Goal: Task Accomplishment & Management: Manage account settings

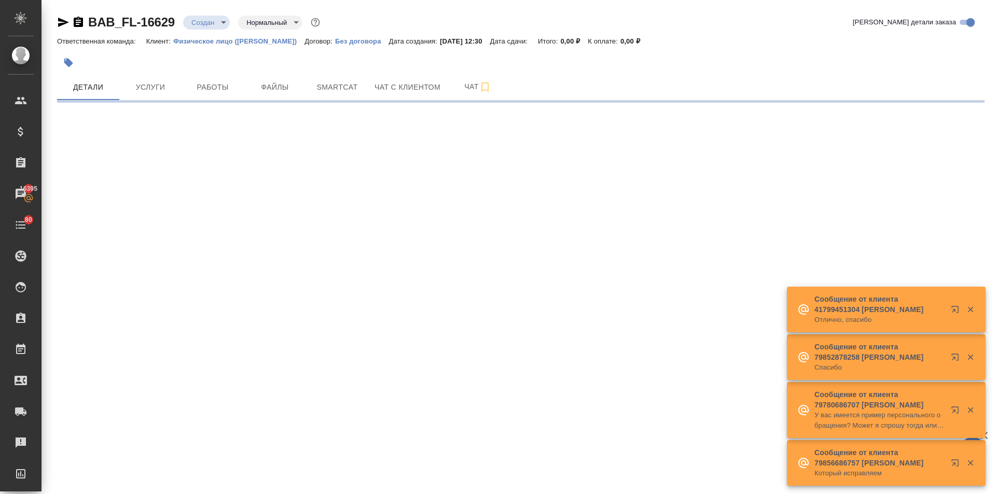
select select "RU"
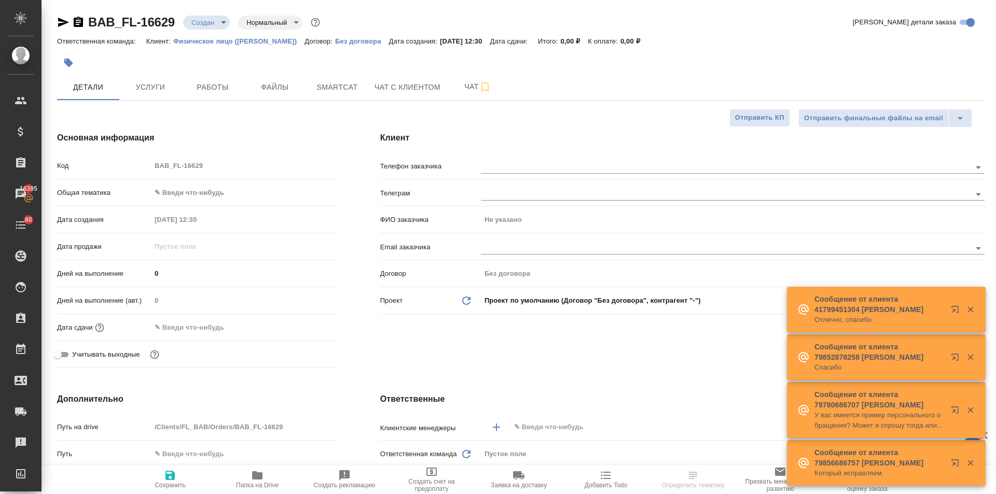
type textarea "x"
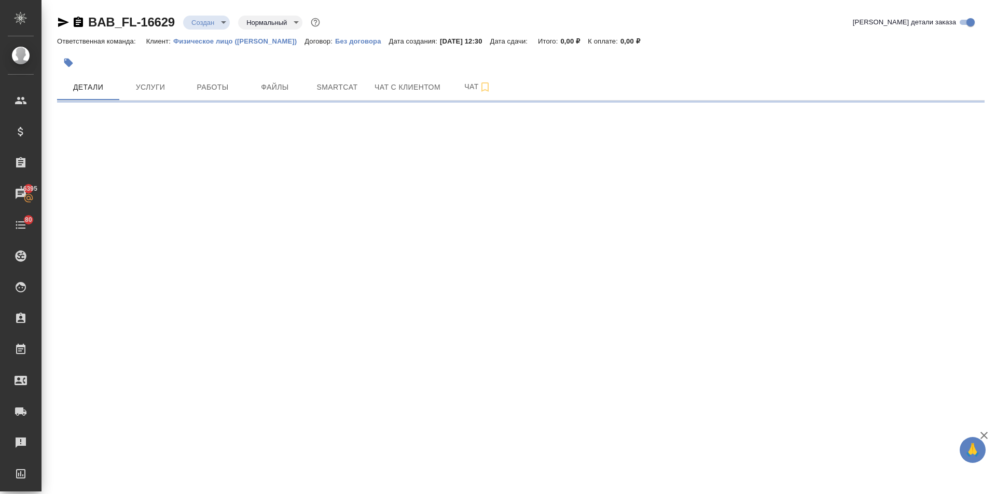
select select "RU"
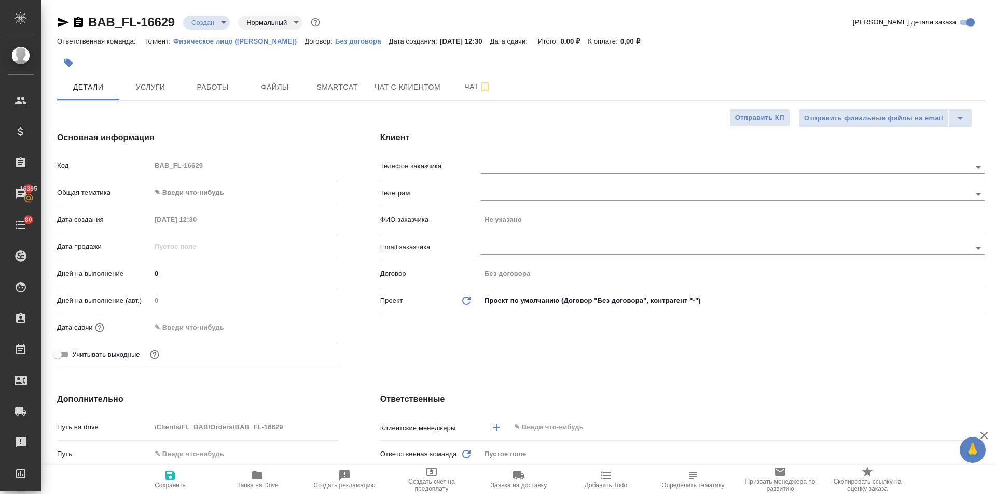
type textarea "x"
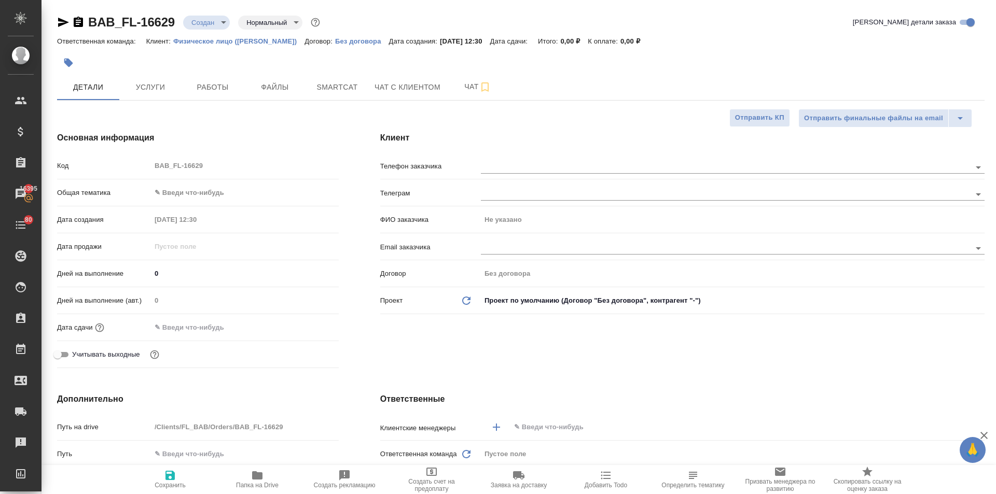
type textarea "x"
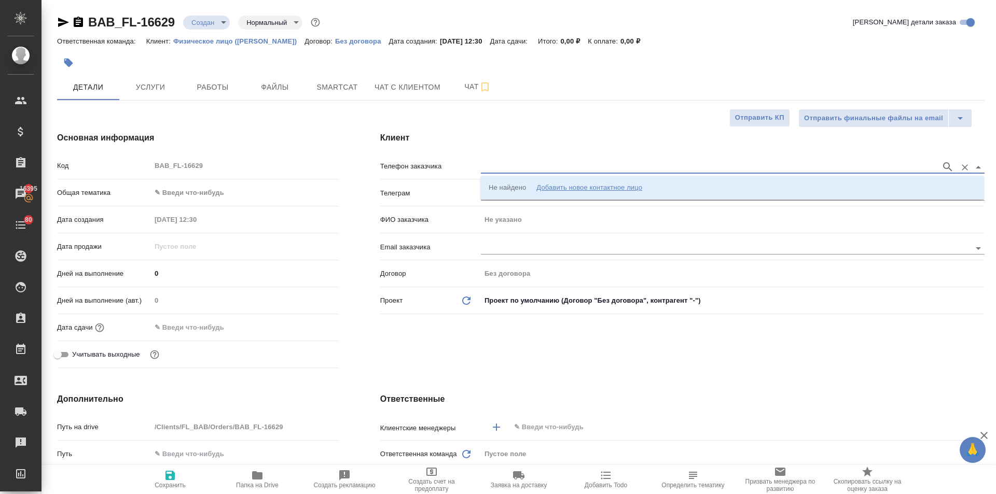
click at [496, 169] on input "text" at bounding box center [708, 167] width 455 height 12
click at [549, 184] on div "Добавить новое контактное лицо" at bounding box center [589, 188] width 106 height 10
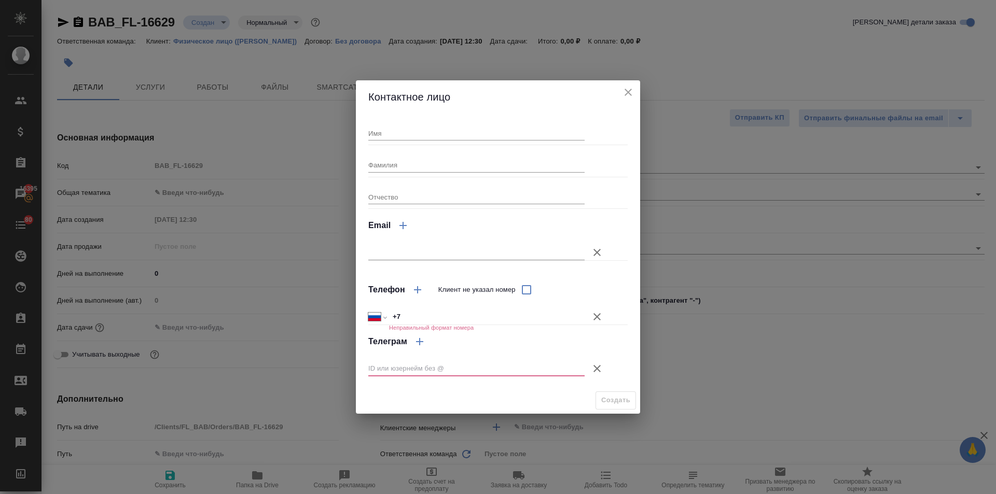
click at [623, 91] on icon "close" at bounding box center [628, 92] width 12 height 12
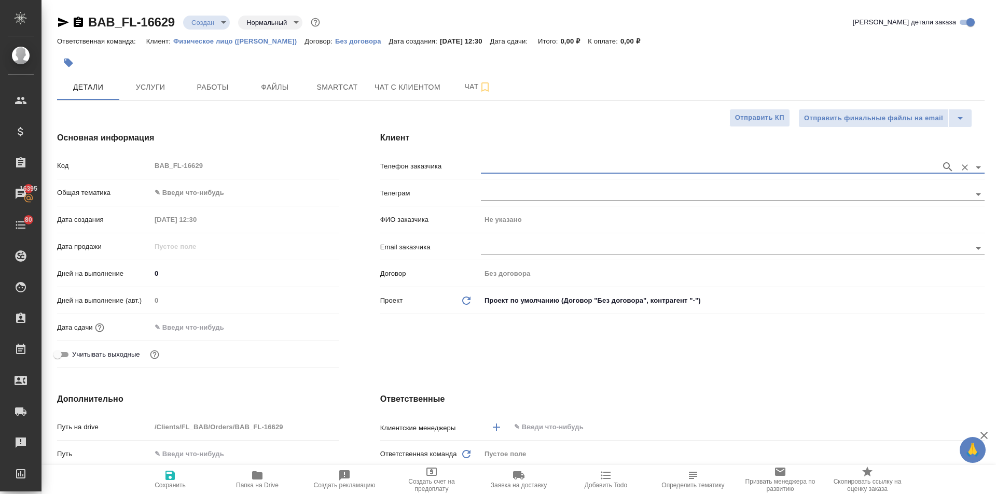
click at [186, 189] on body "🙏 .cls-1 fill:#fff; AWATERA Ilina Ekaterina Клиенты Спецификации Заказы 16395 Ч…" at bounding box center [498, 247] width 996 height 494
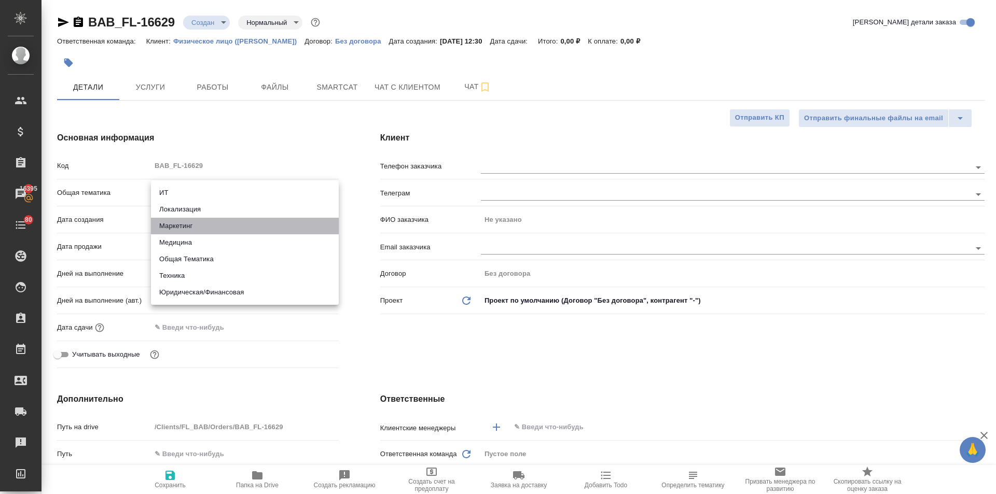
click at [187, 229] on li "Маркетинг" at bounding box center [245, 226] width 188 height 17
type input "marketing"
type textarea "x"
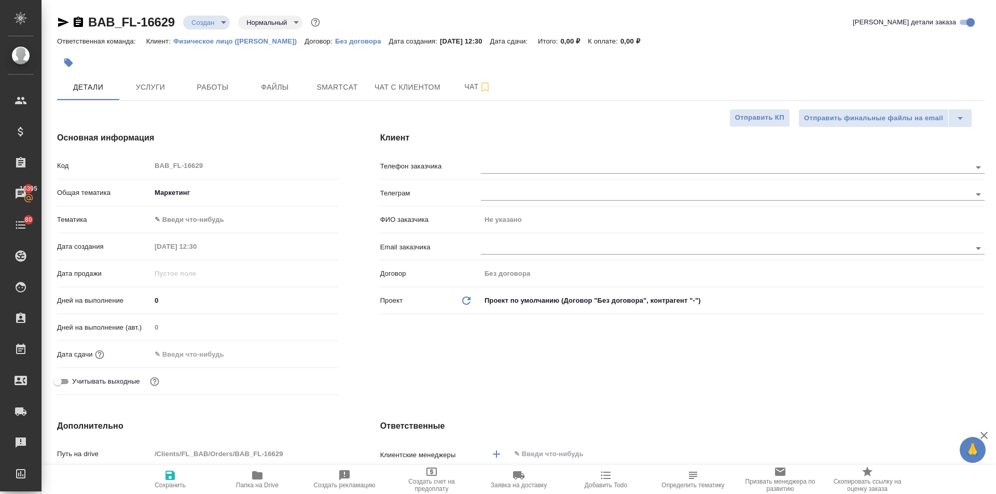
click at [188, 189] on body "🙏 .cls-1 fill:#fff; AWATERA Ilina Ekaterina Клиенты Спецификации Заказы 16395 Ч…" at bounding box center [498, 247] width 996 height 494
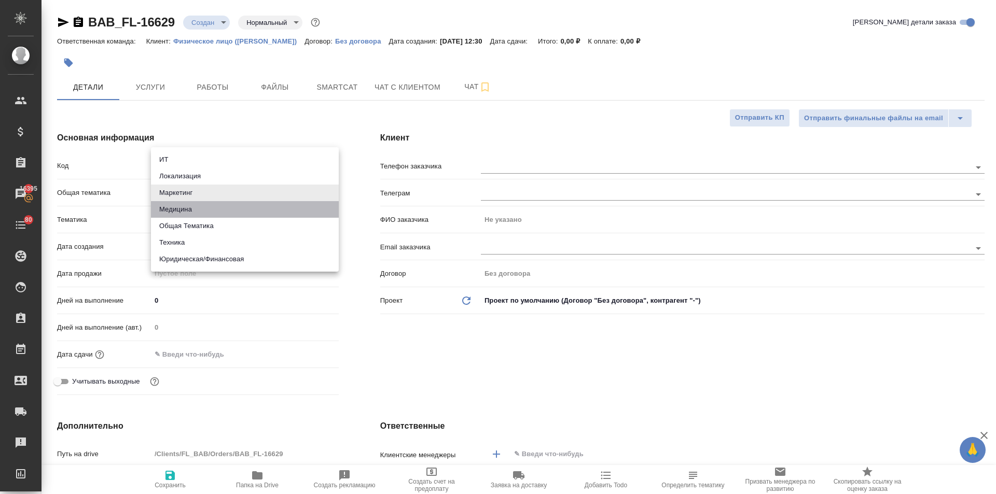
click at [182, 206] on li "Медицина" at bounding box center [245, 209] width 188 height 17
type input "med"
type textarea "x"
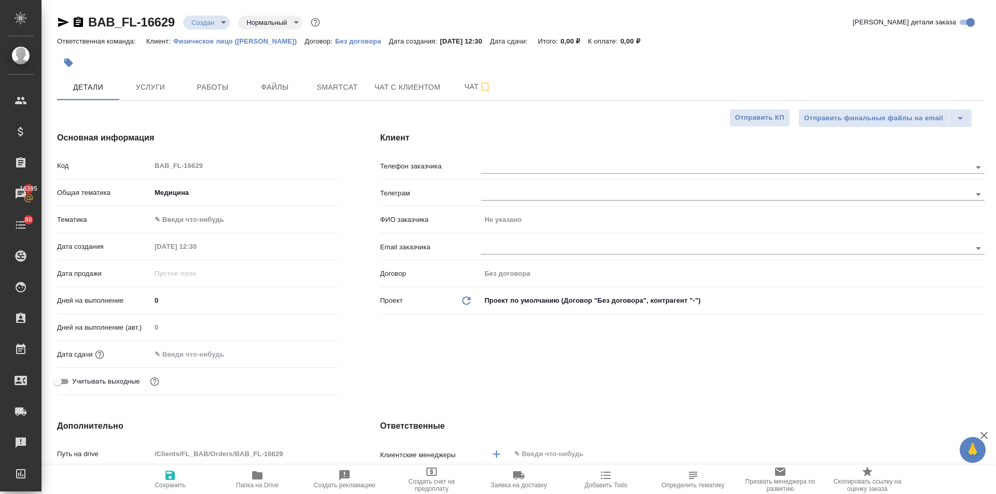
click at [195, 230] on div "Тематика ✎ Введи что-нибудь" at bounding box center [198, 224] width 282 height 27
click at [195, 220] on body "🙏 .cls-1 fill:#fff; AWATERA Ilina Ekaterina Клиенты Спецификации Заказы 16395 Ч…" at bounding box center [498, 247] width 996 height 494
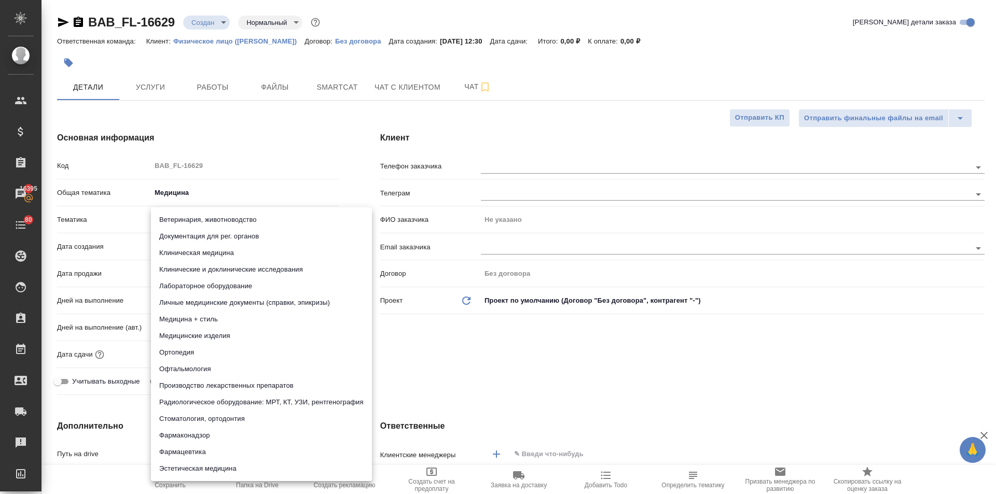
click at [202, 303] on li "Личные медицинские документы (справки, эпикризы)" at bounding box center [261, 303] width 221 height 17
type textarea "x"
type input "5a8b8b956a9677013d343e74"
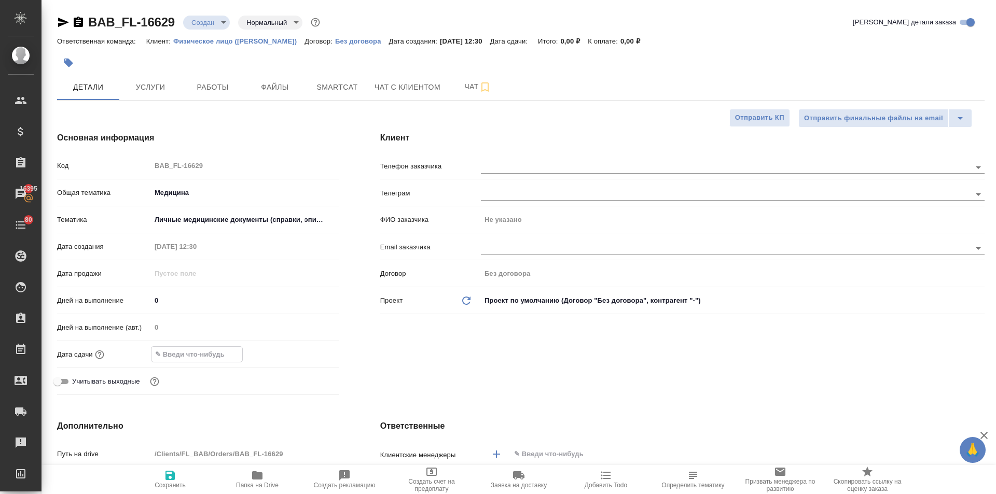
click at [196, 354] on input "text" at bounding box center [196, 354] width 91 height 15
click at [304, 356] on icon "button" at bounding box center [308, 353] width 9 height 10
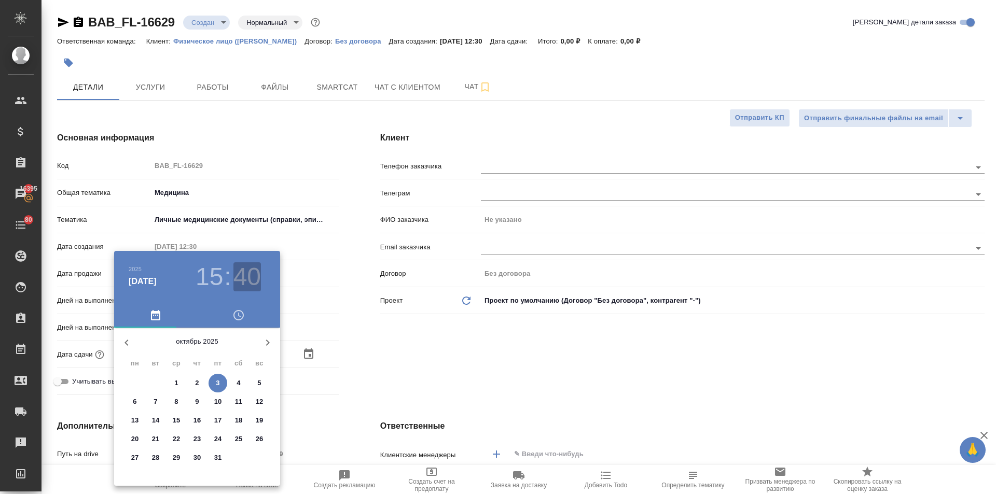
click at [243, 274] on h3 "40" at bounding box center [246, 276] width 27 height 29
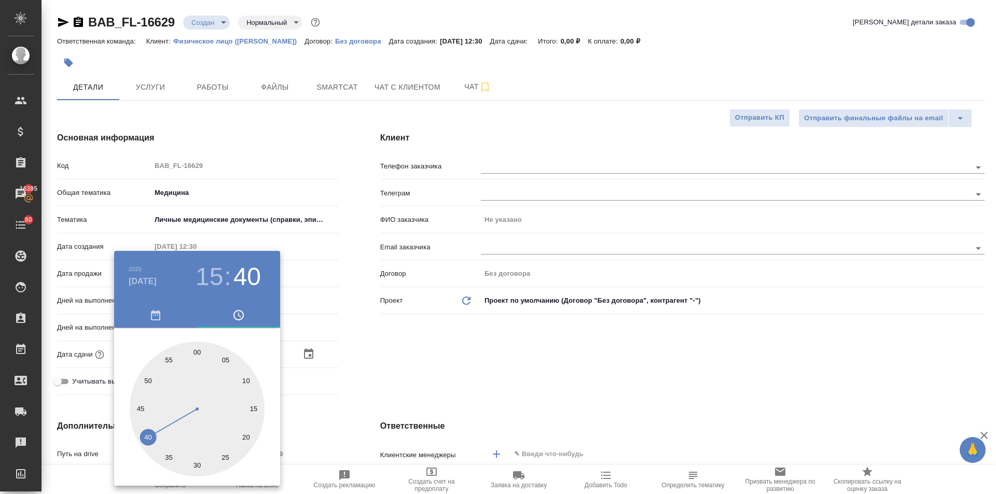
click at [166, 359] on div at bounding box center [197, 409] width 135 height 135
type input "03.10.2025 15:55"
type textarea "x"
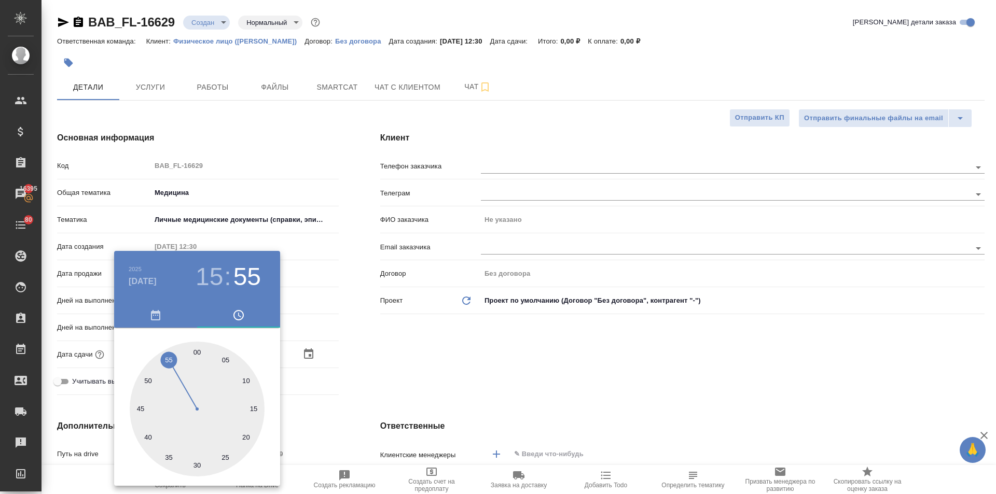
click at [437, 367] on div at bounding box center [498, 247] width 996 height 494
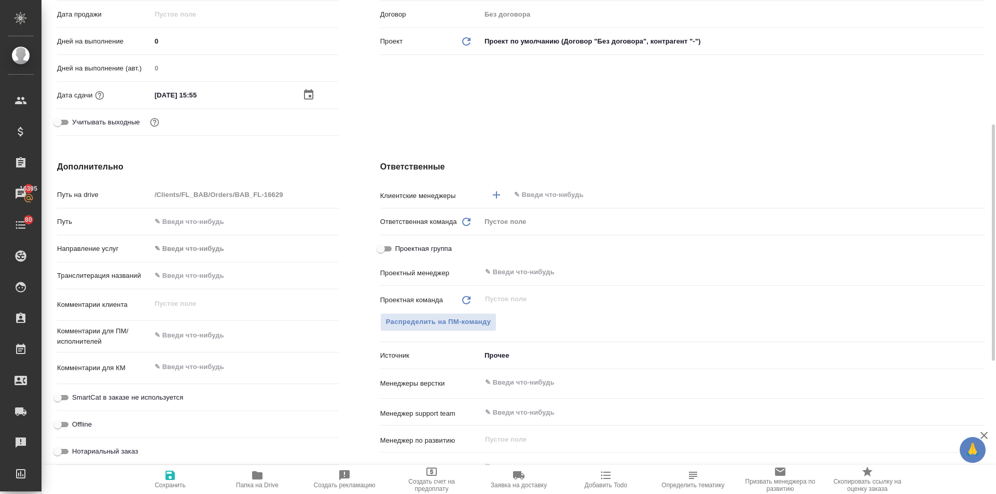
scroll to position [415, 0]
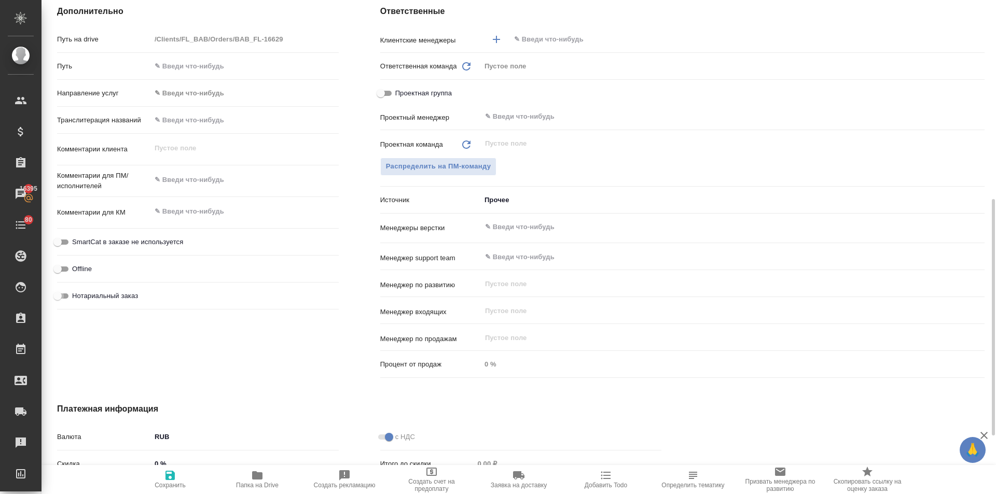
click at [55, 296] on input "Нотариальный заказ" at bounding box center [57, 296] width 37 height 12
checkbox input "true"
type textarea "x"
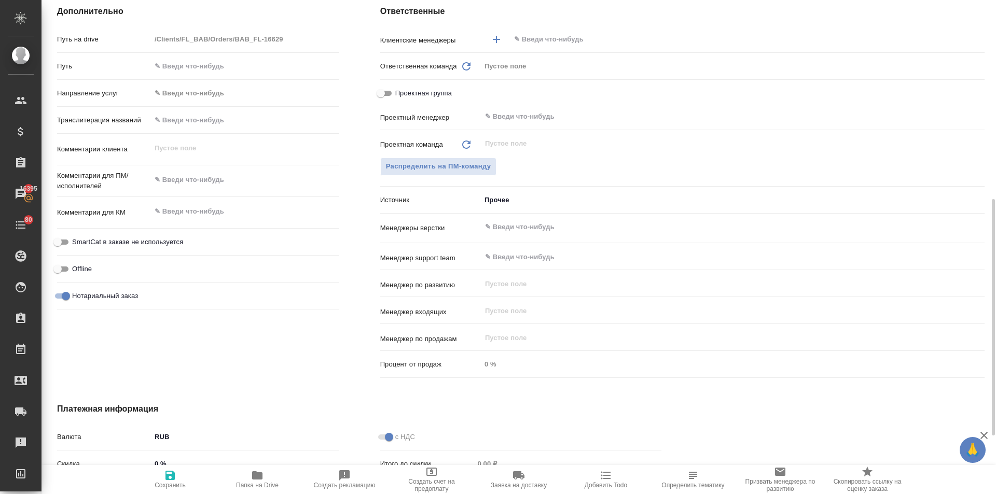
scroll to position [537, 0]
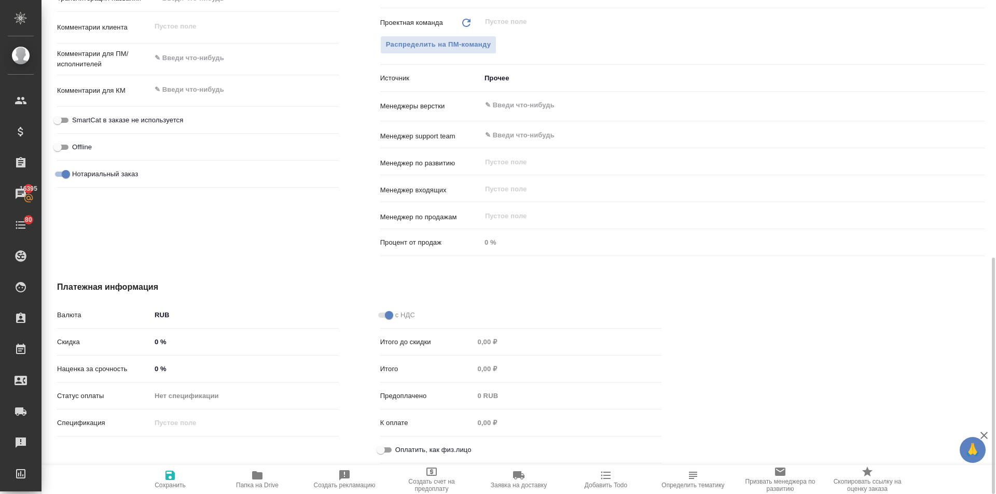
click at [387, 448] on input "Оплатить, как физ.лицо" at bounding box center [380, 450] width 37 height 12
checkbox input "true"
type textarea "x"
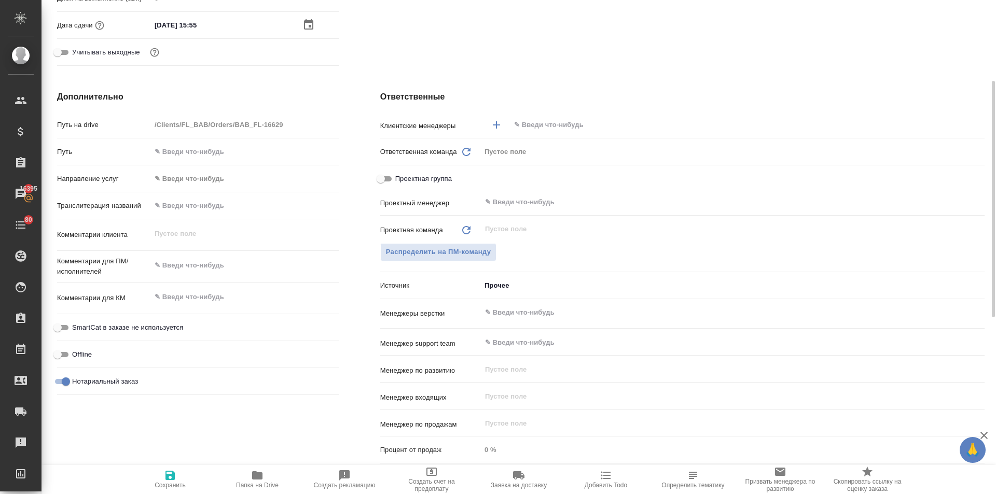
scroll to position [277, 0]
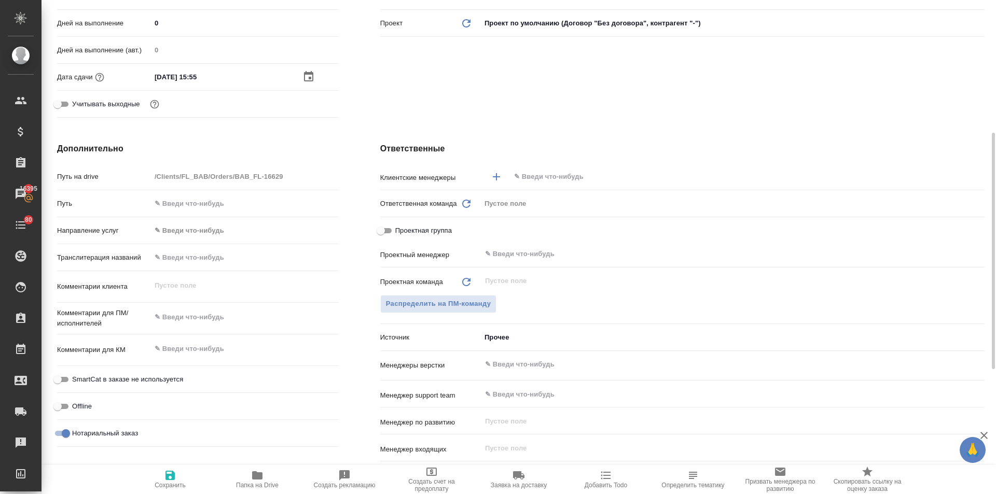
click at [546, 171] on input "text" at bounding box center [730, 177] width 434 height 12
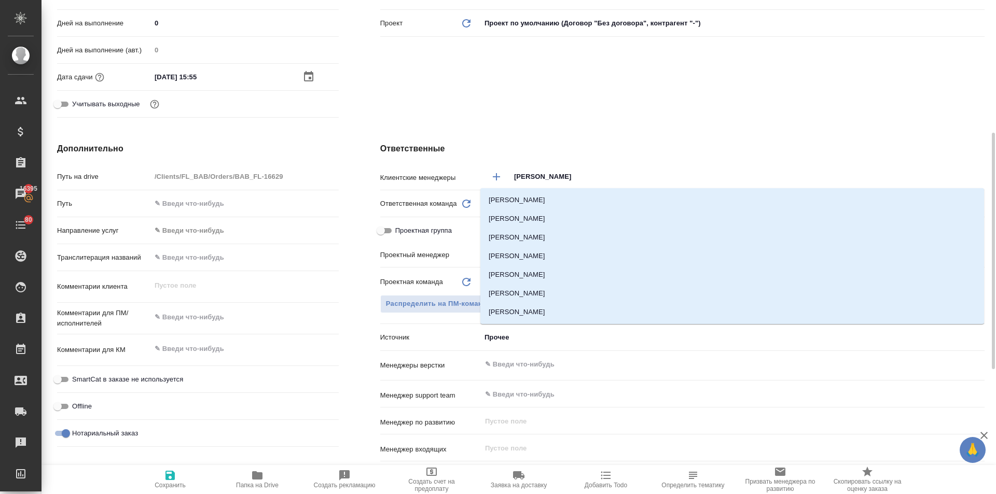
type input "ильин"
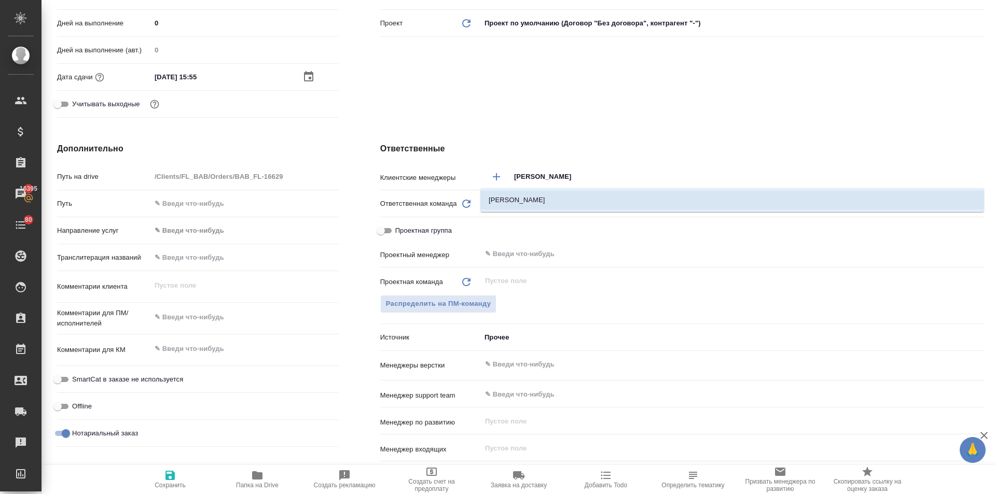
click at [548, 195] on li "[PERSON_NAME]" at bounding box center [732, 200] width 504 height 19
type textarea "x"
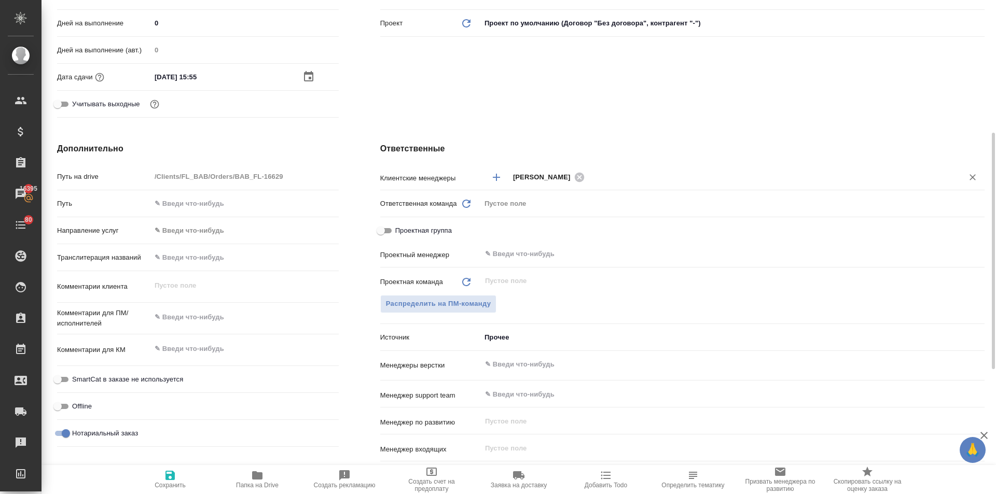
click at [500, 368] on input "text" at bounding box center [715, 364] width 463 height 12
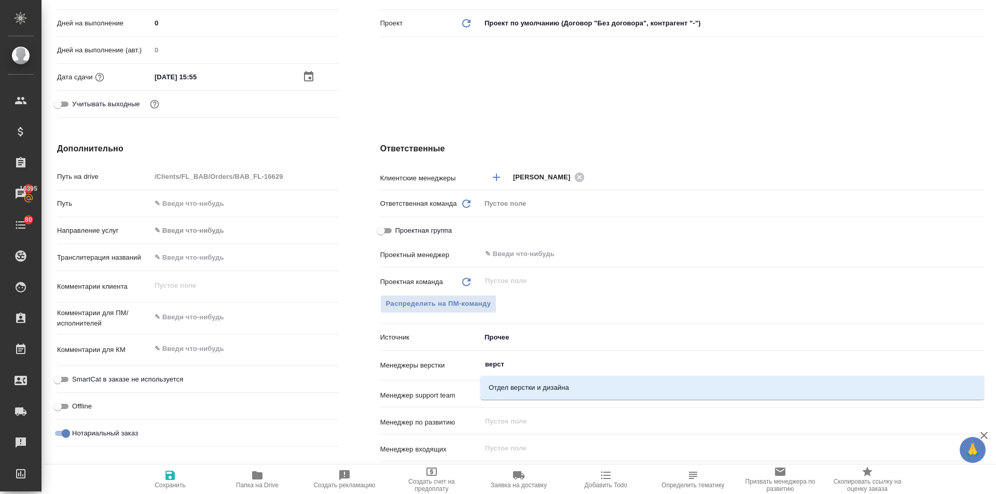
type input "верстк"
click at [500, 387] on li "Отдел верстки и дизайна" at bounding box center [732, 388] width 504 height 19
type textarea "x"
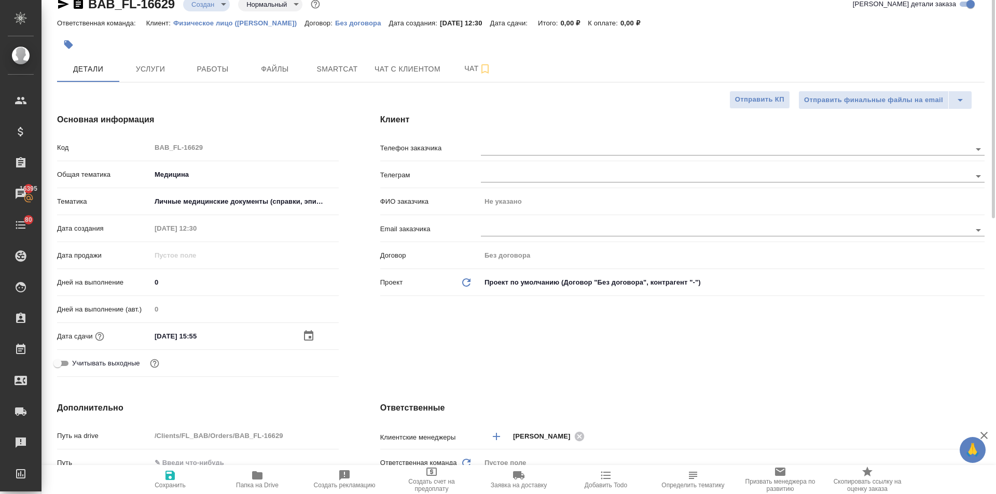
scroll to position [0, 0]
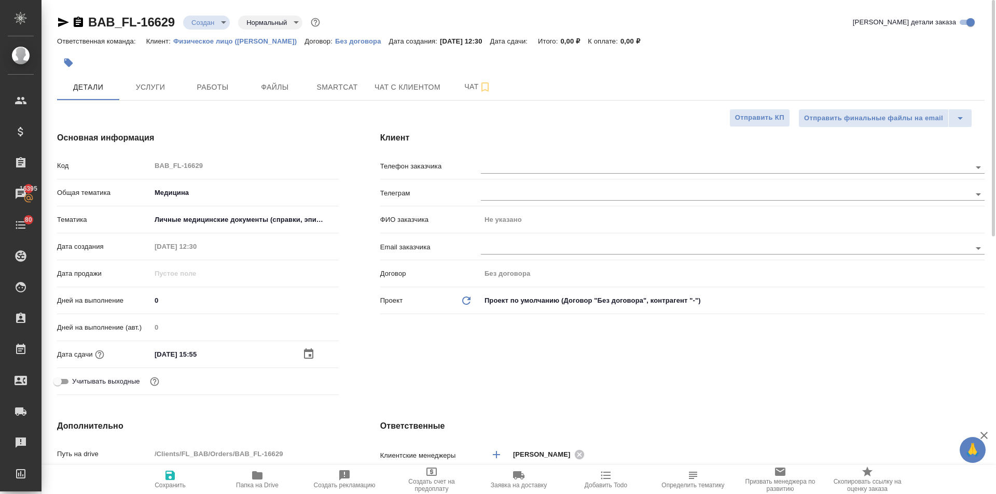
click at [166, 475] on icon "button" at bounding box center [169, 475] width 9 height 9
type textarea "x"
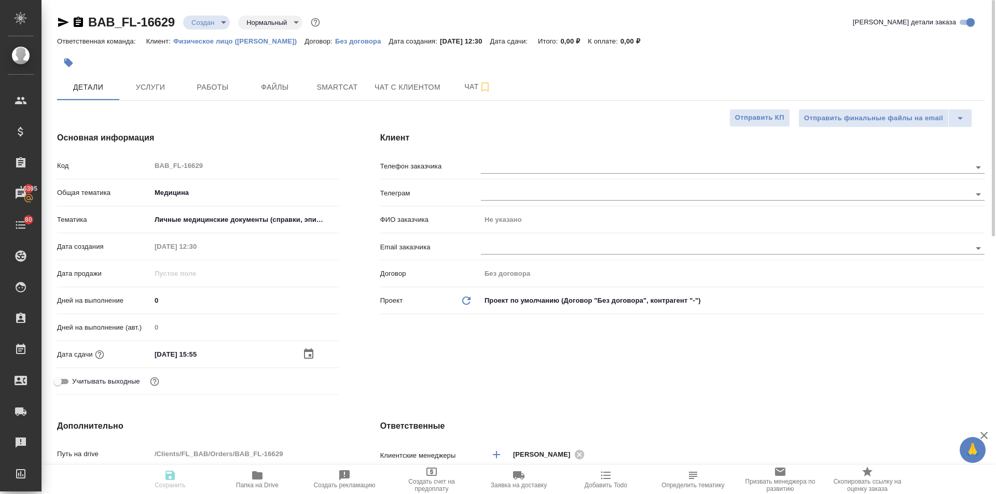
type textarea "x"
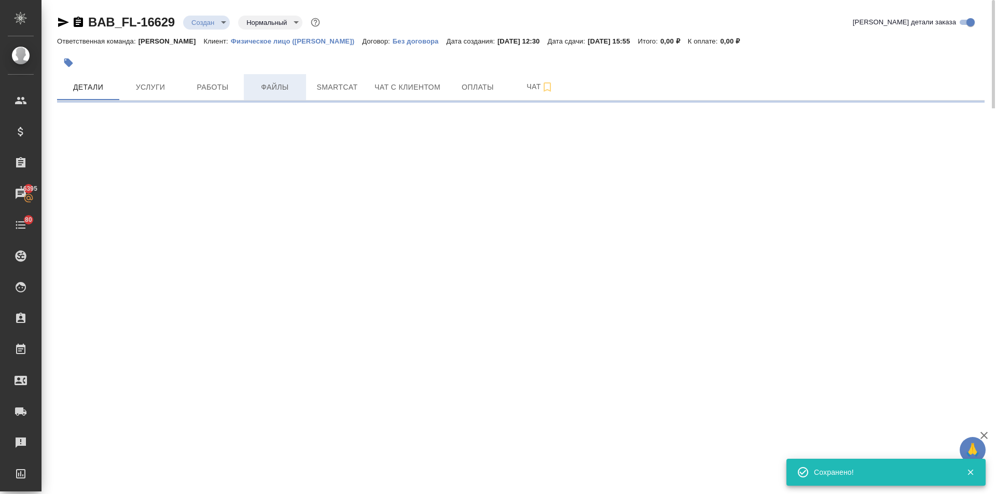
click at [256, 81] on span "Файлы" at bounding box center [275, 87] width 50 height 13
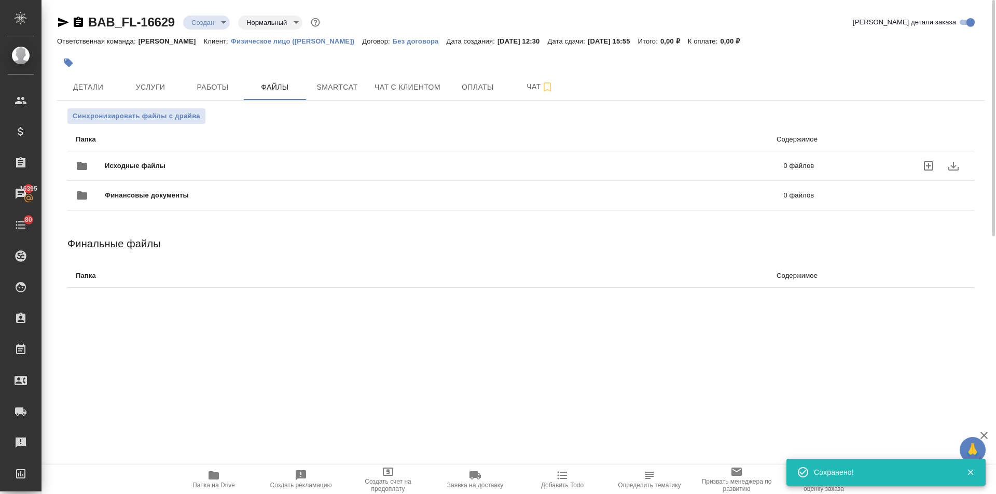
click at [139, 158] on div "Исходные файлы 0 файлов" at bounding box center [445, 165] width 738 height 25
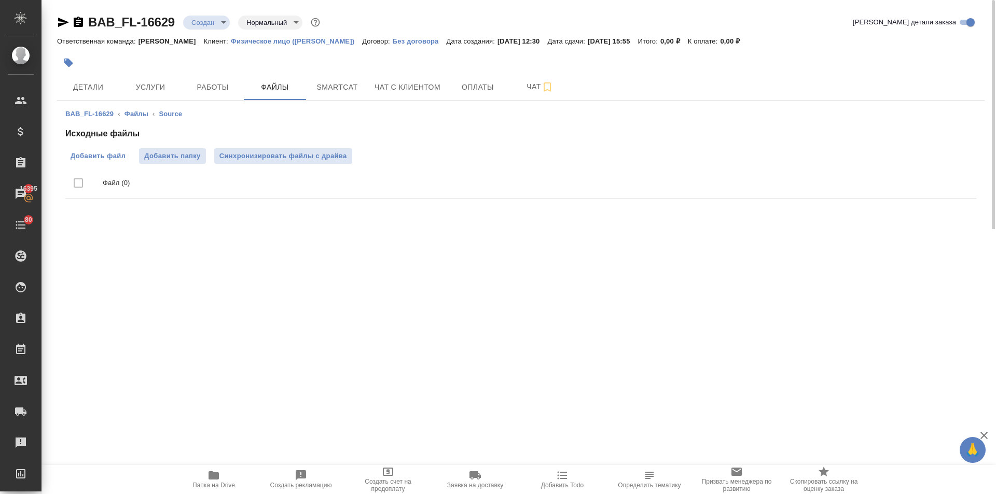
click at [116, 153] on span "Добавить файл" at bounding box center [98, 156] width 55 height 10
click at [0, 0] on input "Добавить файл" at bounding box center [0, 0] width 0 height 0
click at [204, 22] on body "🙏 .cls-1 fill:#fff; AWATERA Ilina Ekaterina Клиенты Спецификации Заказы 16395 Ч…" at bounding box center [498, 247] width 996 height 494
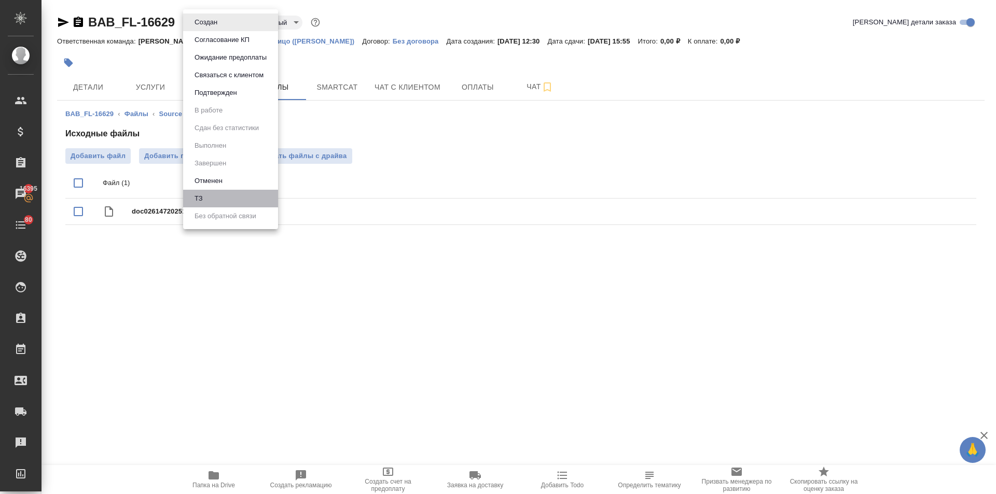
click at [206, 197] on li "ТЗ" at bounding box center [230, 199] width 95 height 18
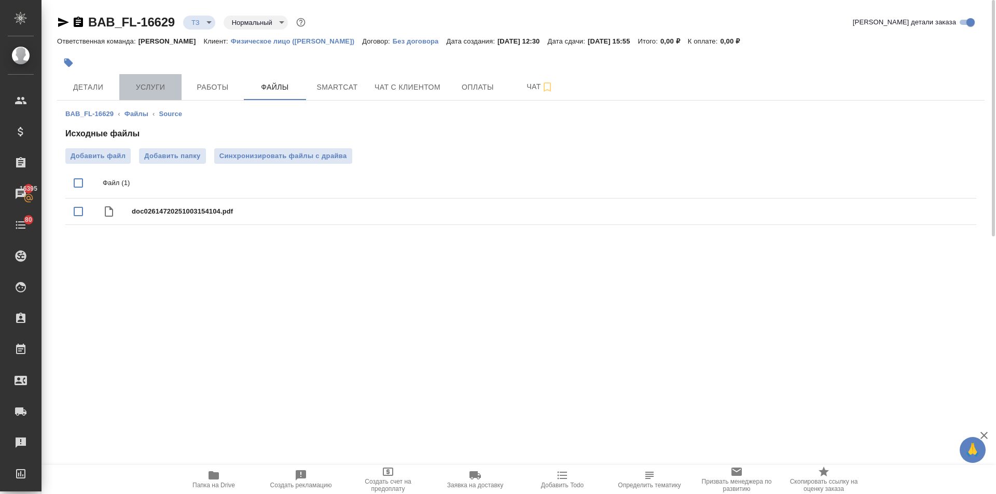
click at [166, 88] on span "Услуги" at bounding box center [150, 87] width 50 height 13
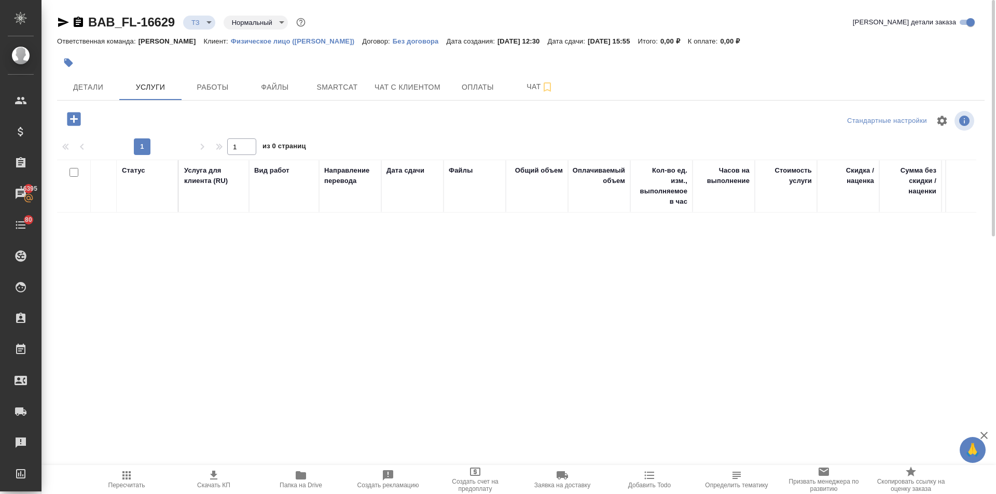
click at [77, 119] on icon "button" at bounding box center [74, 119] width 18 height 18
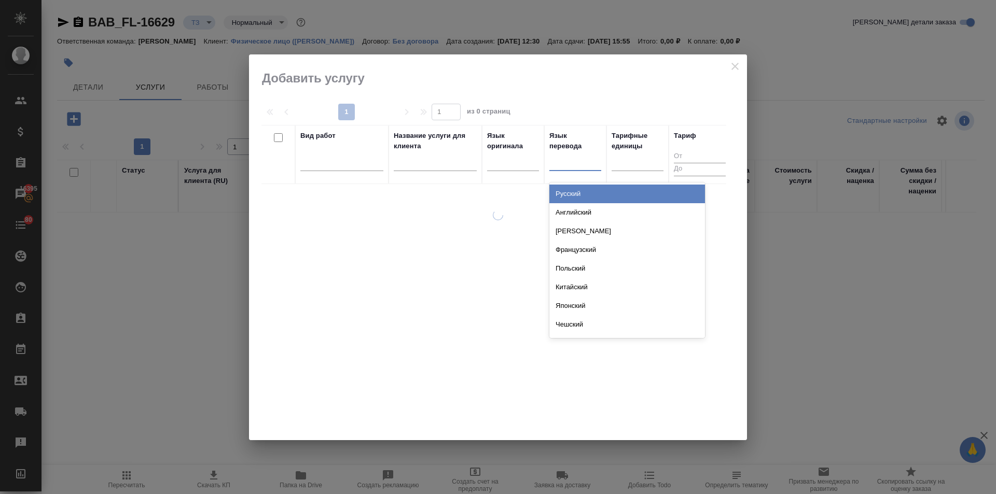
click at [572, 163] on div at bounding box center [575, 160] width 52 height 15
type input "англ"
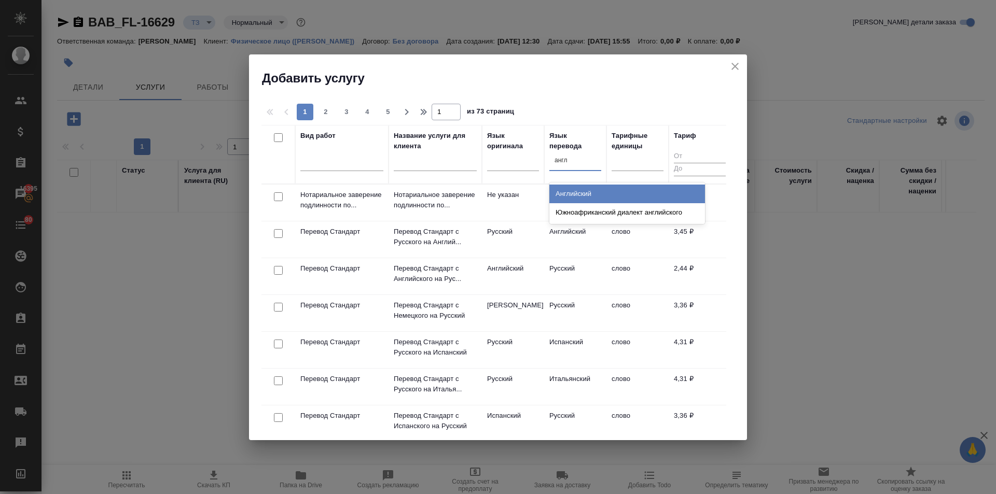
click at [573, 191] on div "Английский" at bounding box center [627, 194] width 156 height 19
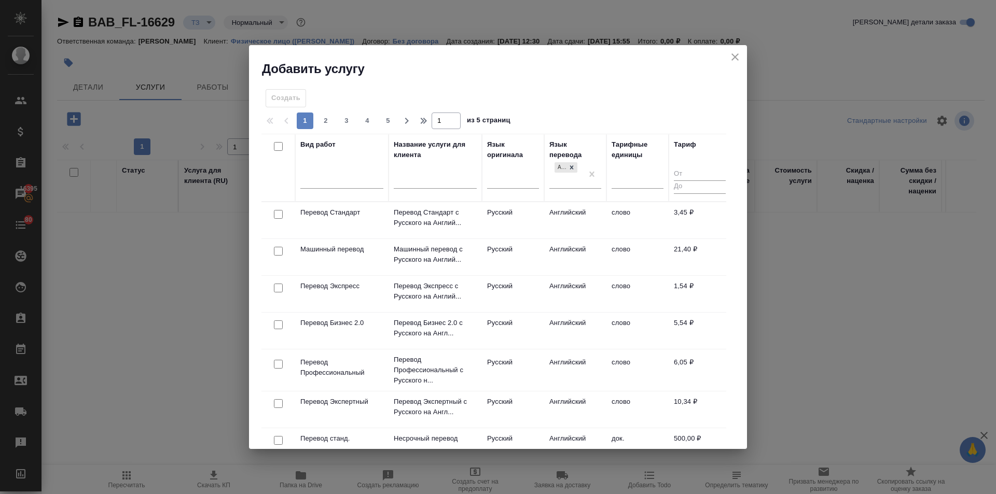
click at [277, 211] on input "checkbox" at bounding box center [278, 214] width 9 height 9
checkbox input "true"
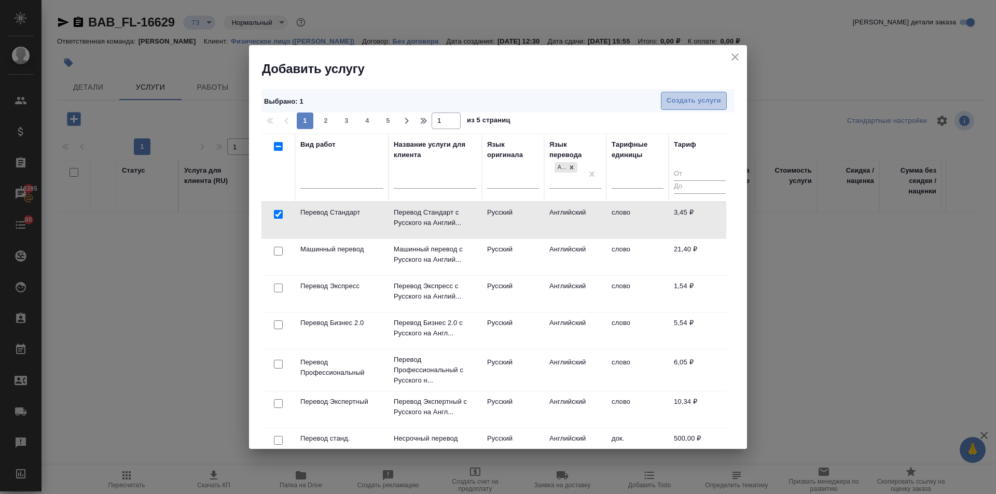
click at [685, 97] on span "Создать услуги" at bounding box center [693, 101] width 54 height 12
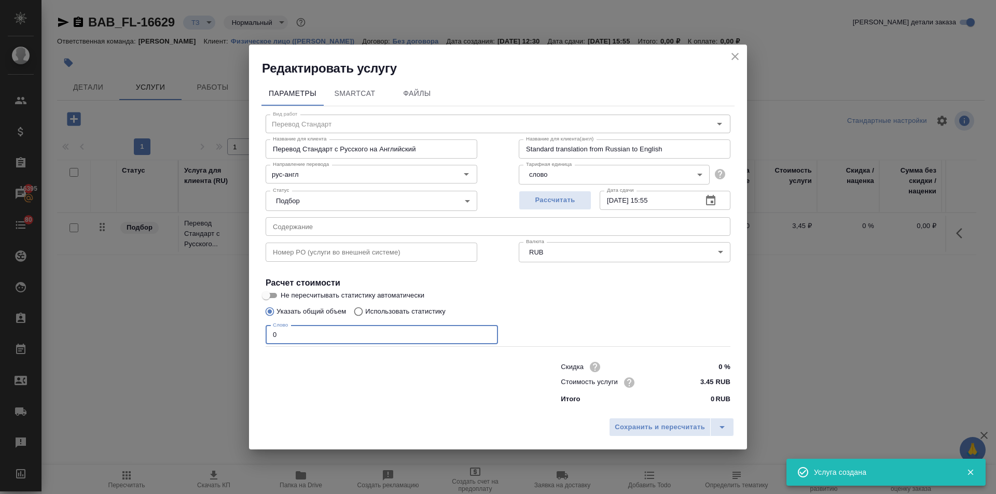
drag, startPoint x: 293, startPoint y: 337, endPoint x: 234, endPoint y: 337, distance: 59.6
click at [234, 337] on div "Редактировать услугу Параметры SmartCat Файлы Вид работ Перевод Стандарт Вид ра…" at bounding box center [498, 247] width 996 height 494
type input "1"
click at [645, 426] on span "Сохранить и пересчитать" at bounding box center [659, 428] width 90 height 12
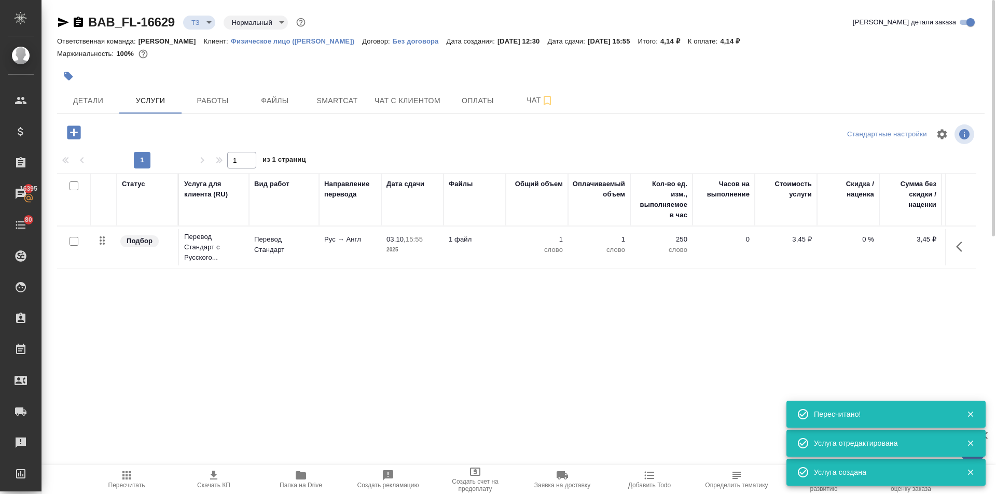
click at [76, 243] on input "checkbox" at bounding box center [73, 241] width 9 height 9
checkbox input "true"
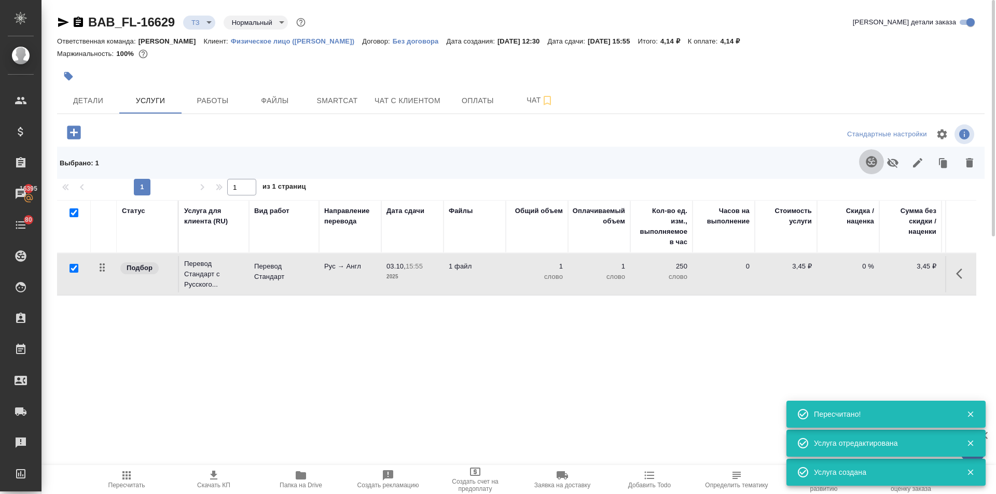
click at [869, 163] on icon "button" at bounding box center [871, 162] width 12 height 12
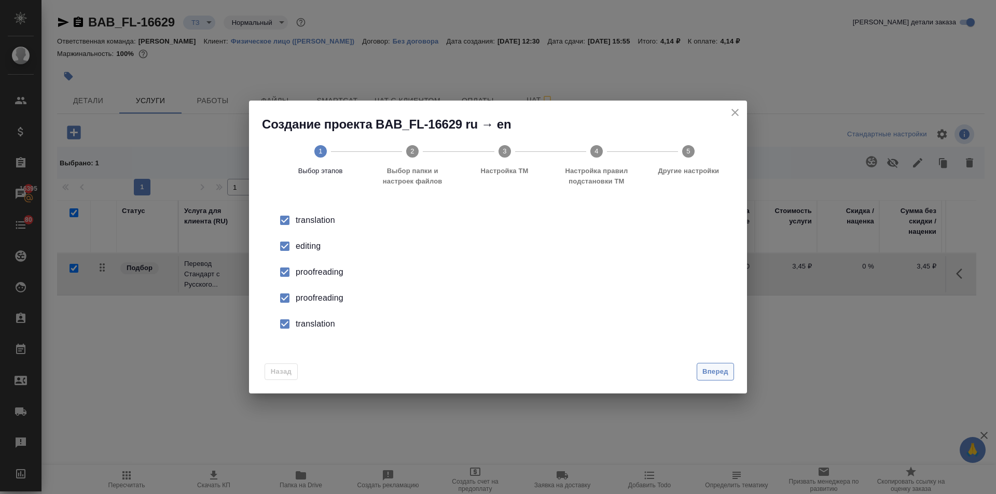
click at [705, 367] on span "Вперед" at bounding box center [715, 372] width 26 height 12
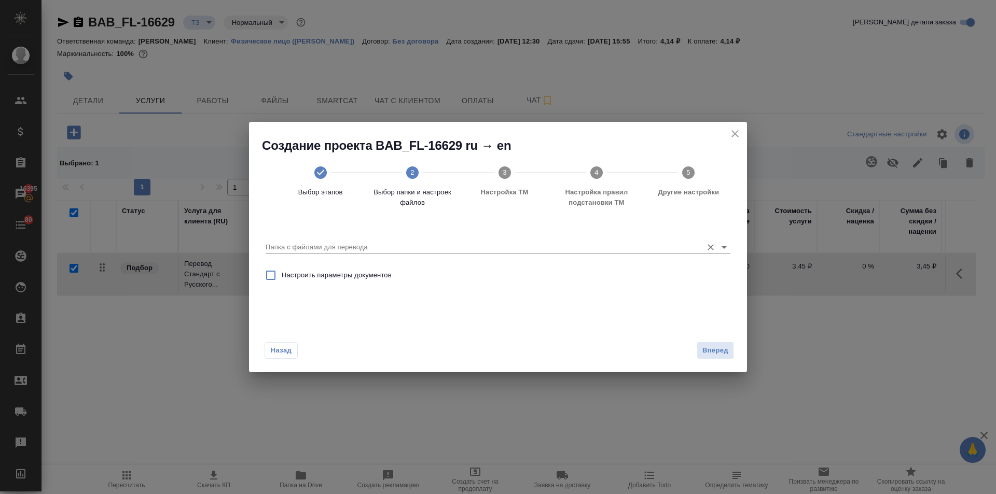
click at [297, 243] on input "Папка с файлами для перевода" at bounding box center [480, 247] width 431 height 12
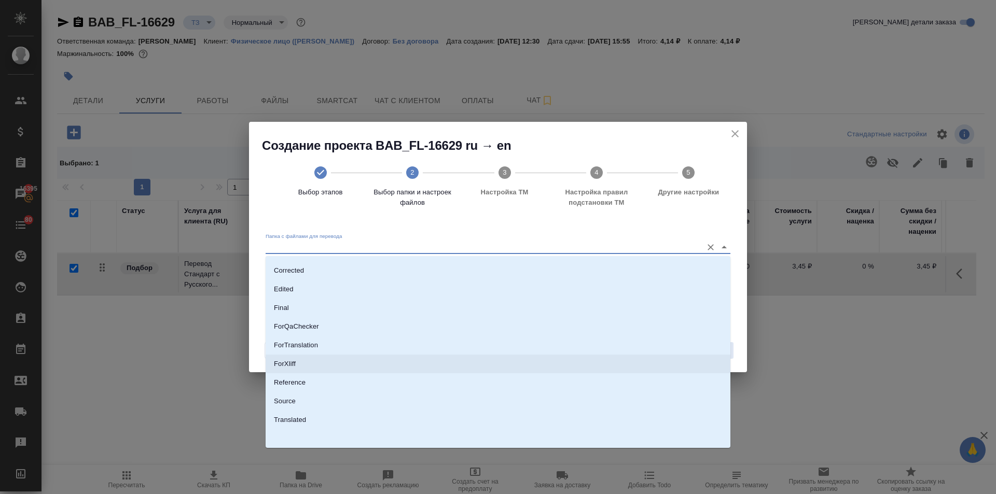
scroll to position [54, 0]
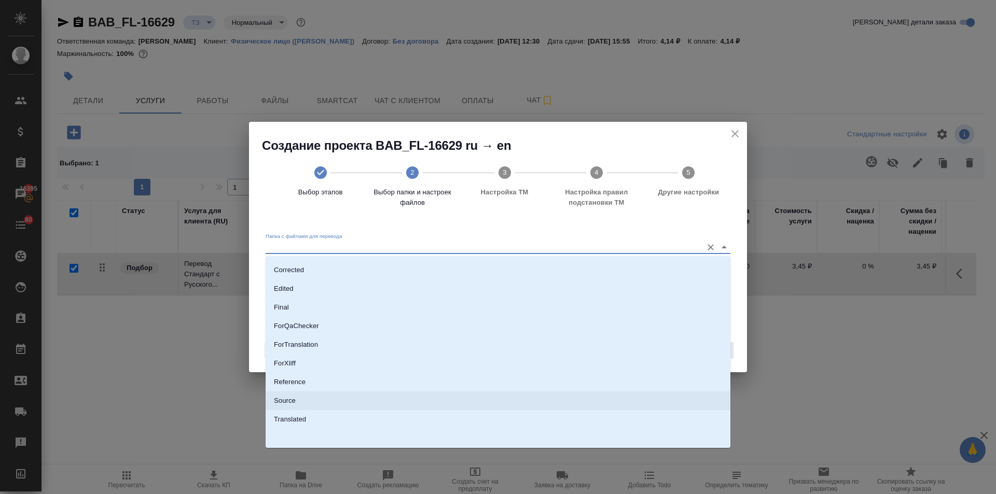
click at [291, 404] on p "Source" at bounding box center [285, 401] width 22 height 10
type input "Source"
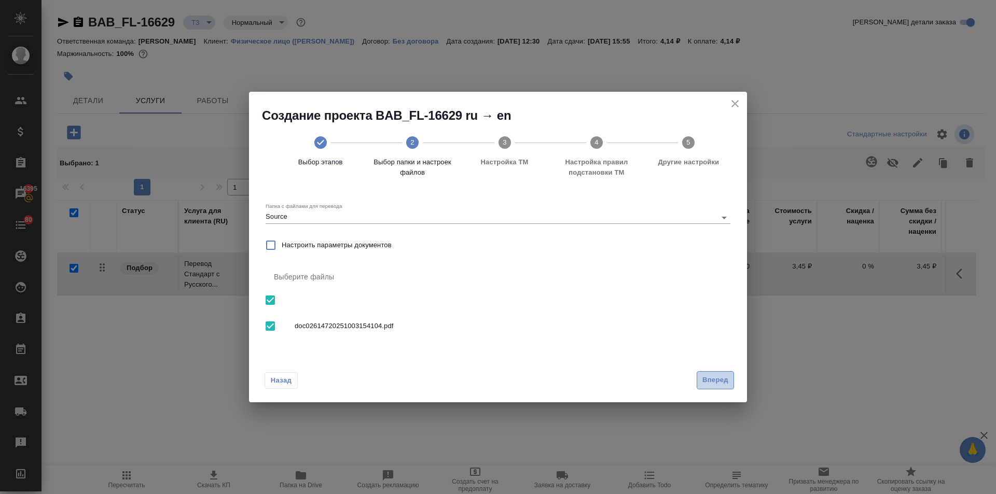
click at [716, 383] on span "Вперед" at bounding box center [715, 380] width 26 height 12
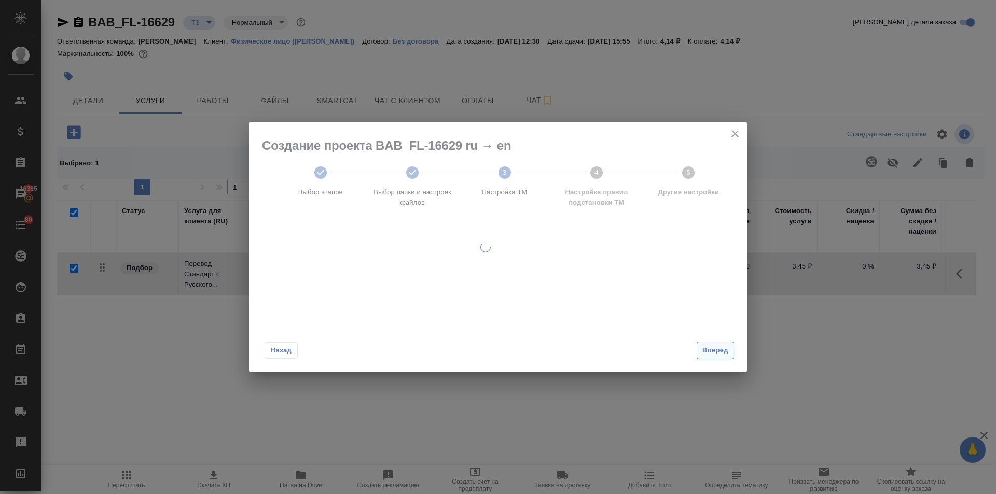
click at [717, 347] on span "Вперед" at bounding box center [715, 351] width 26 height 12
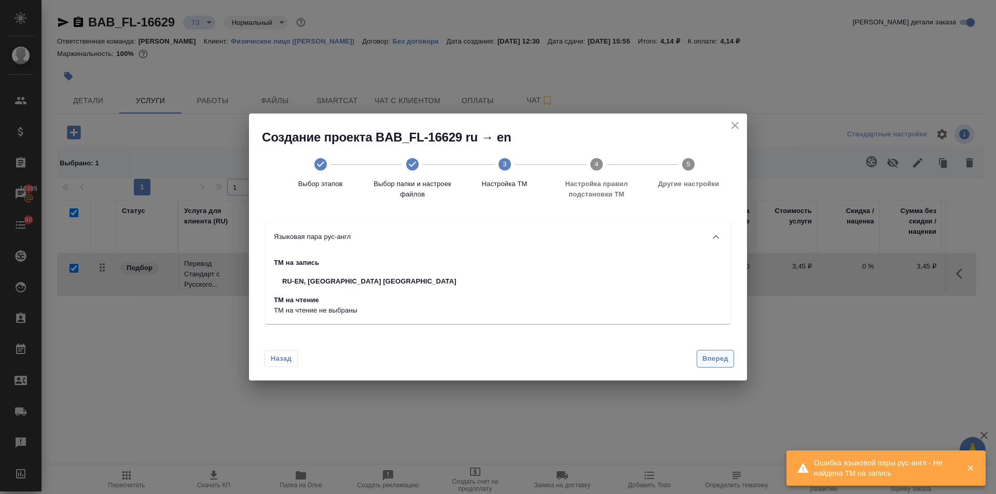
click at [717, 355] on span "Вперед" at bounding box center [715, 359] width 26 height 12
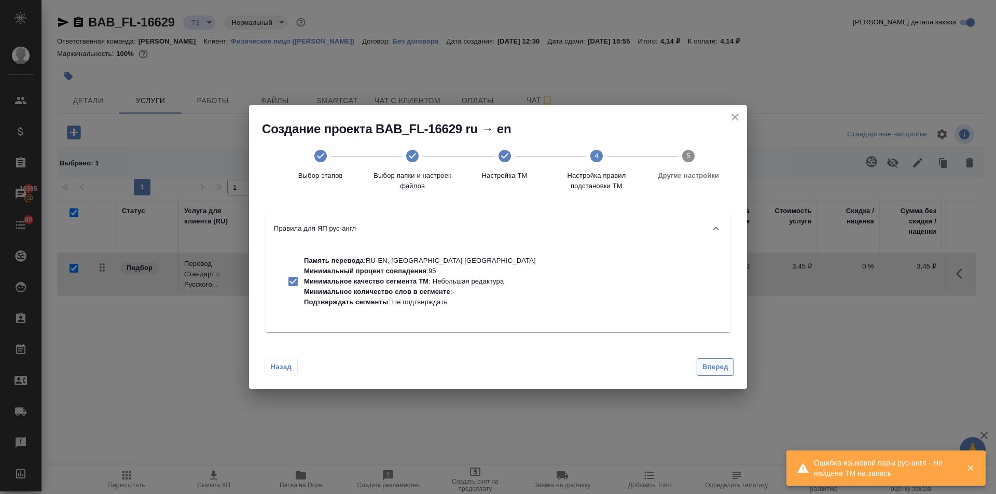
click at [720, 368] on span "Вперед" at bounding box center [715, 367] width 26 height 12
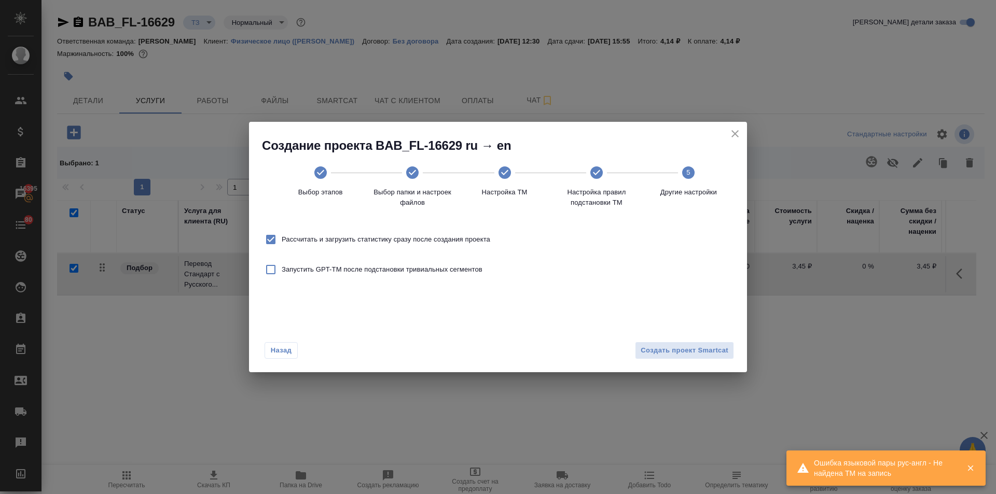
click at [292, 232] on label "Рассчитать и загрузить статистику сразу после создания проекта" at bounding box center [375, 240] width 230 height 22
click at [282, 232] on input "Рассчитать и загрузить статистику сразу после создания проекта" at bounding box center [271, 240] width 22 height 22
checkbox input "false"
click at [702, 354] on span "Создать проект Smartcat" at bounding box center [684, 351] width 88 height 12
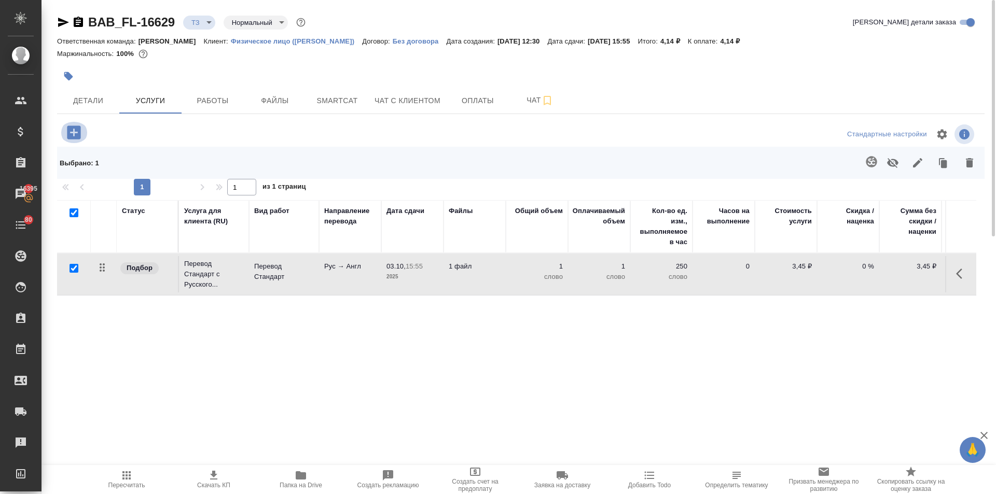
click at [66, 123] on icon "button" at bounding box center [74, 132] width 18 height 18
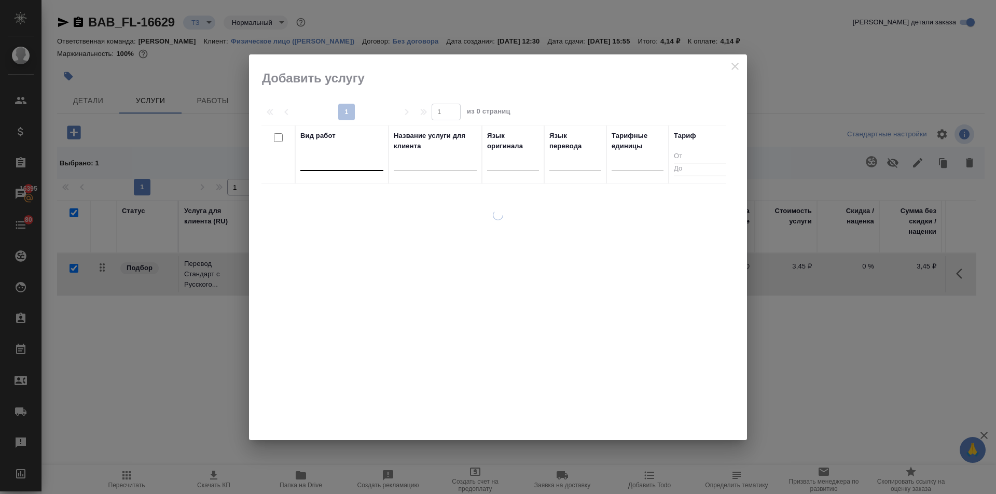
click at [336, 161] on div at bounding box center [341, 160] width 83 height 15
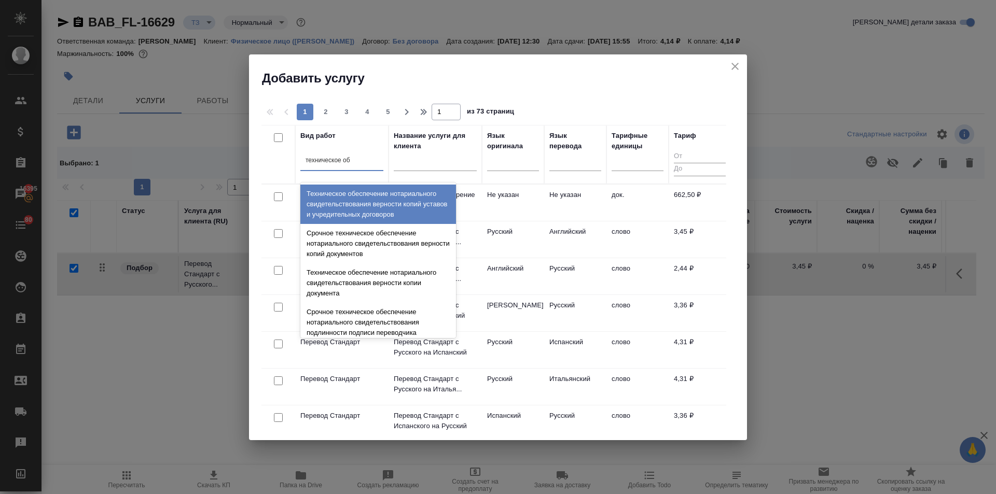
type input "техническое обе"
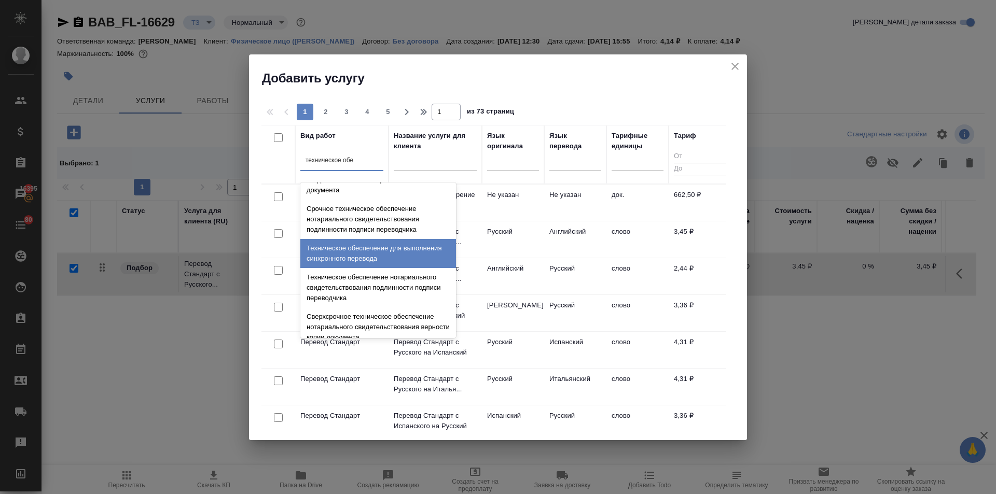
scroll to position [104, 0]
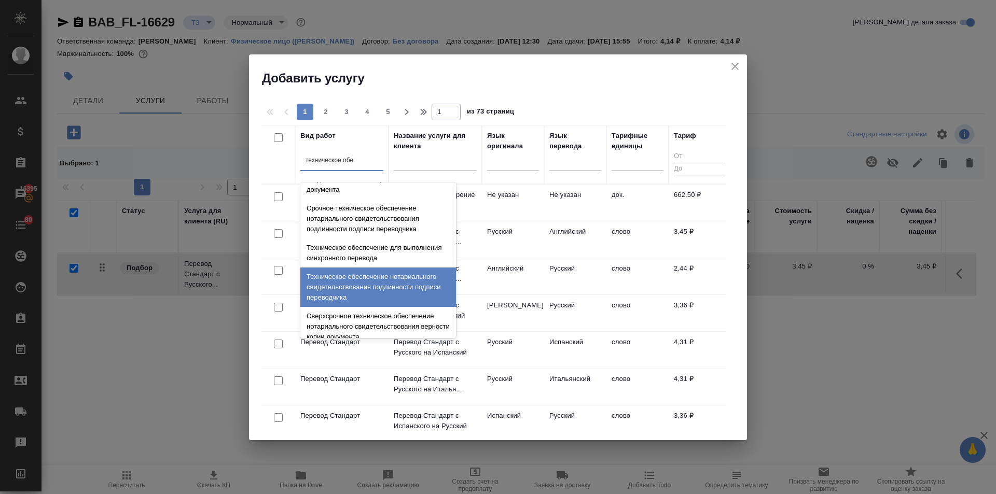
click at [361, 275] on div "Техническое обеспечение нотариального свидетельствования подлинности подписи пе…" at bounding box center [378, 287] width 156 height 39
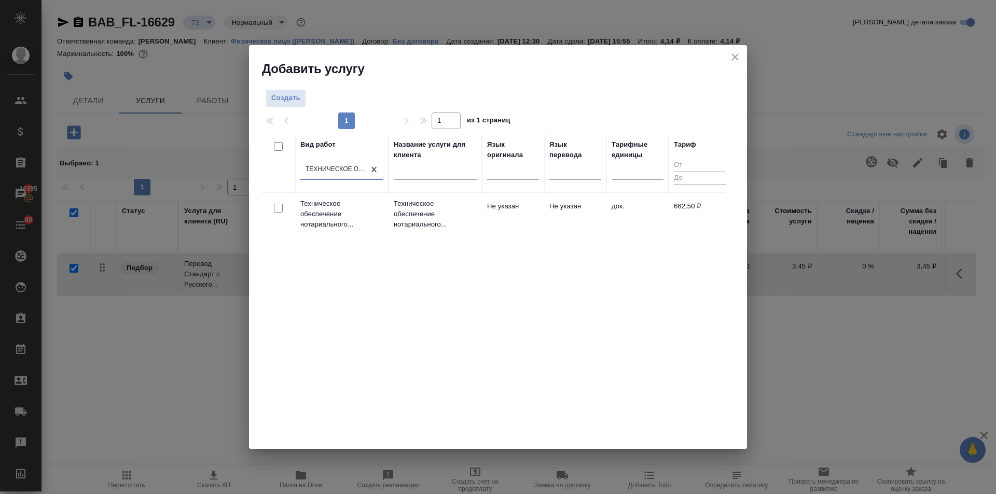
click at [279, 209] on input "checkbox" at bounding box center [278, 208] width 9 height 9
checkbox input "true"
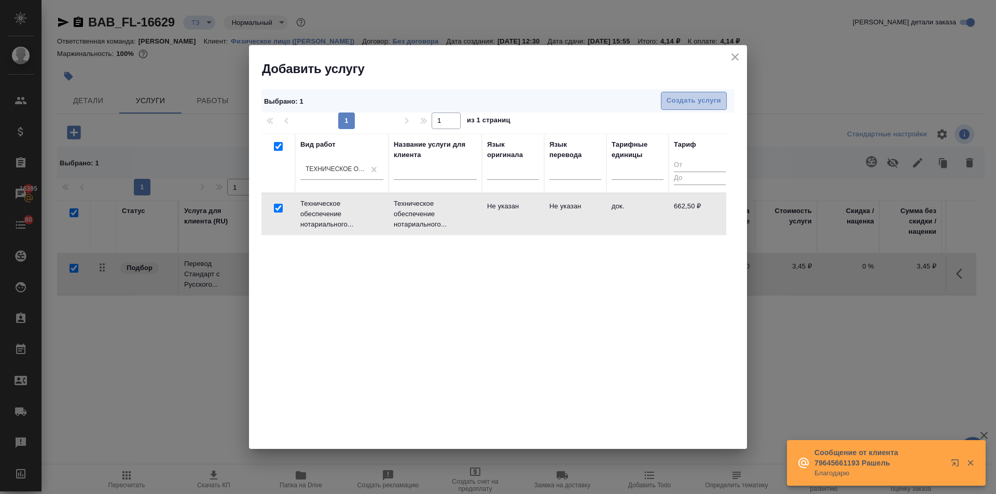
click at [701, 103] on span "Создать услуги" at bounding box center [693, 101] width 54 height 12
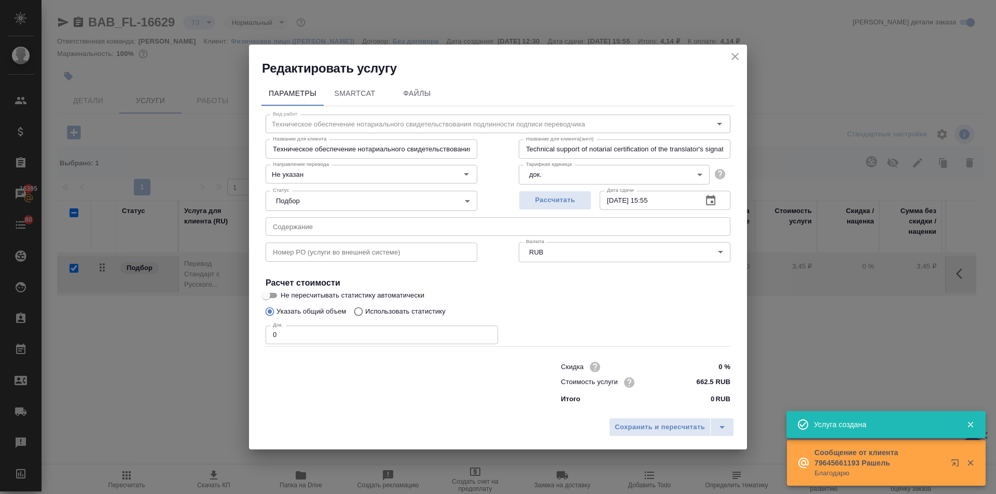
checkbox input "false"
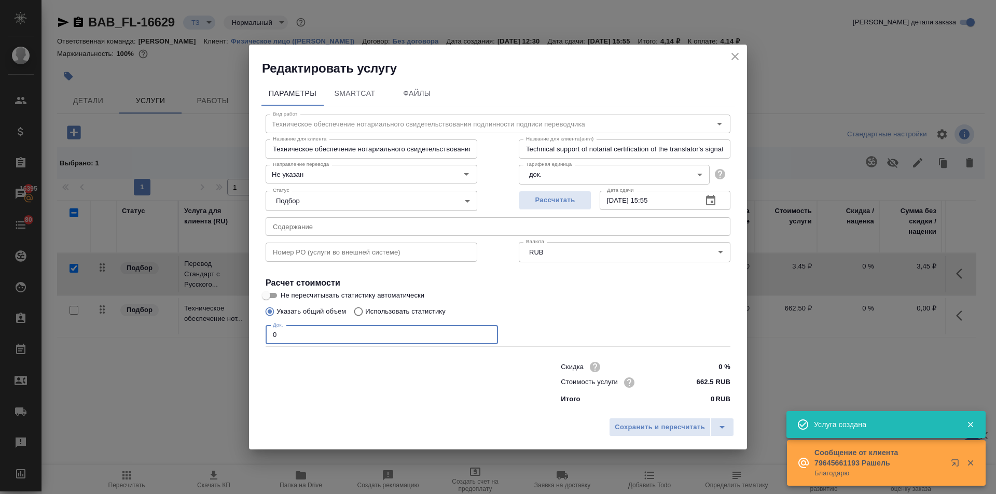
drag, startPoint x: 281, startPoint y: 336, endPoint x: 252, endPoint y: 335, distance: 29.0
click at [253, 335] on div "Параметры SmartCat Файлы Вид работ Техническое обеспечение нотариального свидет…" at bounding box center [498, 245] width 498 height 336
type input "1"
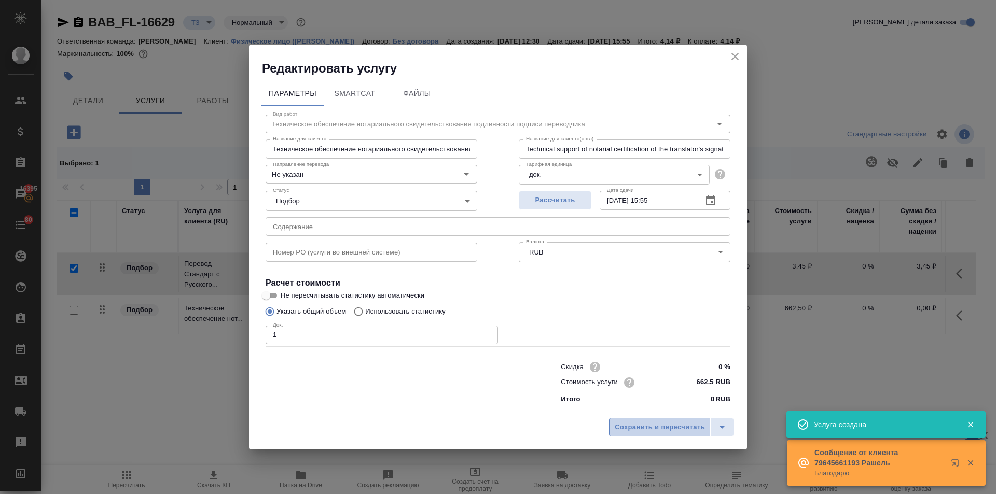
click at [642, 429] on span "Сохранить и пересчитать" at bounding box center [659, 428] width 90 height 12
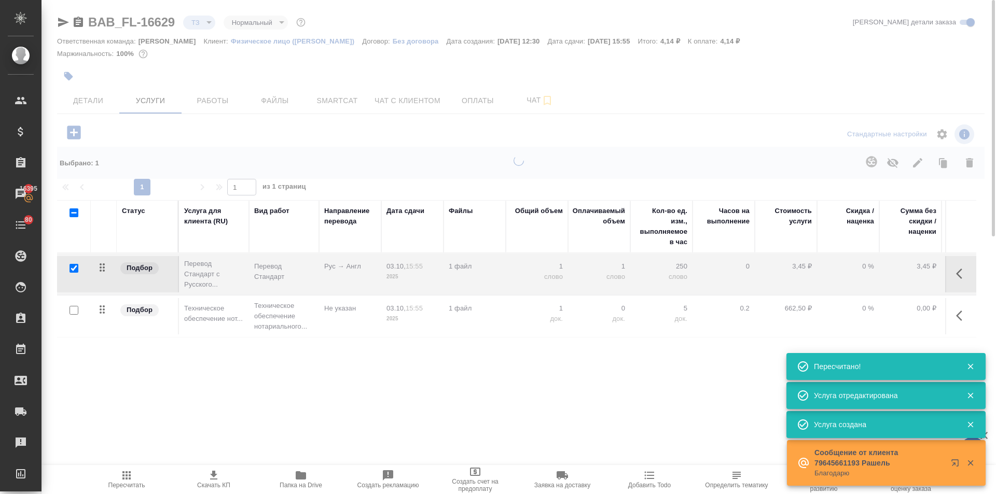
type input "urgent"
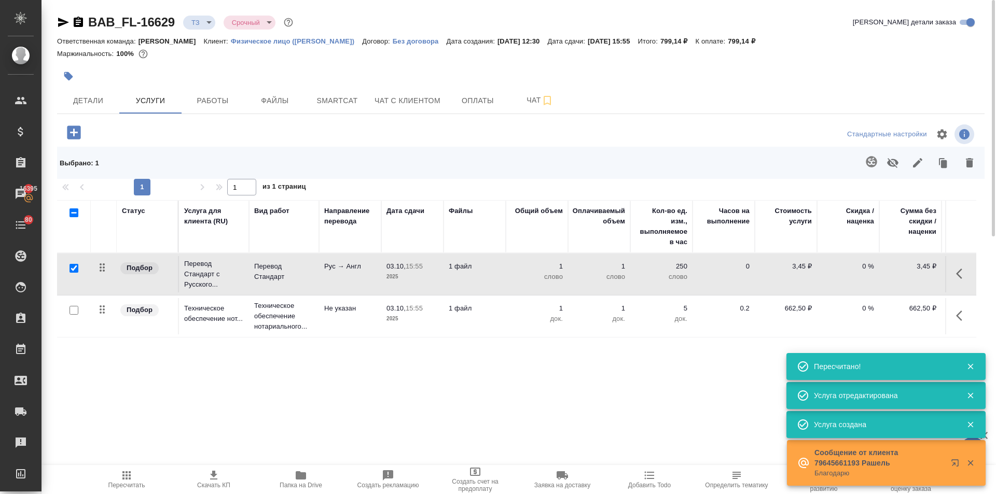
click at [72, 143] on button "button" at bounding box center [74, 132] width 29 height 21
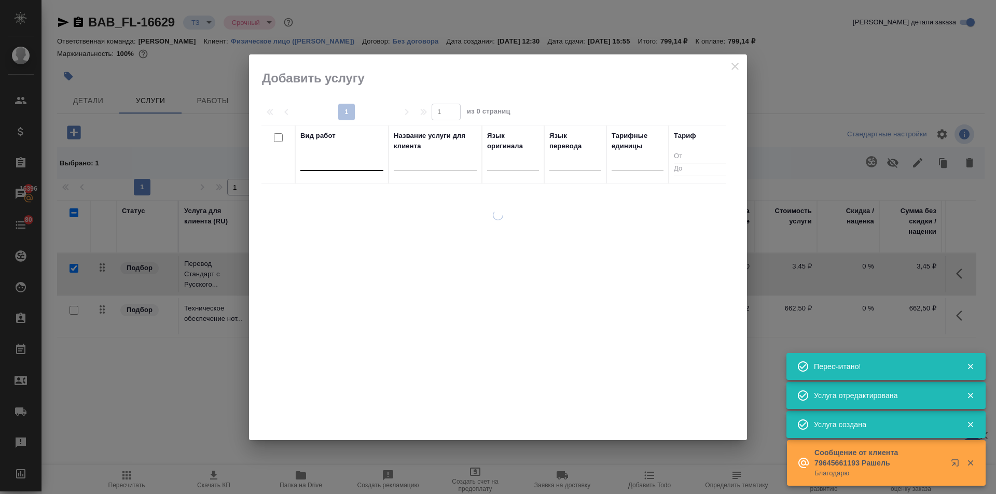
click at [333, 163] on div at bounding box center [341, 160] width 83 height 15
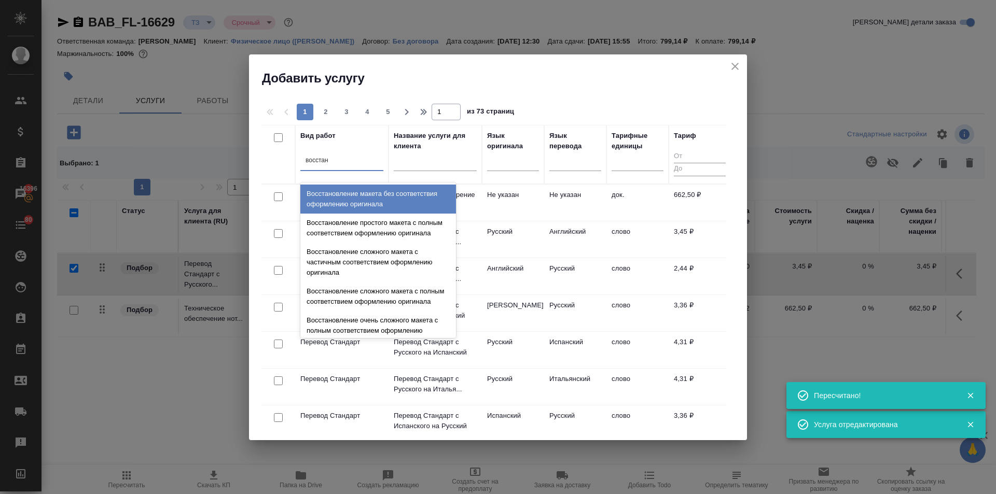
type input "восстано"
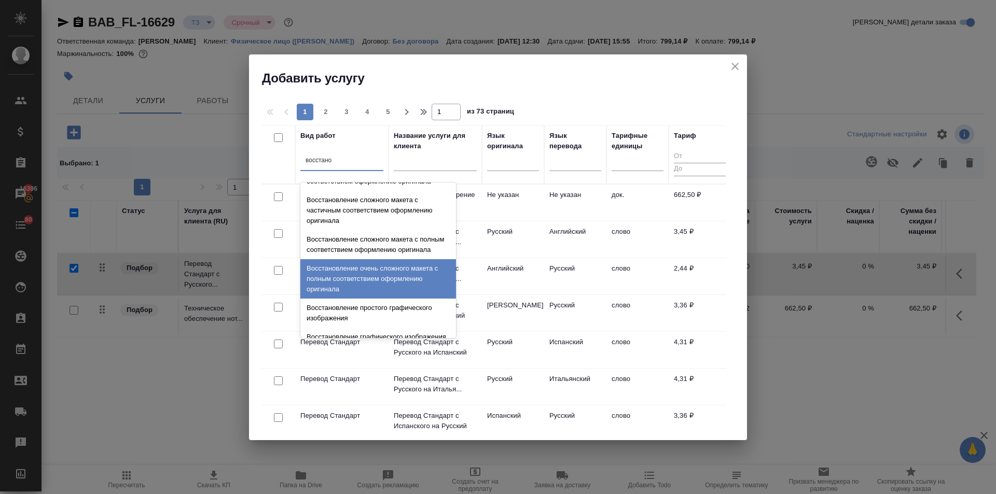
scroll to position [0, 0]
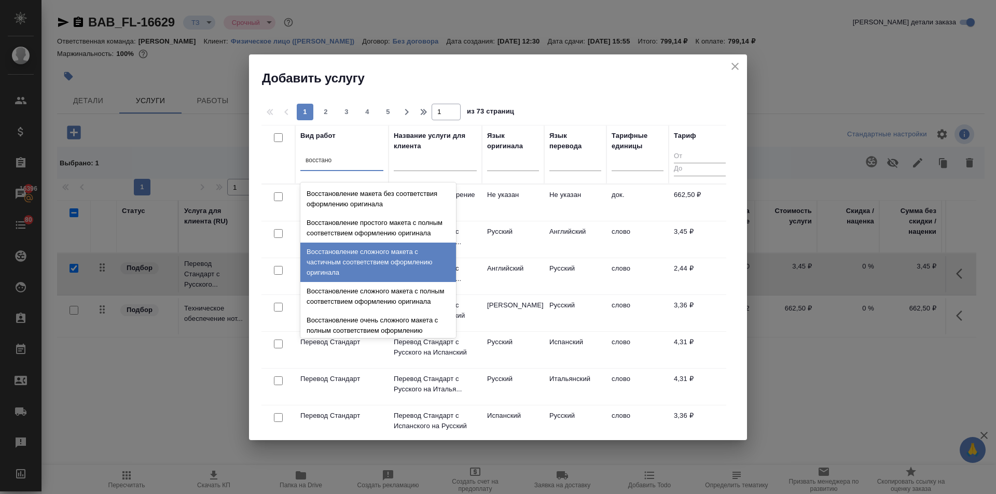
click at [343, 270] on div "Восстановление сложного макета с частичным соответствием оформлению оригинала" at bounding box center [378, 262] width 156 height 39
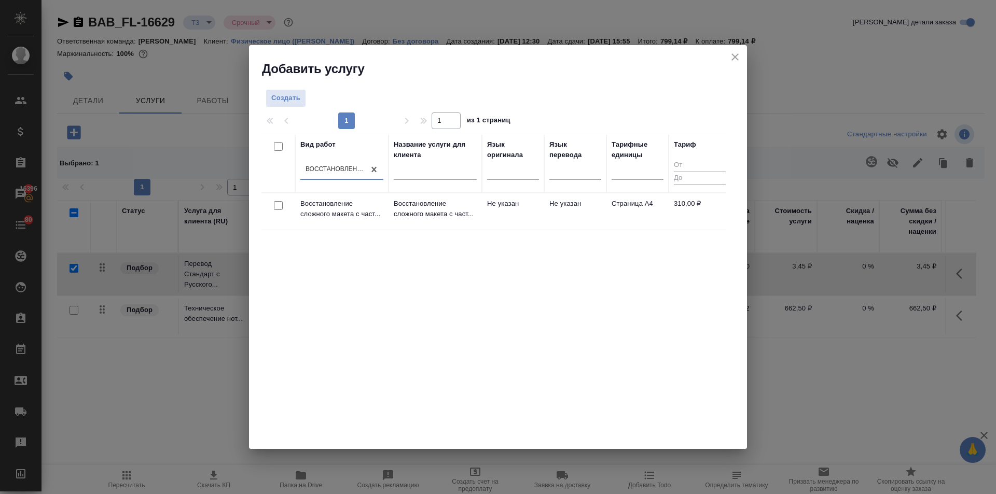
click at [276, 205] on input "checkbox" at bounding box center [278, 205] width 9 height 9
checkbox input "true"
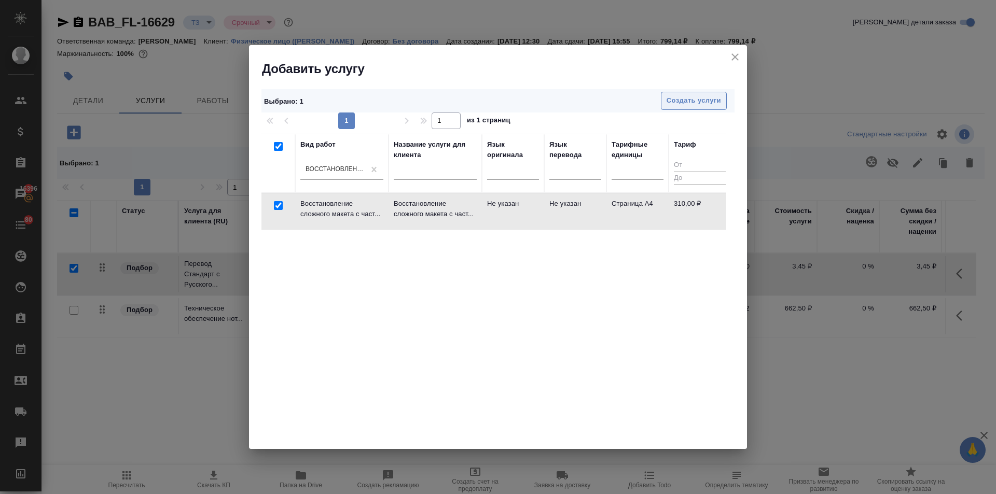
click at [709, 100] on span "Создать услуги" at bounding box center [693, 101] width 54 height 12
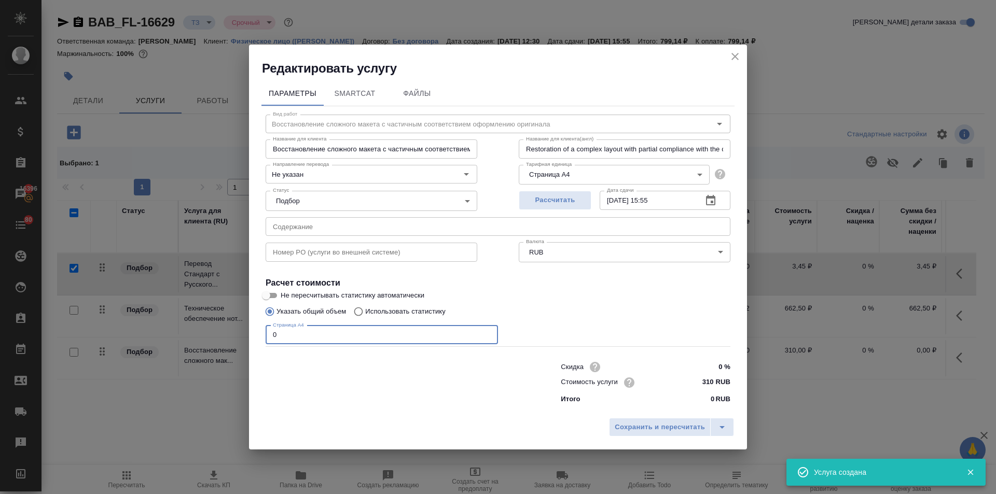
drag, startPoint x: 278, startPoint y: 337, endPoint x: 259, endPoint y: 333, distance: 19.5
click at [259, 333] on div "Параметры SmartCat Файлы Вид работ Восстановление сложного макета с частичным с…" at bounding box center [498, 245] width 498 height 336
type input "1"
type input "3"
click at [647, 425] on span "Сохранить и пересчитать" at bounding box center [659, 428] width 90 height 12
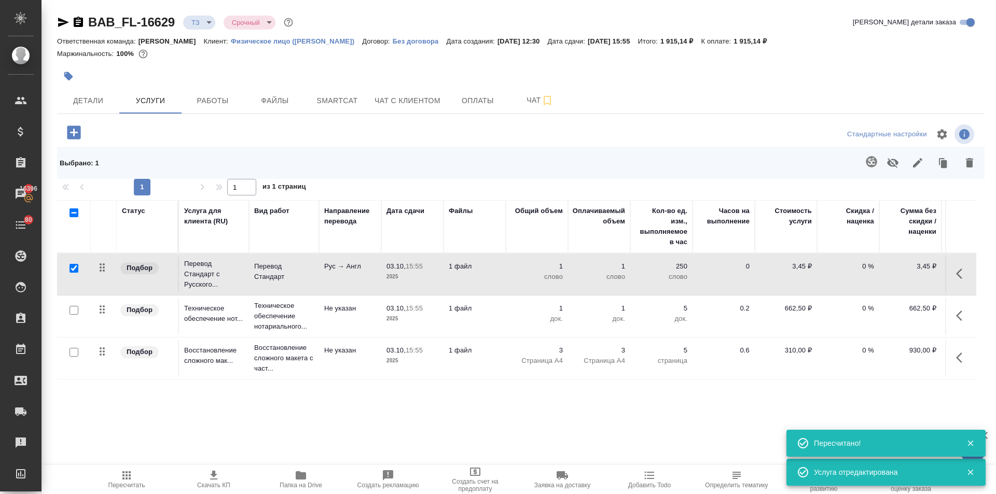
click at [964, 274] on icon "button" at bounding box center [962, 274] width 12 height 12
click at [899, 271] on icon "button" at bounding box center [903, 274] width 12 height 12
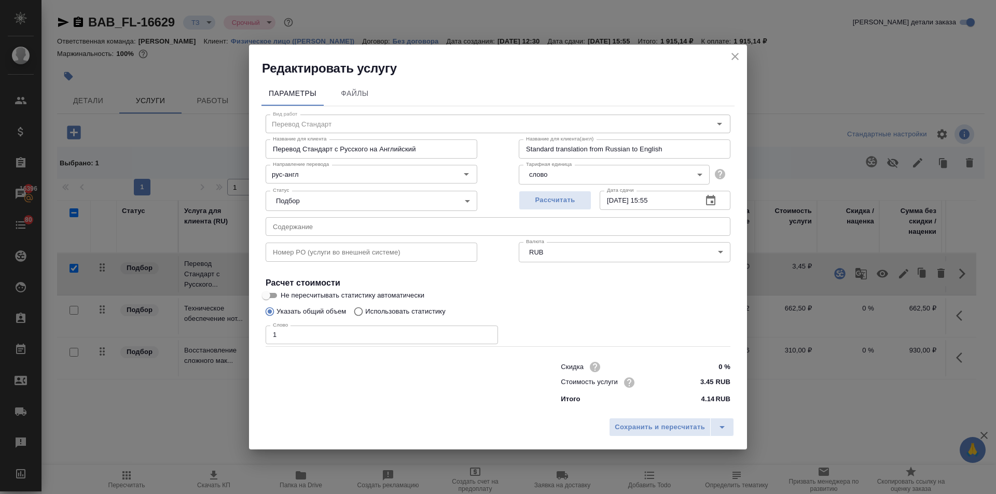
click at [360, 309] on input "Использовать статистику" at bounding box center [356, 312] width 17 height 20
radio input "true"
radio input "false"
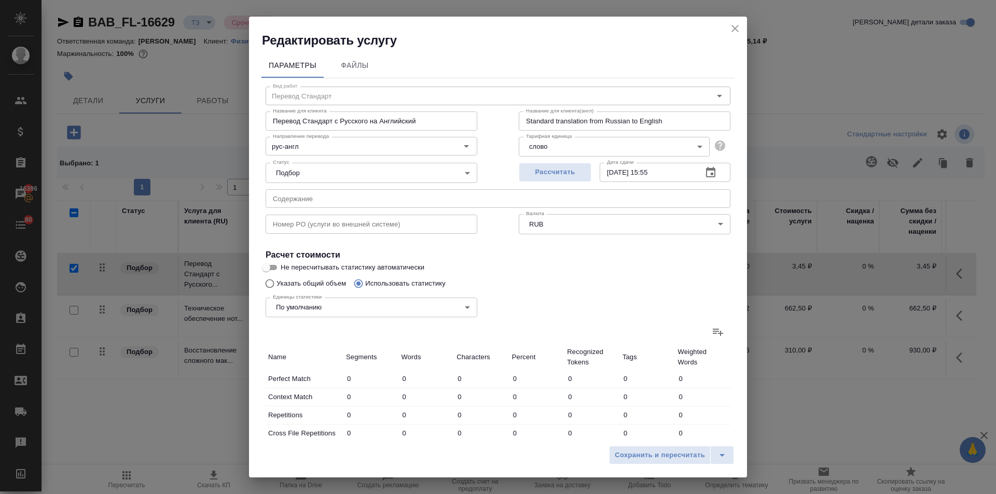
click at [711, 333] on icon at bounding box center [717, 332] width 12 height 12
click at [0, 0] on input "file" at bounding box center [0, 0] width 0 height 0
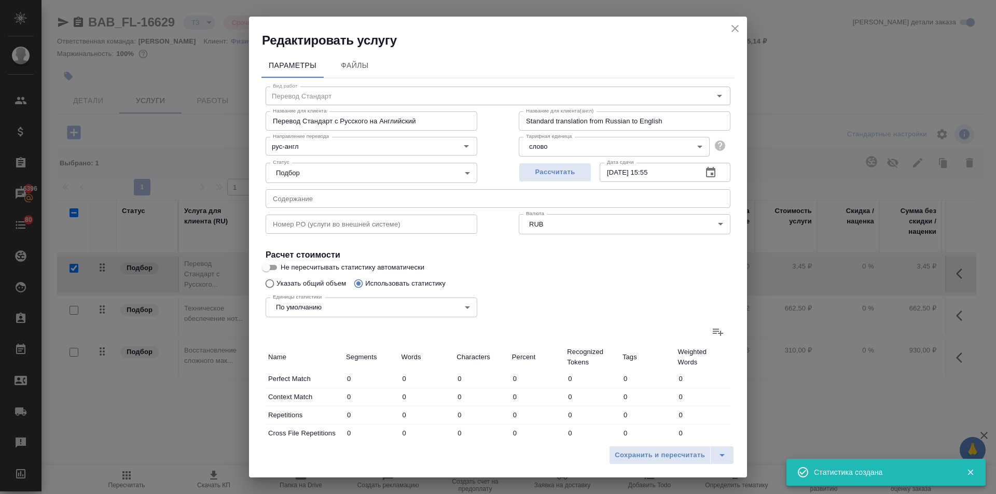
type input "11"
type input "27"
type input "209"
type input "8"
type input "18"
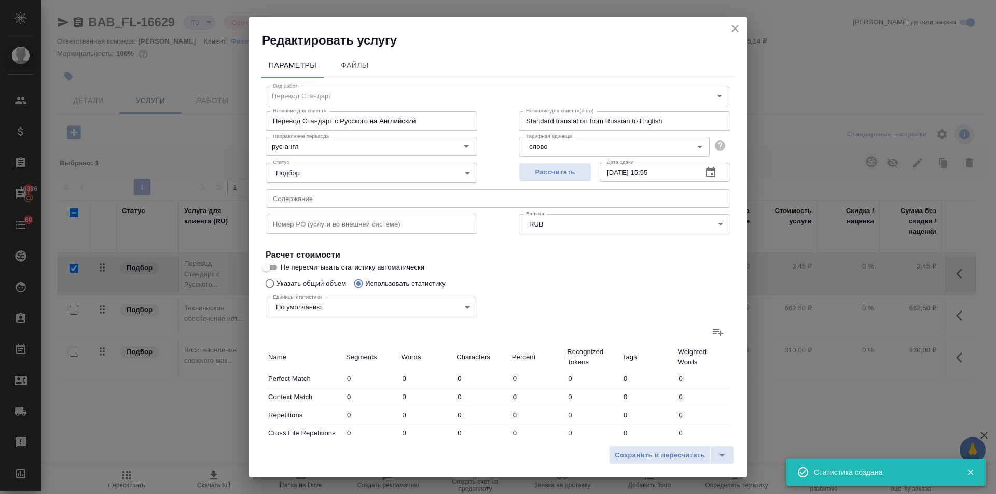
type input "148"
type input "2"
type input "7"
type input "52"
type input "6"
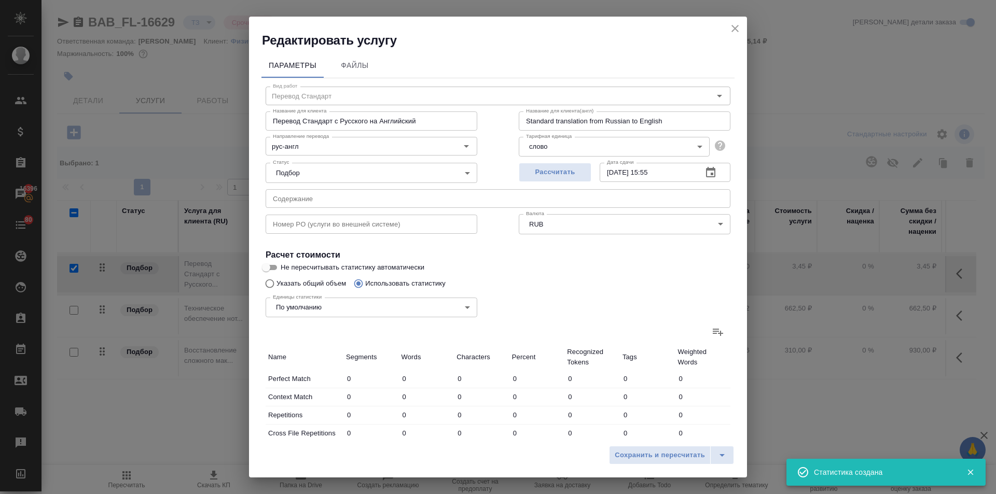
type input "19"
type input "130"
type input "85"
type input "625"
type input "4936"
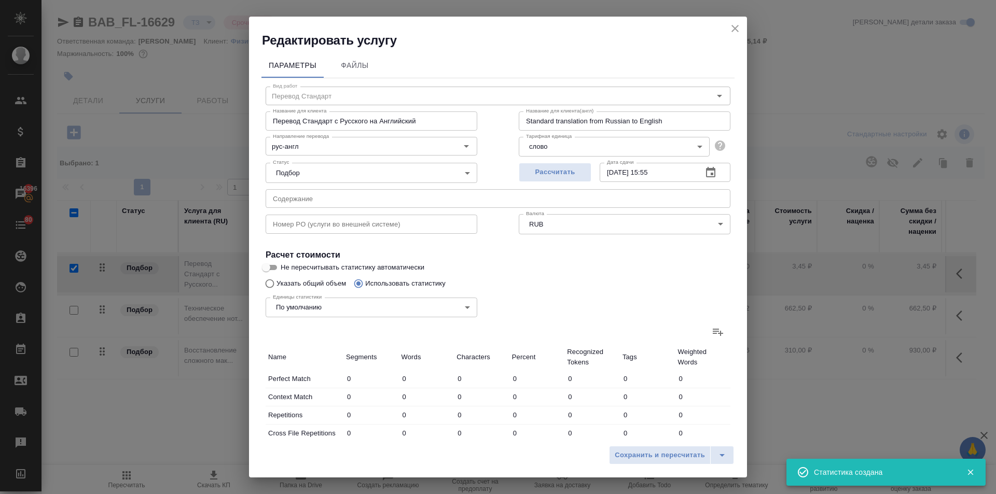
type input "112"
type input "696"
type input "5475"
type input "112"
type input "696"
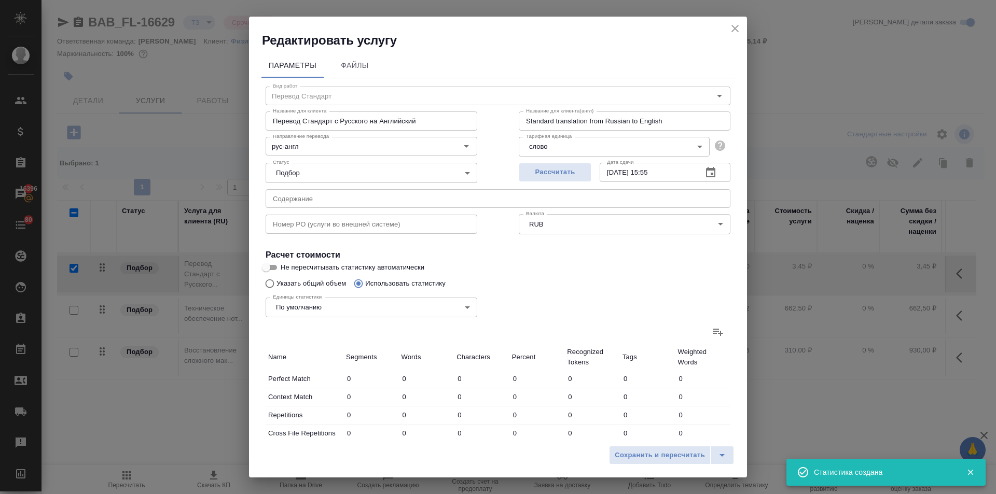
type input "5475"
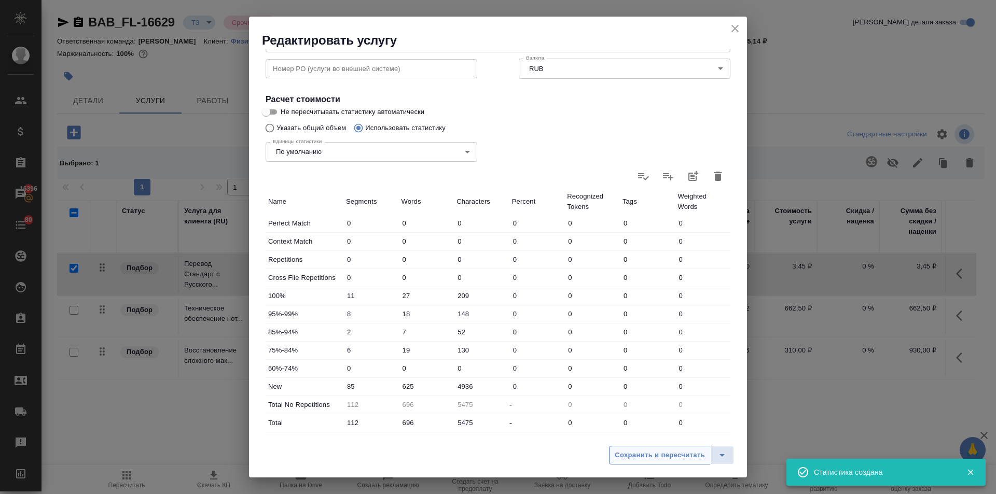
click at [652, 457] on span "Сохранить и пересчитать" at bounding box center [659, 456] width 90 height 12
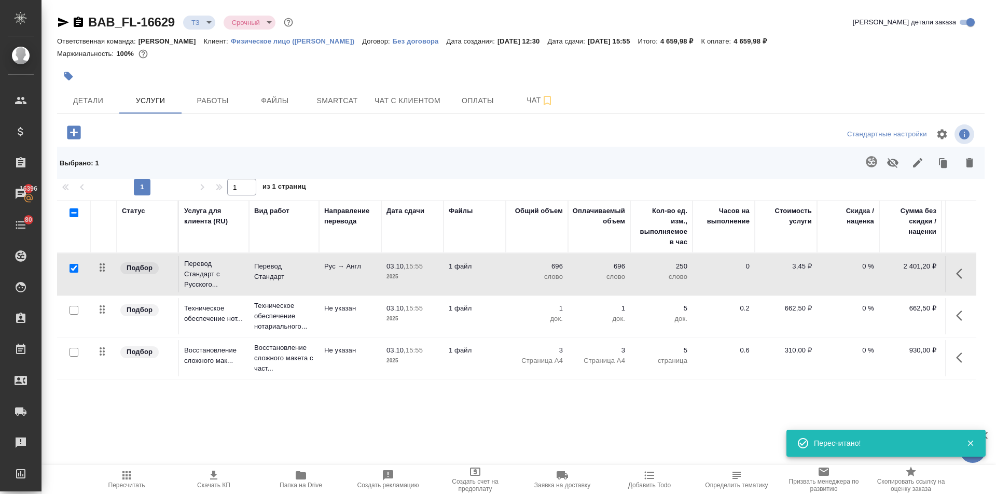
click at [963, 322] on button "button" at bounding box center [961, 315] width 25 height 25
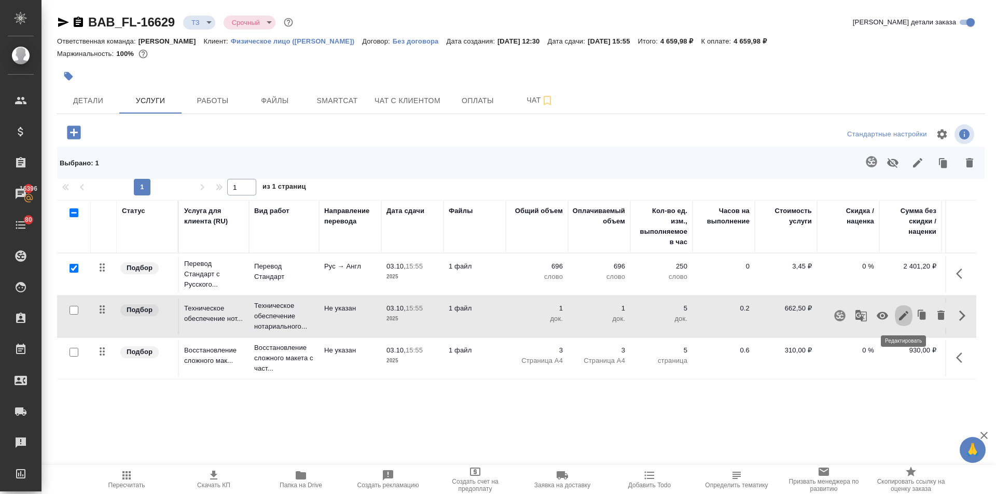
click at [908, 319] on icon "button" at bounding box center [903, 316] width 12 height 12
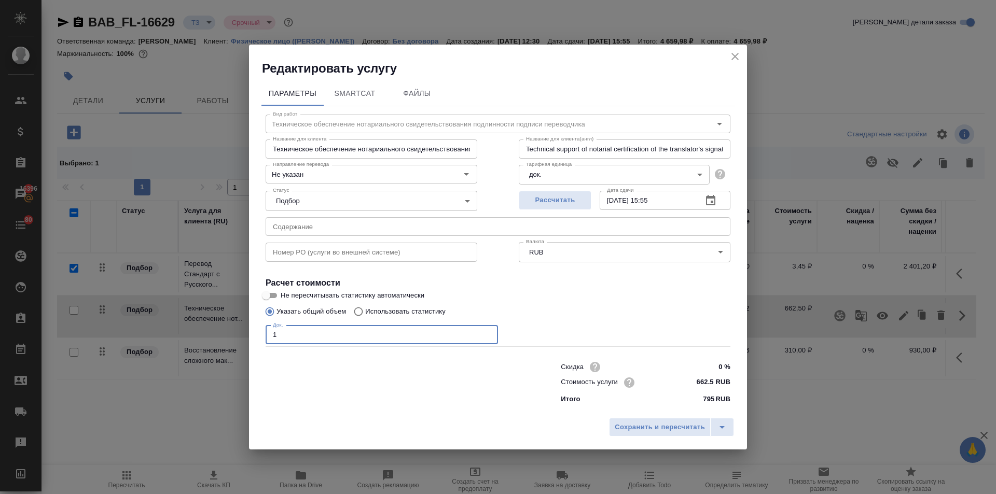
drag, startPoint x: 327, startPoint y: 345, endPoint x: 244, endPoint y: 338, distance: 83.3
click at [244, 338] on div "Редактировать услугу Параметры SmartCat Файлы Вид работ Техническое обеспечение…" at bounding box center [498, 247] width 996 height 494
type input "2"
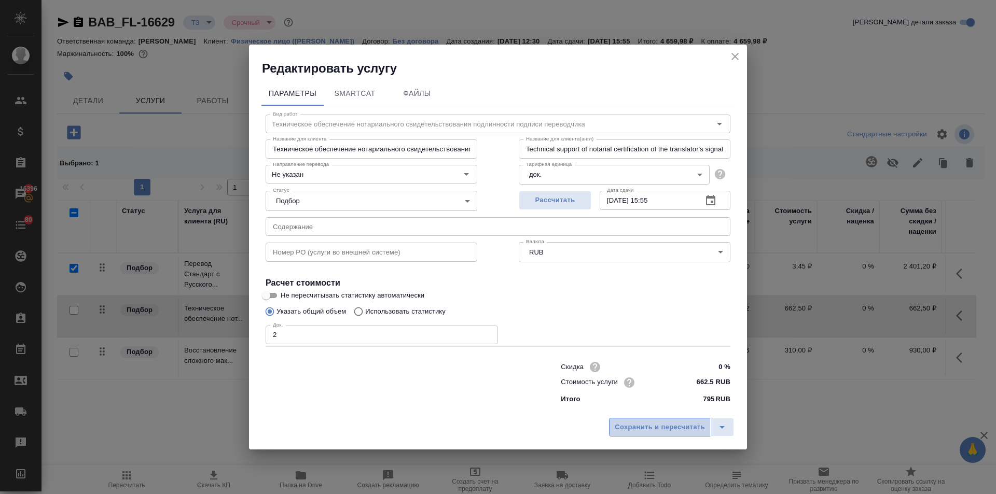
click at [658, 428] on span "Сохранить и пересчитать" at bounding box center [659, 428] width 90 height 12
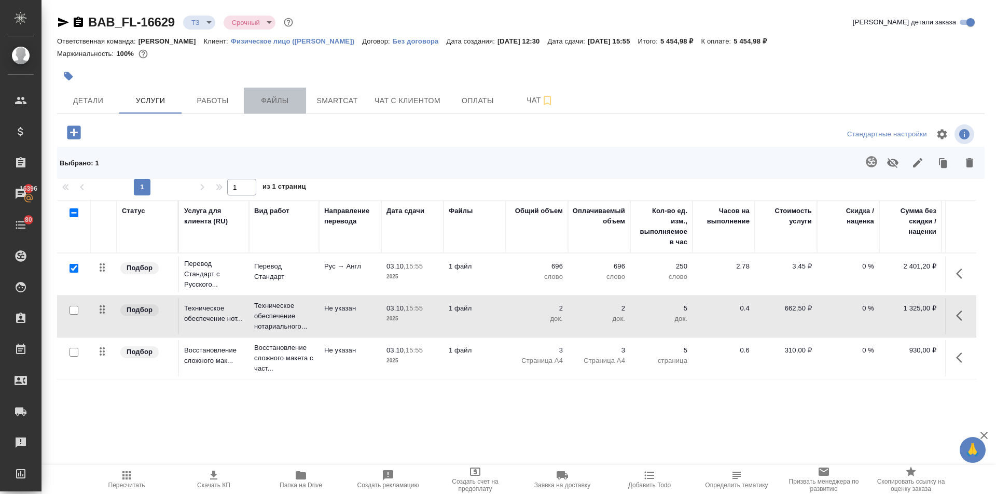
click at [253, 92] on button "Файлы" at bounding box center [275, 101] width 62 height 26
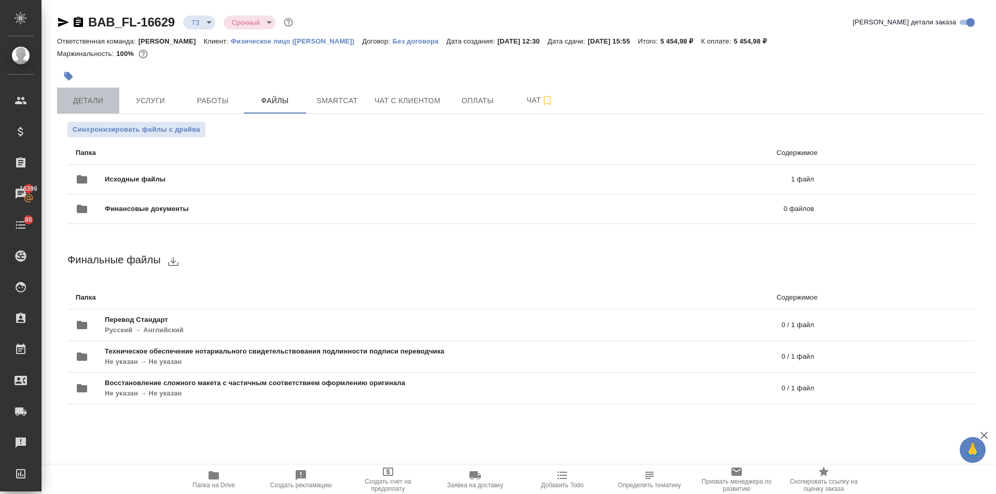
click at [90, 97] on span "Детали" at bounding box center [88, 100] width 50 height 13
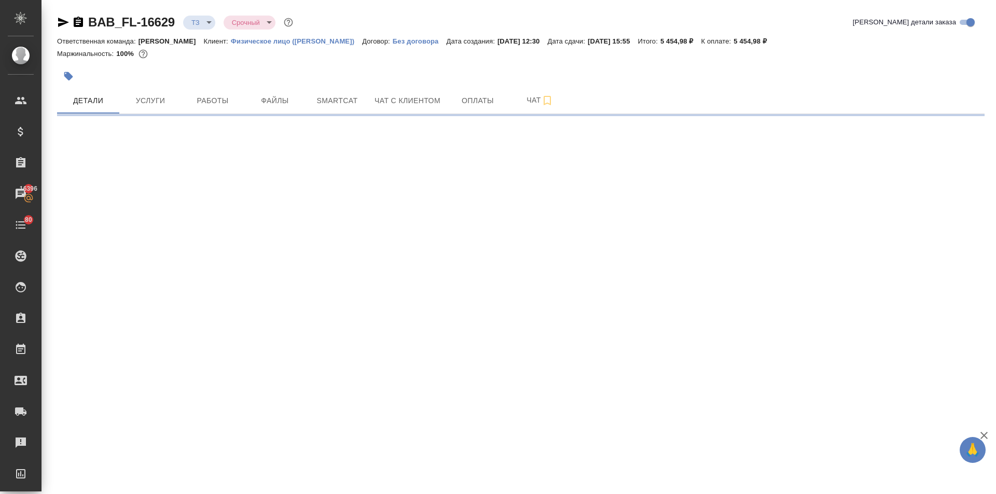
select select "RU"
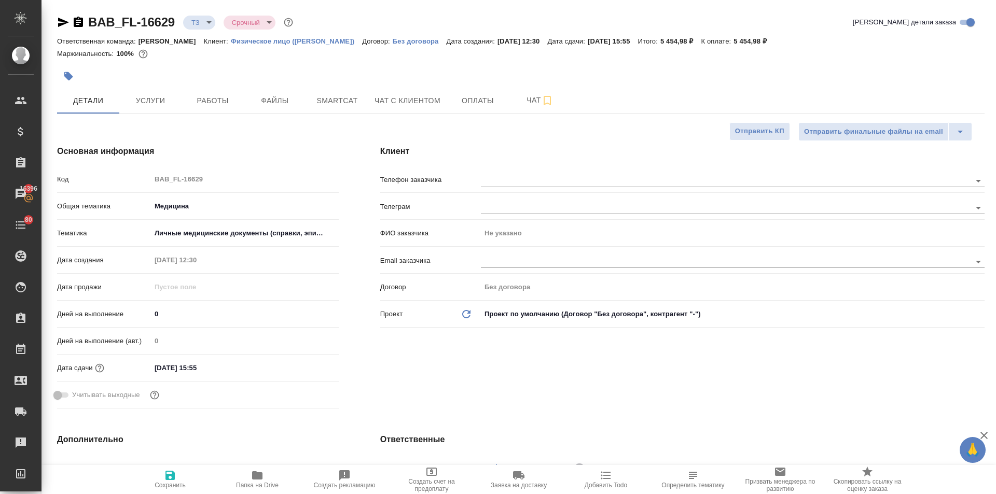
type textarea "x"
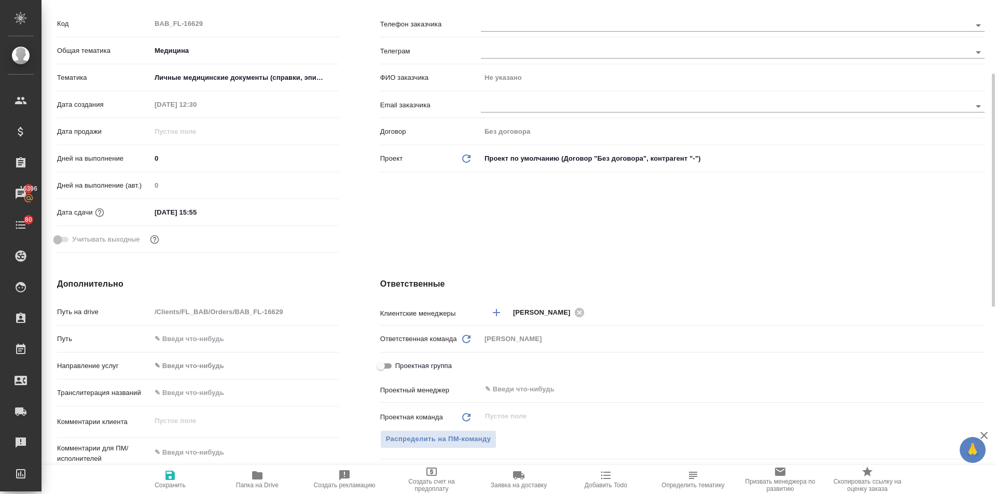
click at [341, 285] on div "Дополнительно Путь на drive /Clients/FL_BAB/Orders/BAB_FL-16629 Путь Направлени…" at bounding box center [197, 466] width 323 height 419
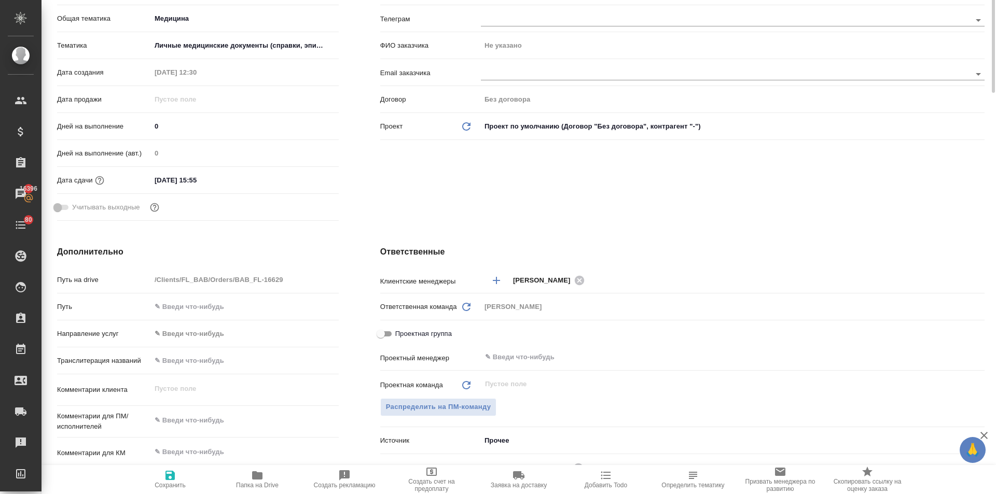
scroll to position [32, 0]
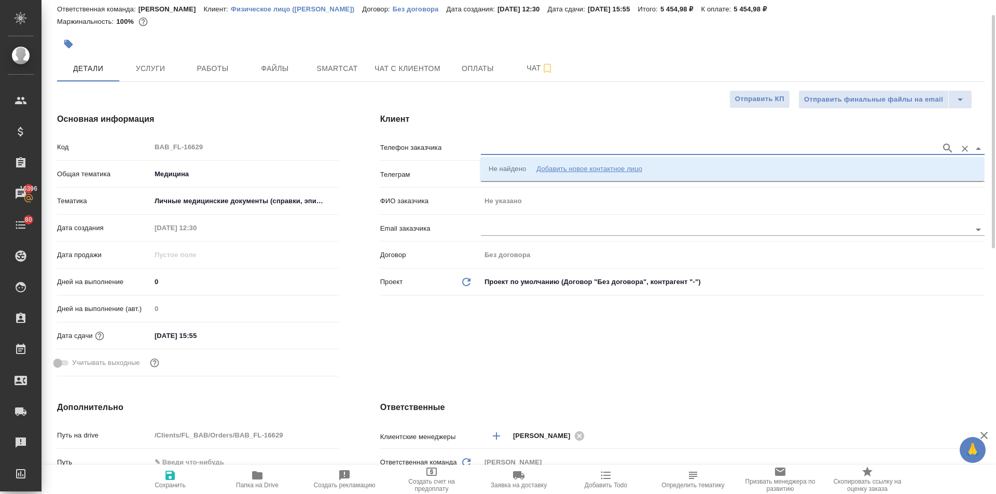
click at [488, 144] on input "text" at bounding box center [708, 148] width 455 height 12
click at [557, 165] on div "Добавить новое контактное лицо" at bounding box center [589, 169] width 106 height 10
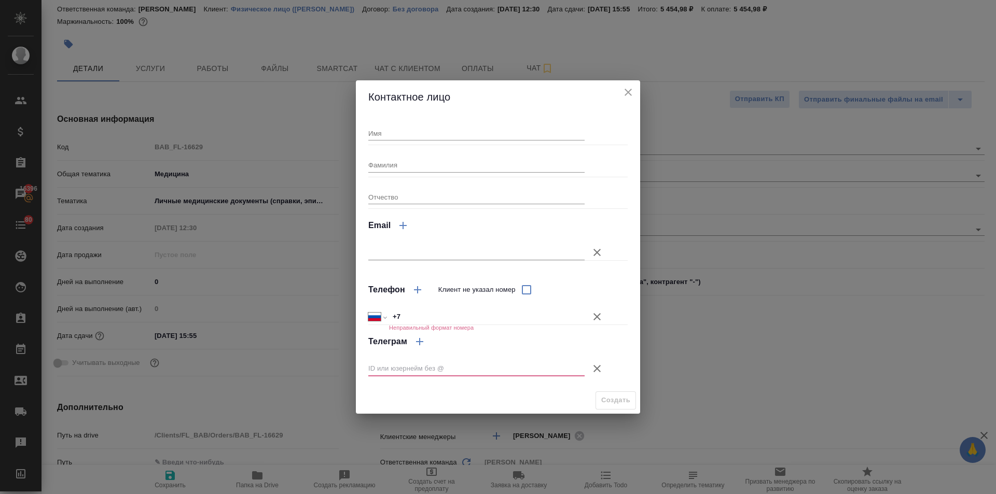
click at [597, 367] on icon "button" at bounding box center [597, 368] width 12 height 12
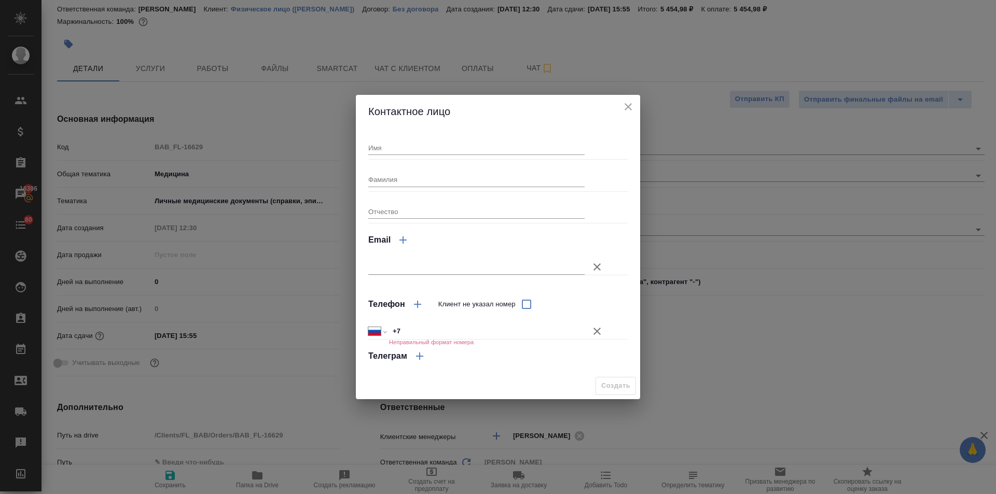
click at [417, 331] on input "+7" at bounding box center [486, 331] width 195 height 15
type input "+7 910 429 20 51"
click at [411, 147] on input "Имя" at bounding box center [476, 148] width 216 height 15
type input "[PERSON_NAME]"
click at [612, 381] on span "Создать" at bounding box center [615, 386] width 29 height 12
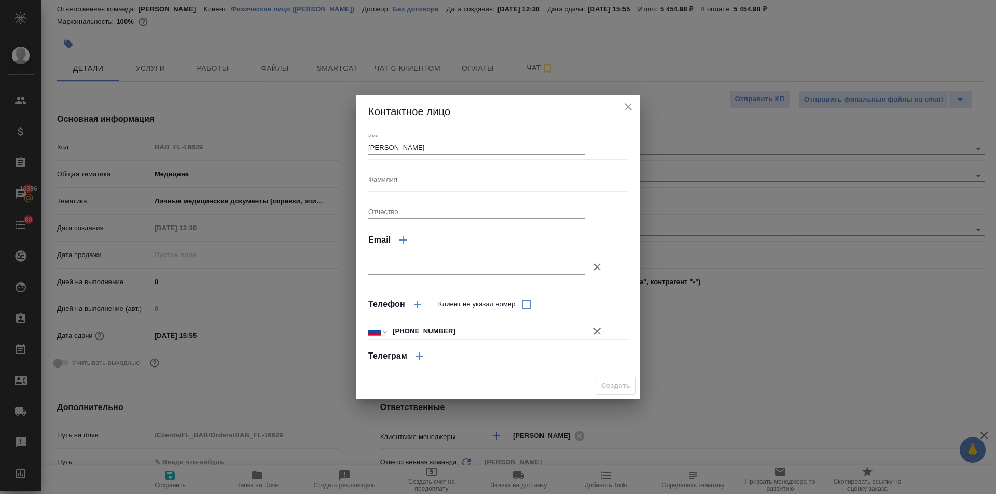
type input "[PERSON_NAME]"
type textarea "x"
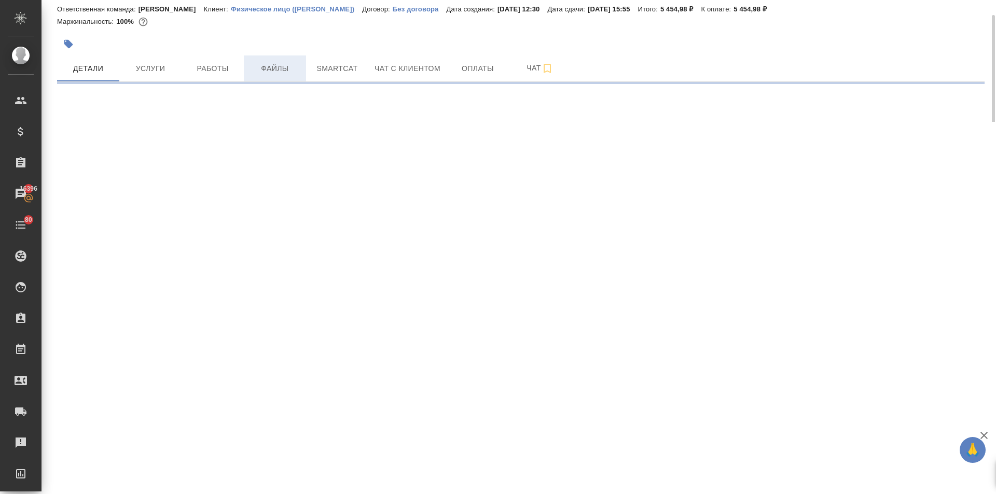
select select "RU"
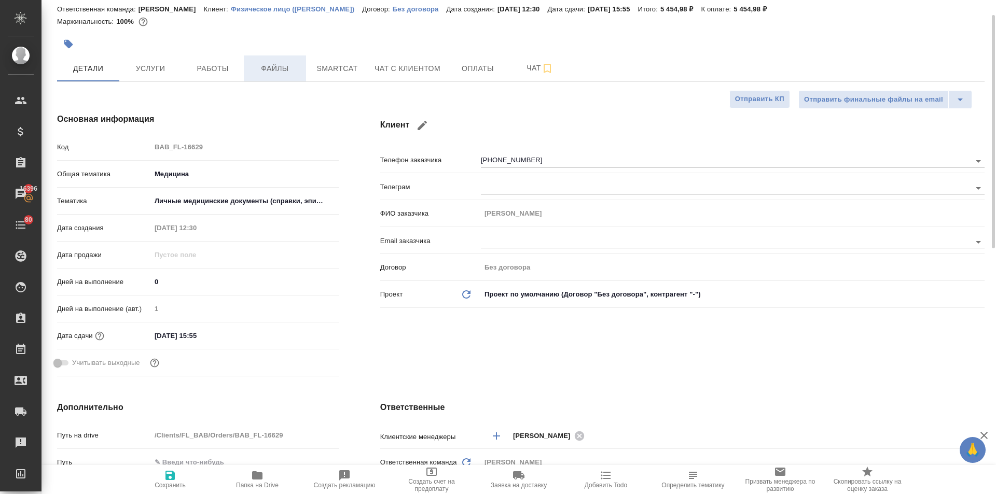
type textarea "x"
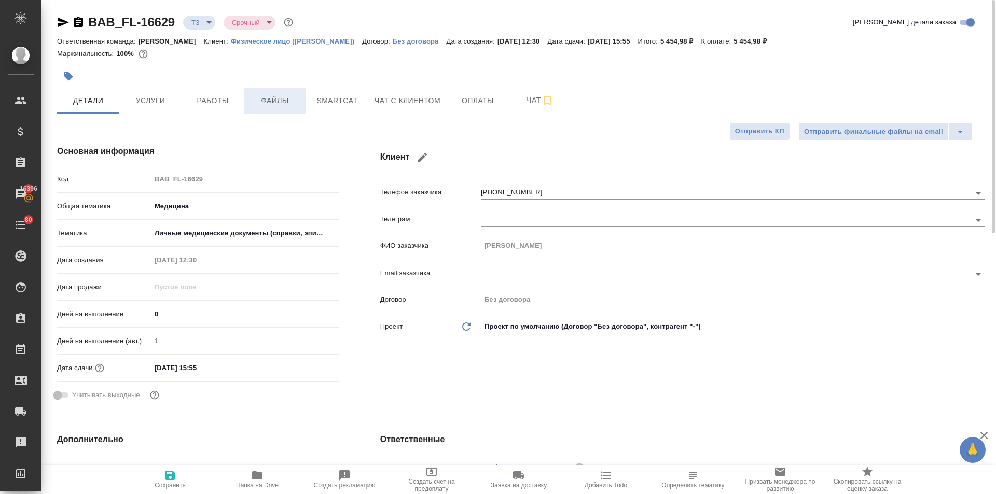
click at [277, 94] on span "Файлы" at bounding box center [275, 100] width 50 height 13
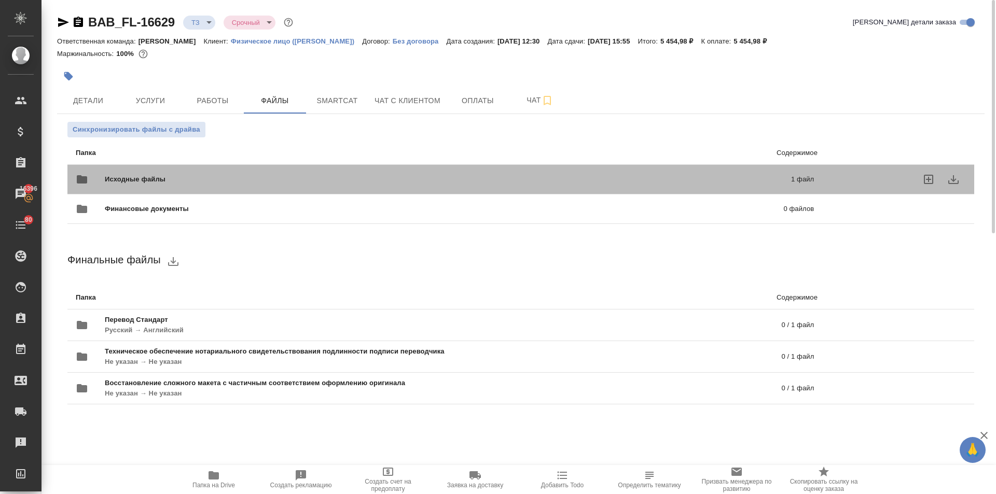
click at [153, 169] on div "Исходные файлы 1 файл" at bounding box center [445, 179] width 738 height 25
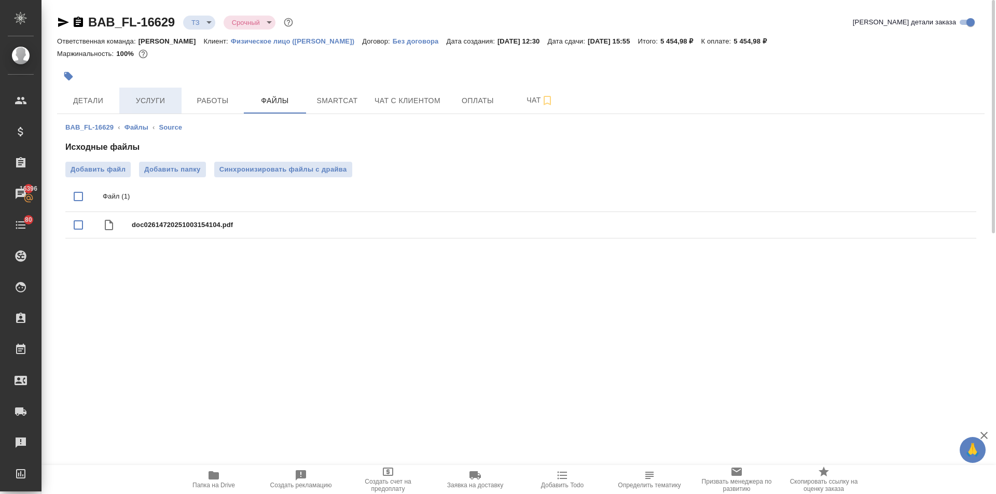
click at [137, 101] on span "Услуги" at bounding box center [150, 100] width 50 height 13
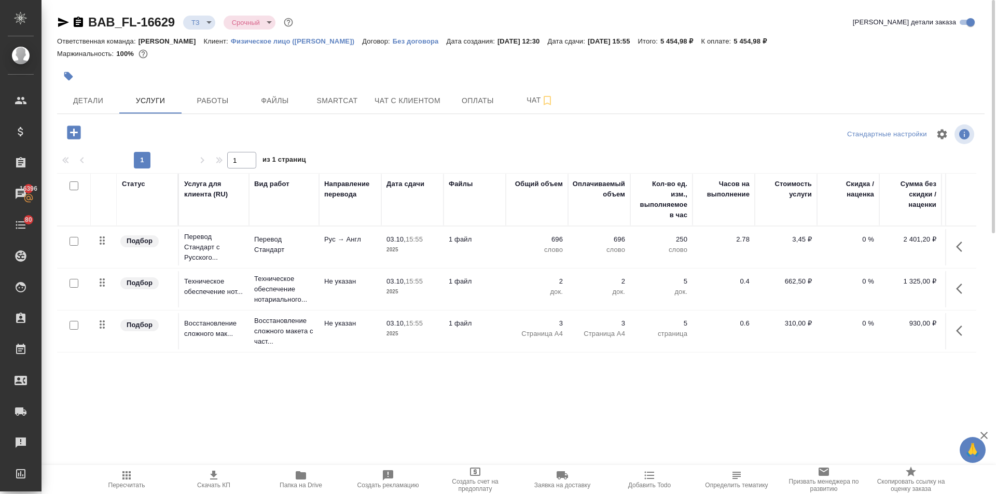
click at [73, 131] on icon "button" at bounding box center [73, 131] width 13 height 13
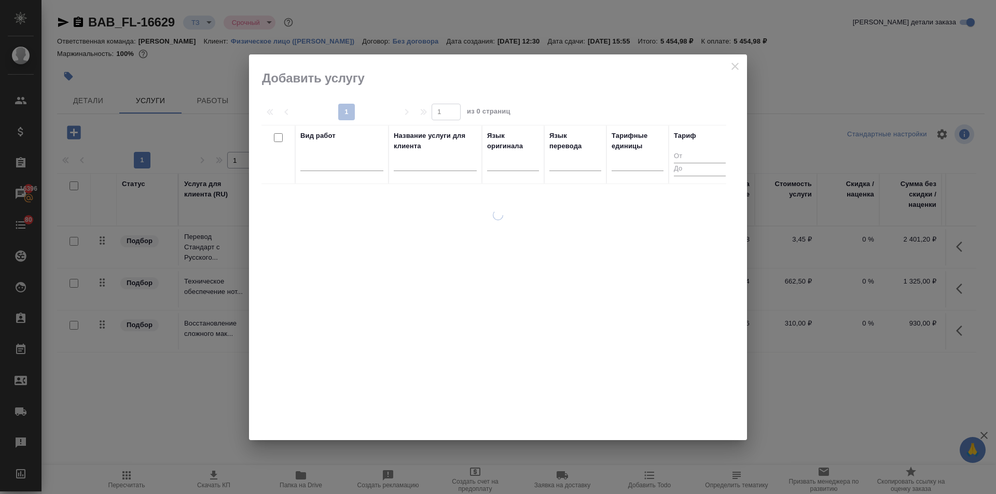
click at [733, 63] on div at bounding box center [498, 247] width 498 height 386
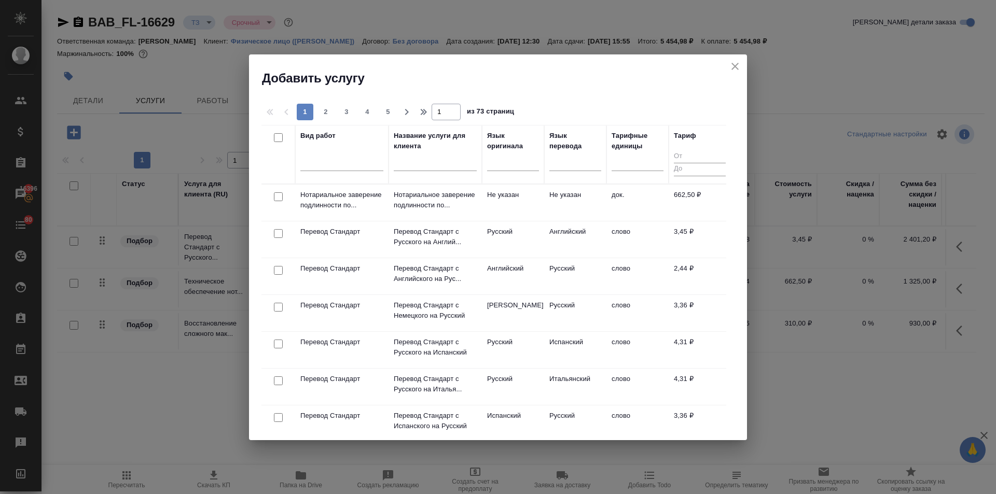
click at [730, 65] on icon "close" at bounding box center [735, 66] width 12 height 12
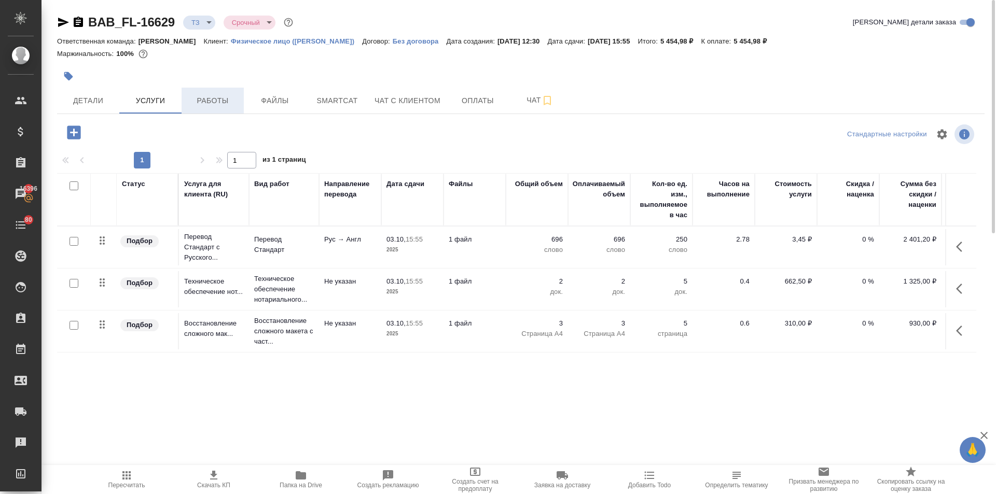
click at [217, 109] on button "Работы" at bounding box center [212, 101] width 62 height 26
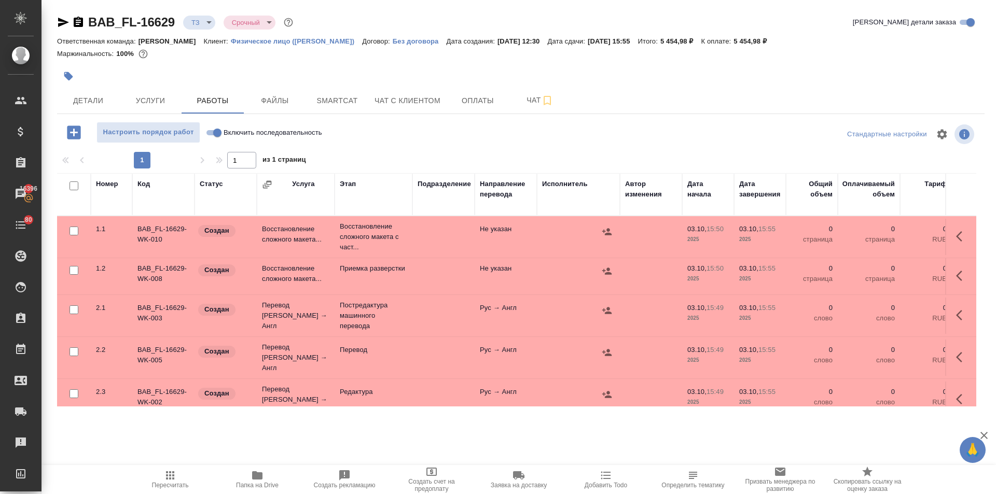
click at [88, 110] on button "Детали" at bounding box center [88, 101] width 62 height 26
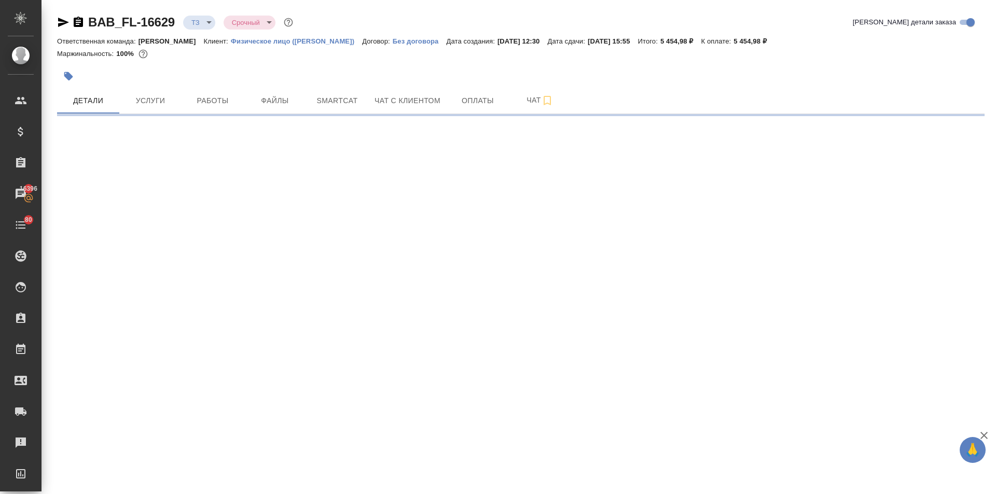
select select "RU"
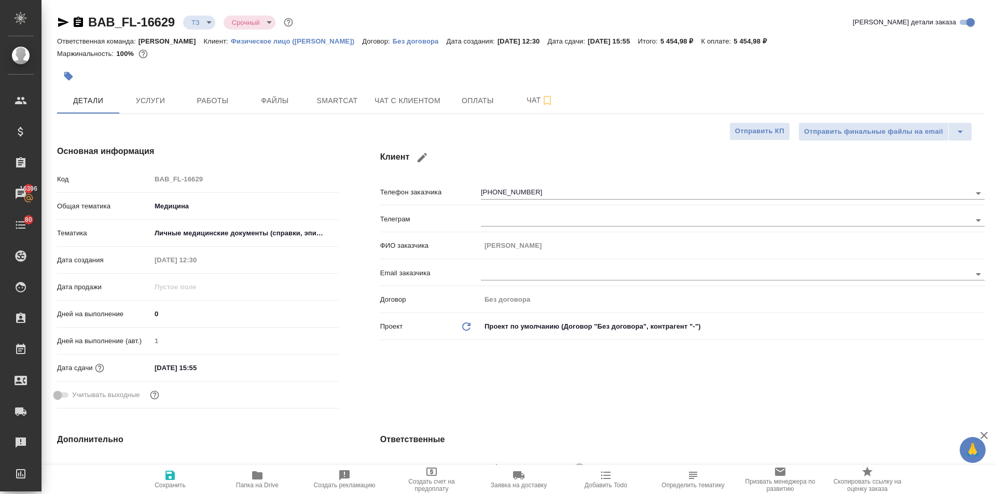
type textarea "x"
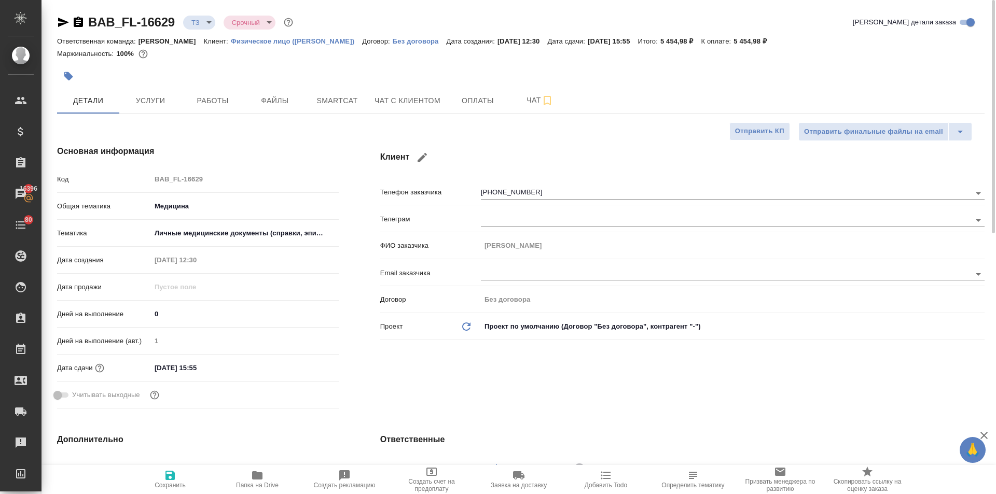
type textarea "x"
click at [262, 94] on span "Файлы" at bounding box center [275, 100] width 50 height 13
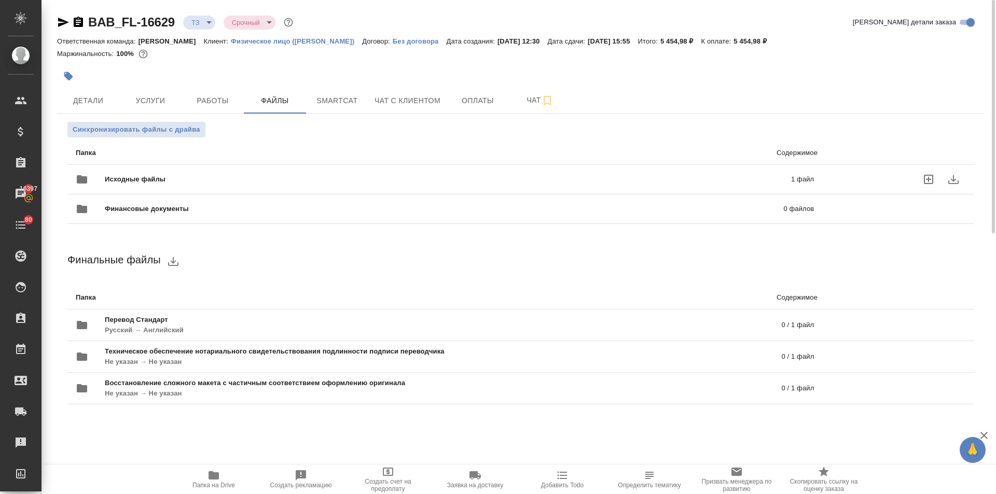
click at [143, 173] on div "Исходные файлы 1 файл" at bounding box center [445, 179] width 738 height 25
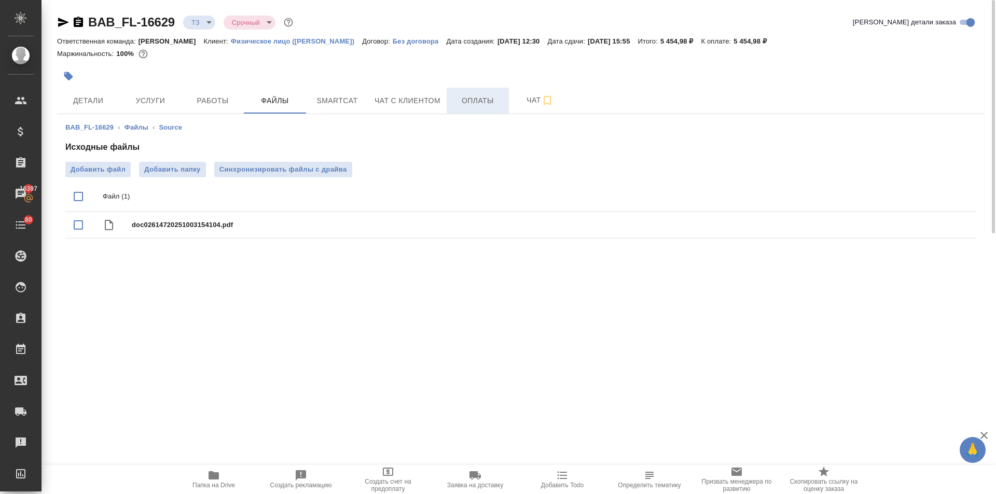
click at [471, 105] on span "Оплаты" at bounding box center [478, 100] width 50 height 13
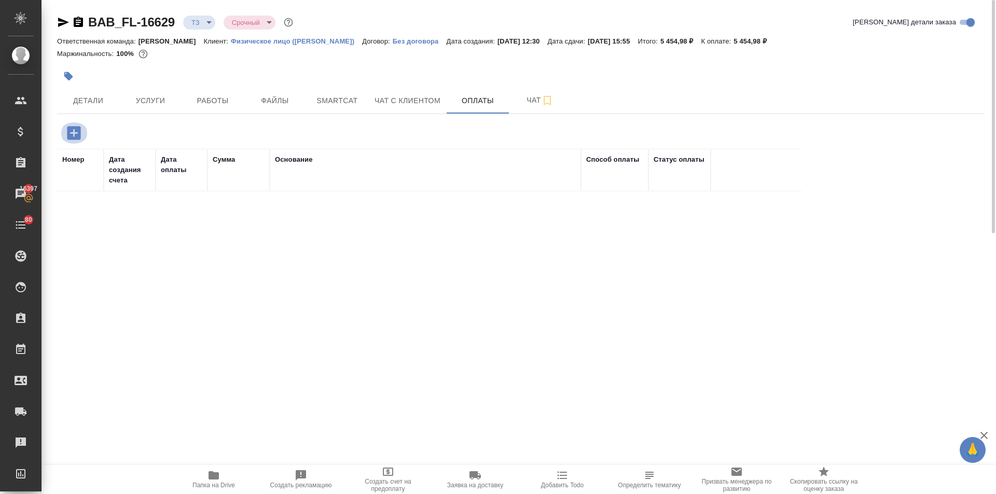
click at [74, 128] on icon "button" at bounding box center [73, 132] width 13 height 13
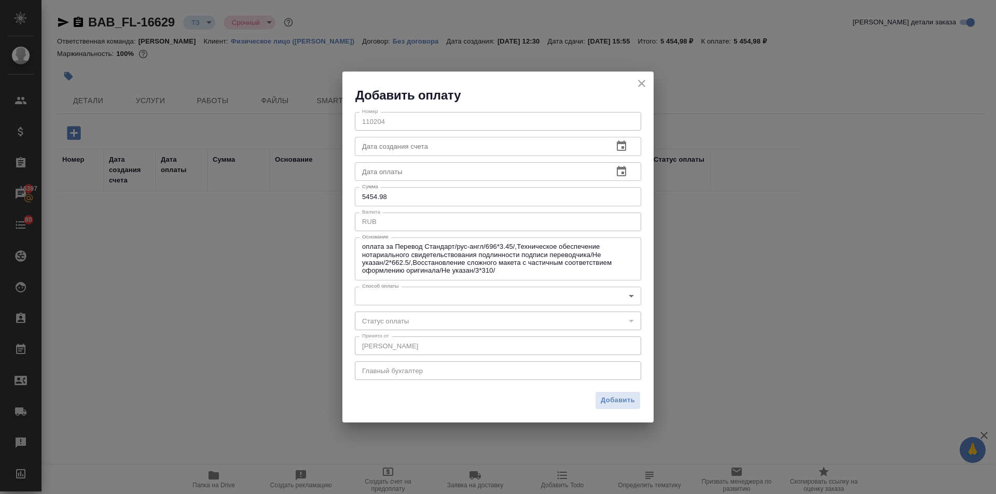
click at [399, 293] on body "🙏 .cls-1 fill:#fff; AWATERA Ilina Ekaterina Клиенты Спецификации Заказы 16397 Ч…" at bounding box center [498, 247] width 996 height 494
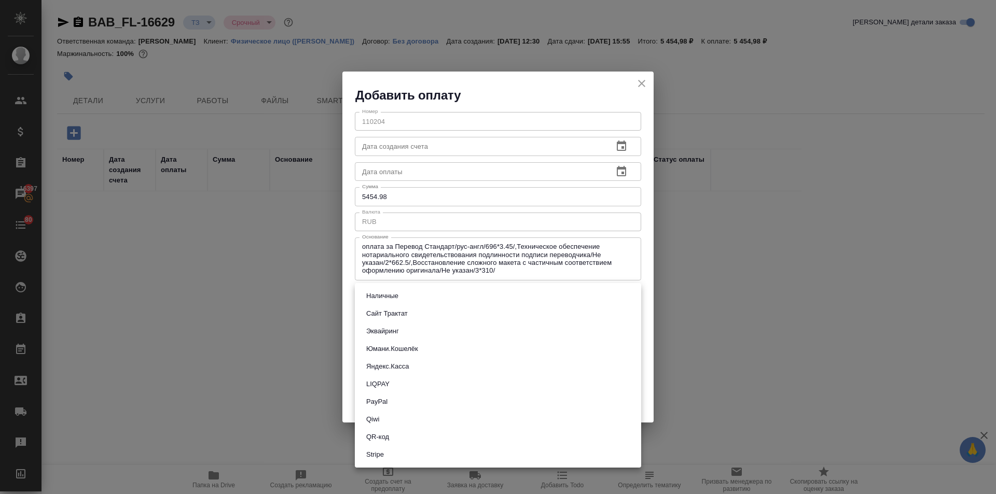
click at [390, 434] on button "QR-код" at bounding box center [377, 436] width 29 height 11
type input "60e5684acae83f185c96e013"
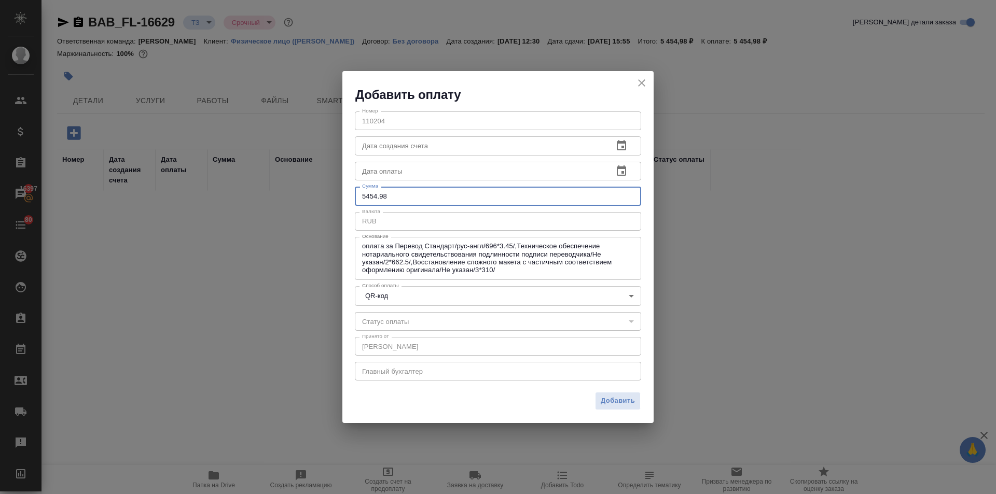
drag, startPoint x: 393, startPoint y: 197, endPoint x: 372, endPoint y: 195, distance: 20.8
click at [372, 195] on input "5454.98" at bounding box center [498, 196] width 286 height 19
type input "5455"
click at [616, 402] on span "Добавить" at bounding box center [617, 401] width 34 height 12
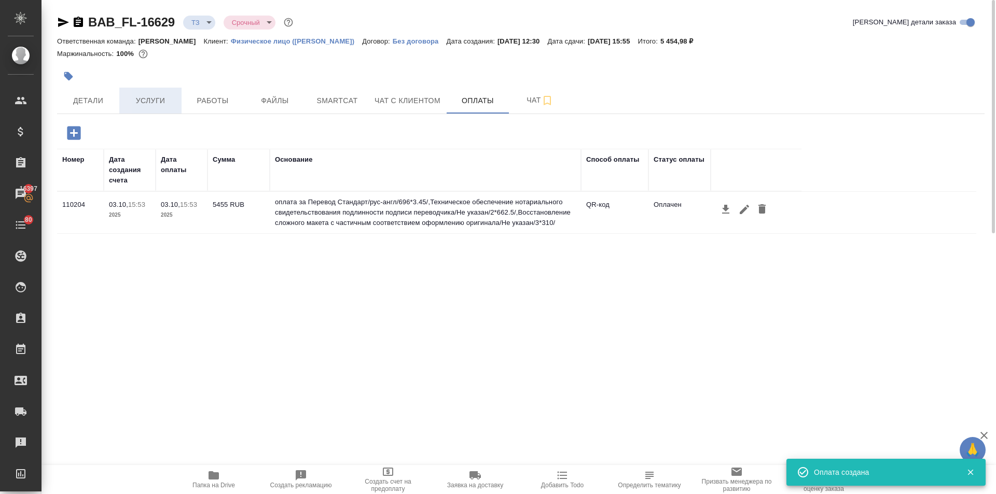
click at [132, 106] on span "Услуги" at bounding box center [150, 100] width 50 height 13
click at [79, 104] on div "BAB_FL-16629 ТЗ tz Срочный urgent Кратко детали заказа Ответственная команда: Б…" at bounding box center [520, 243] width 939 height 486
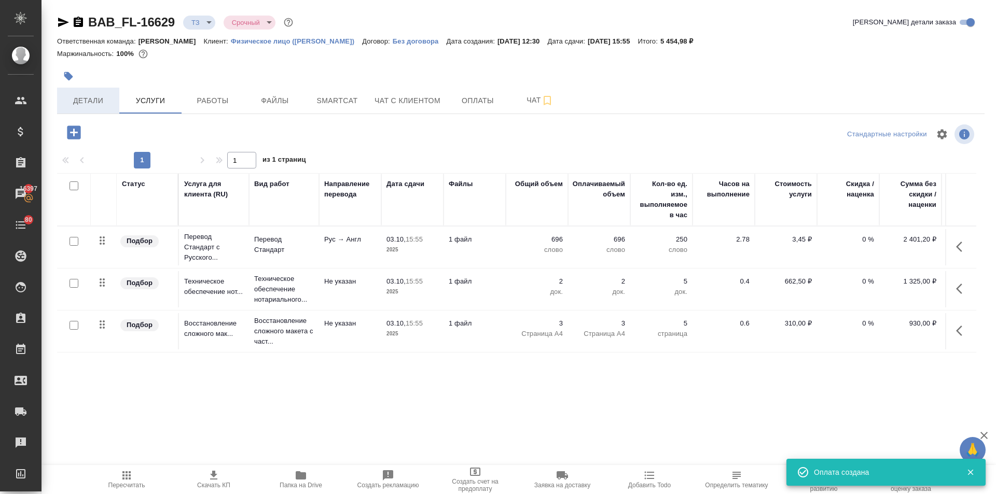
click at [96, 99] on span "Детали" at bounding box center [88, 100] width 50 height 13
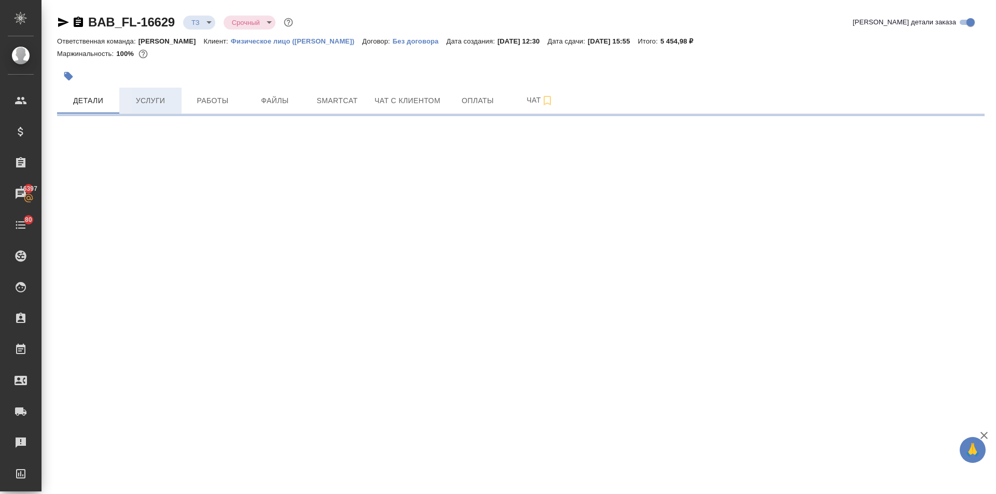
select select "RU"
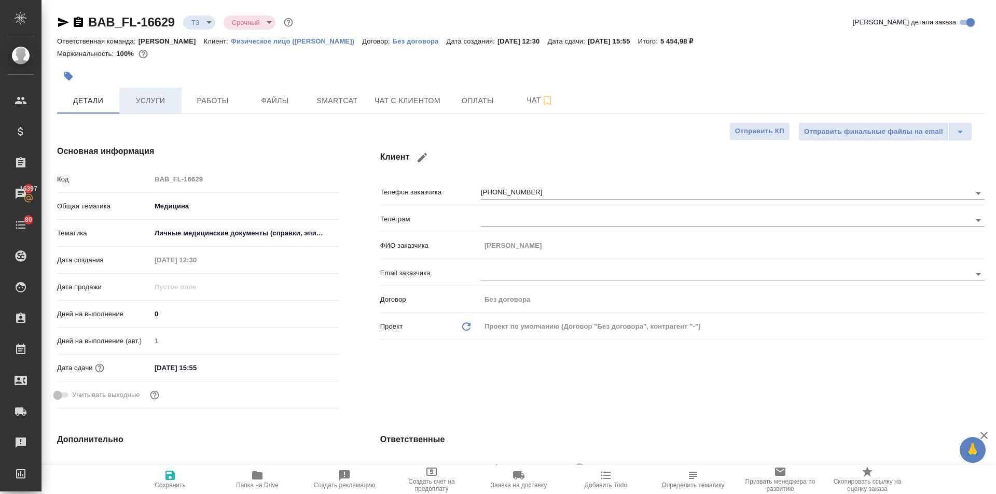
type textarea "x"
click at [147, 105] on span "Услуги" at bounding box center [150, 100] width 50 height 13
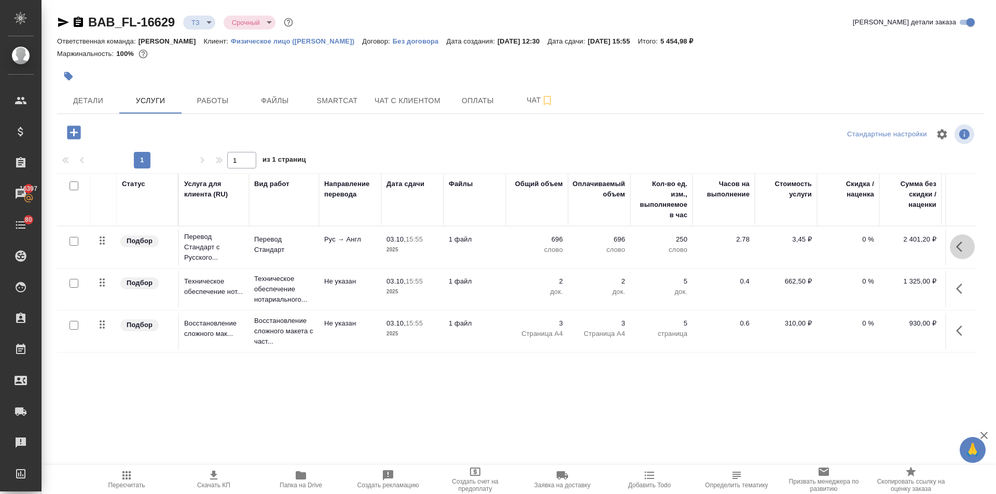
click at [956, 247] on icon "button" at bounding box center [962, 247] width 12 height 12
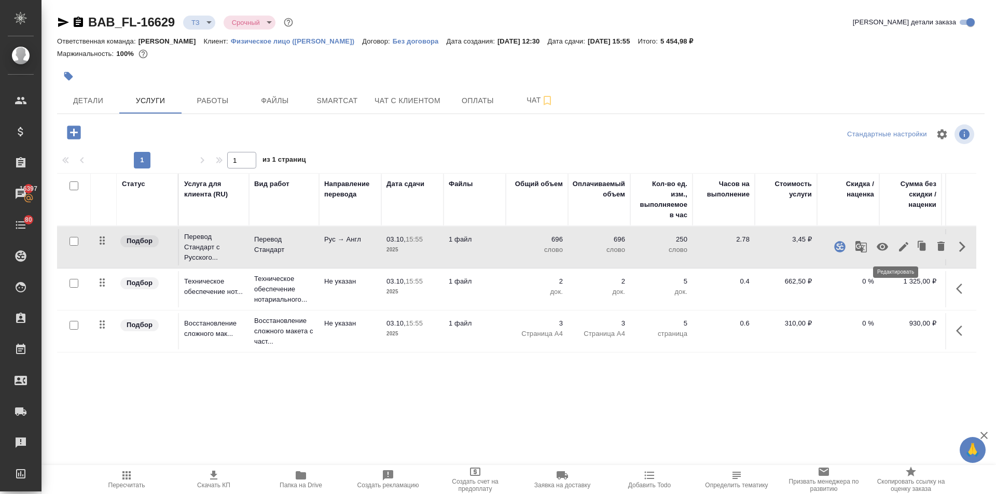
click at [897, 245] on icon "button" at bounding box center [903, 247] width 12 height 12
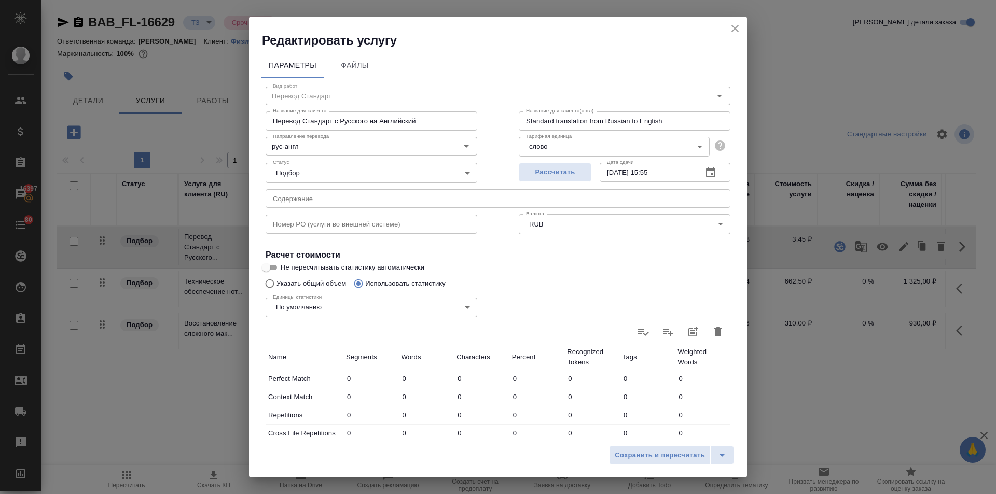
scroll to position [207, 0]
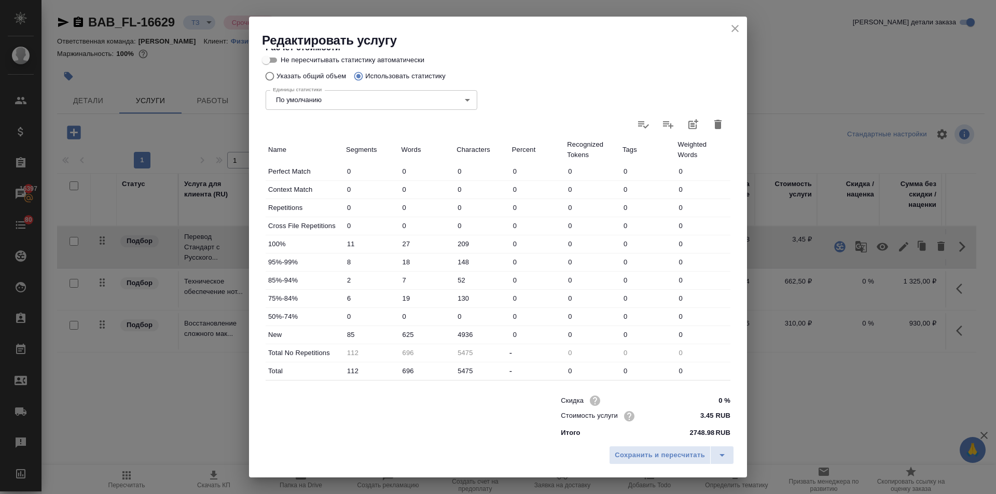
click at [412, 336] on input "625" at bounding box center [426, 334] width 55 height 15
click at [734, 24] on icon "close" at bounding box center [735, 28] width 12 height 12
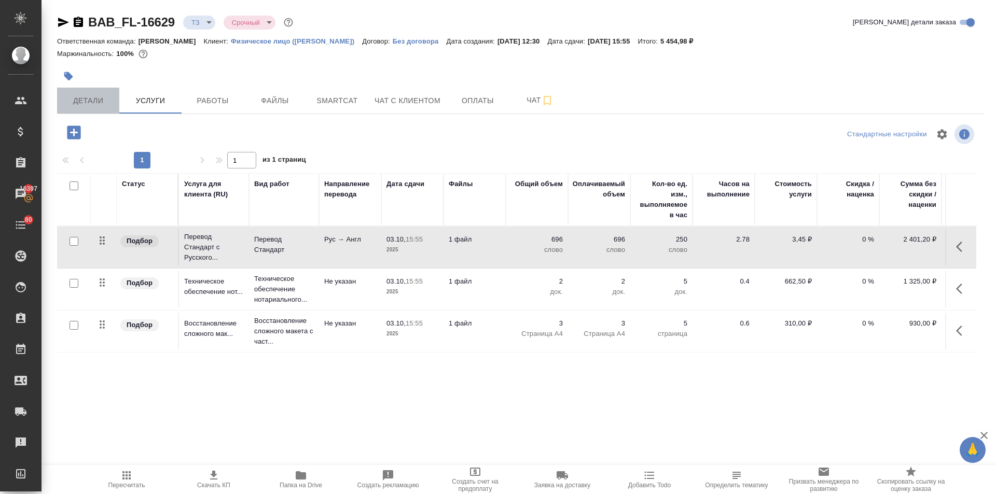
click at [88, 95] on span "Детали" at bounding box center [88, 100] width 50 height 13
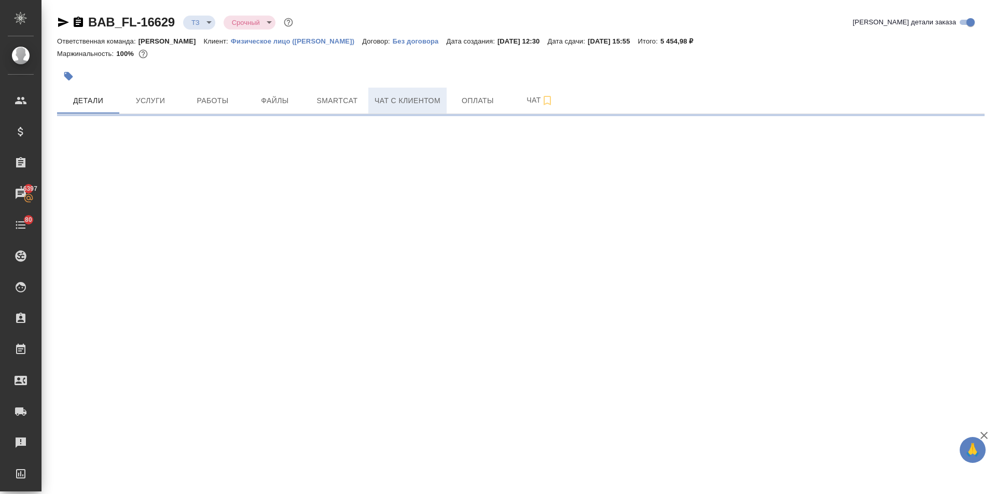
click at [386, 102] on span "Чат с клиентом" at bounding box center [407, 100] width 66 height 13
click at [85, 104] on span "Детали" at bounding box center [88, 100] width 50 height 13
select select "RU"
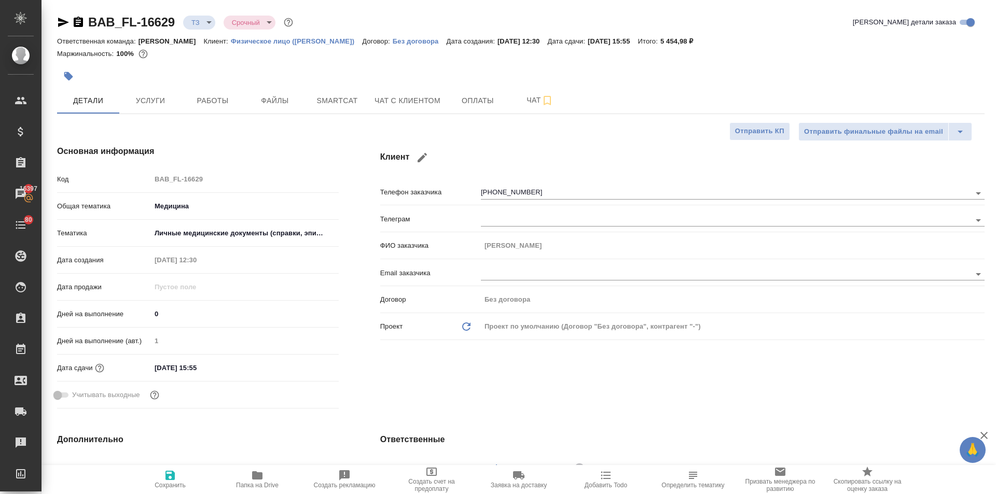
type textarea "x"
click at [330, 310] on input "0" at bounding box center [245, 313] width 188 height 15
click at [400, 348] on div "Клиент Телефон заказчика +79104292051 Телеграм ФИО заказчика Татьяна Email зака…" at bounding box center [682, 278] width 646 height 309
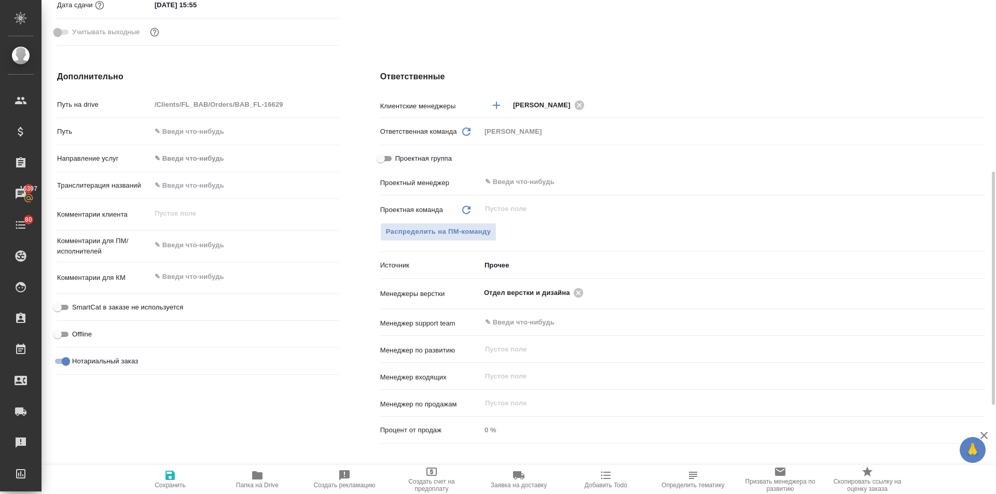
scroll to position [415, 0]
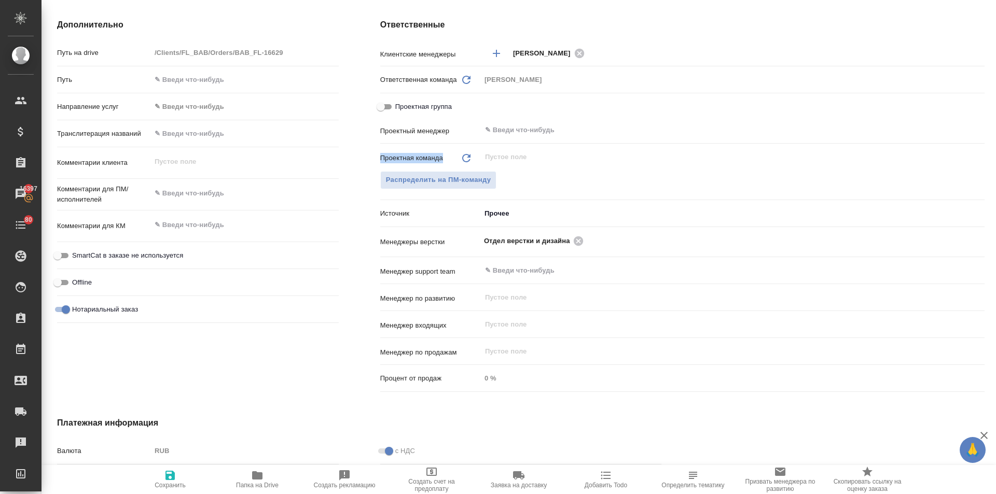
drag, startPoint x: 378, startPoint y: 157, endPoint x: 449, endPoint y: 156, distance: 71.1
click at [449, 156] on div "Ответственные Клиентские менеджеры Ильина Екатерина ​ Ответственная команда Обн…" at bounding box center [682, 207] width 646 height 419
click at [366, 160] on div "Ответственные Клиентские менеджеры Ильина Екатерина ​ Ответственная команда Обн…" at bounding box center [682, 207] width 646 height 419
drag, startPoint x: 373, startPoint y: 156, endPoint x: 439, endPoint y: 155, distance: 65.3
click at [439, 155] on div "Ответственные Клиентские менеджеры Ильина Екатерина ​ Ответственная команда Обн…" at bounding box center [682, 207] width 646 height 419
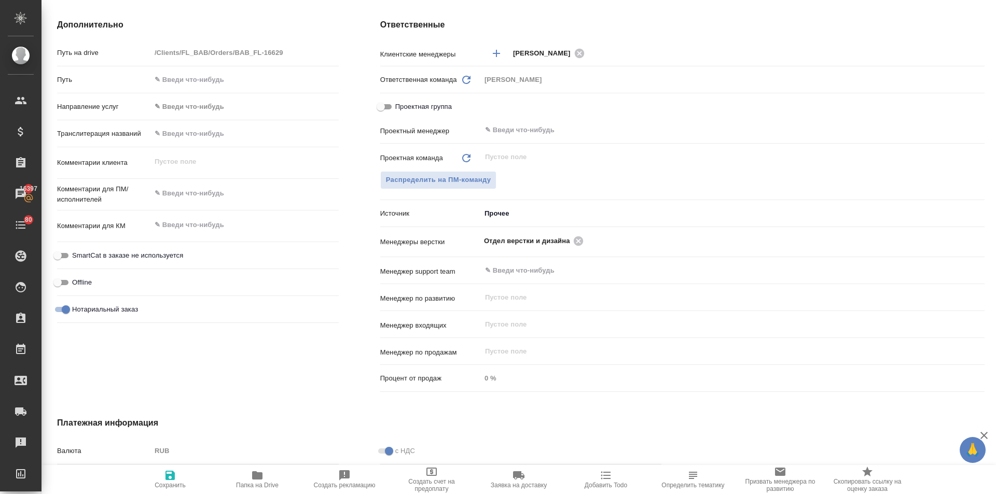
click at [342, 182] on div "Дополнительно Путь на drive /Clients/FL_BAB/Orders/BAB_FL-16629 Путь Направлени…" at bounding box center [197, 207] width 323 height 419
click at [179, 192] on textarea at bounding box center [244, 194] width 187 height 18
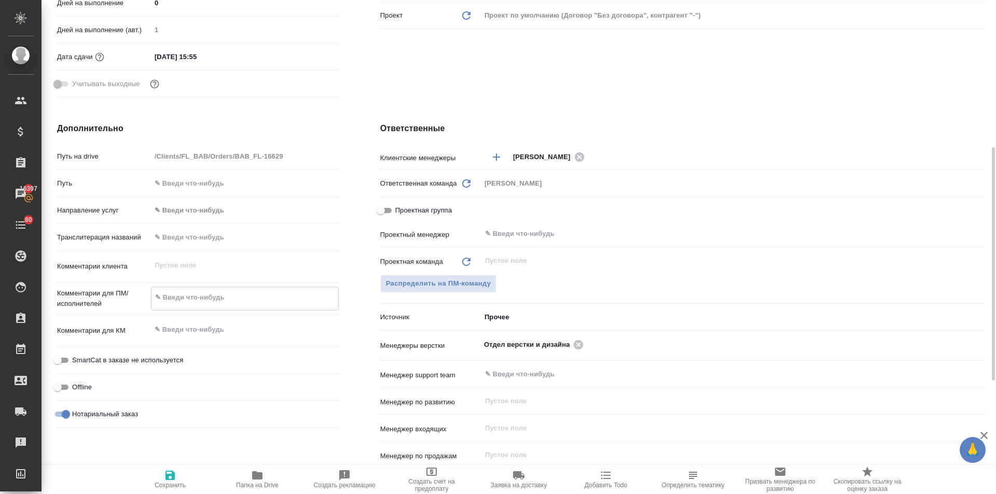
click at [169, 293] on textarea at bounding box center [244, 298] width 187 height 18
type textarea "x"
click at [174, 323] on textarea at bounding box center [245, 330] width 188 height 18
type textarea "с"
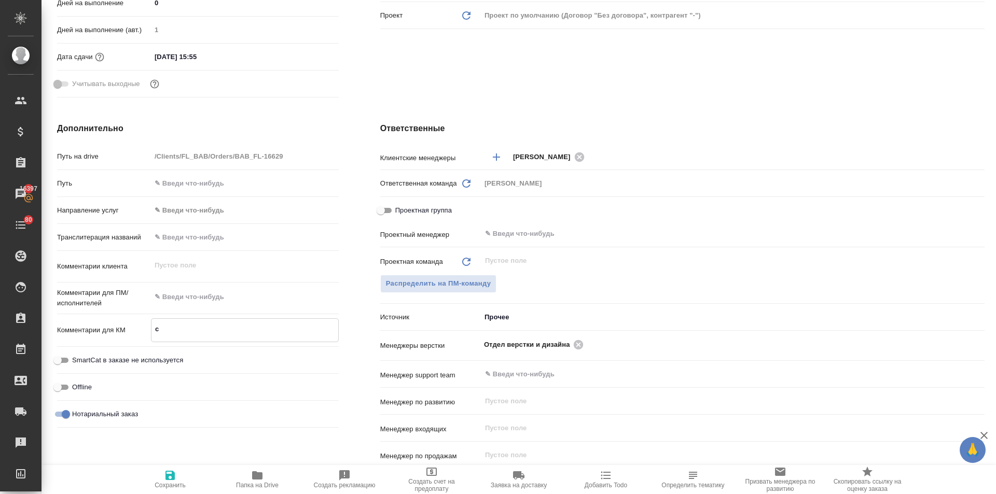
type textarea "x"
type textarea "ск"
type textarea "x"
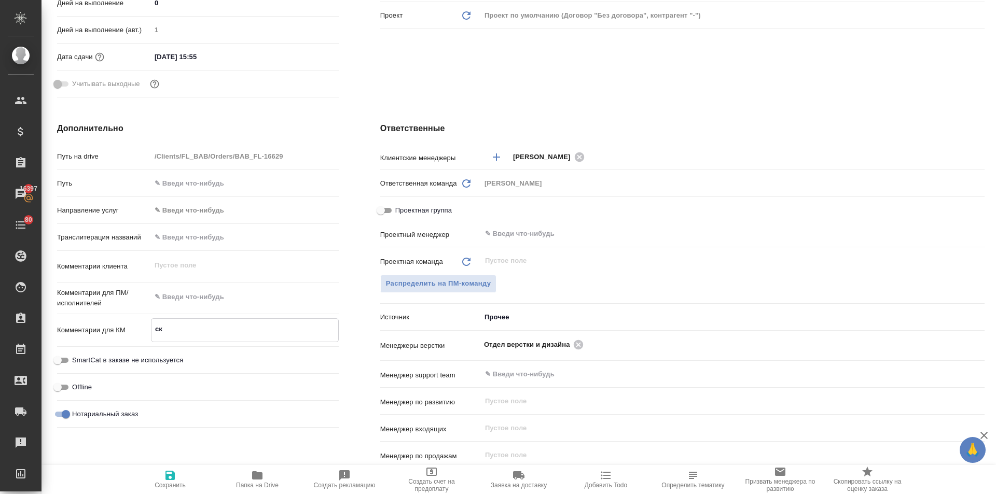
type textarea "x"
type textarea "ска"
type textarea "x"
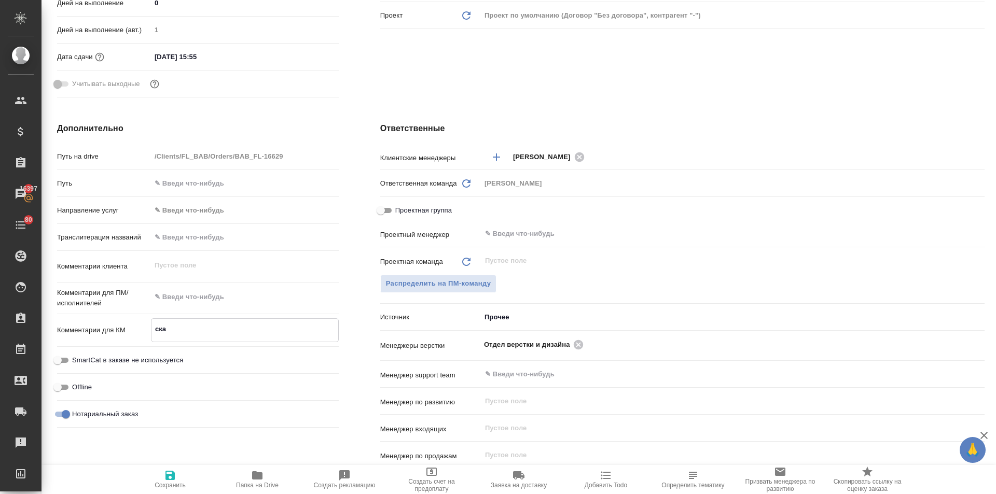
type textarea "x"
type textarea "скан"
type textarea "x"
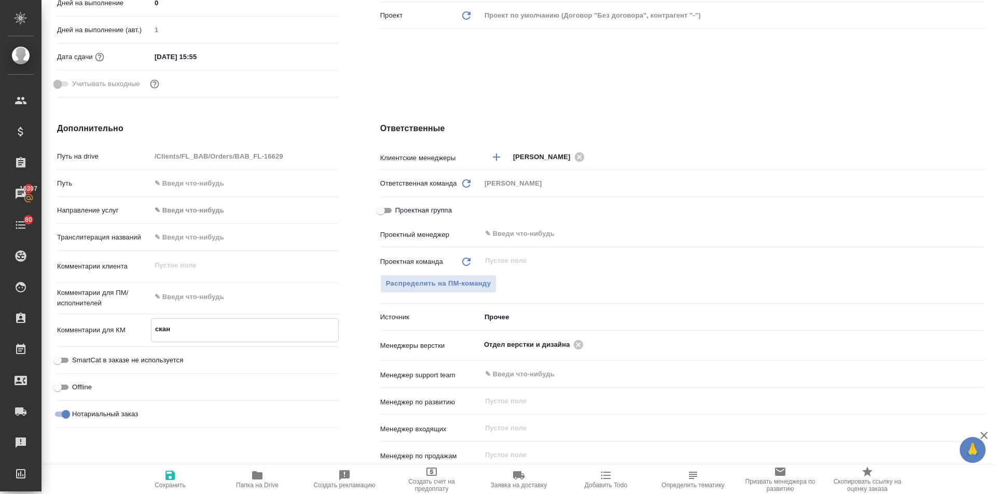
type textarea "скан"
type textarea "x"
type textarea "скан п"
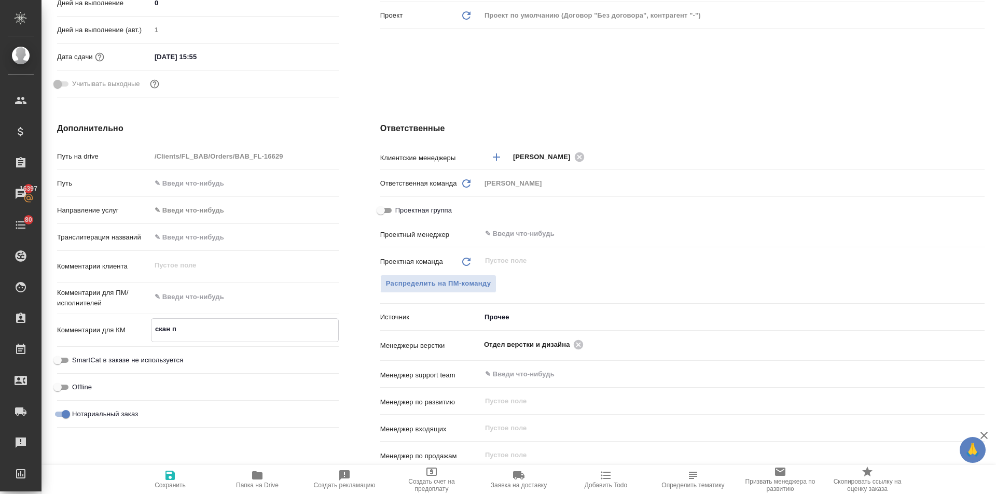
type textarea "x"
type textarea "скан по"
type textarea "x"
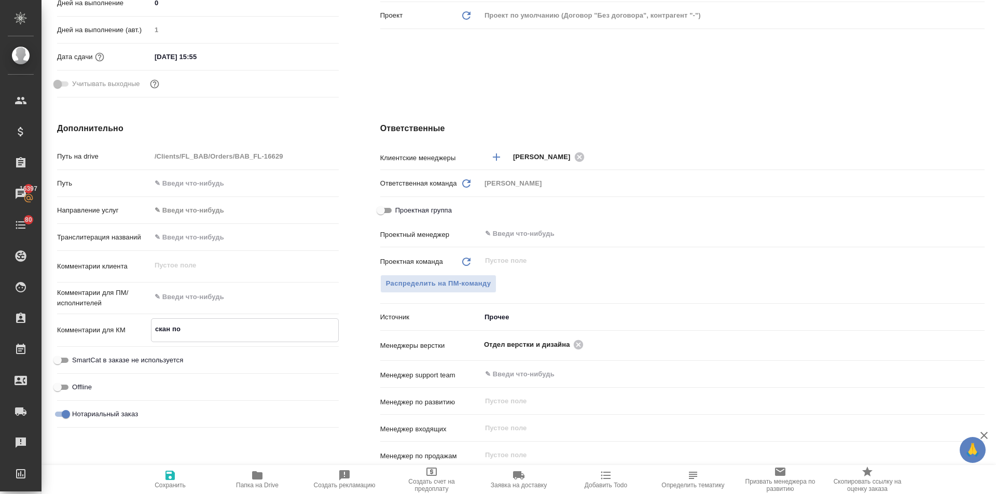
type textarea "x"
type textarea "скан по"
type textarea "x"
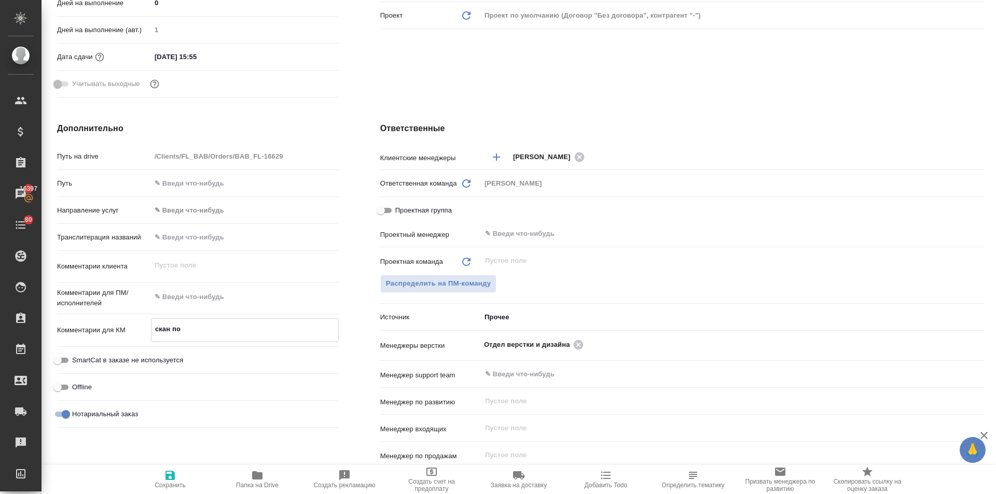
type textarea "x"
type textarea "скан по г"
type textarea "x"
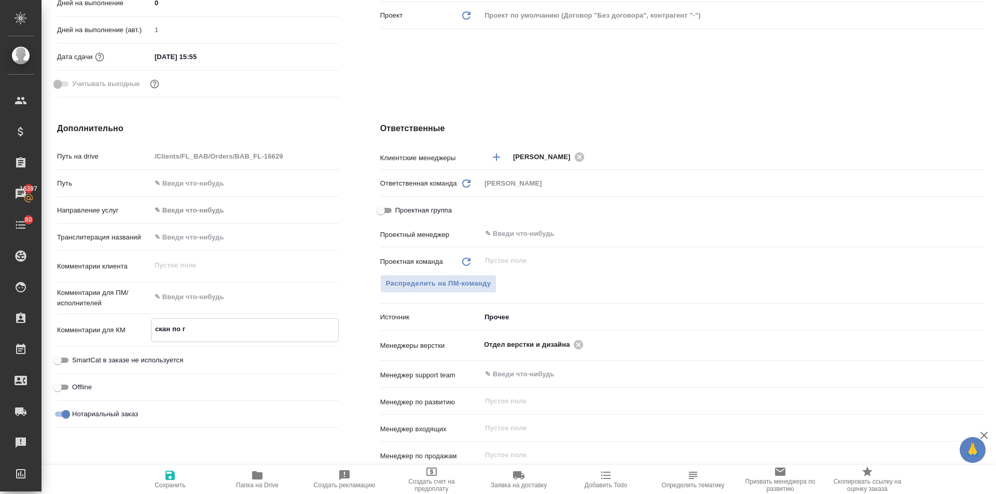
type textarea "скан по го"
type textarea "x"
type textarea "скан по гот"
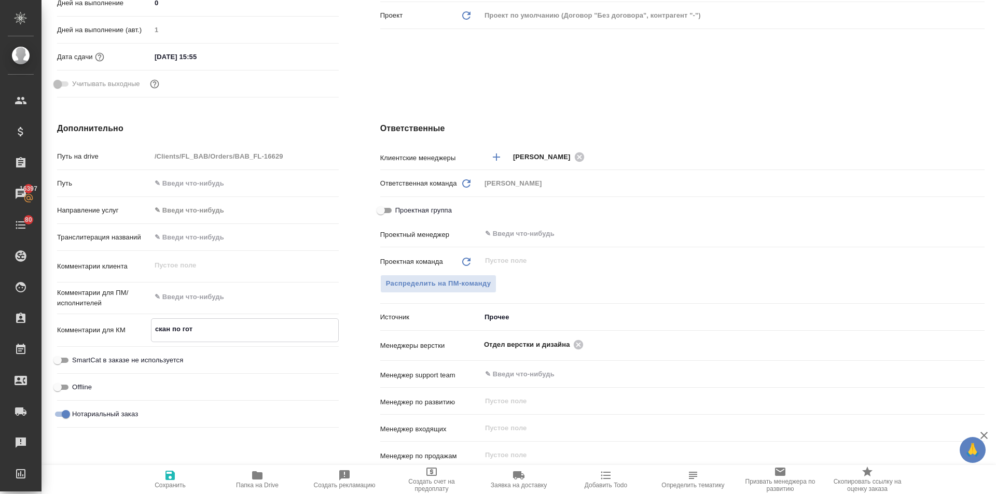
type textarea "x"
type textarea "скан по гото"
type textarea "x"
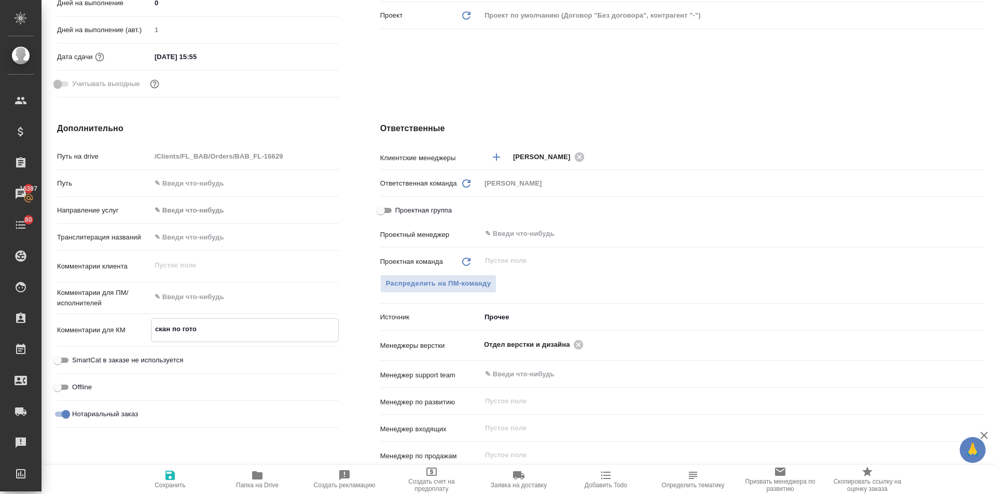
type textarea "x"
type textarea "скан по готов"
type textarea "x"
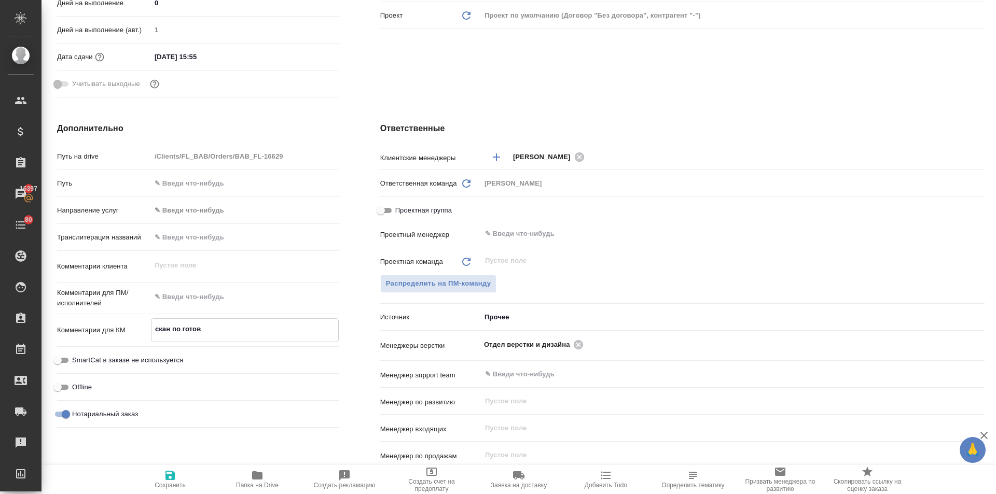
type textarea "x"
type textarea "скан по готовн"
type textarea "x"
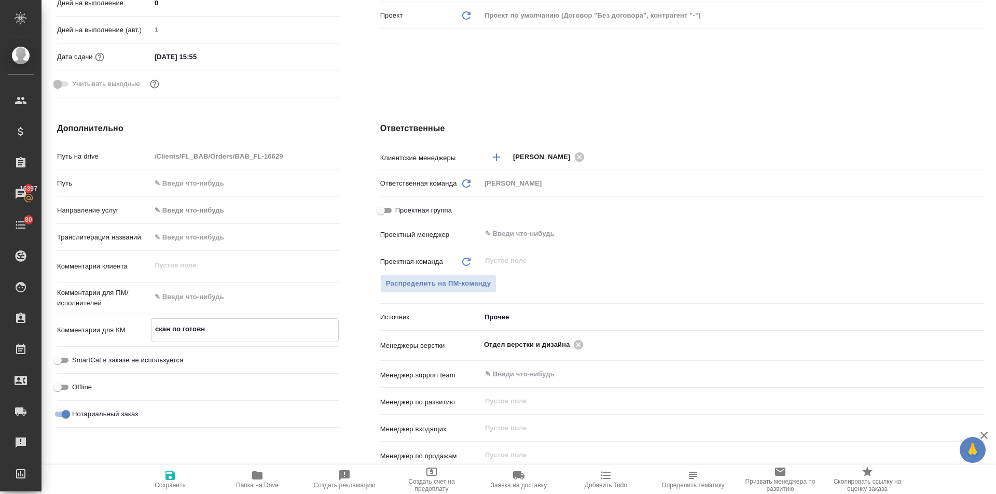
type textarea "скан по готовно"
type textarea "x"
type textarea "скан по готовнос"
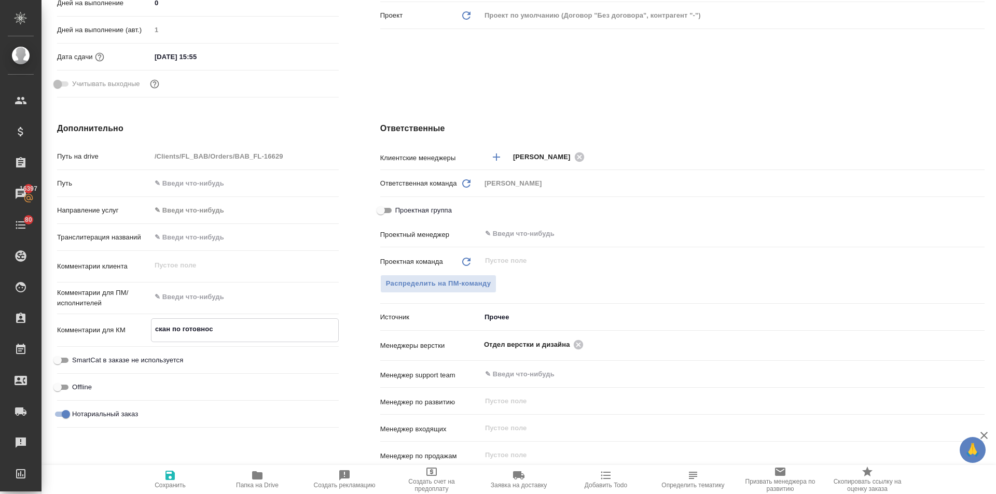
type textarea "x"
type textarea "скан по готовност"
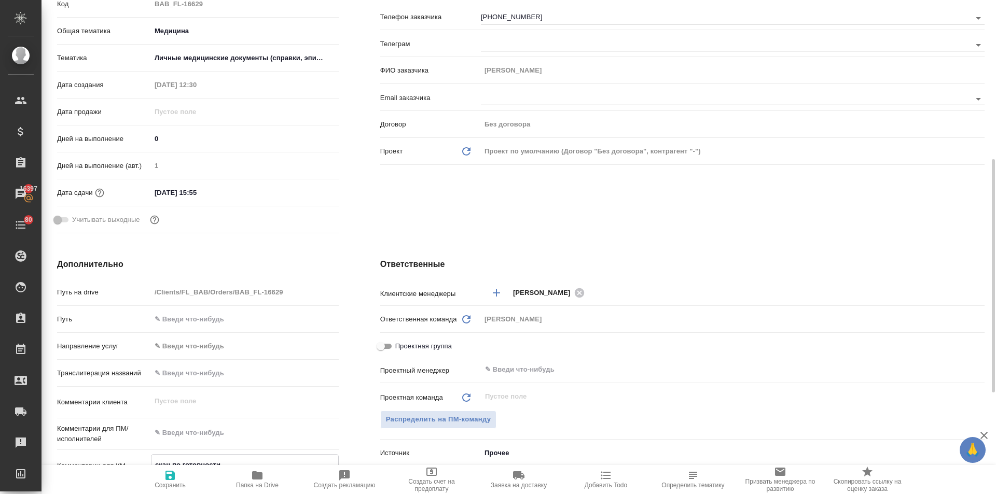
scroll to position [279, 0]
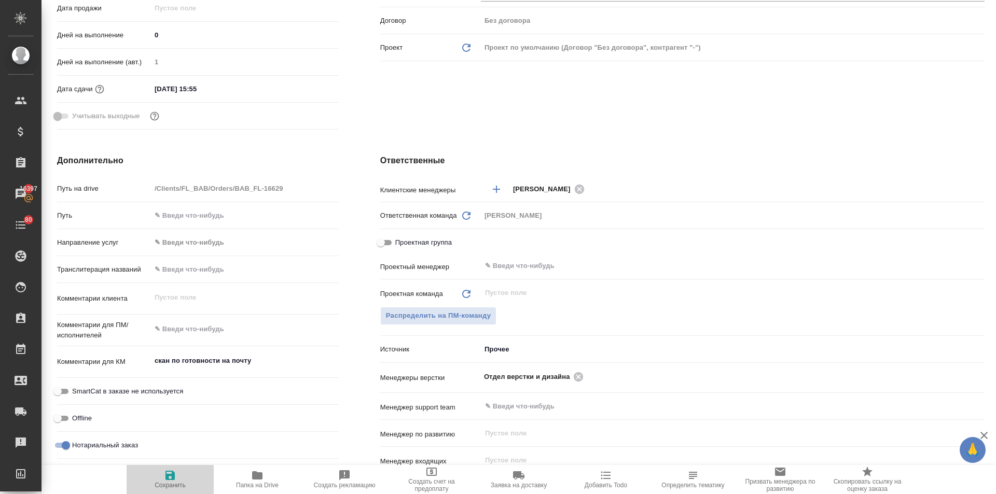
click at [172, 477] on icon "button" at bounding box center [169, 475] width 9 height 9
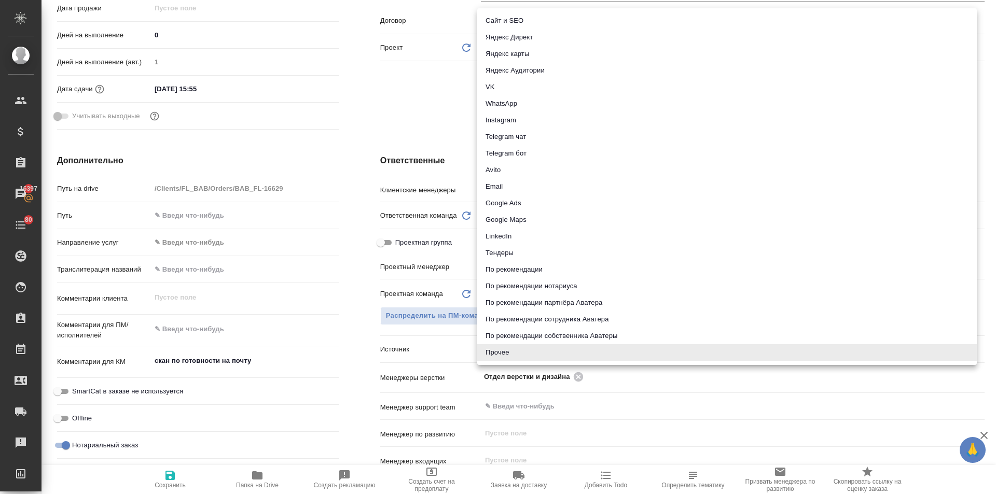
click at [498, 346] on body "🙏 .cls-1 fill:#fff; AWATERA Ilina Ekaterina Клиенты Спецификации Заказы 16397 Ч…" at bounding box center [498, 247] width 996 height 494
click at [361, 132] on div at bounding box center [498, 247] width 996 height 494
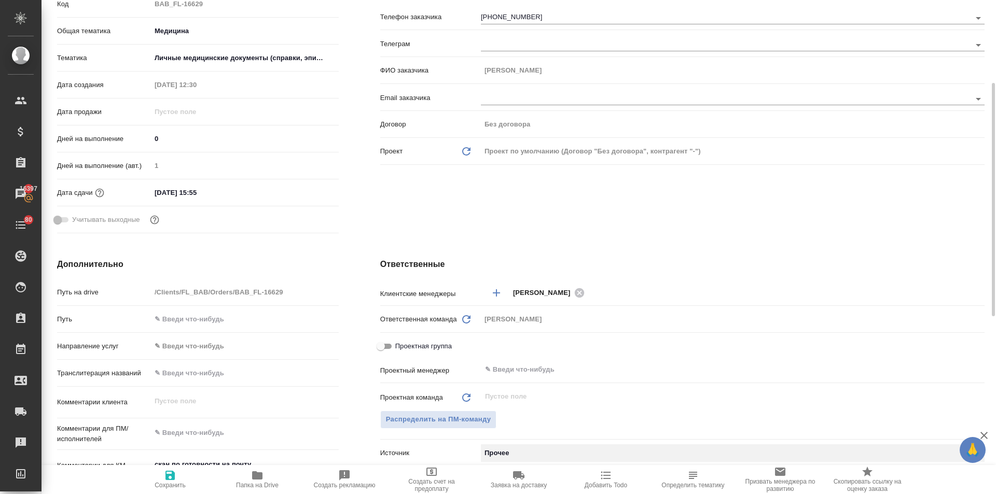
scroll to position [123, 0]
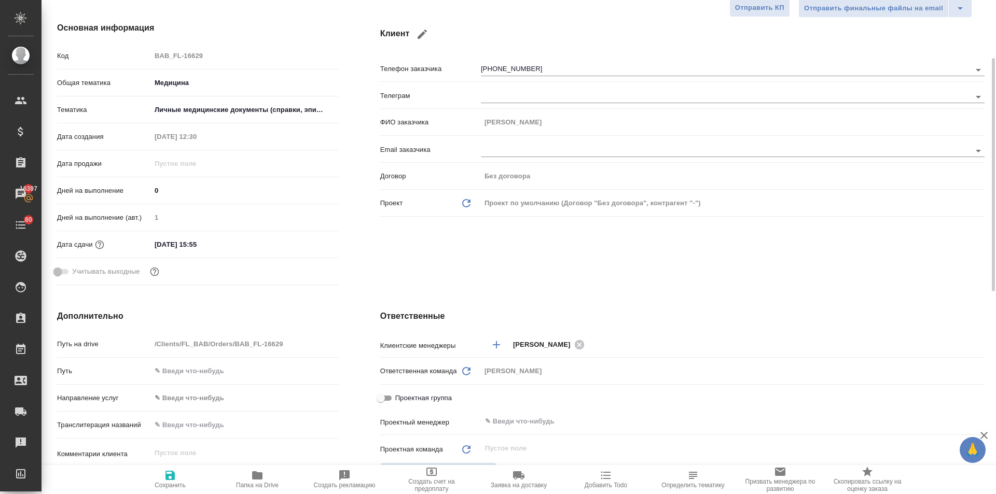
click at [417, 30] on icon "button" at bounding box center [422, 34] width 12 height 12
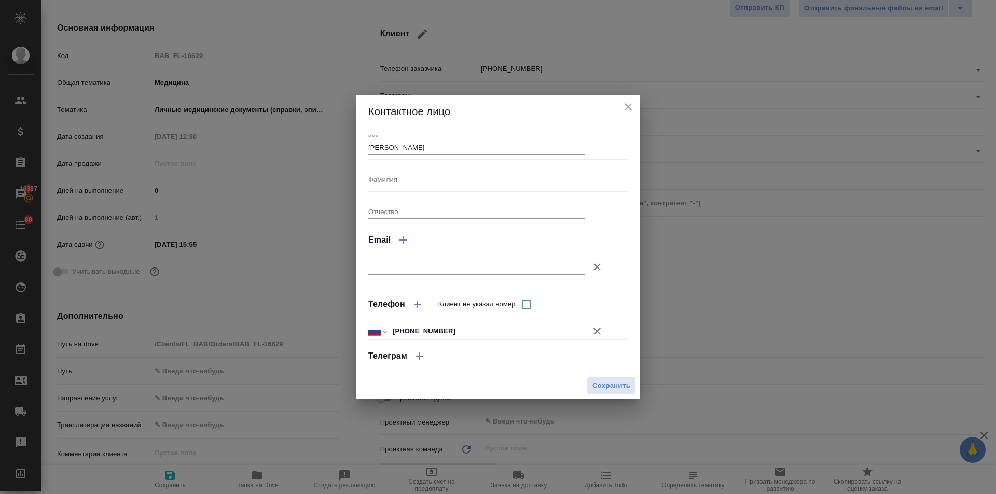
click at [396, 264] on input "text" at bounding box center [476, 267] width 216 height 15
click at [395, 259] on div at bounding box center [497, 262] width 259 height 18
click at [397, 269] on input "text" at bounding box center [476, 267] width 216 height 15
click at [444, 206] on input "Отчество" at bounding box center [476, 211] width 216 height 15
click at [400, 268] on input "text" at bounding box center [476, 267] width 216 height 15
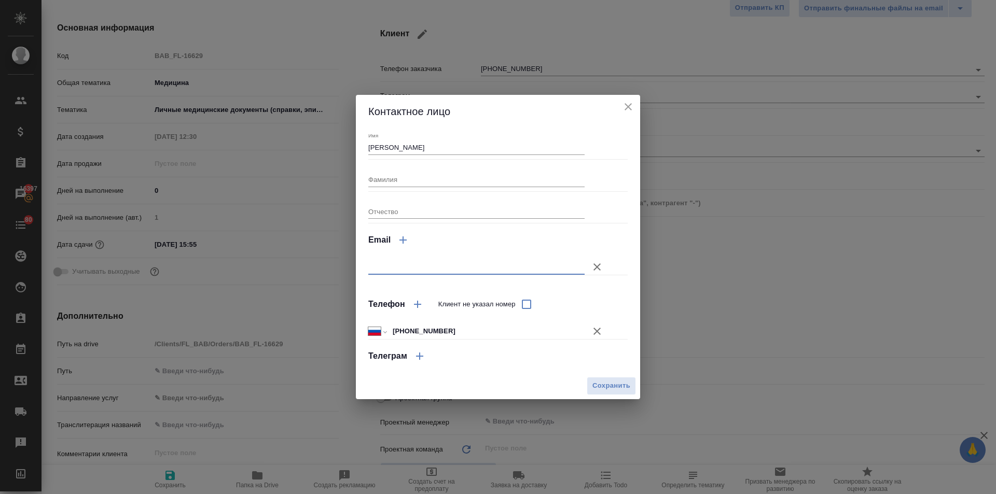
click at [624, 105] on icon "close" at bounding box center [628, 107] width 12 height 12
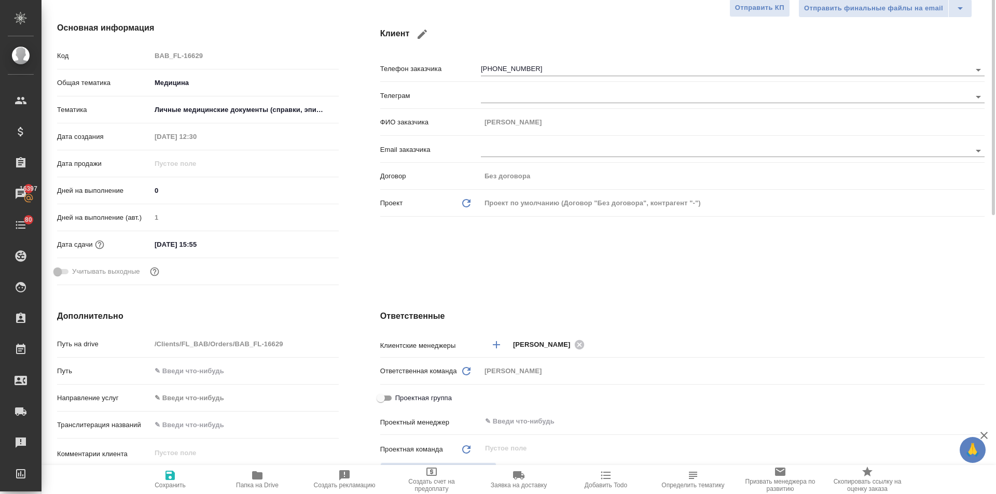
scroll to position [0, 0]
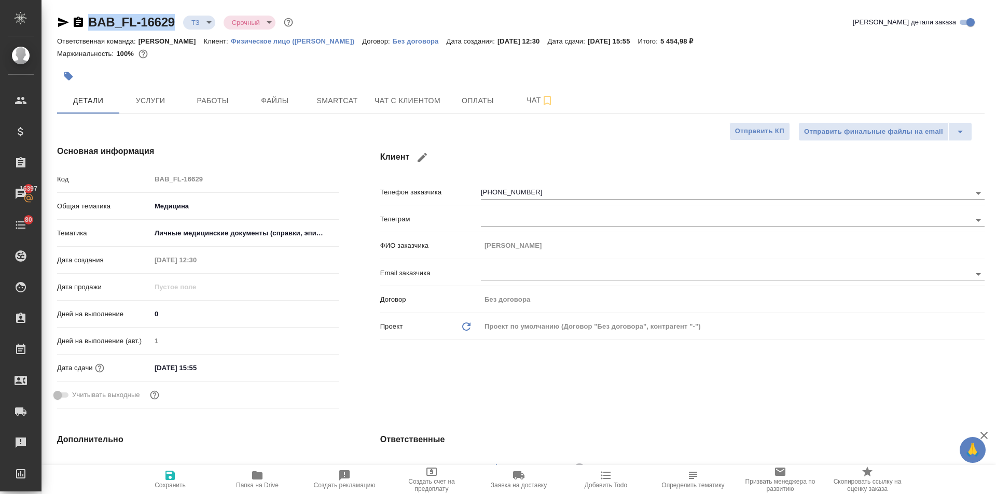
drag, startPoint x: 178, startPoint y: 19, endPoint x: 83, endPoint y: 17, distance: 94.9
click at [83, 17] on div "BAB_FL-16629 ТЗ tz Срочный urgent" at bounding box center [176, 22] width 238 height 17
copy link "BAB_FL-16629"
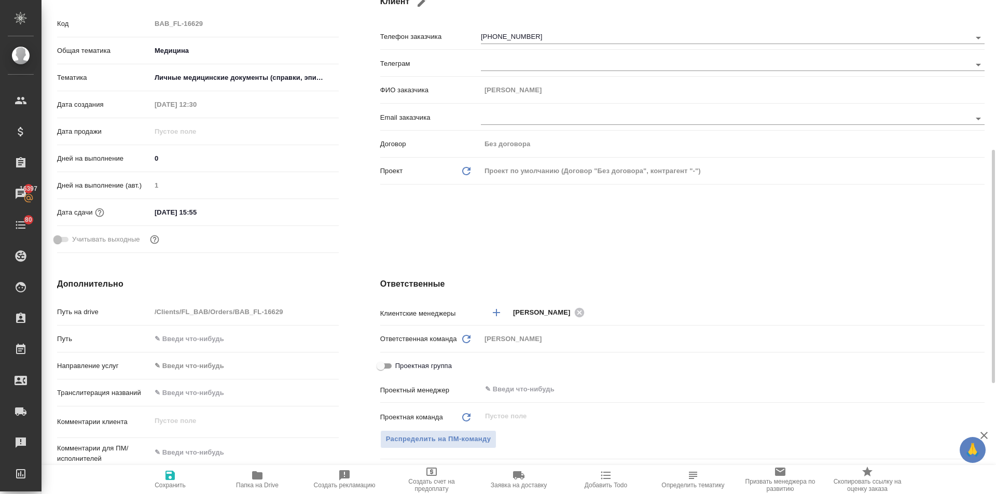
scroll to position [207, 0]
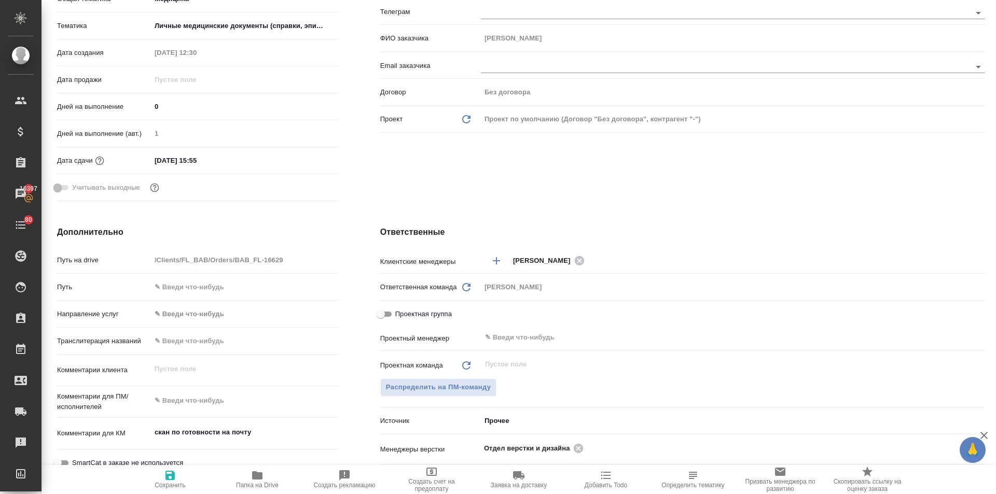
click at [494, 418] on body "🙏 .cls-1 fill:#fff; AWATERA Ilina Ekaterina Клиенты Спецификации Заказы 16397 Ч…" at bounding box center [498, 247] width 996 height 494
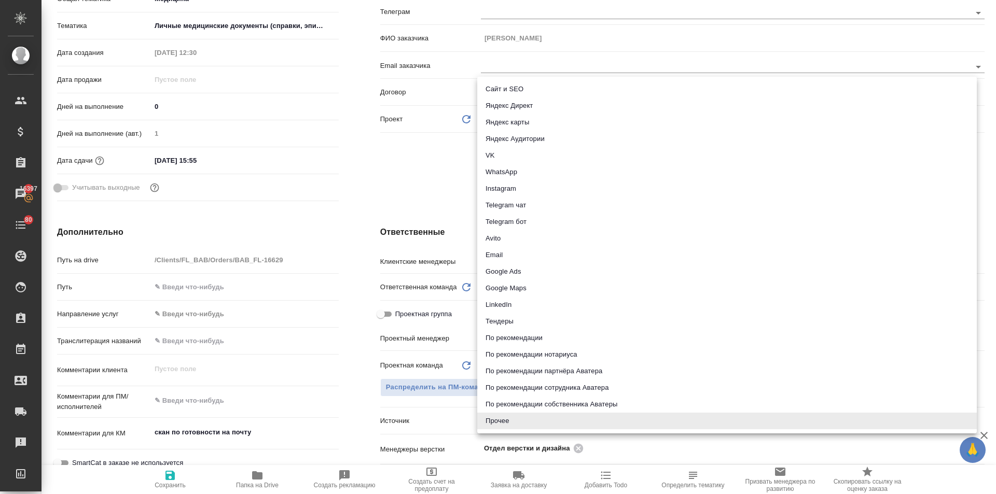
click at [510, 122] on li "Яндекс карты" at bounding box center [726, 122] width 499 height 17
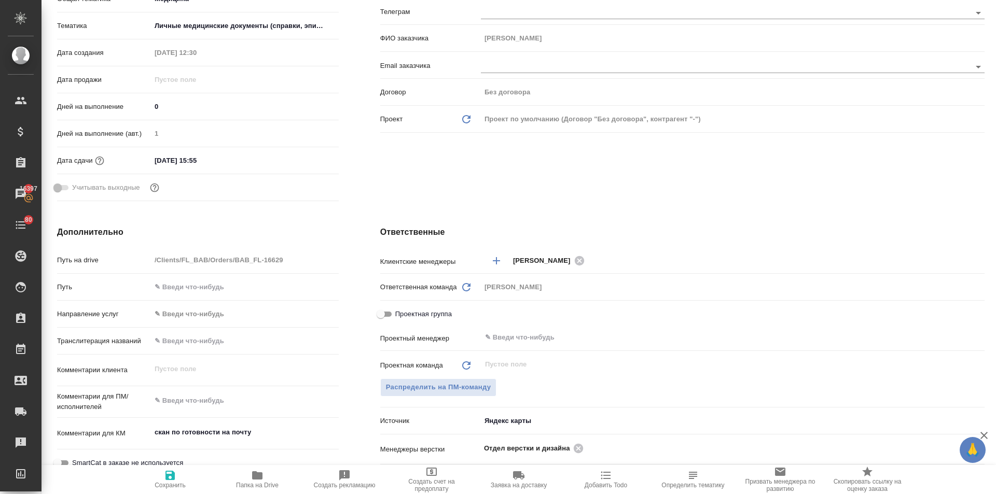
click at [171, 473] on icon "button" at bounding box center [170, 475] width 12 height 12
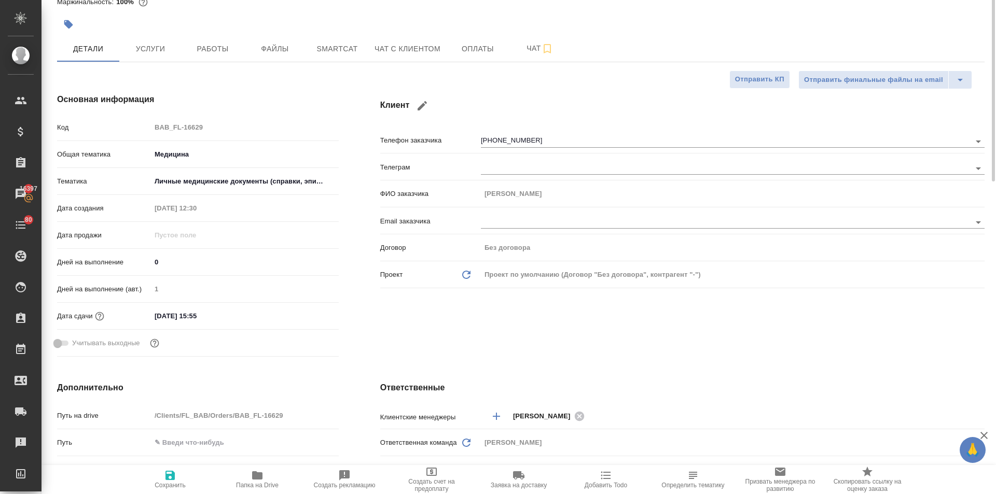
scroll to position [0, 0]
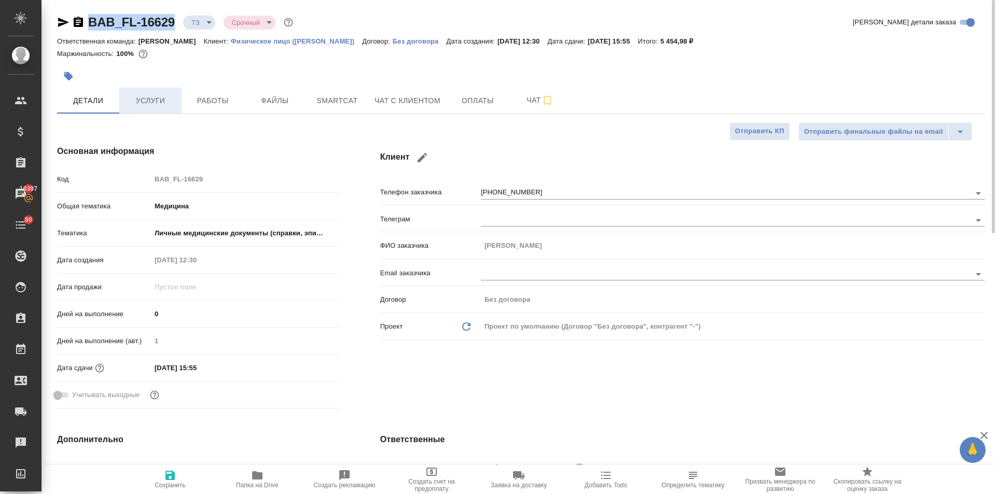
click at [148, 94] on span "Услуги" at bounding box center [150, 100] width 50 height 13
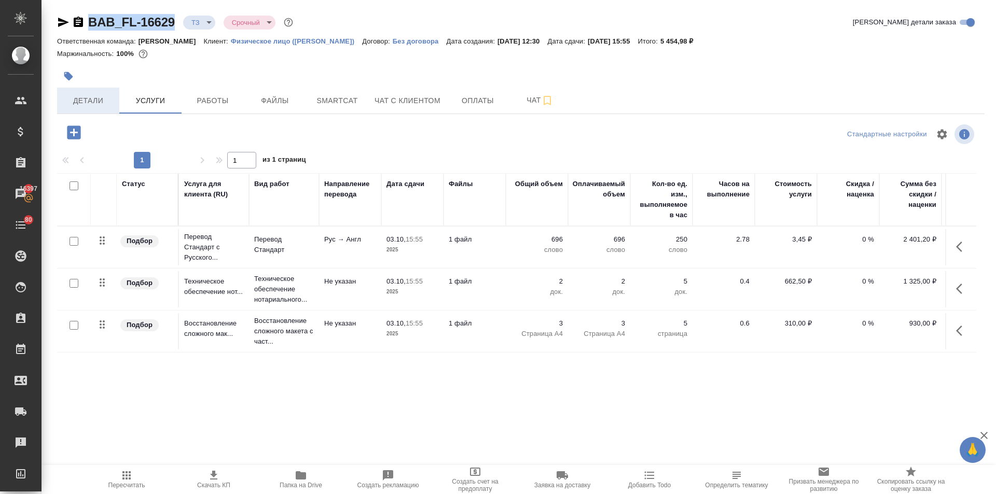
click at [99, 104] on span "Детали" at bounding box center [88, 100] width 50 height 13
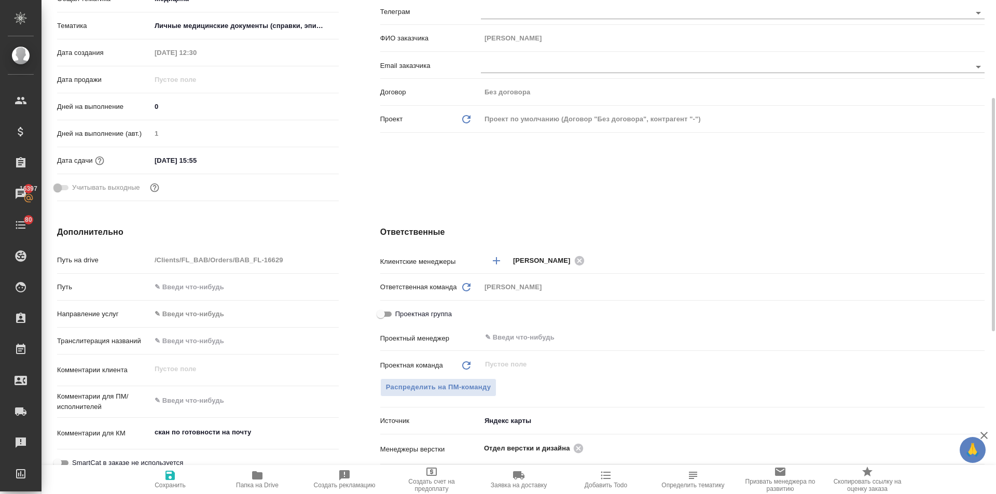
scroll to position [311, 0]
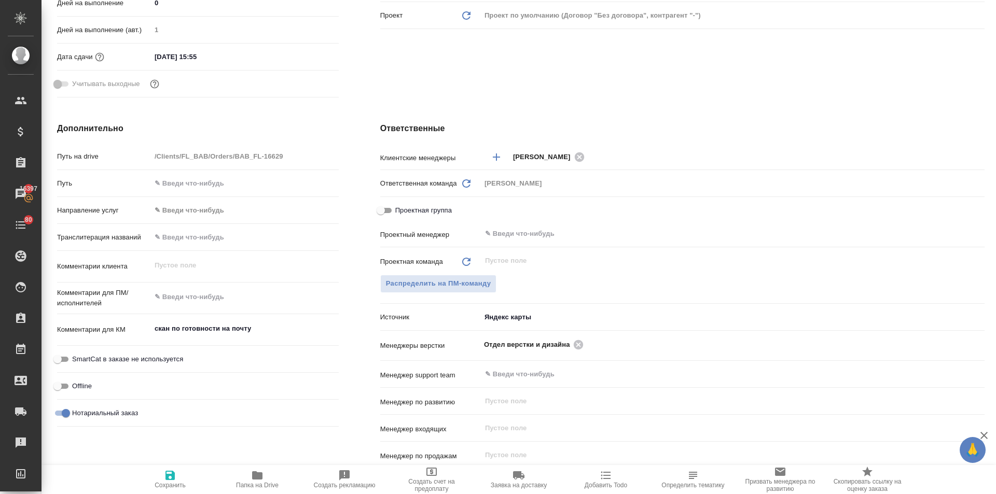
click at [510, 318] on body "🙏 .cls-1 fill:#fff; AWATERA Ilina Ekaterina Клиенты Спецификации Заказы 16397 Ч…" at bounding box center [498, 247] width 996 height 494
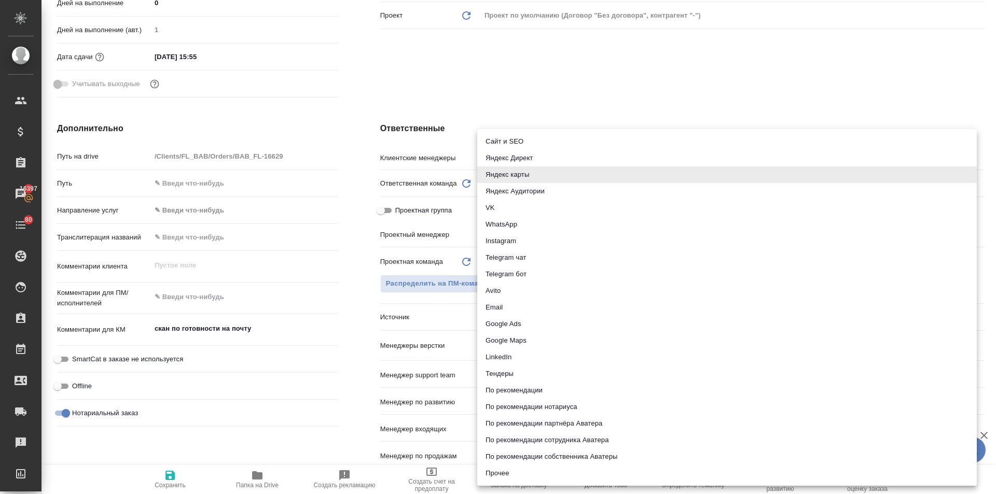
click at [327, 257] on div at bounding box center [498, 247] width 996 height 494
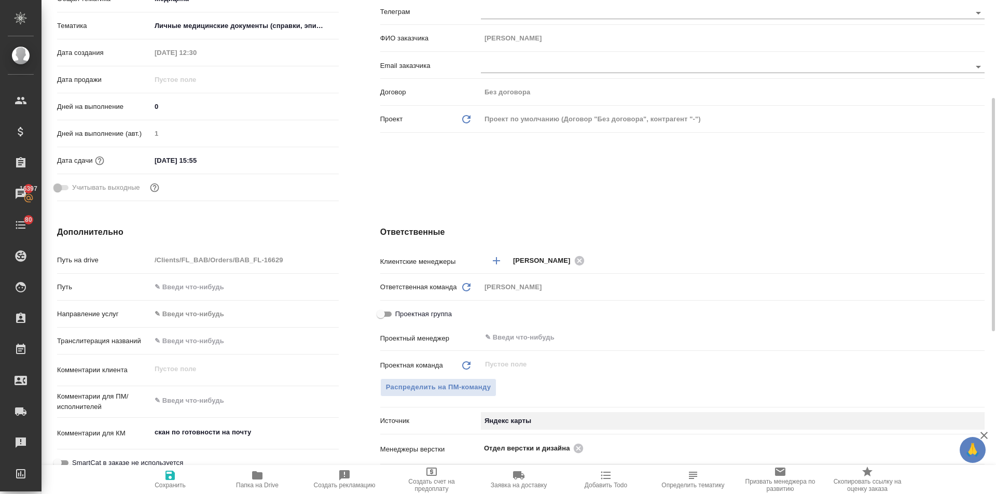
scroll to position [0, 0]
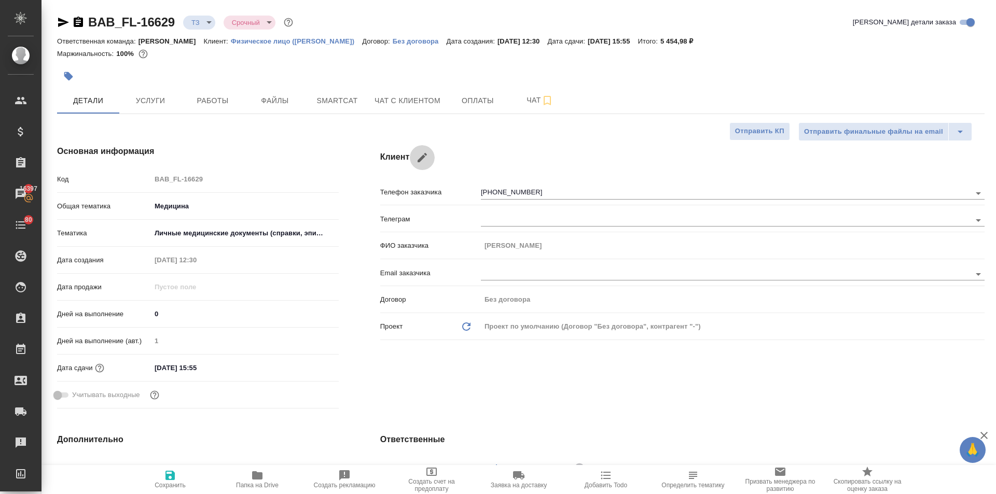
click at [414, 151] on button "button" at bounding box center [422, 157] width 25 height 25
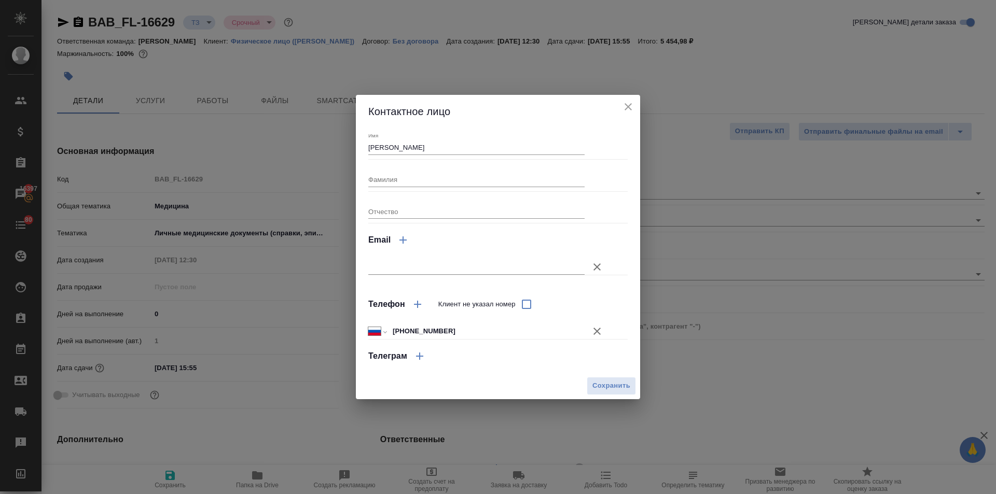
click at [417, 269] on input "text" at bounding box center [476, 267] width 216 height 15
paste input "shemyanskayat@gmail.com"
click at [607, 383] on span "Сохранить" at bounding box center [611, 386] width 38 height 12
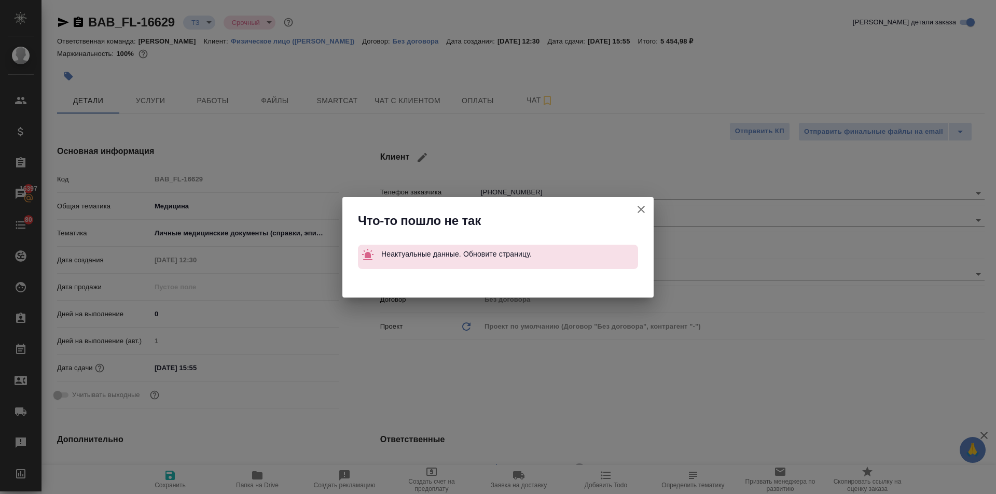
click at [635, 206] on icon "button" at bounding box center [641, 209] width 12 height 12
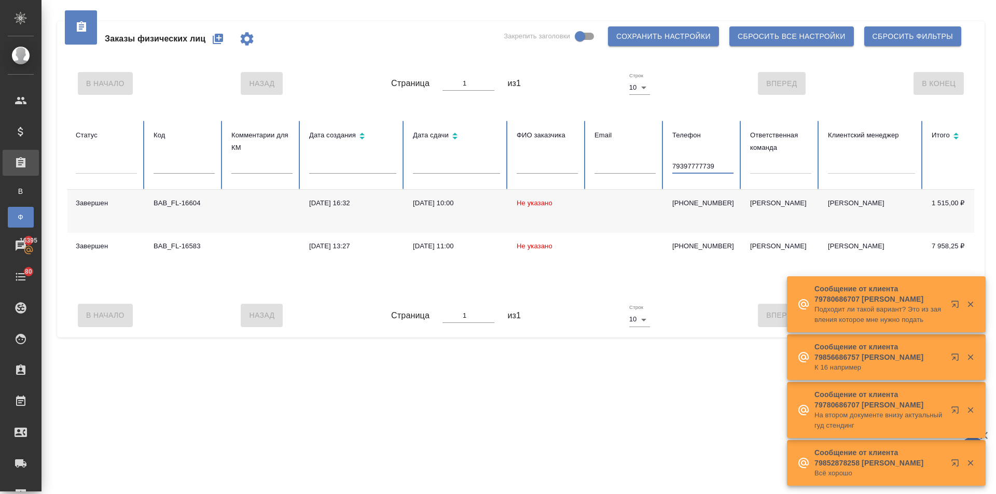
drag, startPoint x: 716, startPoint y: 169, endPoint x: 654, endPoint y: 170, distance: 61.2
click at [654, 170] on tr "Статус Код Комментарии для КМ Дата создания Дата сдачи ФИО заказчика Email Теле…" at bounding box center [650, 155] width 1167 height 69
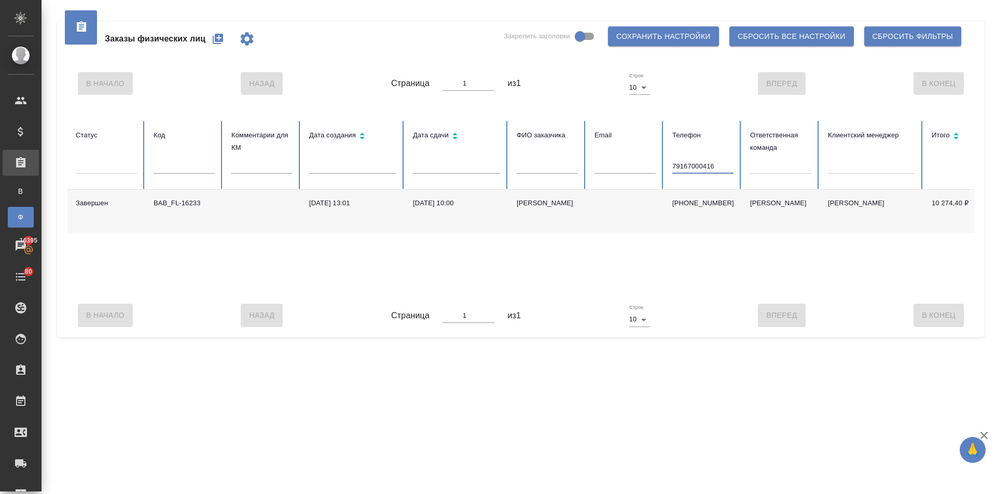
type input "79167000416"
click at [524, 205] on div "Владимир" at bounding box center [546, 203] width 61 height 10
click at [218, 38] on icon "button" at bounding box center [218, 39] width 12 height 12
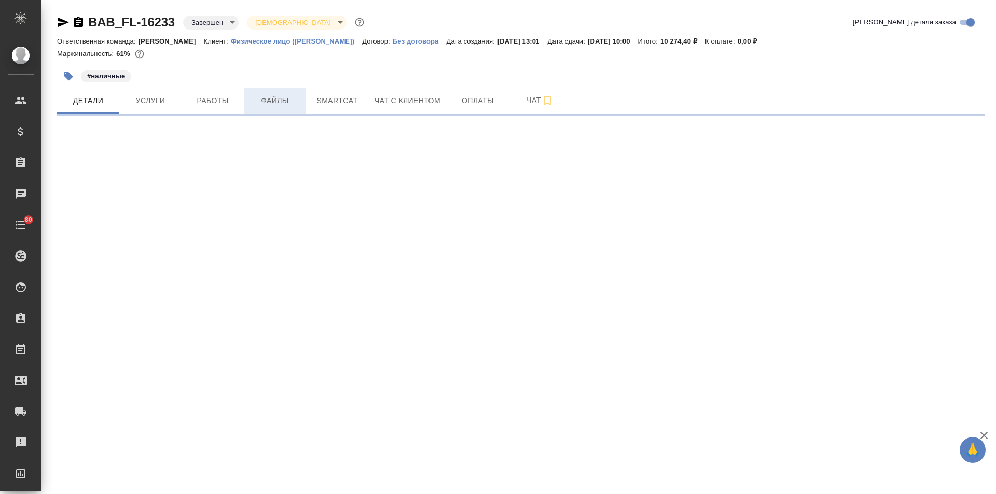
click at [264, 99] on span "Файлы" at bounding box center [275, 100] width 50 height 13
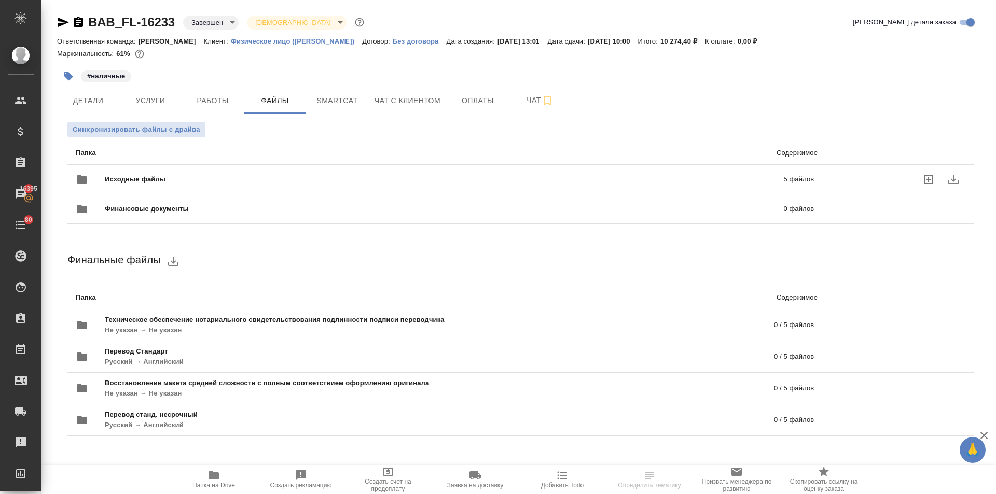
click at [155, 176] on span "Исходные файлы" at bounding box center [290, 179] width 370 height 10
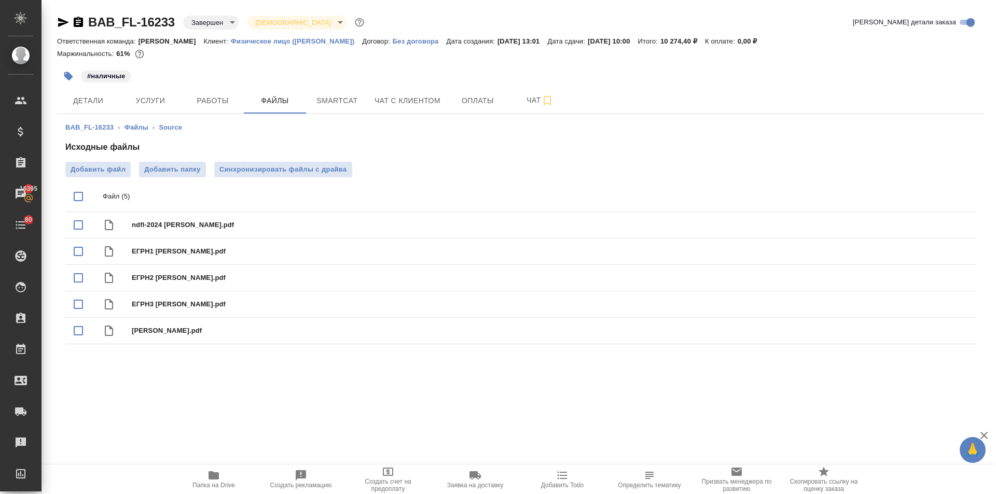
click at [212, 481] on icon "button" at bounding box center [213, 475] width 12 height 12
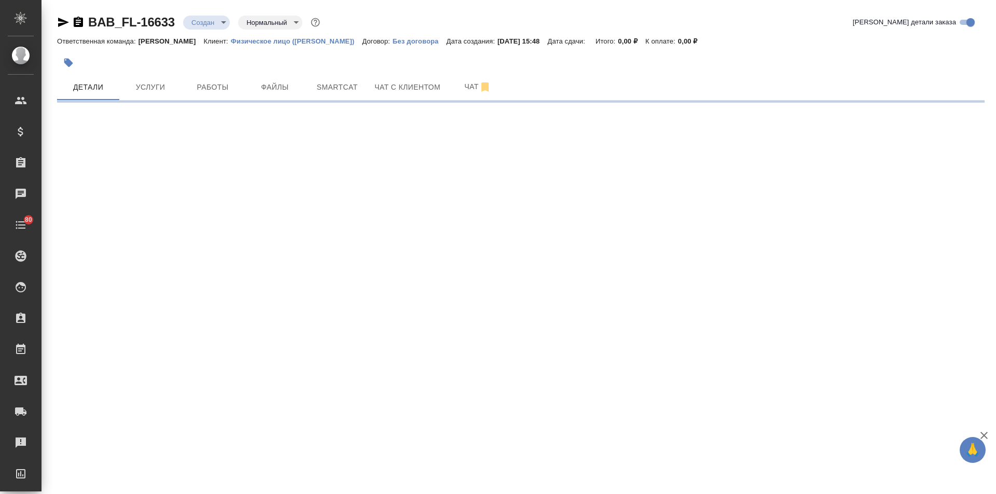
select select "RU"
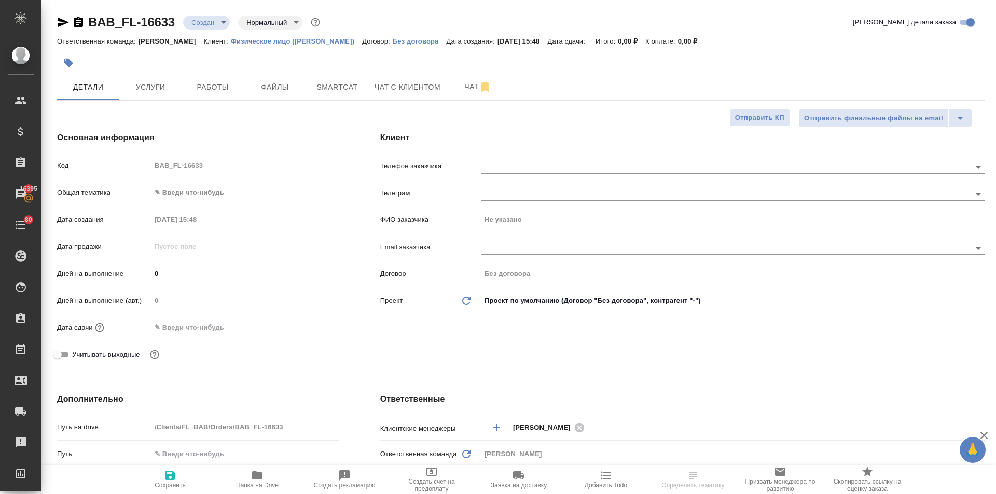
type textarea "x"
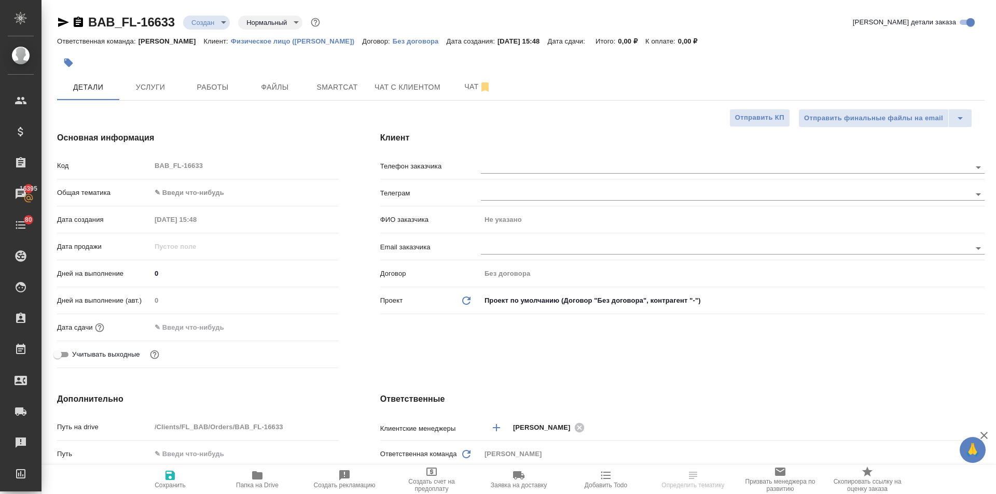
type textarea "x"
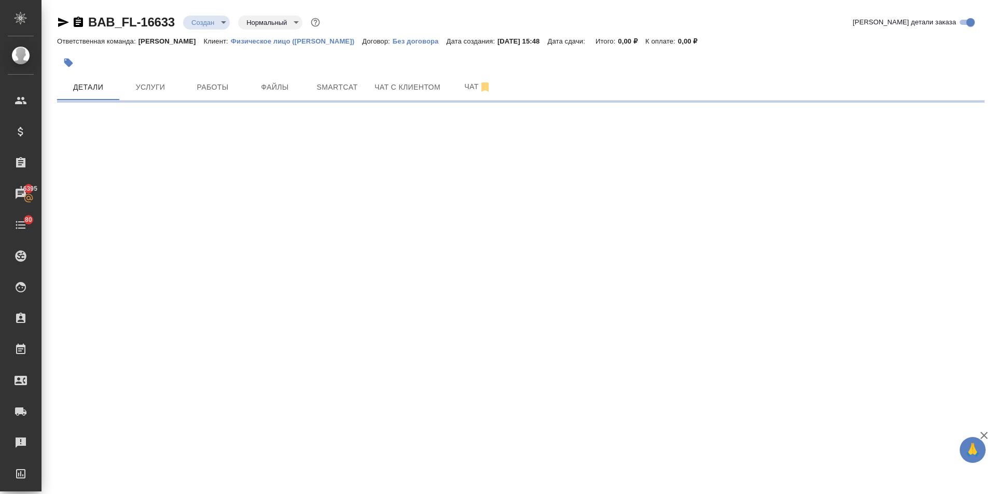
select select "RU"
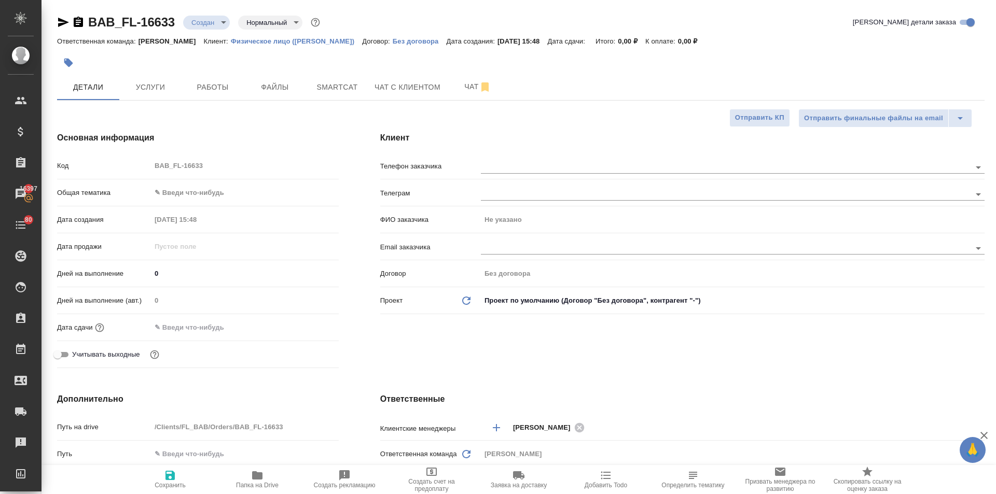
type textarea "x"
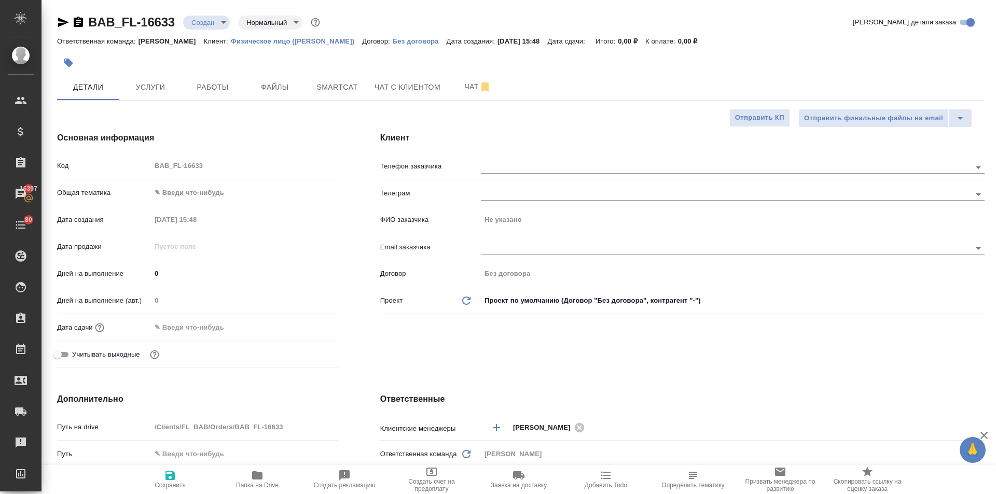
type textarea "x"
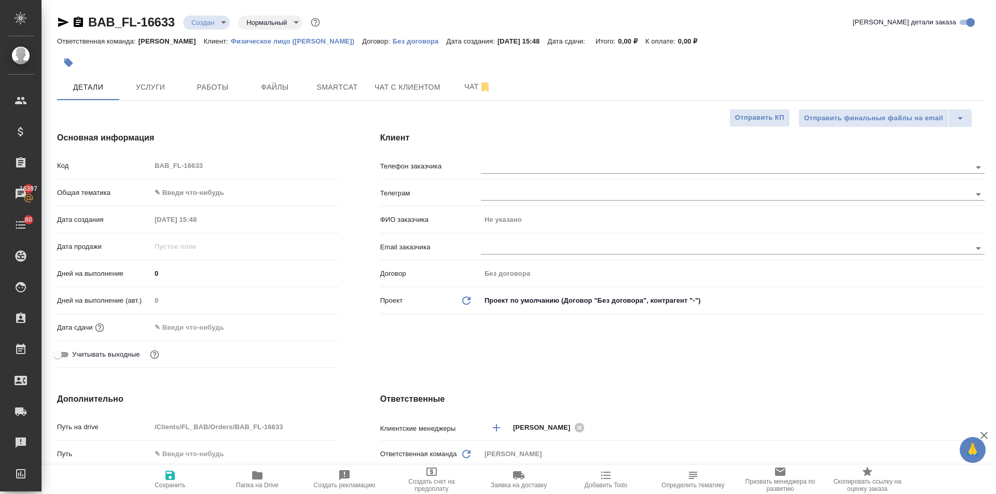
type textarea "x"
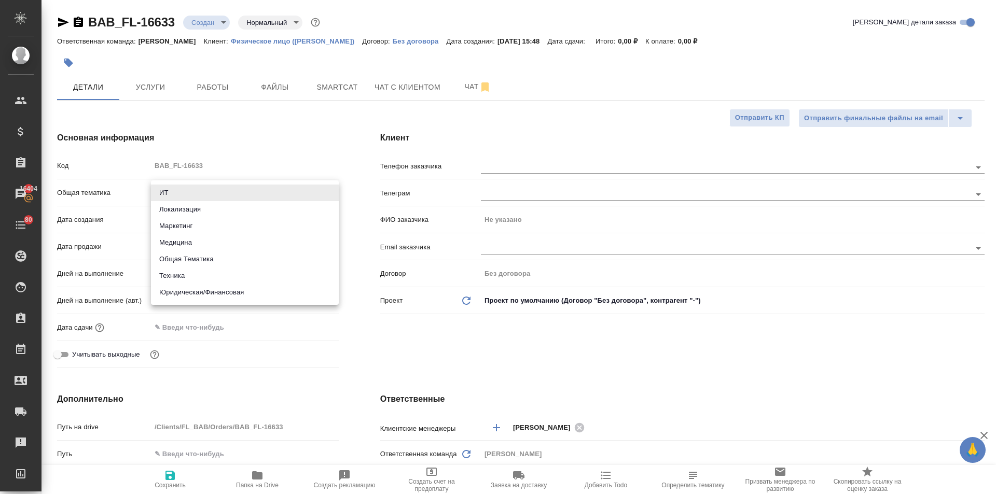
click at [176, 193] on body "🙏 .cls-1 fill:#fff; AWATERA Ilina Ekaterina Клиенты Спецификации Заказы 16404 Ч…" at bounding box center [498, 247] width 996 height 494
click at [197, 294] on li "Юридическая/Финансовая" at bounding box center [245, 292] width 188 height 17
type input "yr-fn"
type textarea "x"
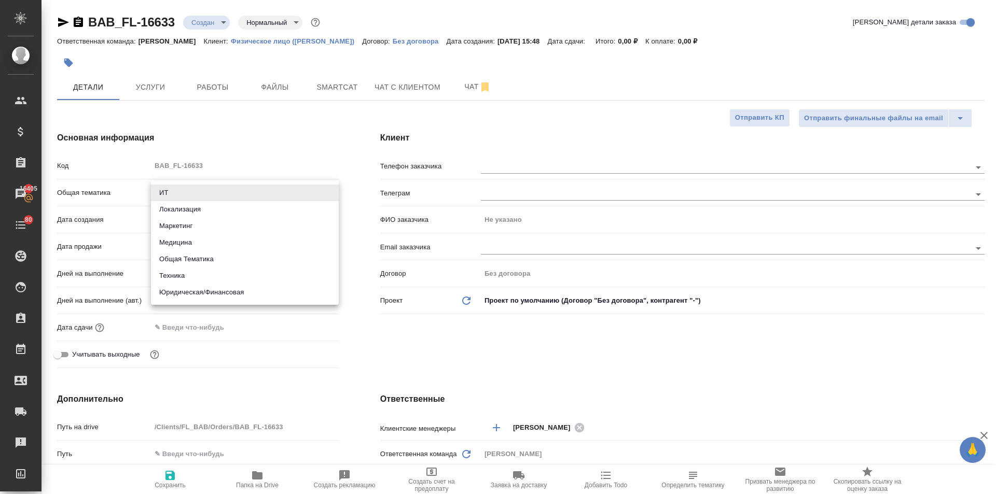
type textarea "x"
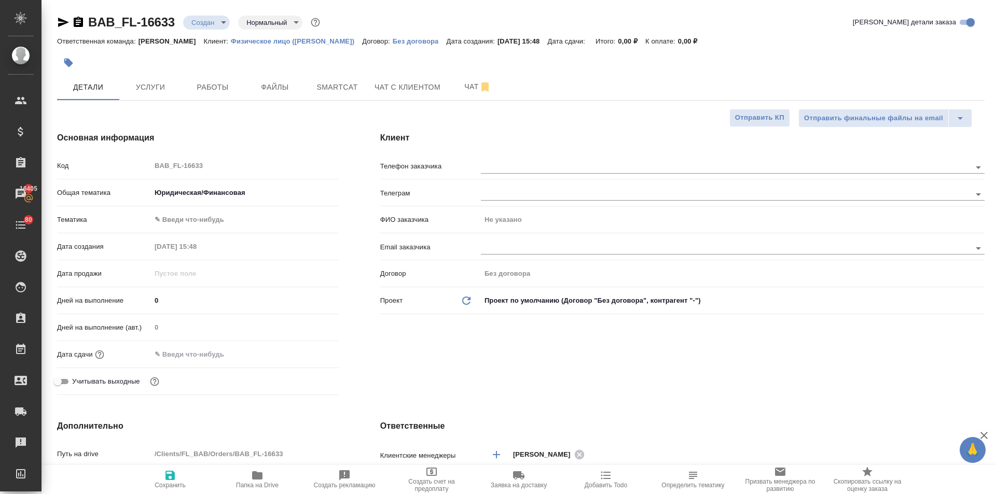
click at [179, 216] on body "🙏 .cls-1 fill:#fff; AWATERA Ilina Ekaterina Клиенты Спецификации Заказы 16405 Ч…" at bounding box center [498, 247] width 996 height 494
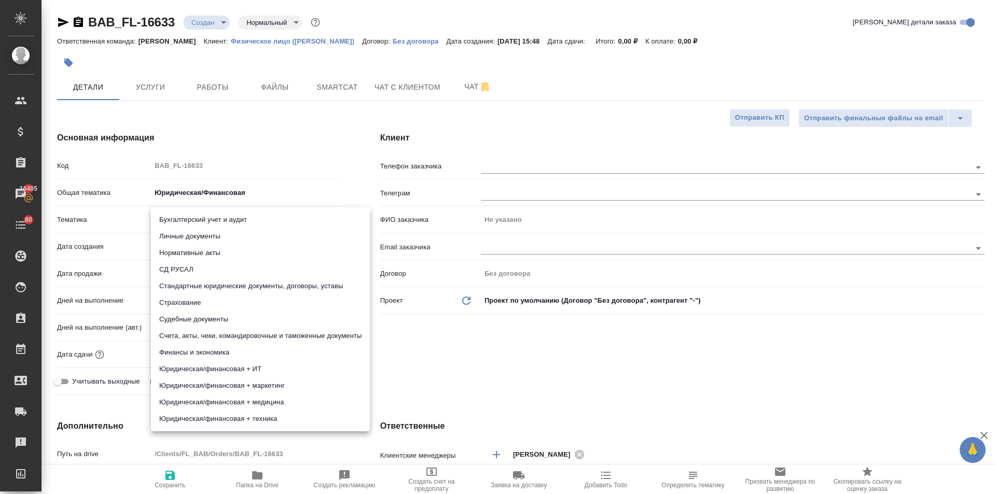
click at [180, 231] on li "Личные документы" at bounding box center [260, 236] width 219 height 17
type textarea "x"
type input "5a8b8b956a9677013d343cfe"
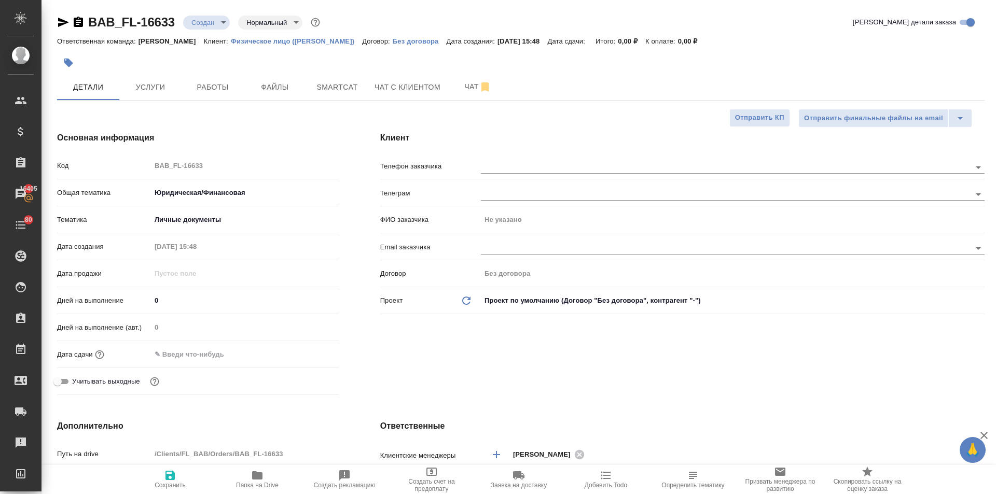
click at [203, 355] on input "text" at bounding box center [196, 354] width 91 height 15
type textarea "x"
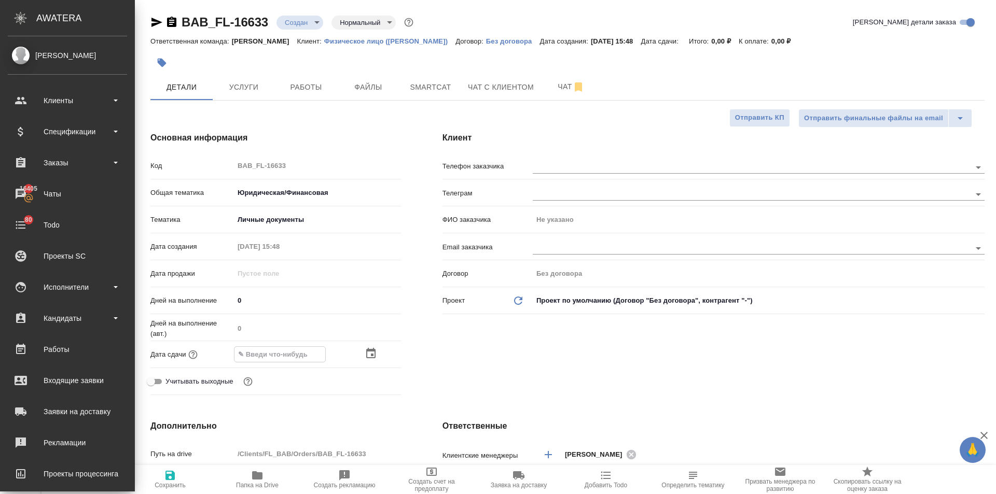
type textarea "x"
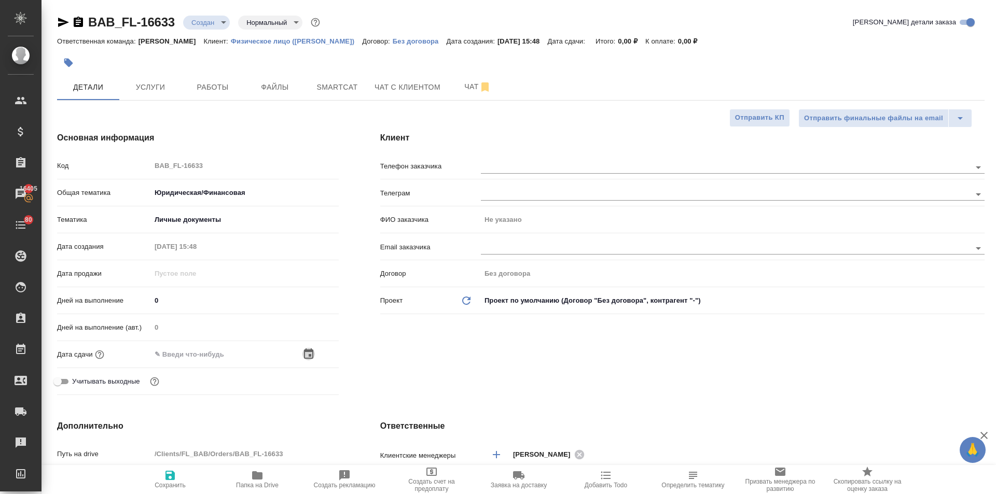
click at [304, 353] on icon "button" at bounding box center [308, 353] width 9 height 10
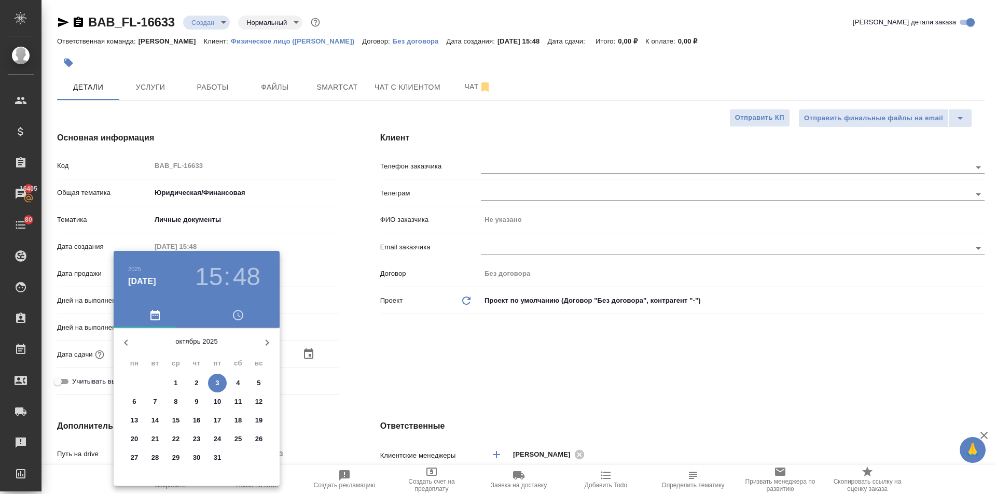
click at [202, 276] on h3 "15" at bounding box center [208, 276] width 27 height 29
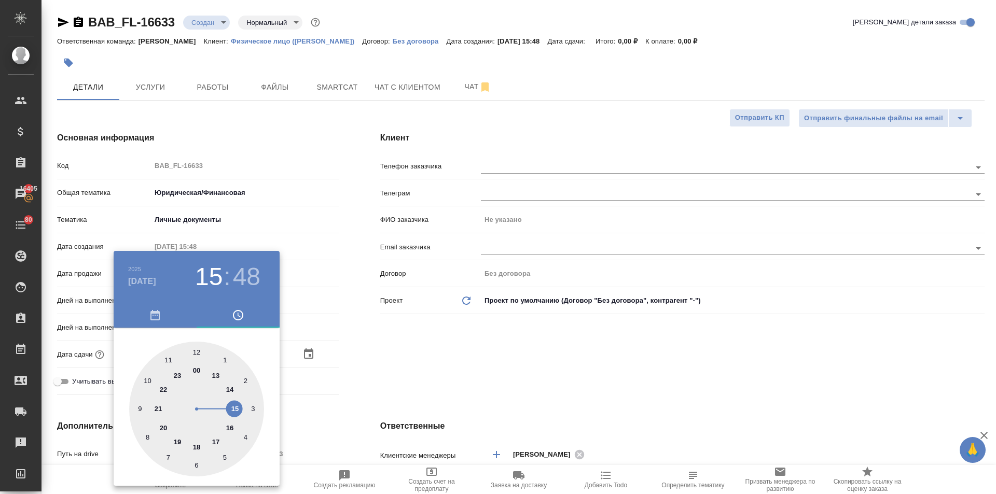
click at [216, 441] on div at bounding box center [196, 409] width 135 height 135
type input "03.10.2025 17:48"
type textarea "x"
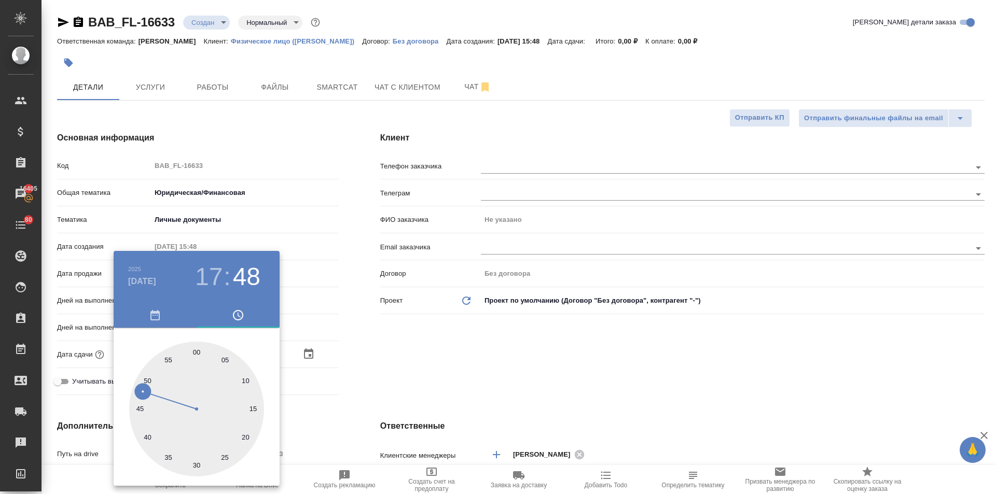
click at [194, 349] on div at bounding box center [196, 409] width 135 height 135
type input "03.10.2025 17:00"
type textarea "x"
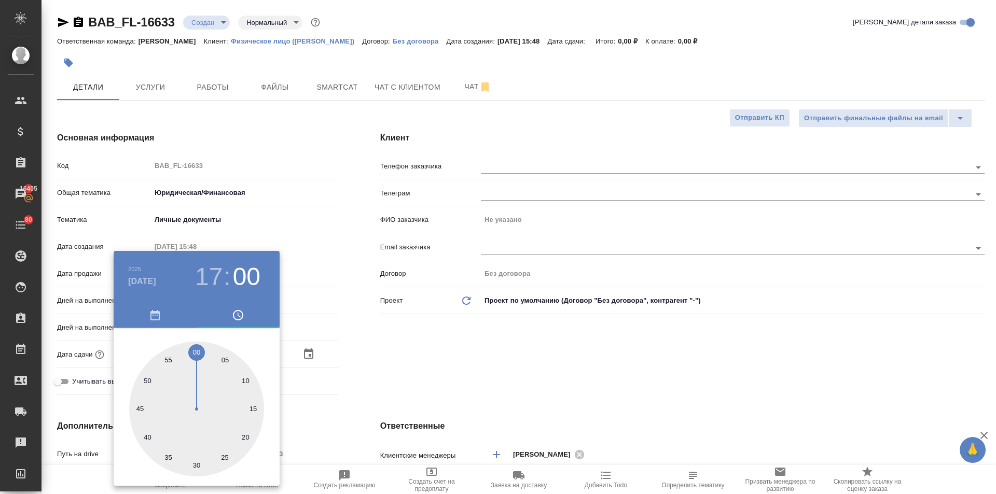
click at [401, 386] on div at bounding box center [498, 247] width 996 height 494
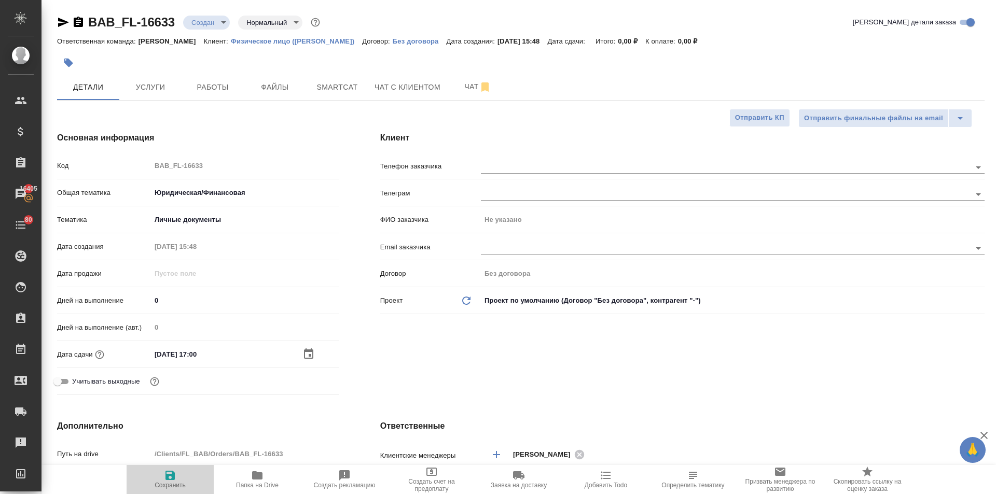
click at [183, 482] on span "Сохранить" at bounding box center [170, 485] width 31 height 7
type textarea "x"
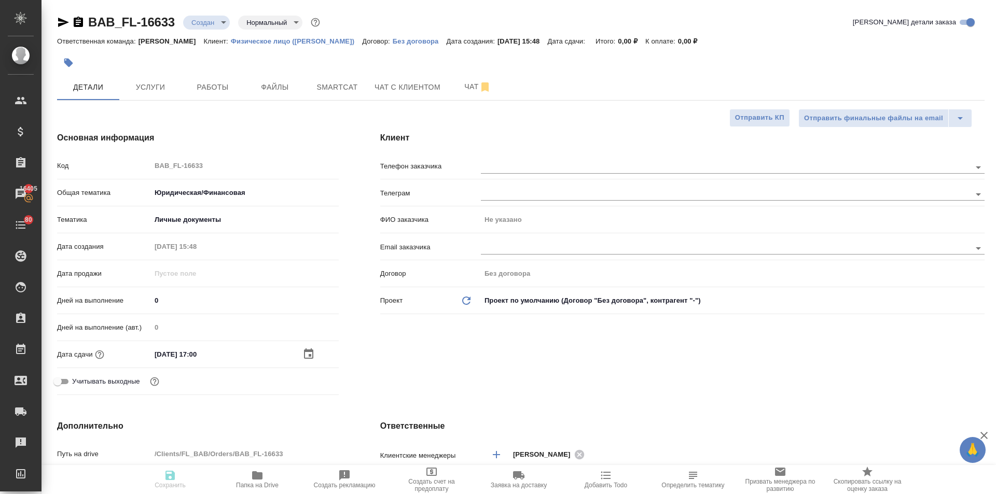
type textarea "x"
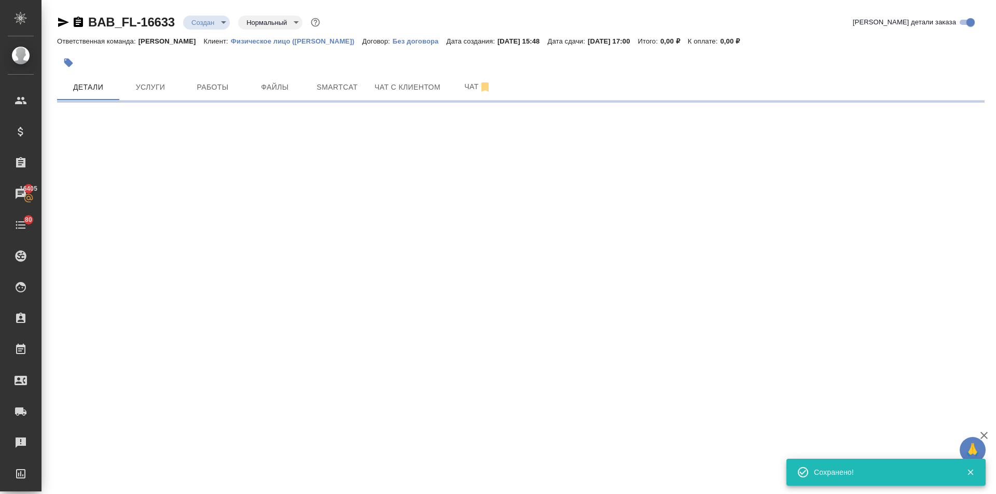
select select "RU"
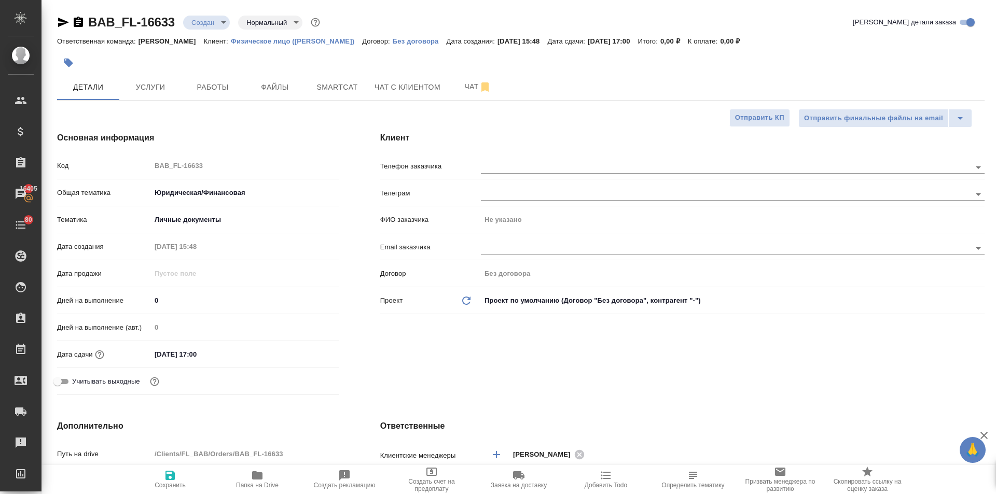
type textarea "x"
click at [501, 166] on input "text" at bounding box center [708, 167] width 455 height 12
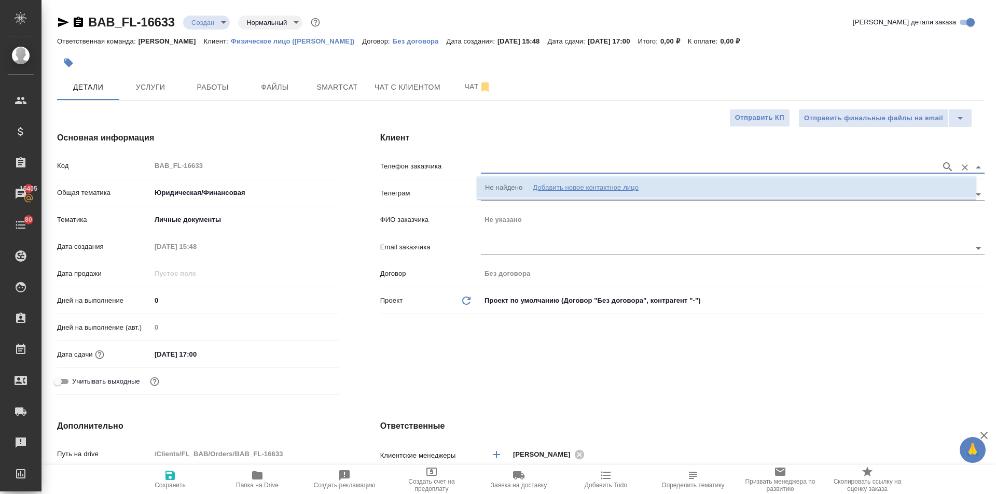
click at [542, 184] on div "Добавить новое контактное лицо" at bounding box center [586, 188] width 106 height 10
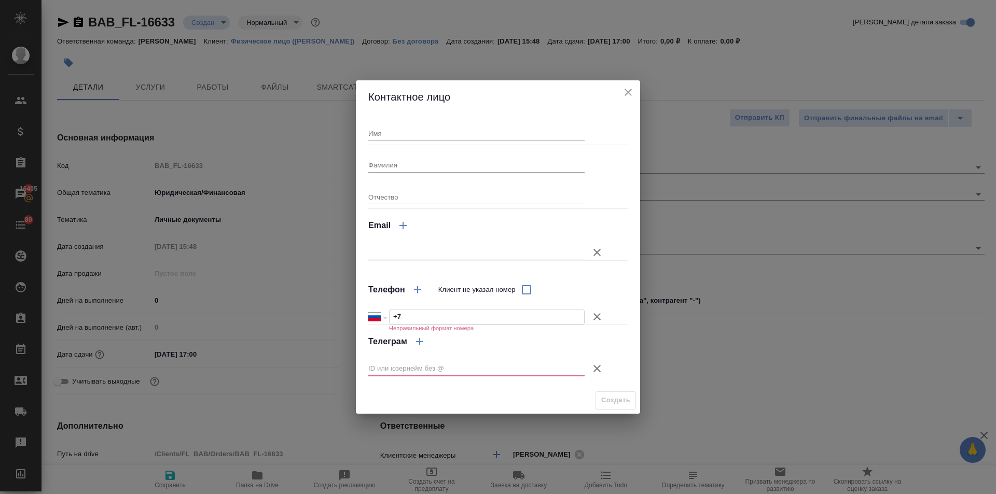
click at [411, 321] on input "+7" at bounding box center [486, 317] width 194 height 15
type input "+7 906 043 91 53"
click at [596, 367] on icon "button" at bounding box center [597, 368] width 12 height 12
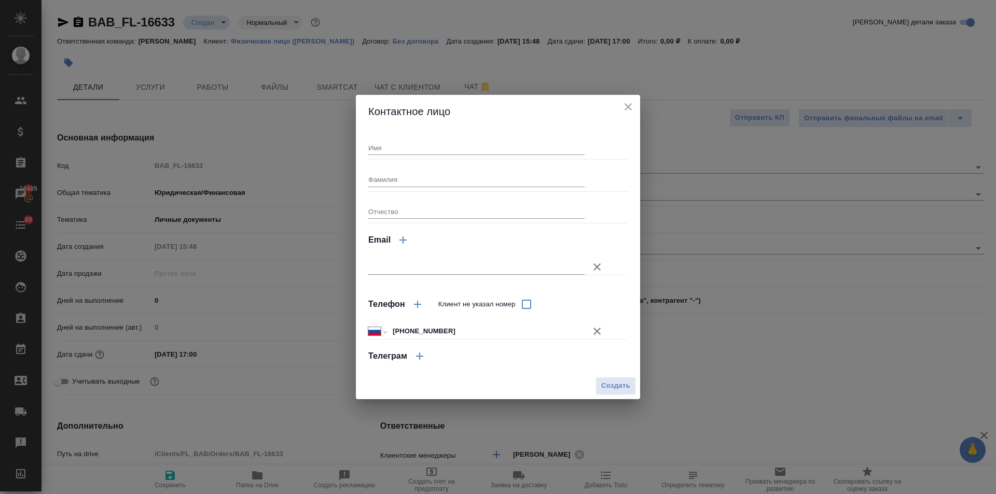
click at [379, 146] on input "Имя" at bounding box center [476, 148] width 216 height 15
click at [396, 179] on input "Фамилия" at bounding box center [476, 179] width 216 height 15
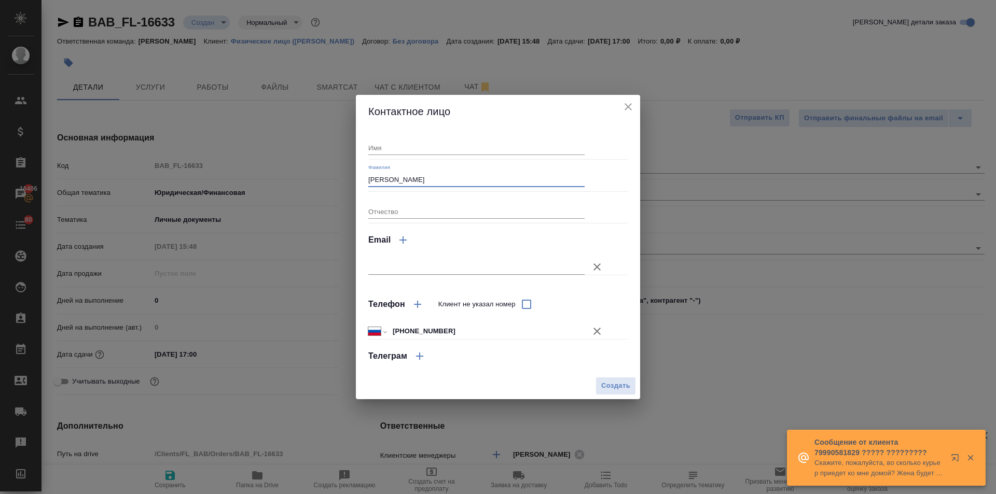
type input "Азаев"
click at [400, 142] on input "Имя" at bounding box center [476, 148] width 216 height 15
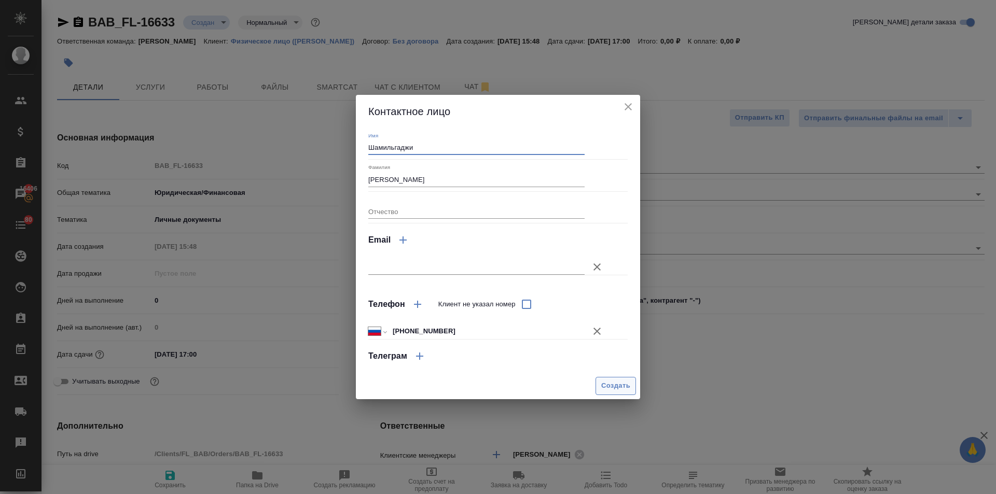
type input "Шамильгаджи"
click at [621, 378] on button "Создать" at bounding box center [615, 386] width 40 height 18
type input "Азаев Шамильгаджи"
type textarea "x"
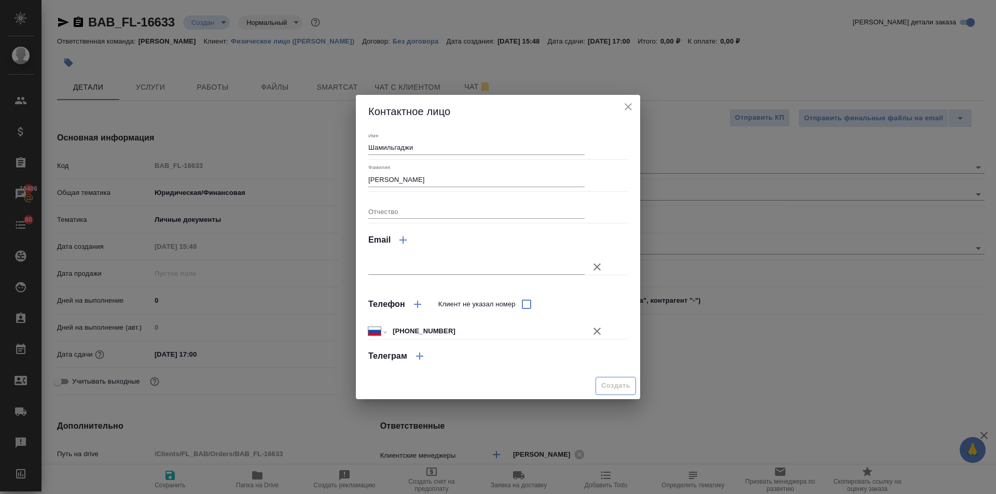
type textarea "x"
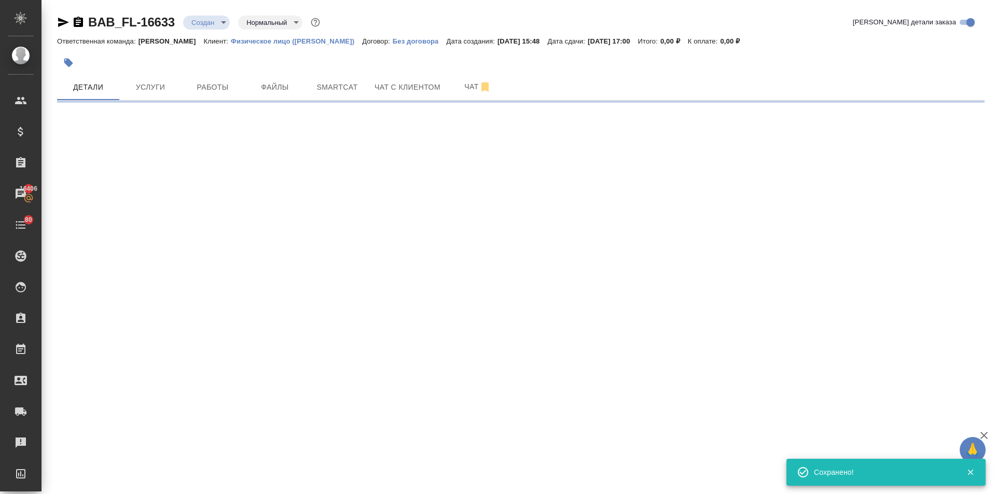
type input "holyTrinity"
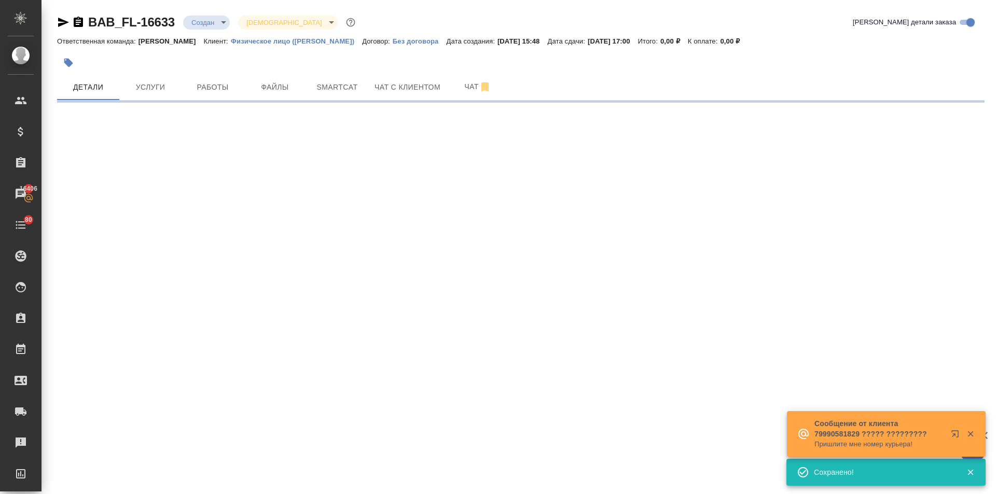
select select "RU"
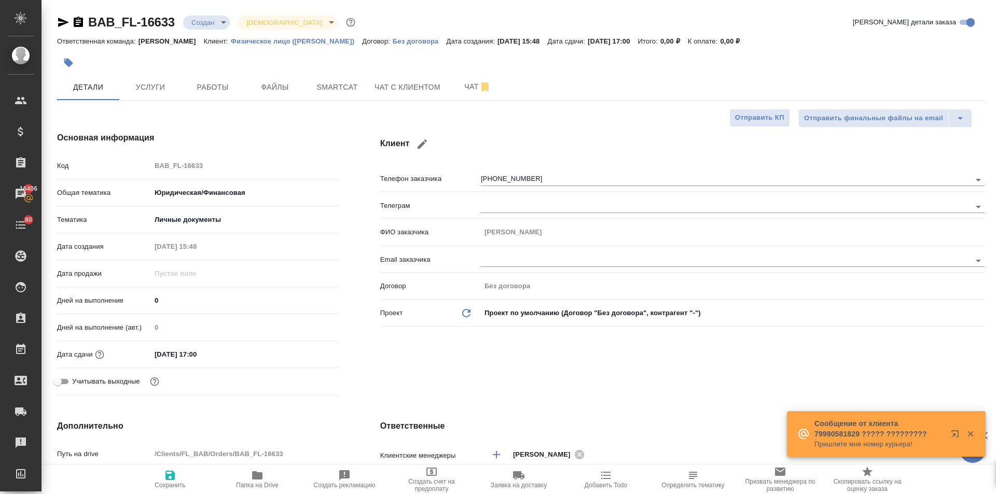
type textarea "x"
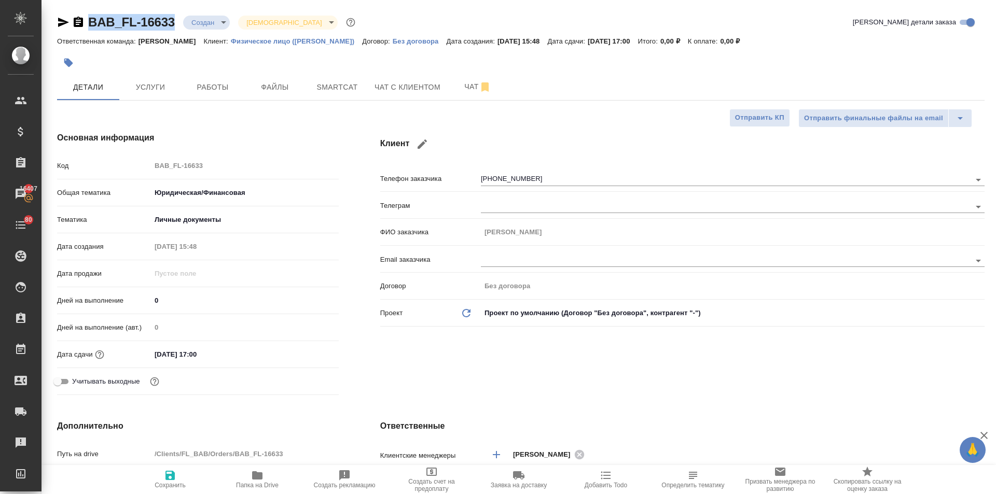
drag, startPoint x: 178, startPoint y: 20, endPoint x: 83, endPoint y: 23, distance: 95.0
click at [83, 23] on div "BAB_FL-16633 Создан new Святая троица holyTrinity" at bounding box center [207, 22] width 300 height 17
copy link "BAB_FL-16633"
type textarea "x"
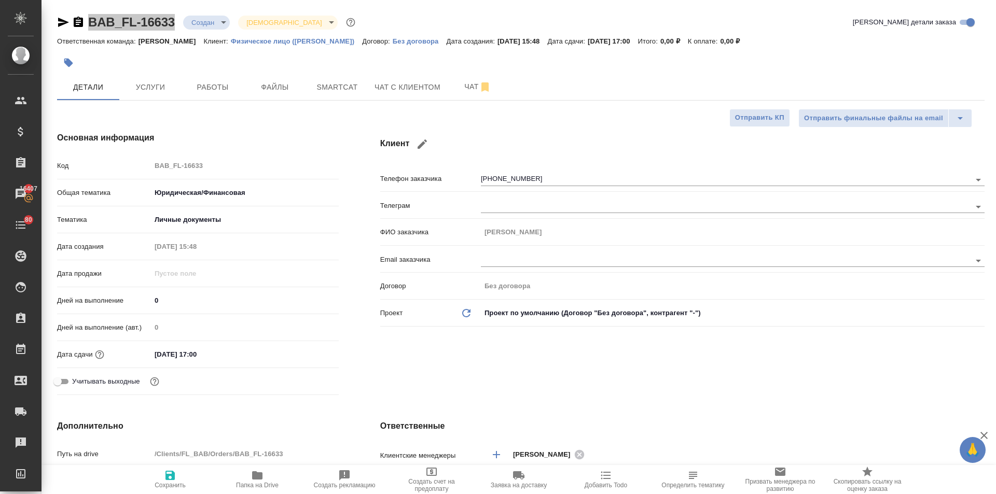
type textarea "x"
click at [277, 89] on span "Файлы" at bounding box center [275, 87] width 50 height 13
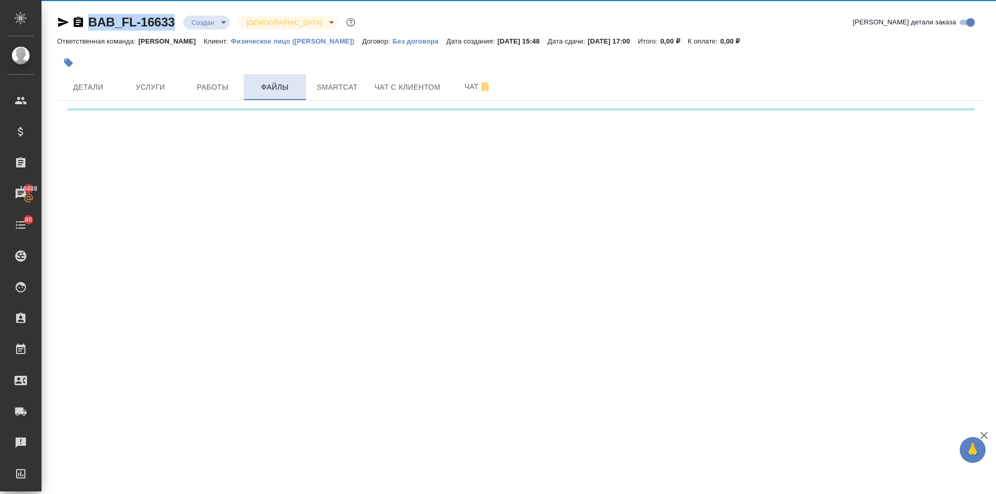
click at [278, 87] on span "Файлы" at bounding box center [275, 87] width 50 height 13
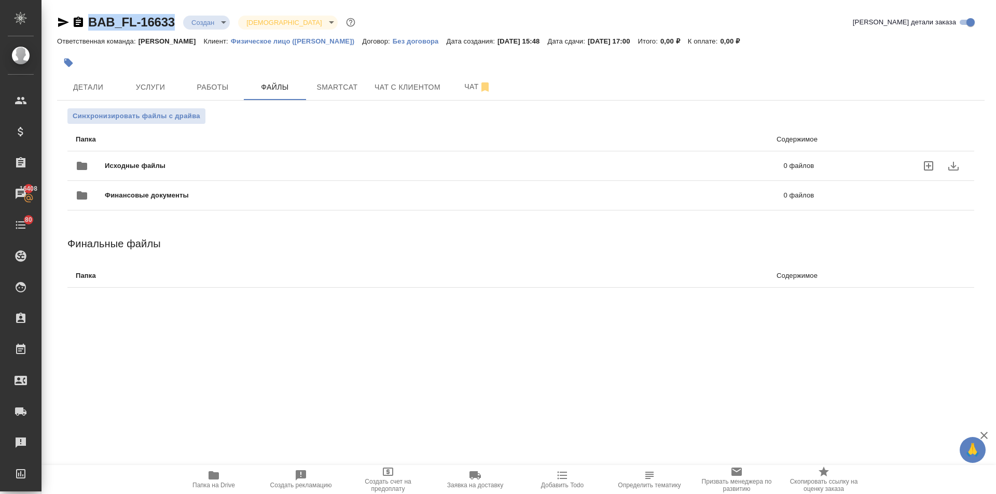
click at [136, 170] on span "Исходные файлы" at bounding box center [290, 166] width 370 height 10
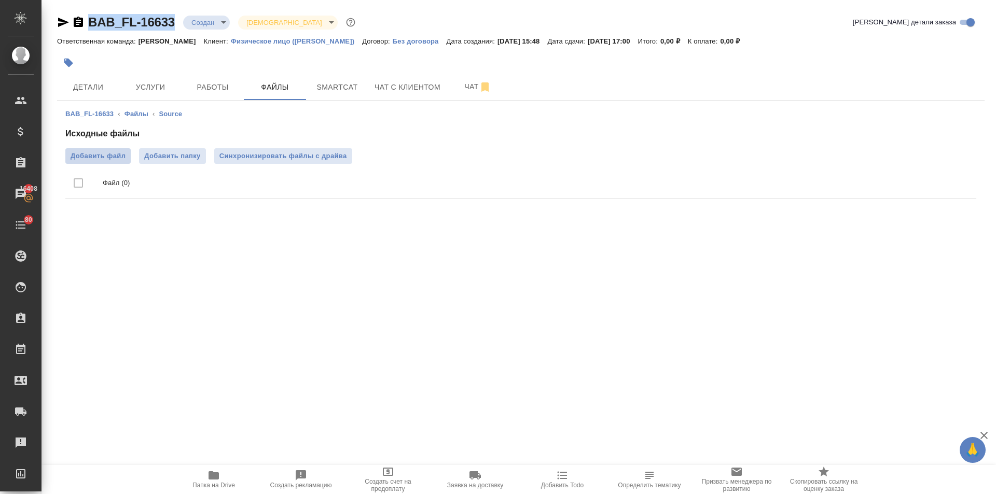
click at [111, 149] on label "Добавить файл" at bounding box center [97, 156] width 65 height 16
click at [0, 0] on input "Добавить файл" at bounding box center [0, 0] width 0 height 0
click at [136, 96] on button "Услуги" at bounding box center [150, 87] width 62 height 26
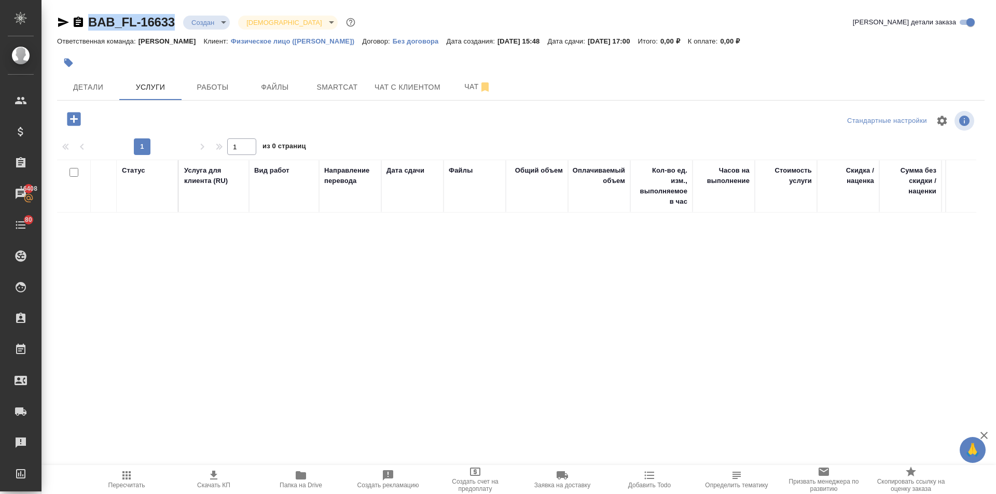
click at [72, 121] on icon "button" at bounding box center [73, 118] width 13 height 13
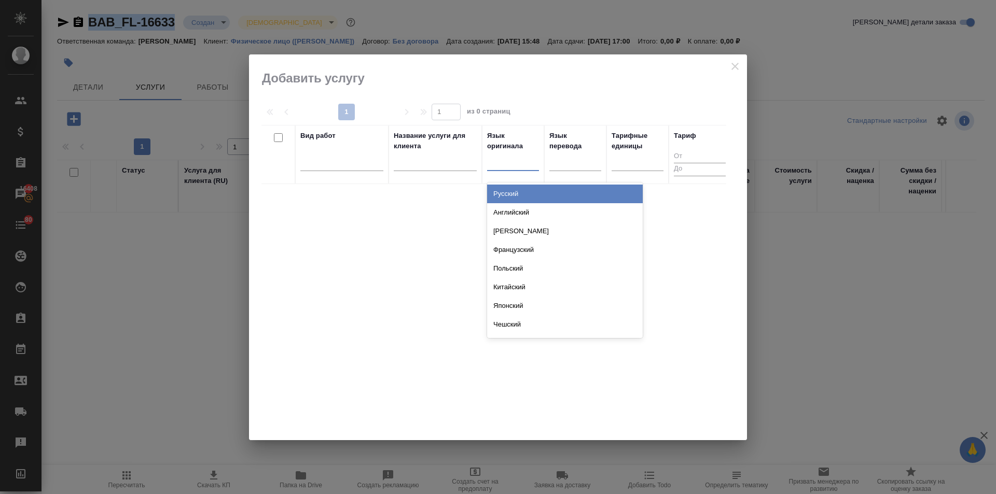
click at [493, 164] on div at bounding box center [513, 160] width 52 height 15
type input "узб"
click at [495, 193] on div "Узбекский" at bounding box center [565, 194] width 156 height 19
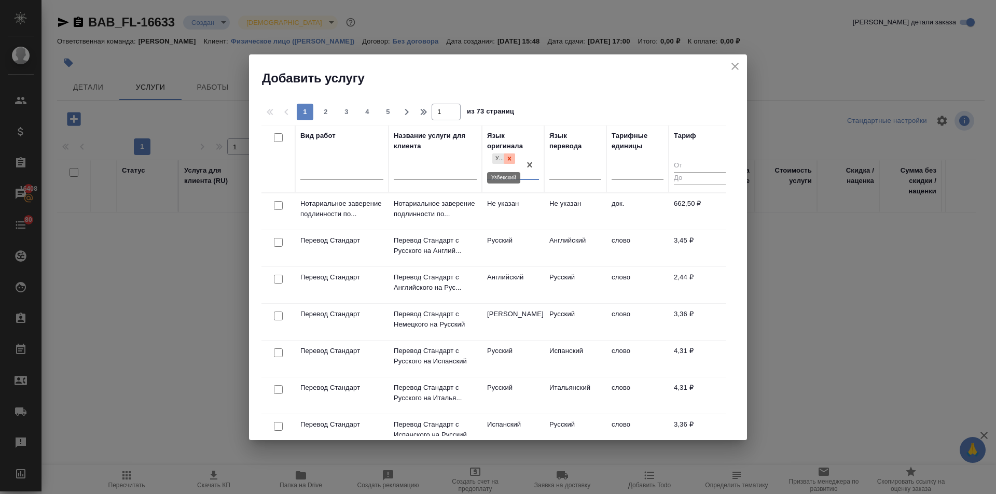
click at [508, 155] on icon at bounding box center [509, 158] width 7 height 7
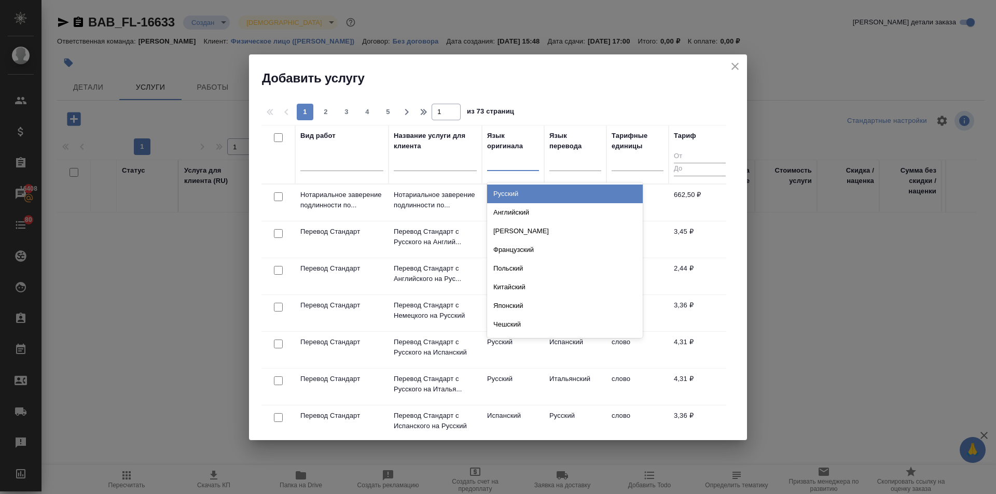
click at [498, 160] on div at bounding box center [513, 160] width 52 height 15
type input "узб"
click at [496, 186] on div "Узбекский" at bounding box center [565, 194] width 156 height 19
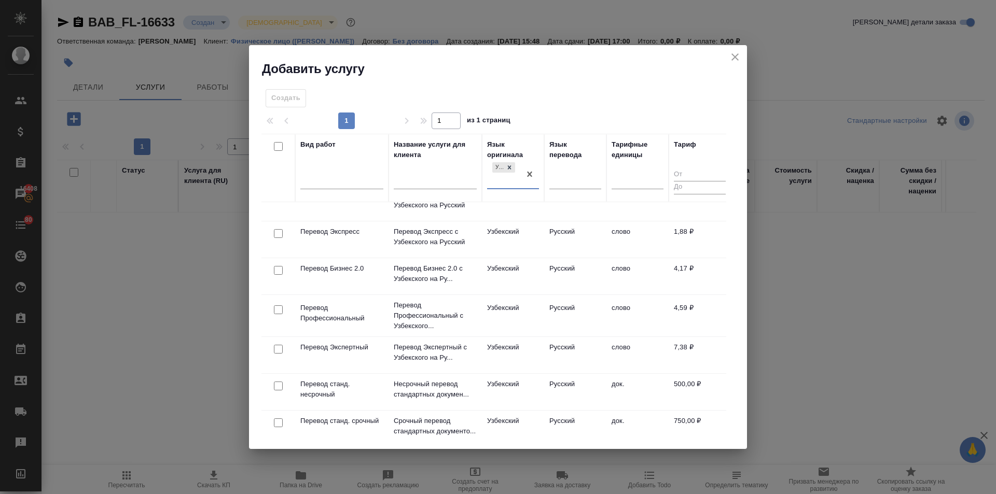
scroll to position [104, 0]
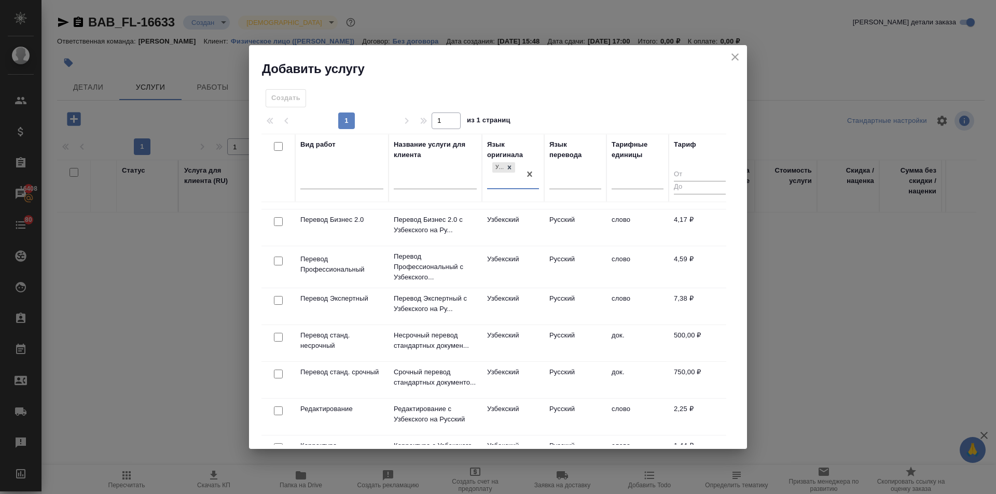
click at [275, 336] on input "checkbox" at bounding box center [278, 337] width 9 height 9
checkbox input "true"
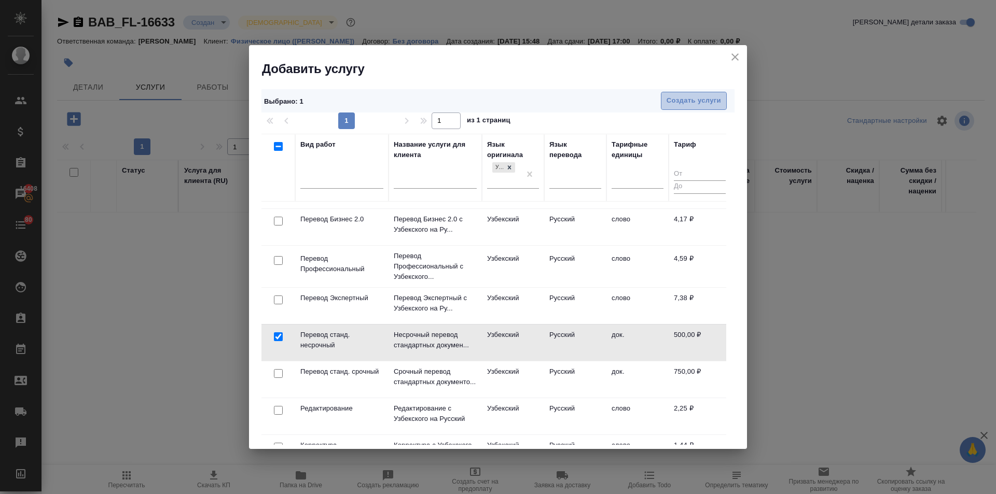
click at [676, 107] on button "Создать услуги" at bounding box center [694, 101] width 66 height 18
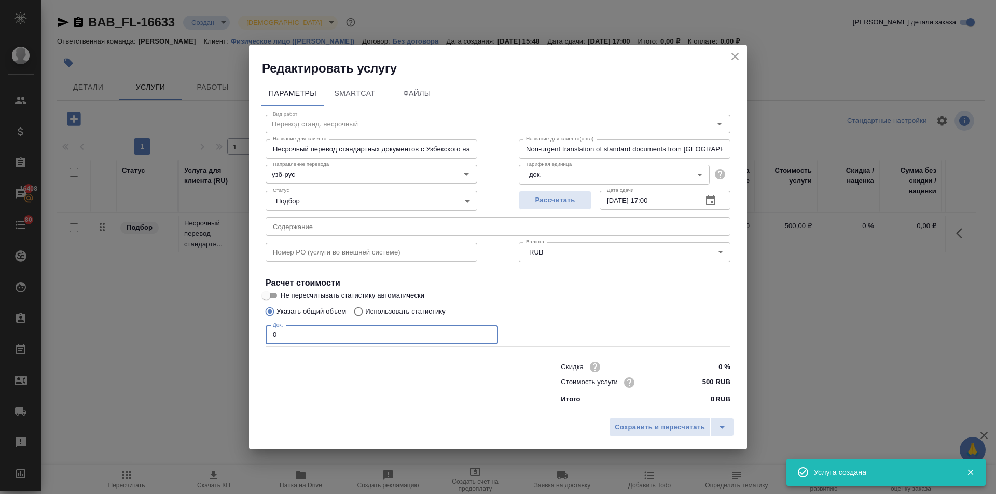
drag, startPoint x: 281, startPoint y: 331, endPoint x: 263, endPoint y: 339, distance: 19.3
click at [263, 339] on div "Вид работ Перевод станд. несрочный Вид работ Название для клиента Несрочный пер…" at bounding box center [497, 257] width 473 height 302
type input "1"
click at [672, 428] on span "Сохранить и пересчитать" at bounding box center [659, 428] width 90 height 12
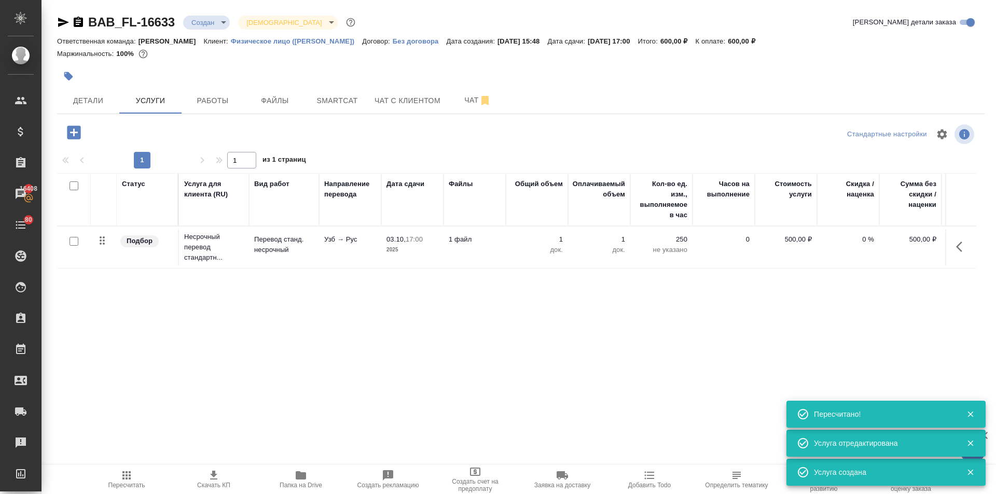
click at [75, 130] on icon "button" at bounding box center [73, 131] width 13 height 13
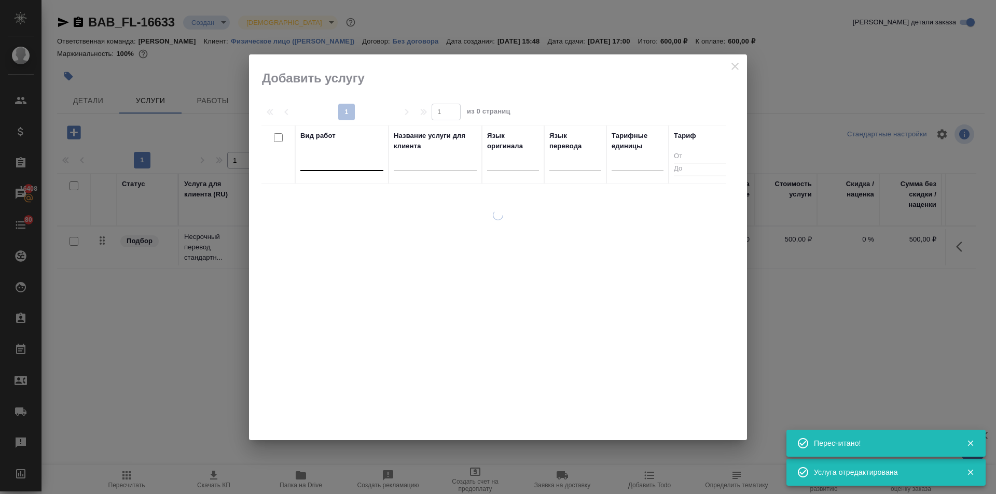
click at [320, 162] on div at bounding box center [341, 160] width 83 height 15
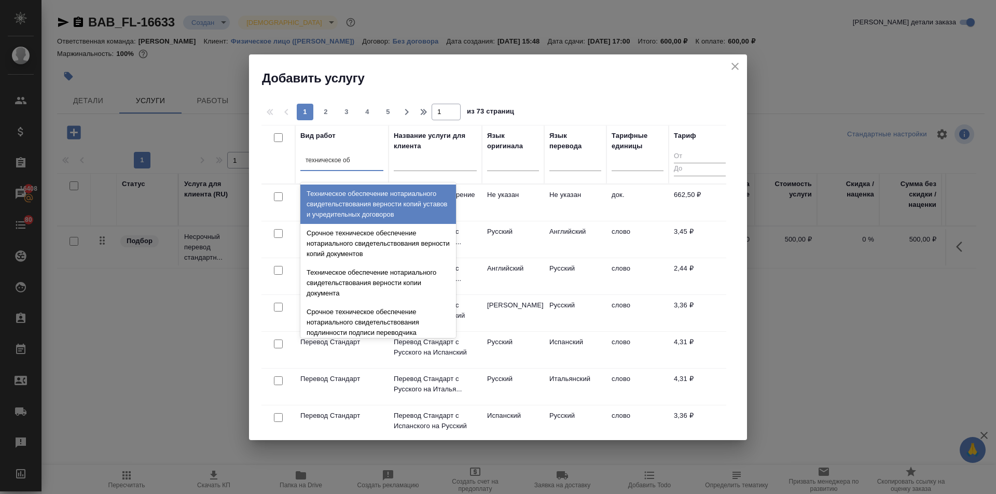
type input "техническое обе"
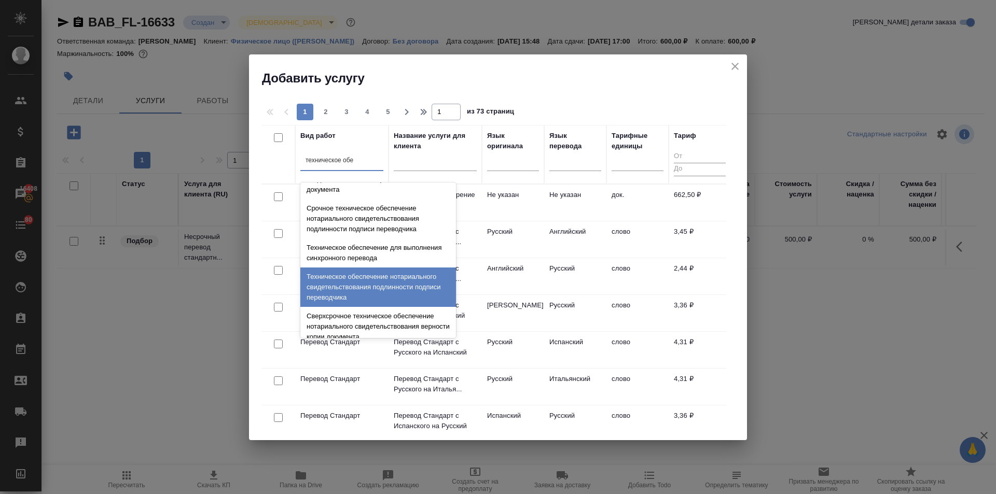
click at [343, 286] on div "Техническое обеспечение нотариального свидетельствования подлинности подписи пе…" at bounding box center [378, 287] width 156 height 39
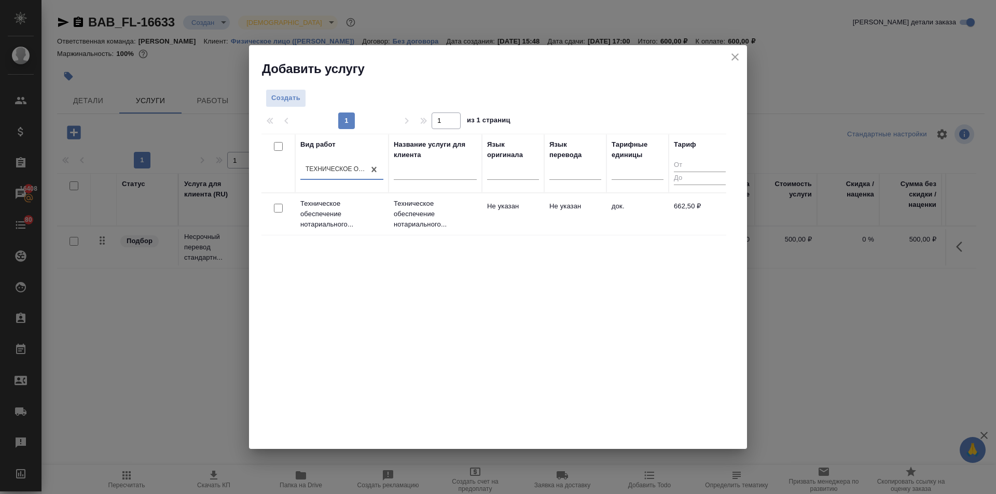
click at [277, 207] on input "checkbox" at bounding box center [278, 208] width 9 height 9
checkbox input "true"
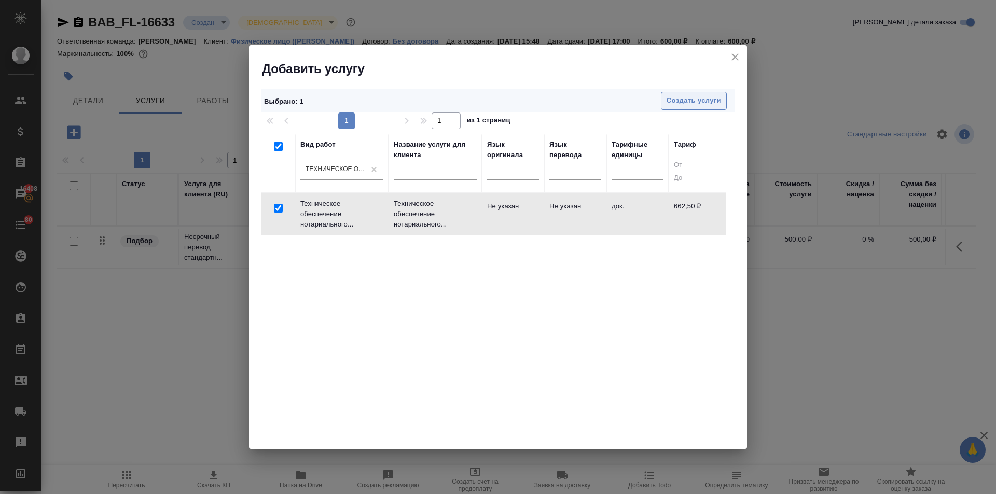
click at [699, 96] on span "Создать услуги" at bounding box center [693, 101] width 54 height 12
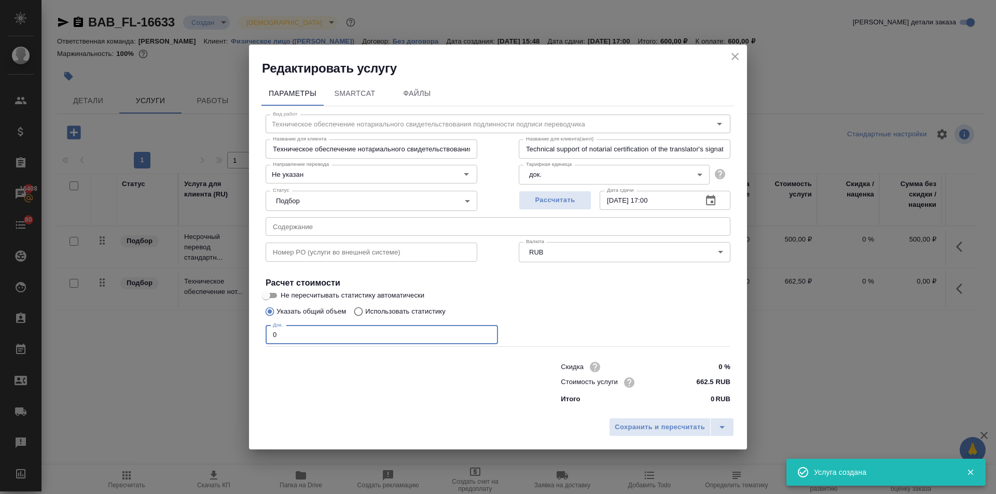
drag, startPoint x: 275, startPoint y: 338, endPoint x: 268, endPoint y: 337, distance: 7.8
click at [268, 337] on input "0" at bounding box center [381, 335] width 232 height 19
type input "1"
click at [669, 425] on span "Сохранить и пересчитать" at bounding box center [659, 428] width 90 height 12
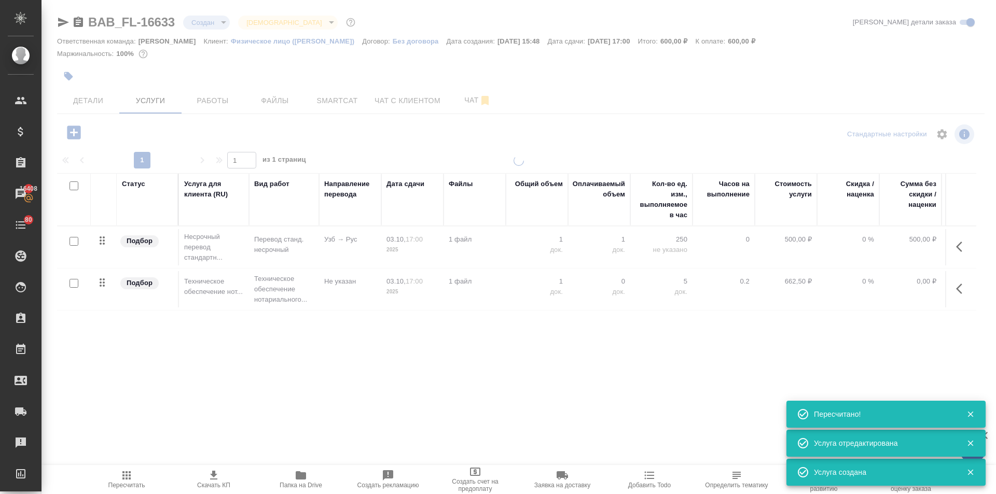
type input "urgent"
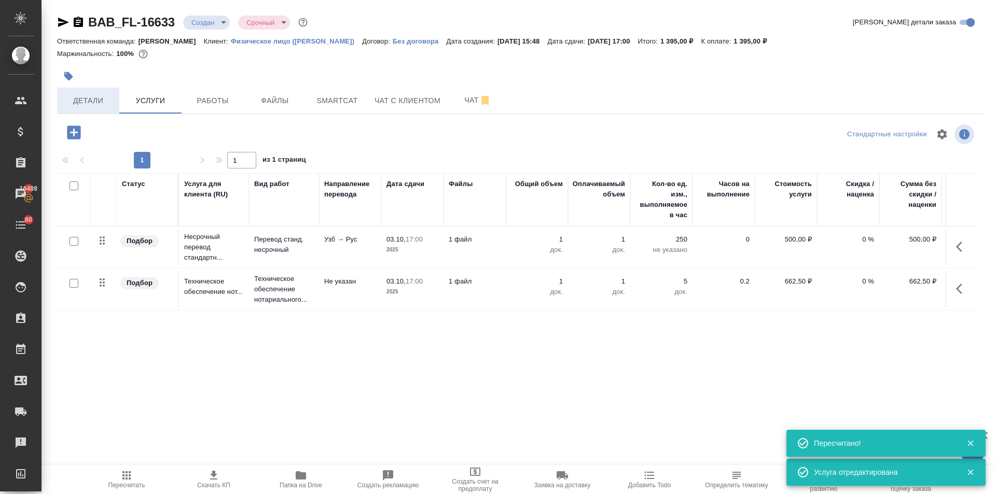
click at [107, 104] on span "Детали" at bounding box center [88, 100] width 50 height 13
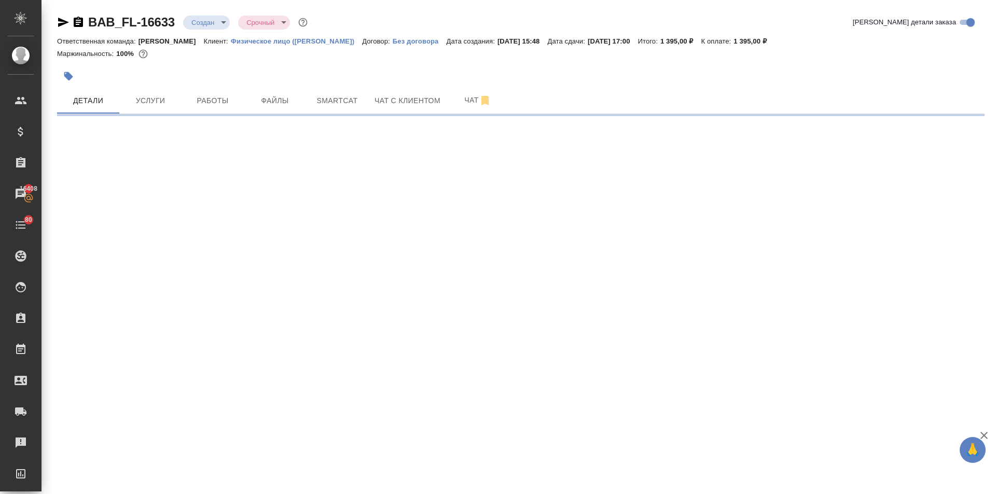
select select "RU"
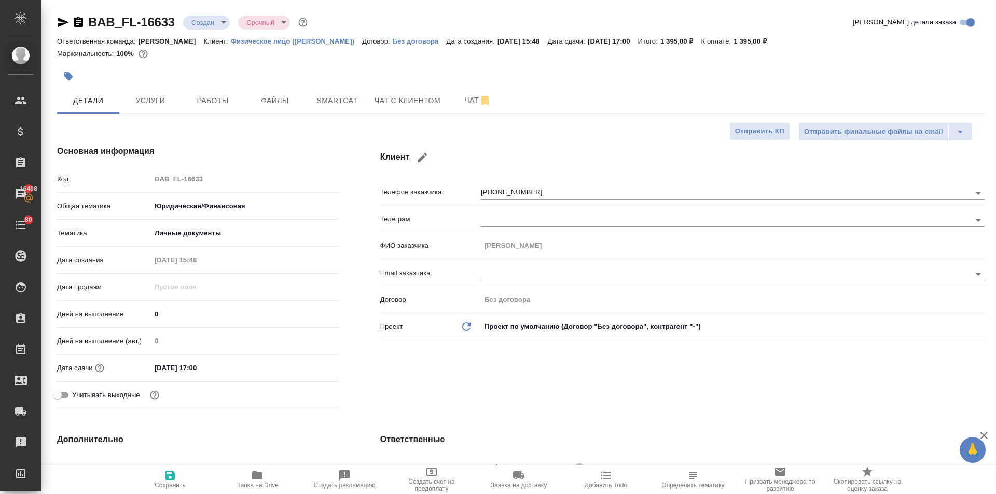
type textarea "x"
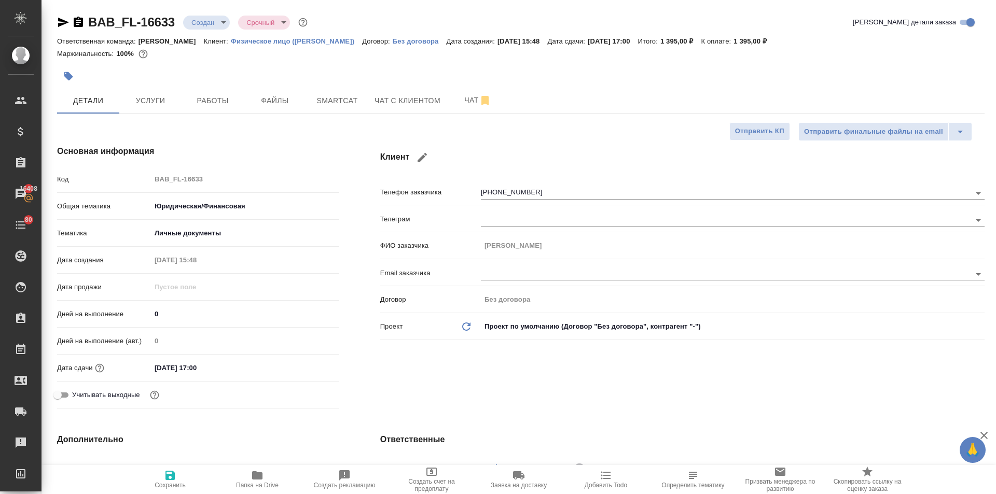
type textarea "x"
click at [63, 23] on icon "button" at bounding box center [63, 22] width 11 height 9
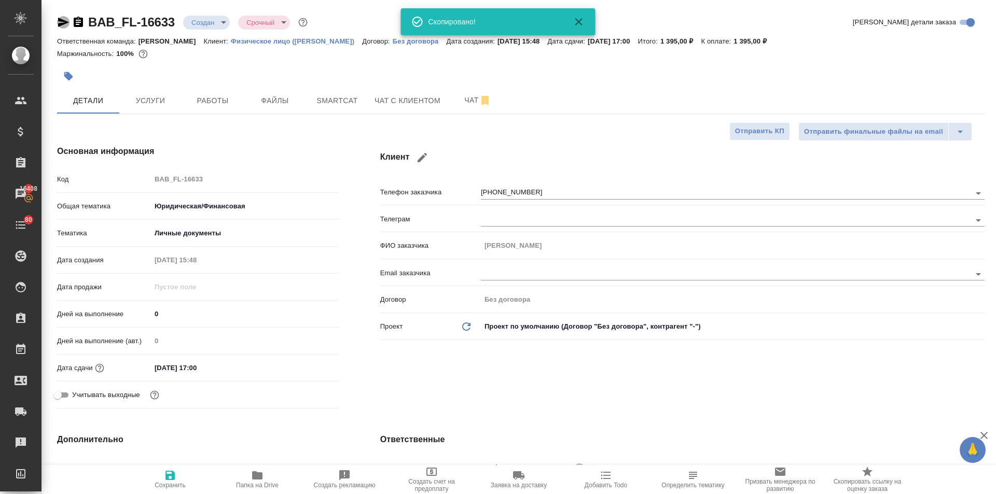
click at [63, 23] on icon "button" at bounding box center [63, 22] width 11 height 9
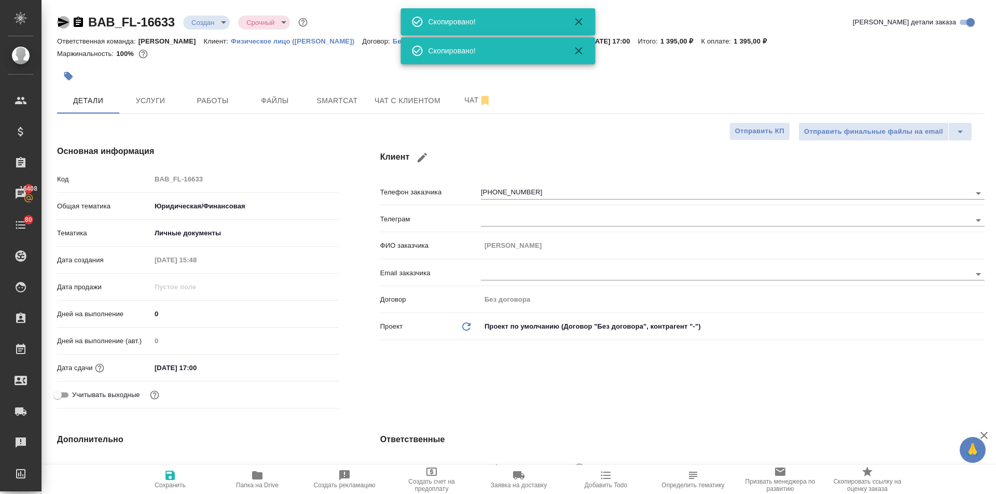
click at [63, 23] on icon "button" at bounding box center [63, 22] width 11 height 9
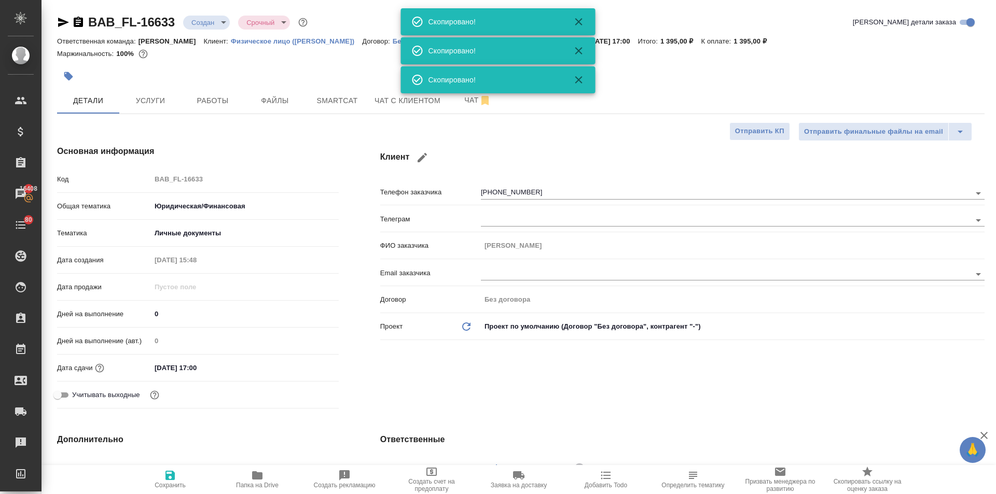
type textarea "x"
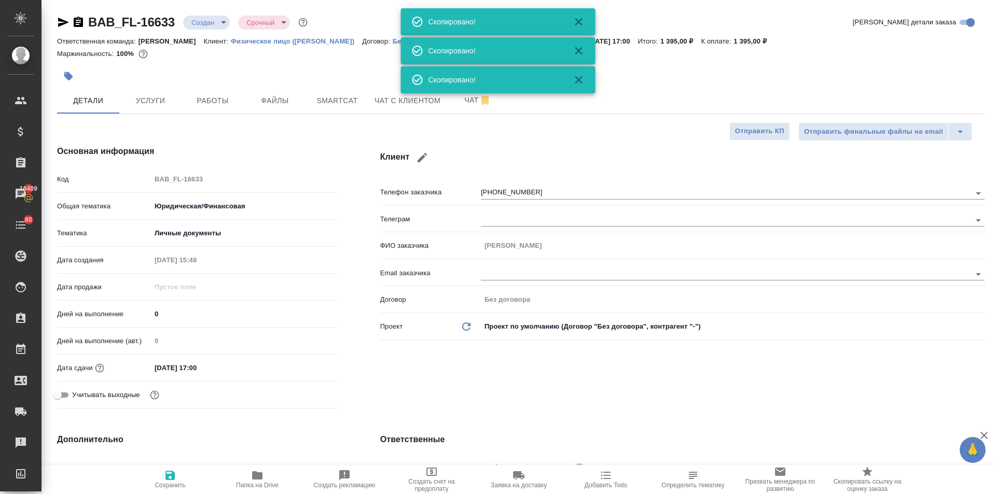
type textarea "x"
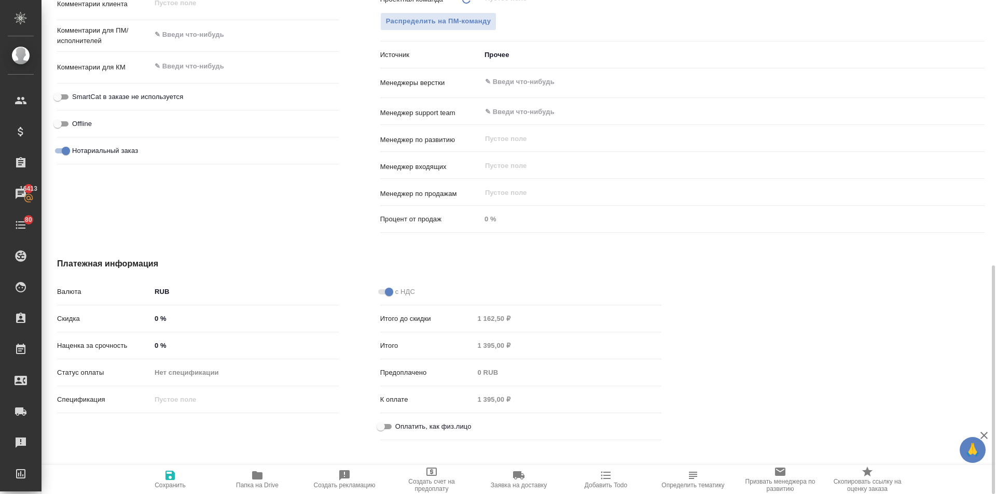
scroll to position [581, 0]
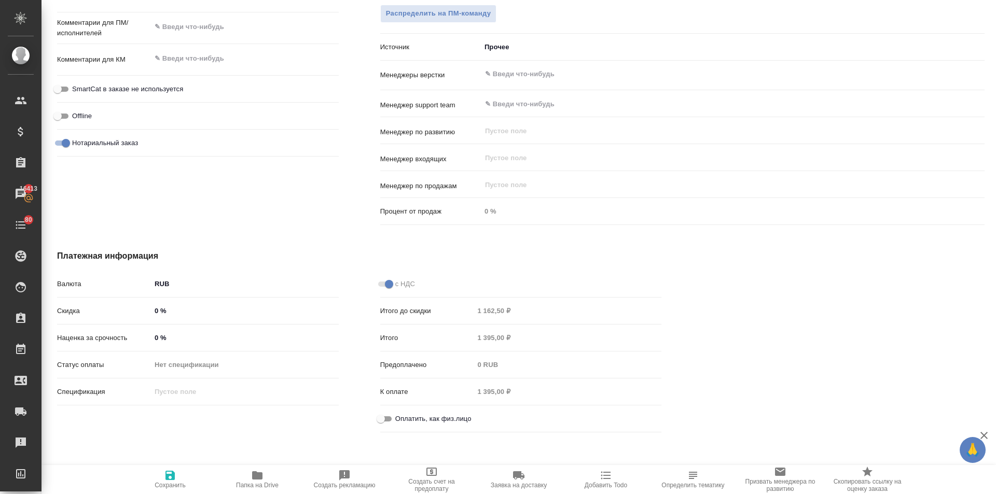
click at [377, 418] on input "Оплатить, как физ.лицо" at bounding box center [380, 419] width 37 height 12
checkbox input "true"
type textarea "x"
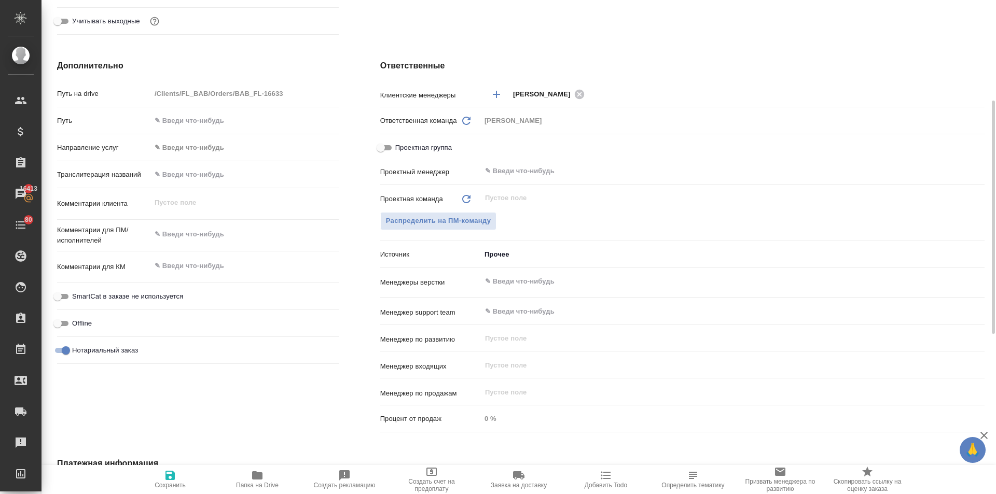
scroll to position [322, 0]
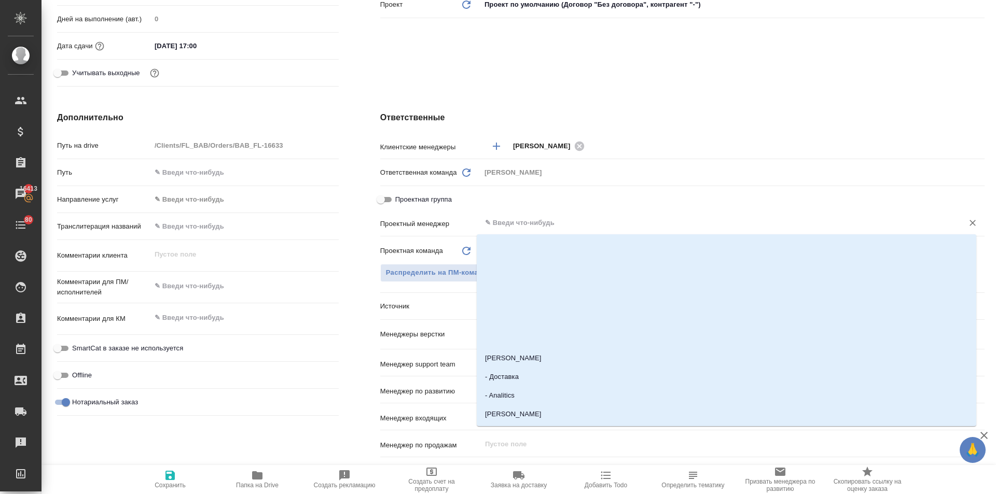
click at [497, 227] on input "text" at bounding box center [715, 223] width 463 height 12
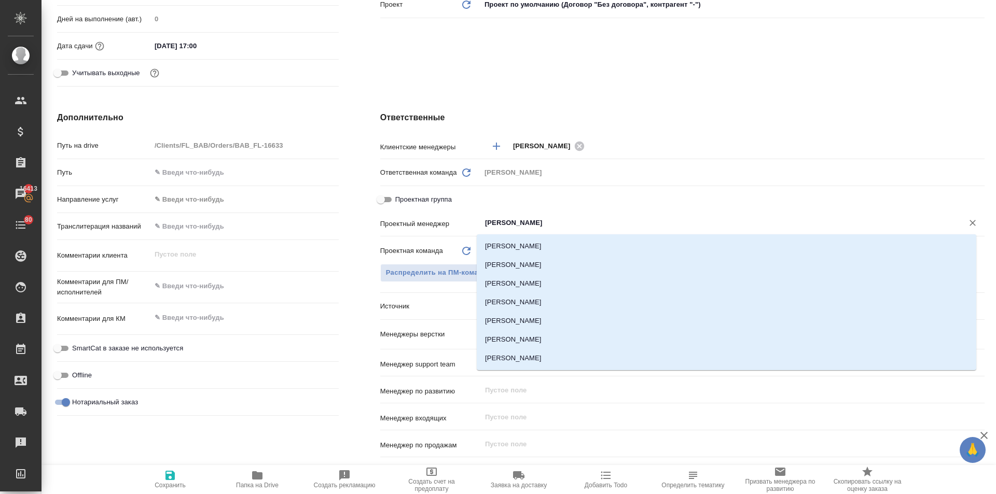
type input "[PERSON_NAME]"
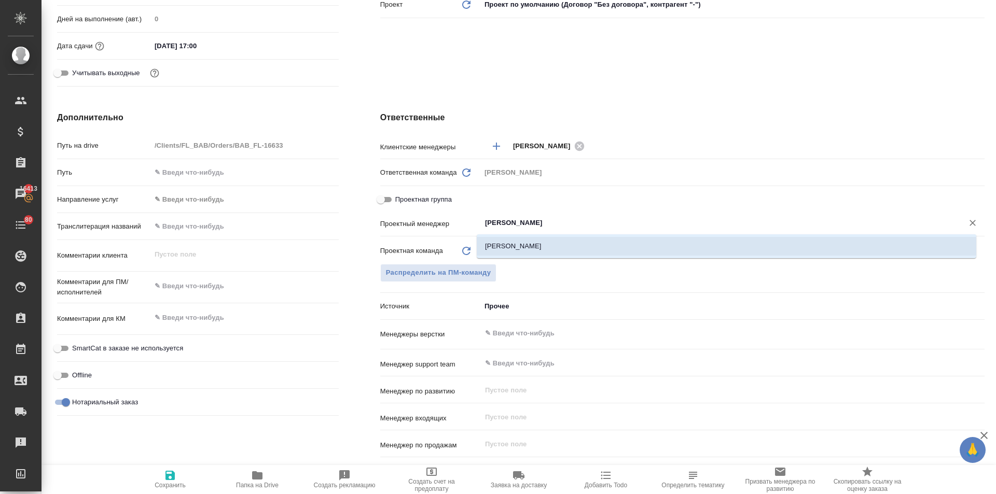
click at [507, 245] on li "[PERSON_NAME]" at bounding box center [726, 246] width 499 height 19
type textarea "x"
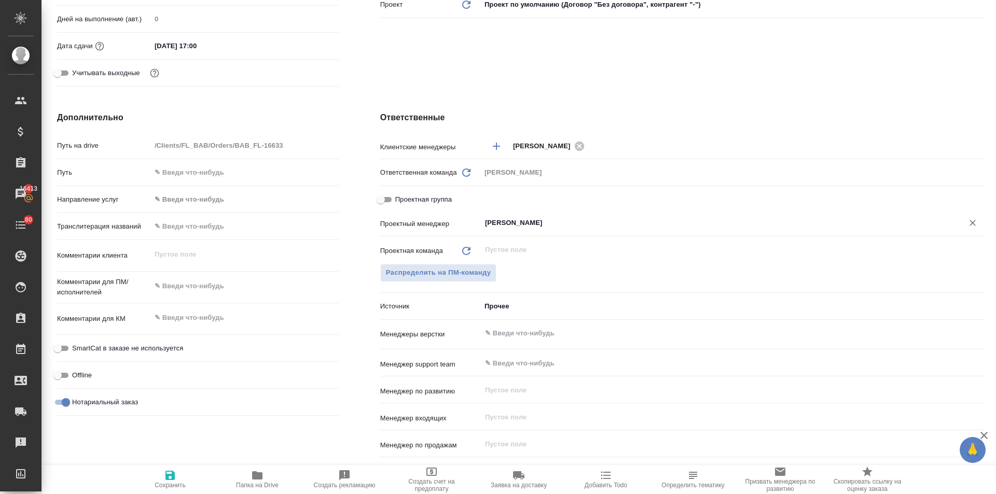
type input "[PERSON_NAME]"
click at [203, 283] on textarea at bounding box center [244, 287] width 187 height 18
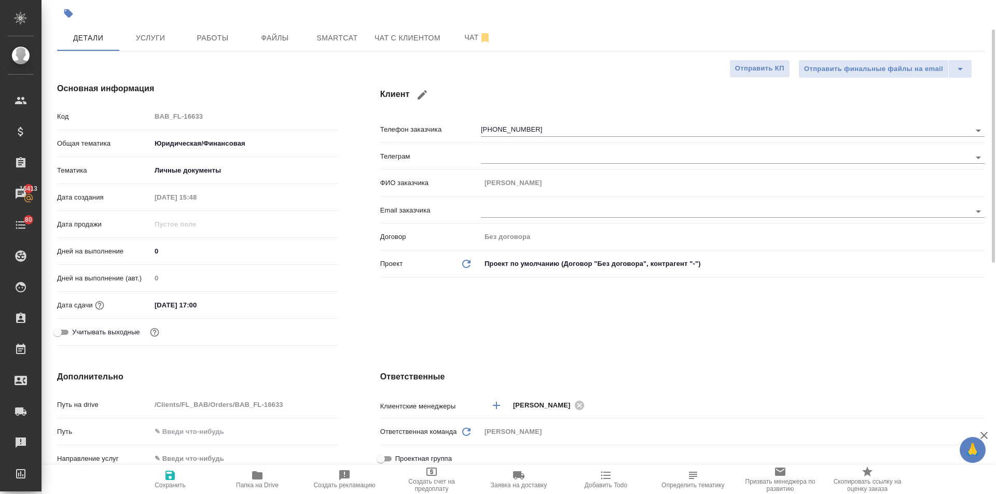
scroll to position [0, 0]
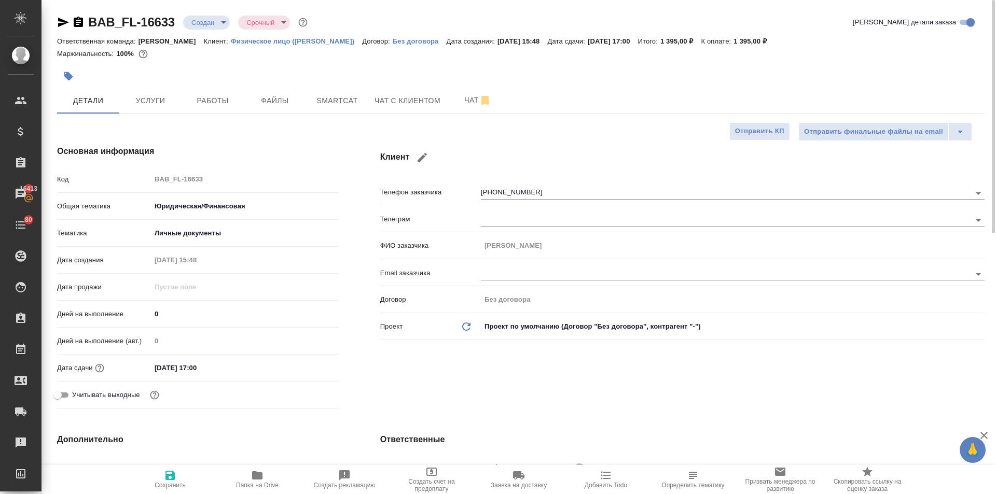
type textarea "x"
click at [165, 472] on icon "button" at bounding box center [169, 475] width 9 height 9
type textarea "x"
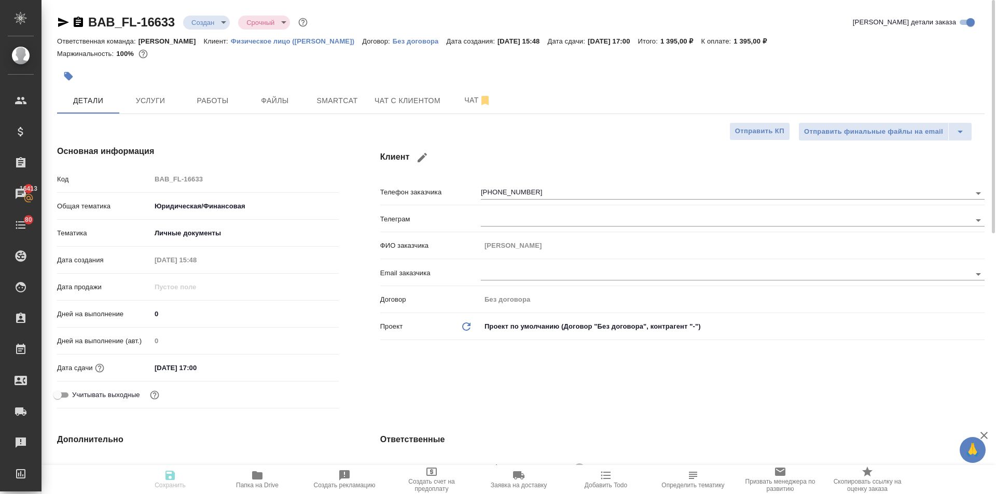
type textarea "x"
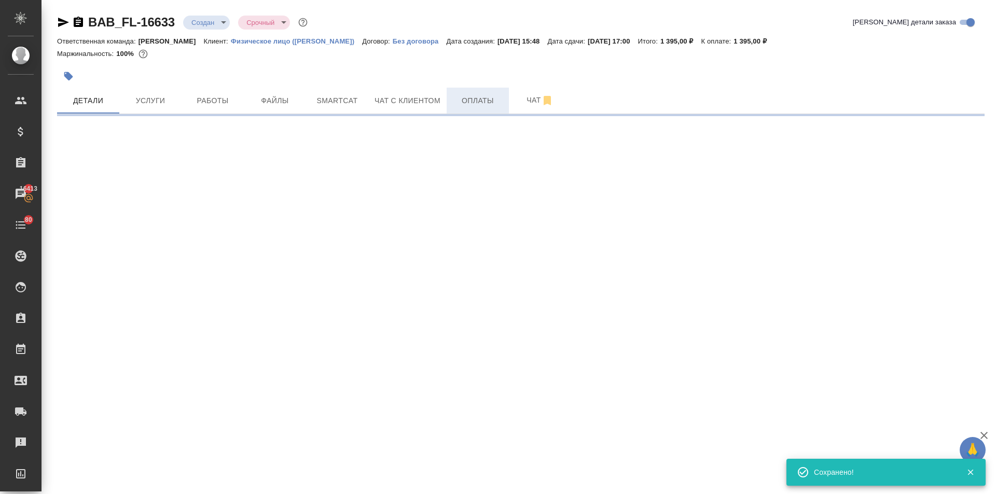
click at [457, 90] on button "Оплаты" at bounding box center [477, 101] width 62 height 26
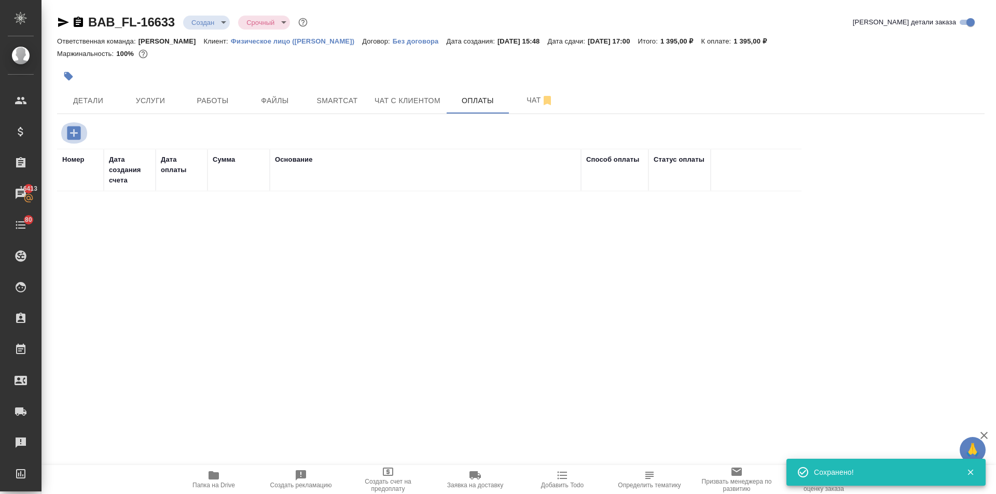
click at [76, 131] on icon "button" at bounding box center [73, 132] width 13 height 13
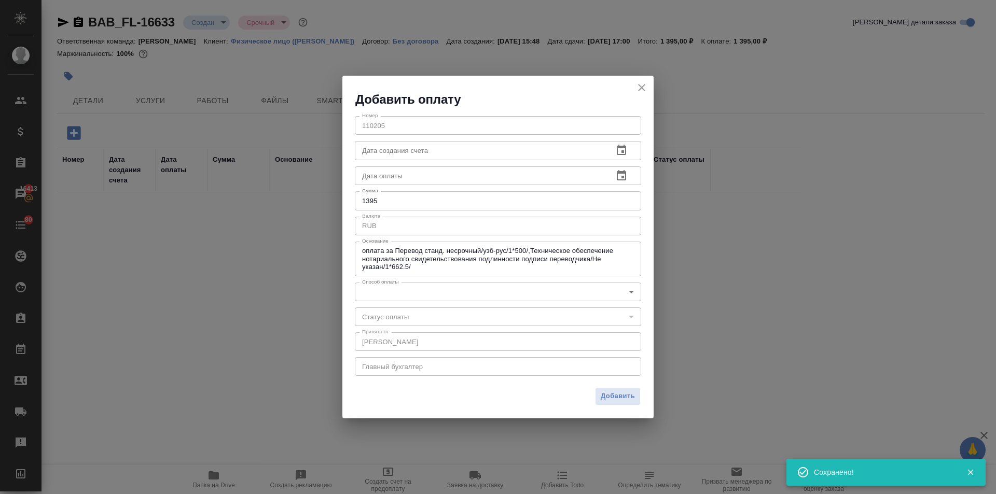
click at [466, 290] on body "🙏 .cls-1 fill:#fff; AWATERA Ilina Ekaterina Клиенты Спецификации Заказы 16413 Ч…" at bounding box center [498, 247] width 996 height 494
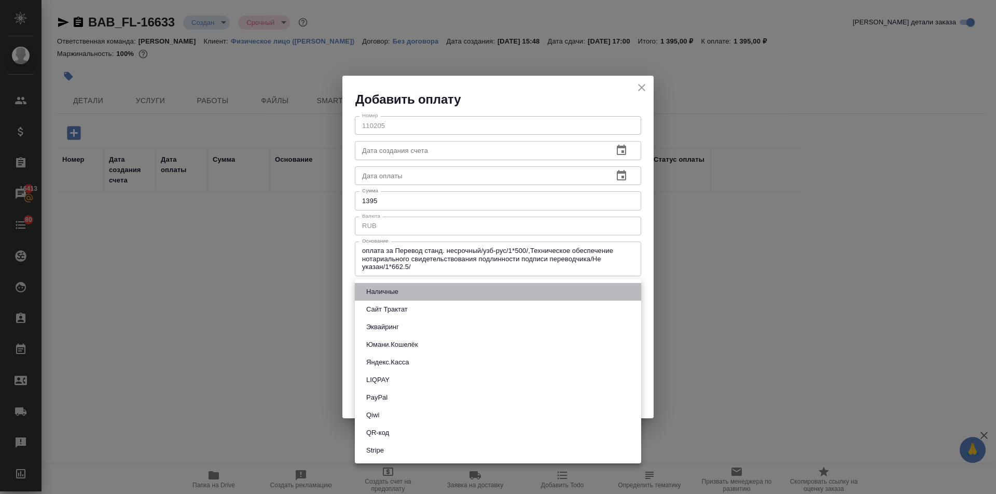
click at [395, 286] on li "Наличные" at bounding box center [498, 292] width 286 height 18
type input "cash"
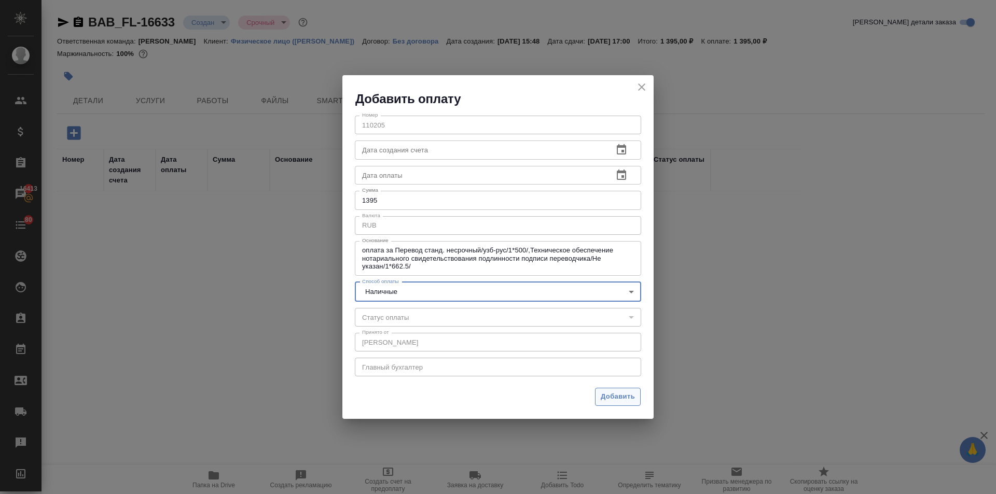
click at [625, 396] on span "Добавить" at bounding box center [617, 397] width 34 height 12
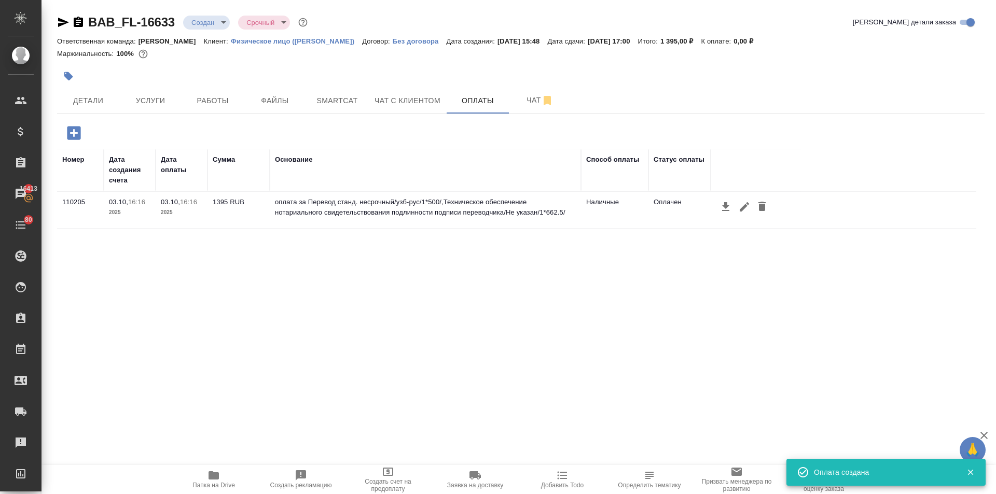
click at [738, 208] on icon "button" at bounding box center [744, 207] width 12 height 12
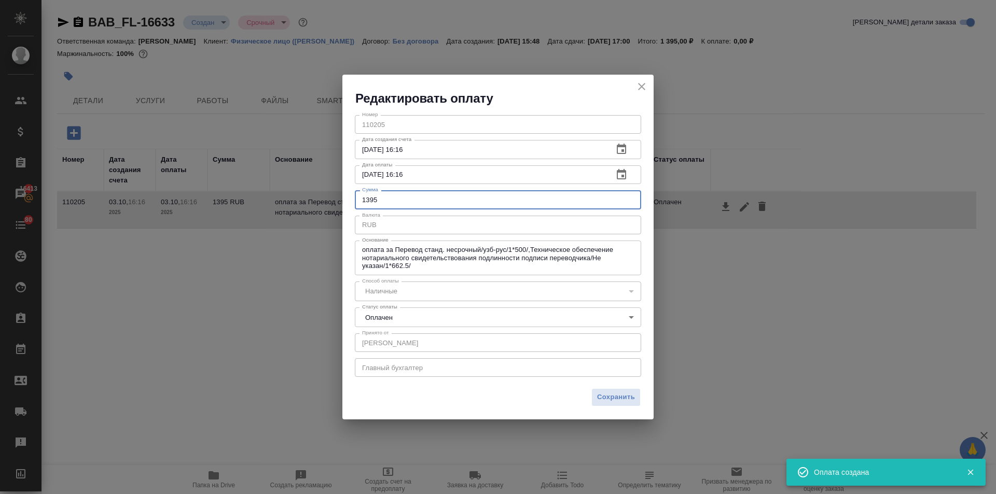
drag, startPoint x: 390, startPoint y: 201, endPoint x: 331, endPoint y: 204, distance: 59.2
click at [331, 204] on div "Редактировать оплату Номер 110205 Номер Дата создания счета 03.10.2025 16:16 Да…" at bounding box center [498, 247] width 996 height 494
type input "1400"
click at [614, 396] on span "Сохранить" at bounding box center [616, 398] width 38 height 12
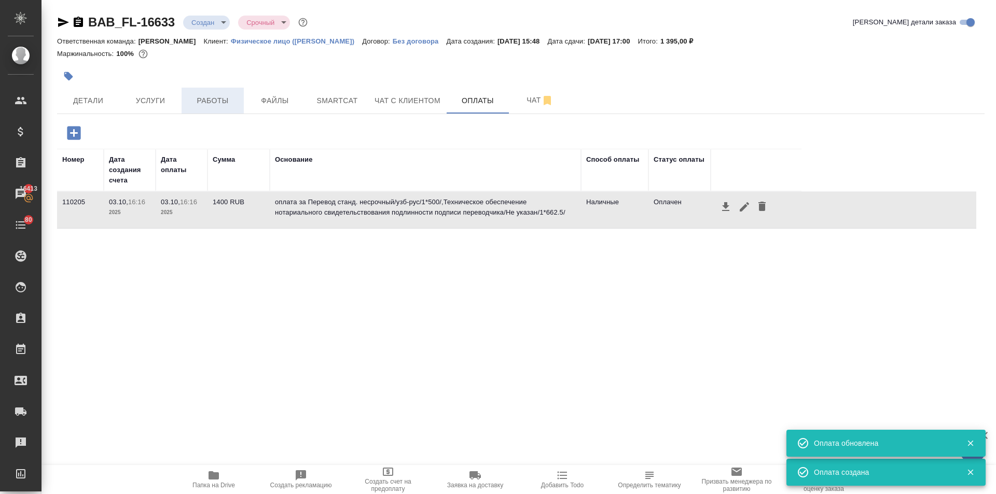
click at [202, 101] on span "Работы" at bounding box center [213, 100] width 50 height 13
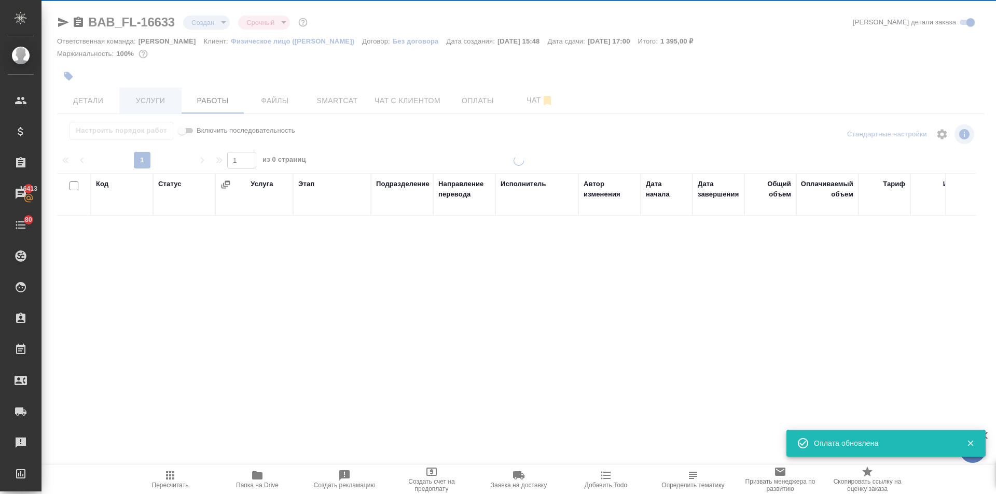
click at [149, 104] on span "Услуги" at bounding box center [150, 100] width 50 height 13
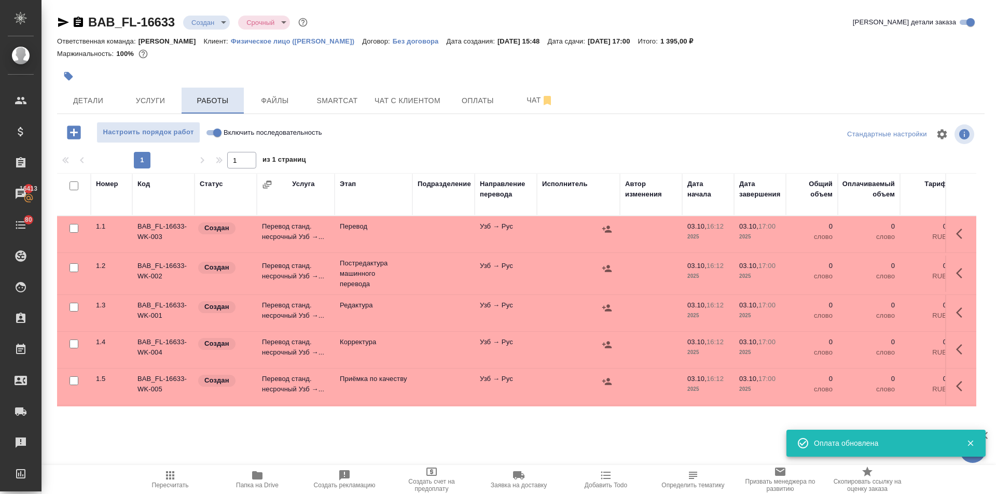
click at [202, 95] on span "Работы" at bounding box center [213, 100] width 50 height 13
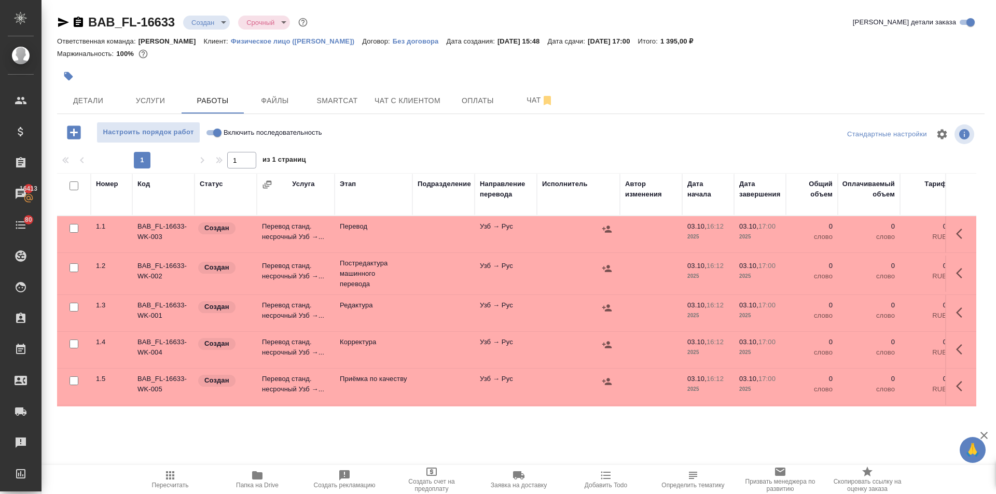
click at [69, 266] on input "checkbox" at bounding box center [73, 267] width 9 height 9
checkbox input "true"
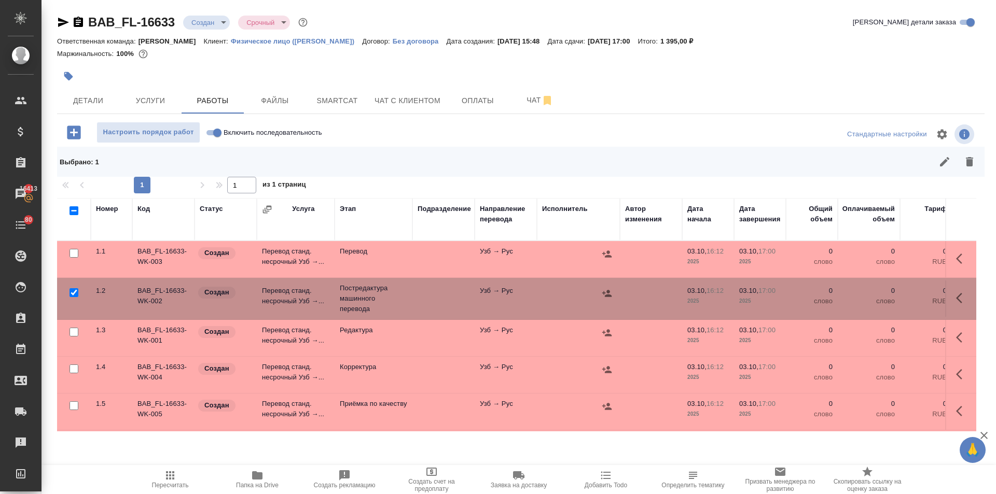
click at [72, 331] on input "checkbox" at bounding box center [73, 332] width 9 height 9
checkbox input "true"
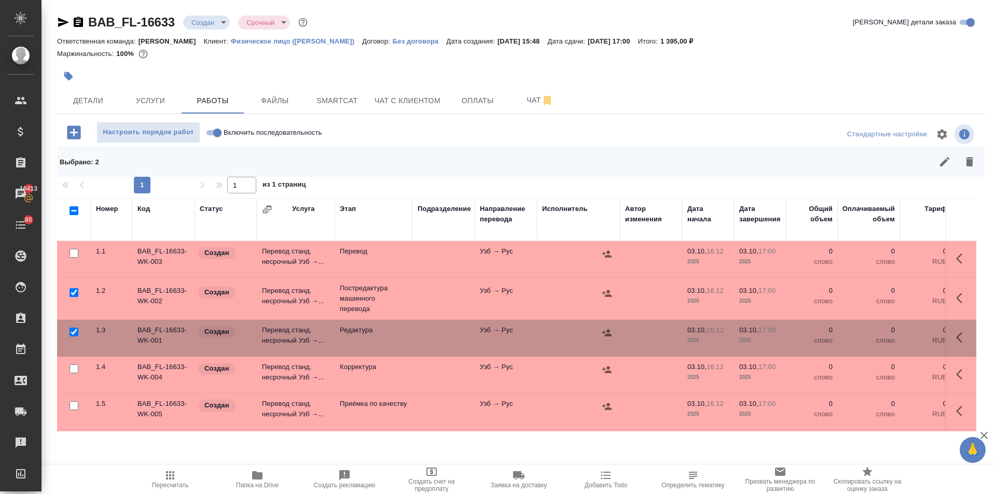
click at [74, 367] on input "checkbox" at bounding box center [73, 369] width 9 height 9
checkbox input "true"
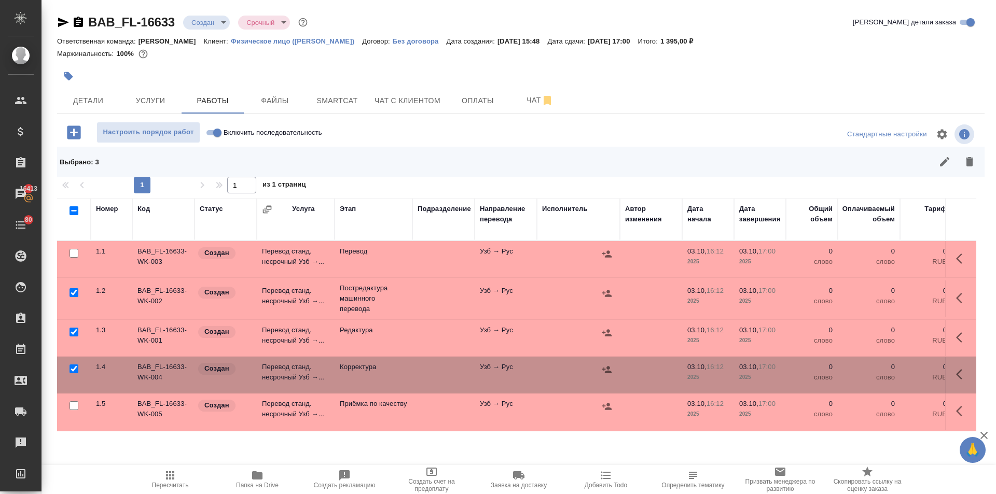
click at [72, 401] on div at bounding box center [73, 406] width 23 height 15
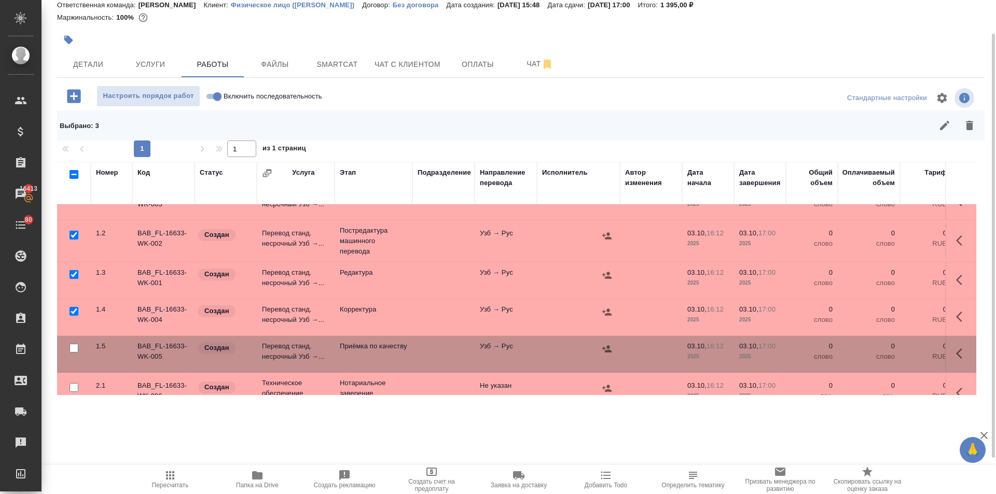
scroll to position [49, 0]
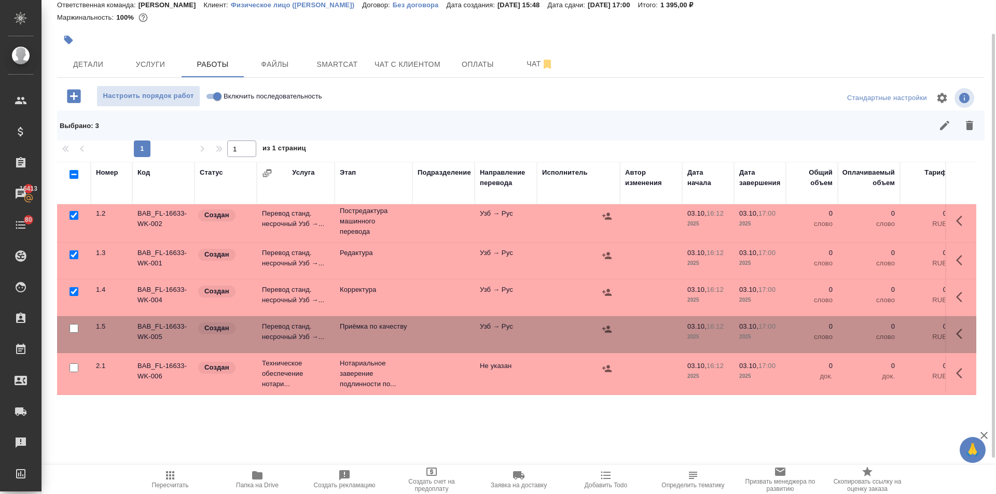
click at [962, 119] on button "button" at bounding box center [969, 125] width 25 height 25
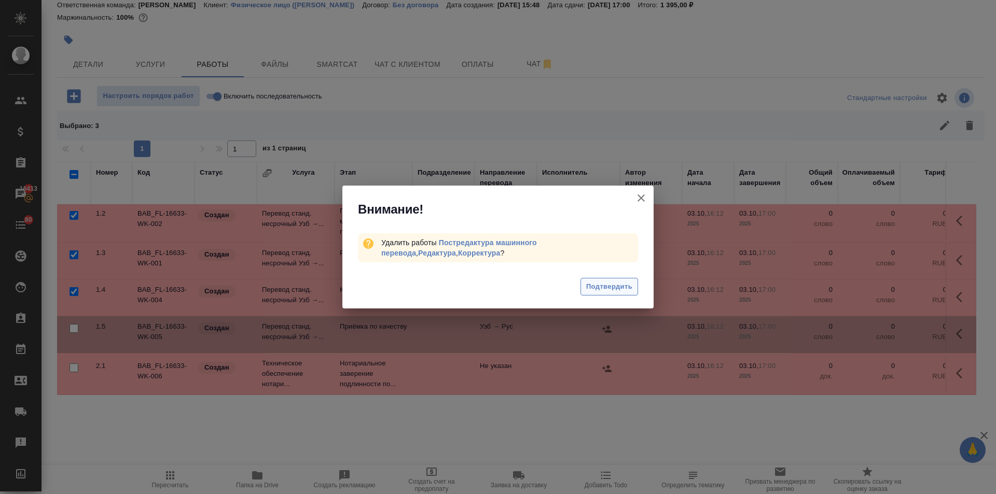
click at [594, 287] on span "Подтвердить" at bounding box center [609, 287] width 46 height 12
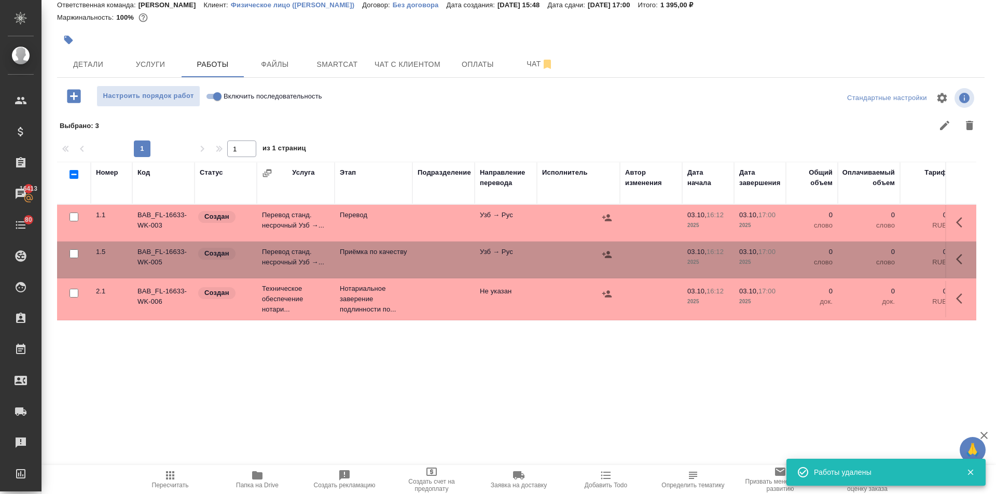
scroll to position [0, 0]
click at [72, 254] on input "checkbox" at bounding box center [73, 253] width 9 height 9
checkbox input "true"
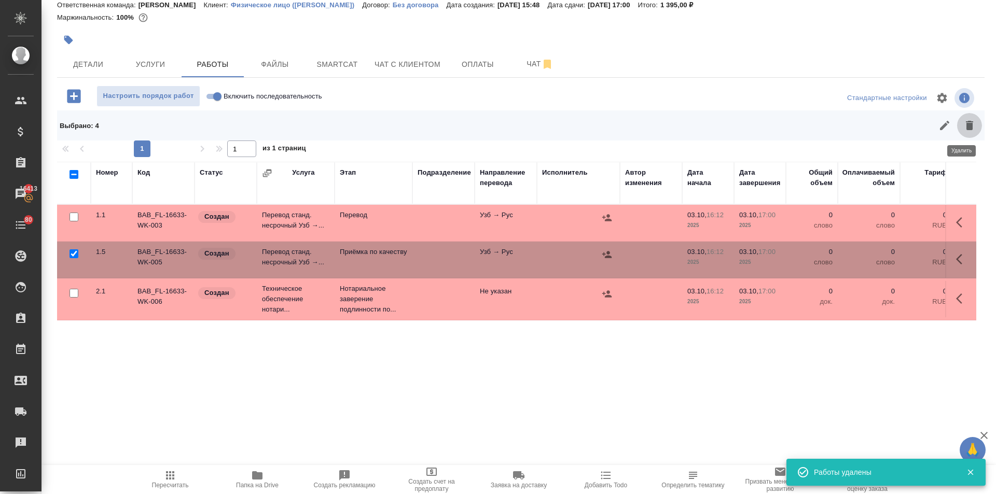
click at [966, 124] on icon "button" at bounding box center [969, 125] width 7 height 9
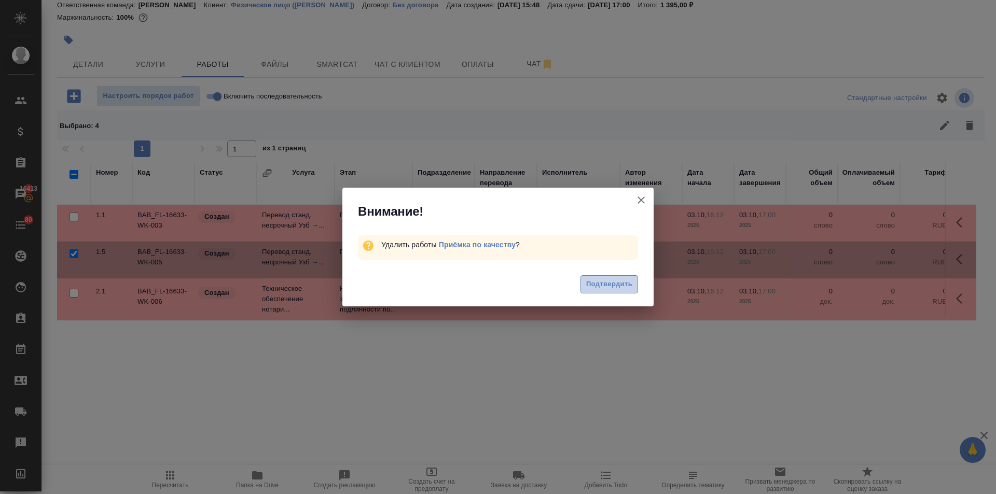
click at [606, 282] on span "Подтвердить" at bounding box center [609, 284] width 46 height 12
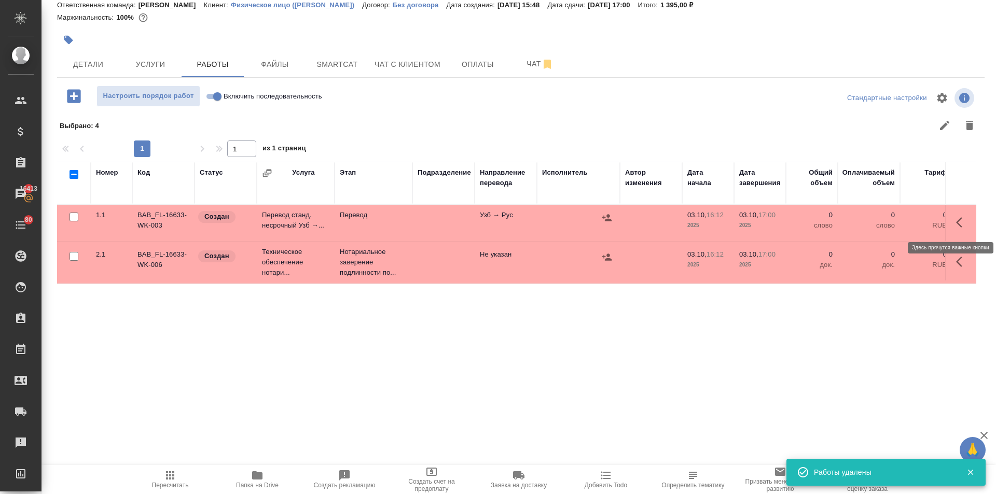
click at [956, 220] on icon "button" at bounding box center [962, 222] width 12 height 12
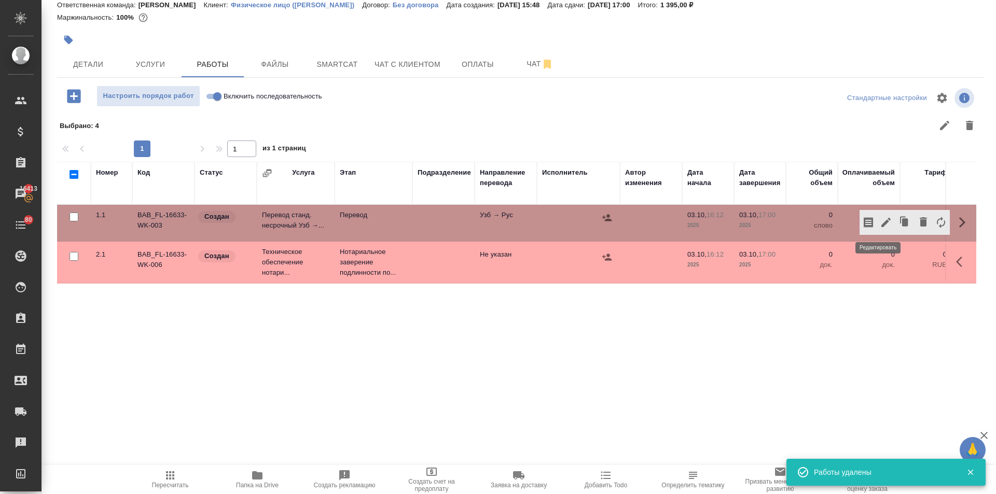
click at [881, 221] on icon "button" at bounding box center [885, 222] width 9 height 9
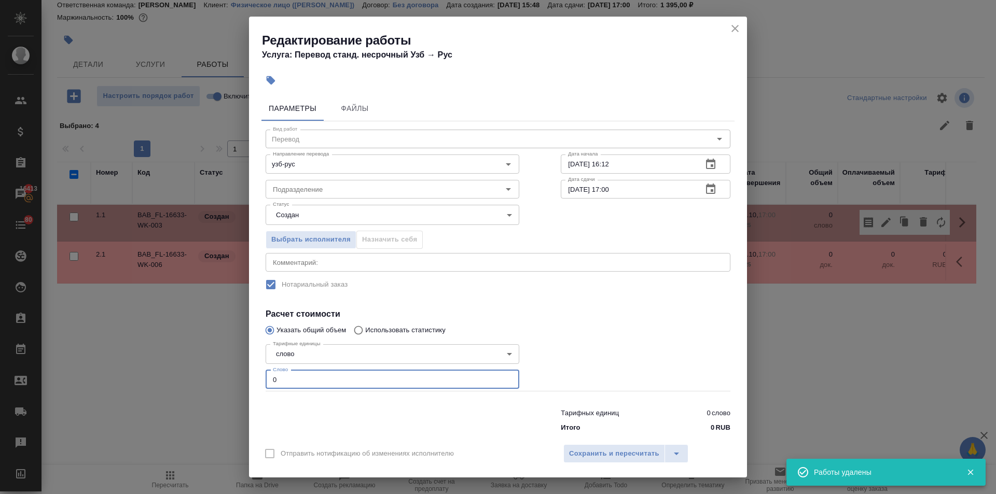
drag, startPoint x: 286, startPoint y: 383, endPoint x: 245, endPoint y: 382, distance: 40.5
click at [245, 380] on div "Редактирование работы Услуга: Перевод станд. несрочный Узб → Рус Параметры Файл…" at bounding box center [498, 247] width 996 height 494
type input "1"
click at [307, 185] on input "Подразделение" at bounding box center [375, 189] width 213 height 12
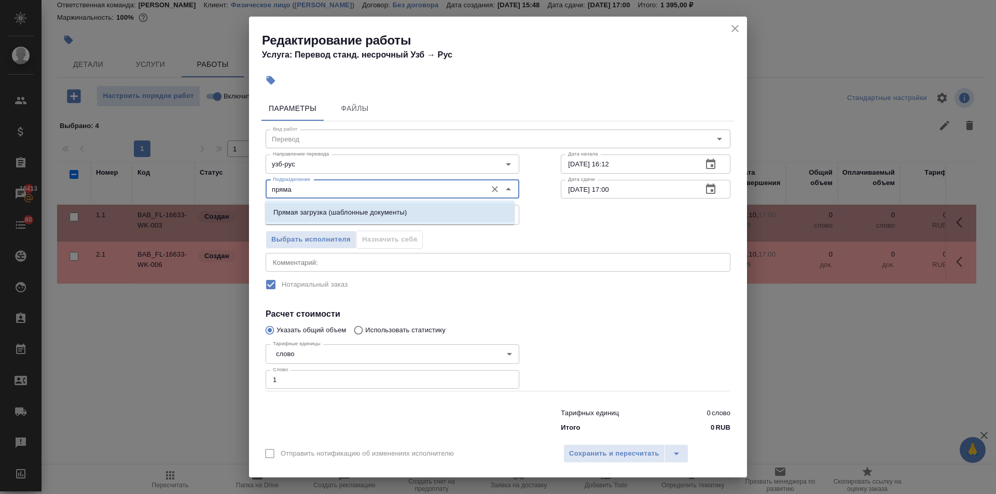
click at [323, 216] on p "Прямая загрузка (шаблонные документы)" at bounding box center [339, 212] width 133 height 10
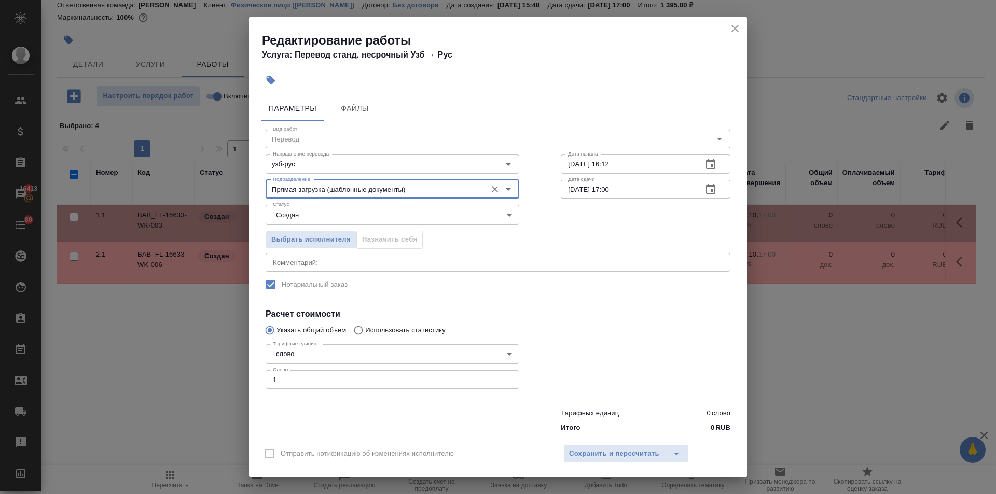
type input "Прямая загрузка (шаблонные документы)"
click at [704, 188] on icon "button" at bounding box center [710, 189] width 12 height 12
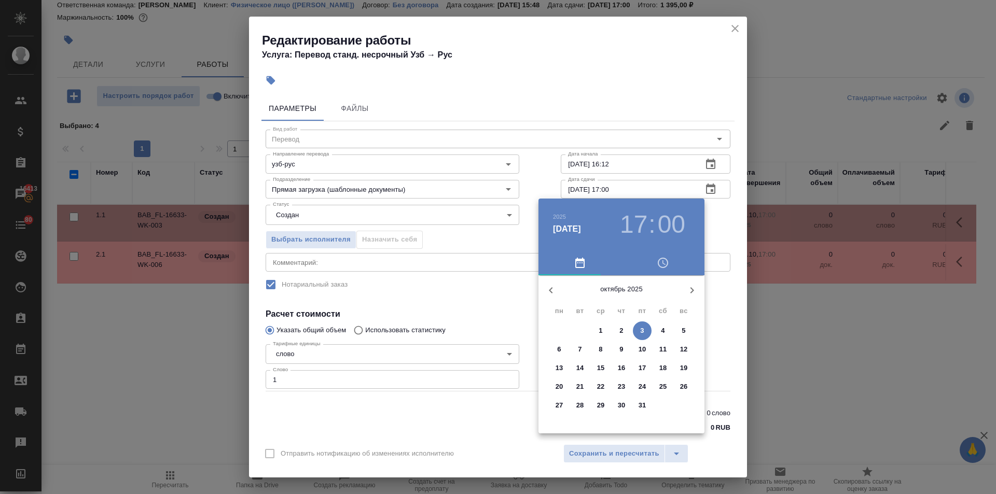
click at [637, 227] on h3 "17" at bounding box center [633, 224] width 27 height 29
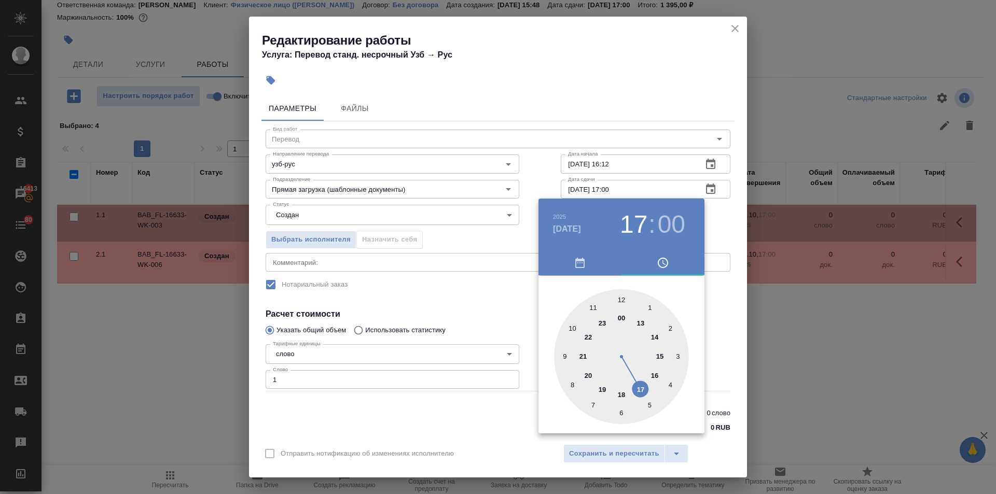
click at [656, 376] on div at bounding box center [621, 356] width 135 height 135
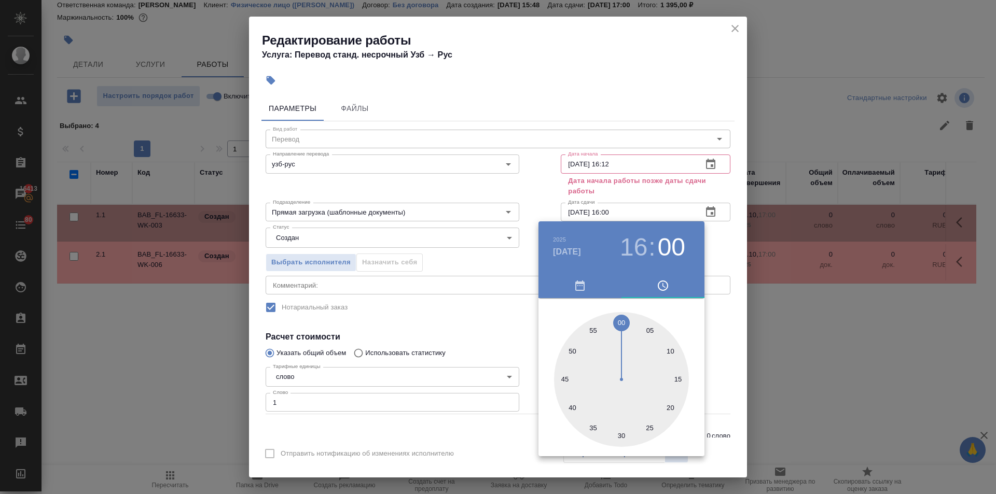
click at [571, 407] on div at bounding box center [621, 379] width 135 height 135
type input "03.10.2025 16:40"
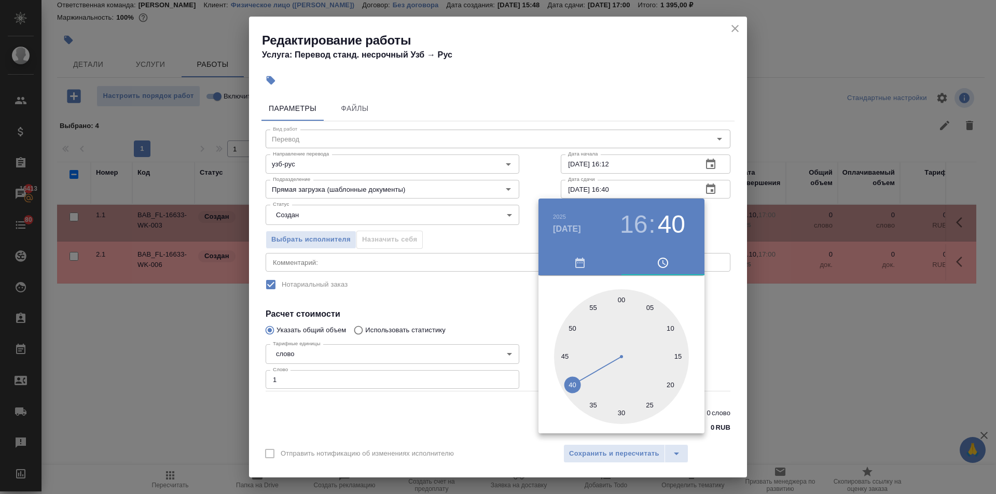
click at [506, 305] on div at bounding box center [498, 247] width 996 height 494
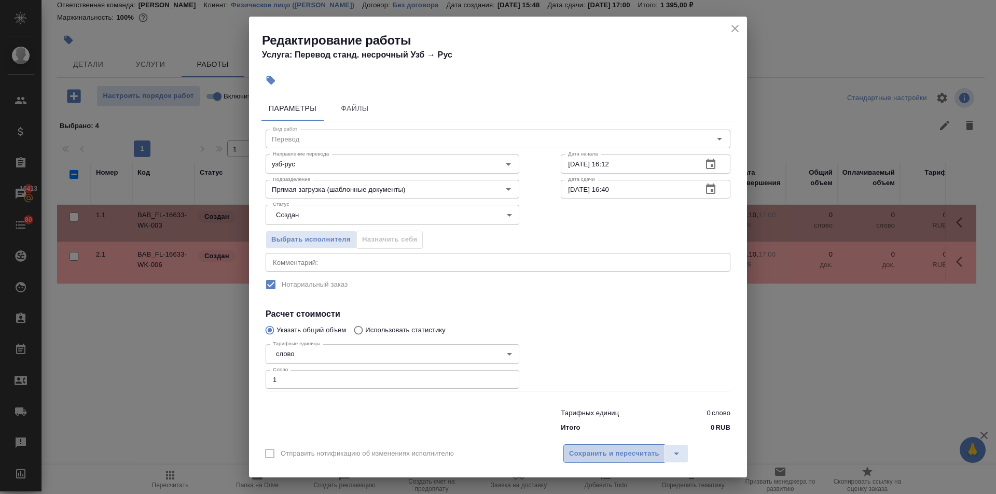
click at [607, 448] on span "Сохранить и пересчитать" at bounding box center [614, 454] width 90 height 12
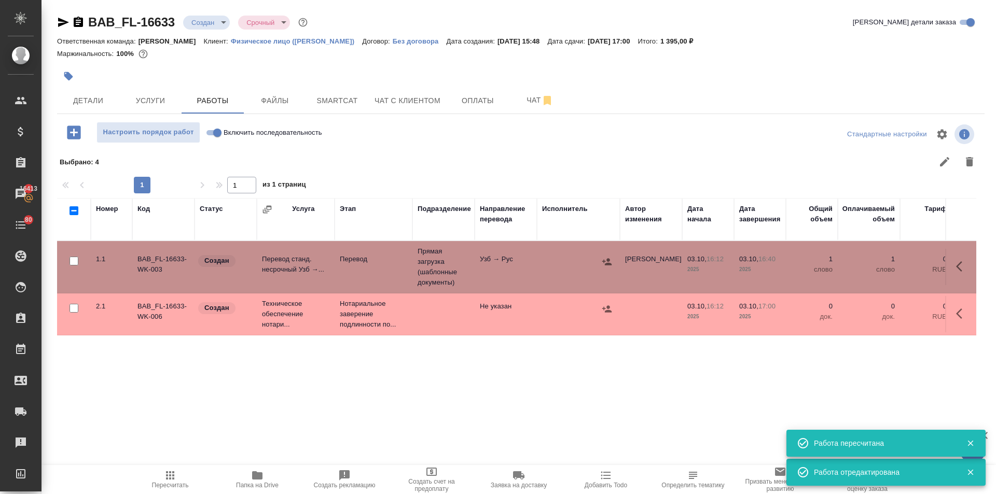
click at [201, 23] on body "🙏 .cls-1 fill:#fff; AWATERA Ilina Ekaterina Клиенты Спецификации Заказы 16413 Ч…" at bounding box center [498, 247] width 996 height 494
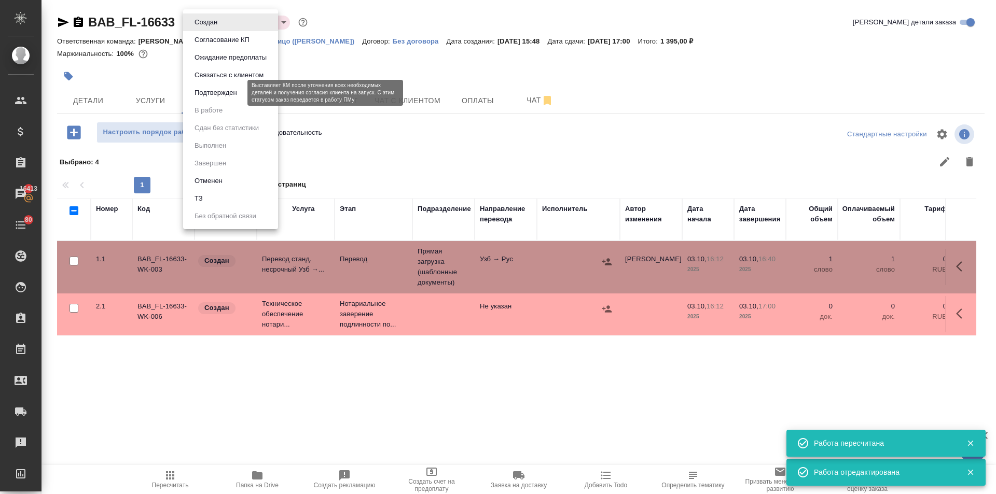
click at [211, 94] on button "Подтвержден" at bounding box center [215, 92] width 49 height 11
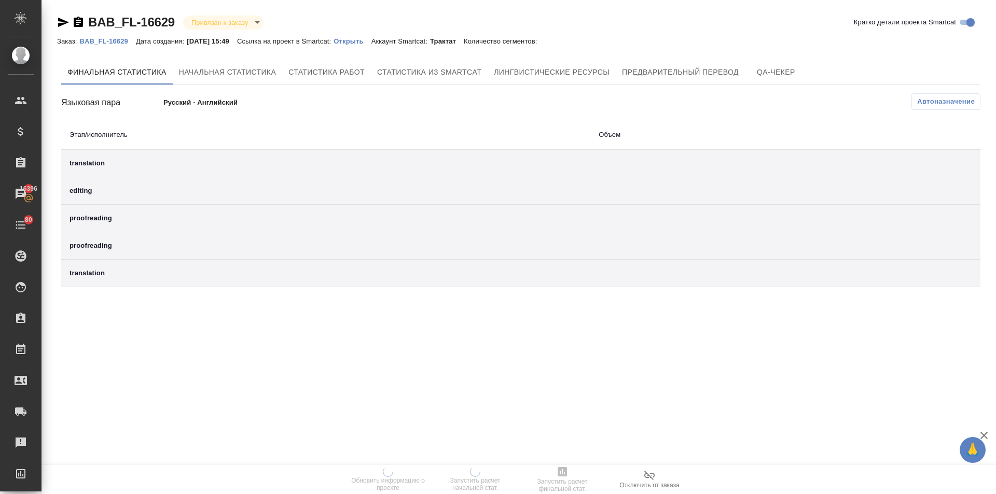
click at [365, 38] on p "Открыть" at bounding box center [351, 41] width 37 height 8
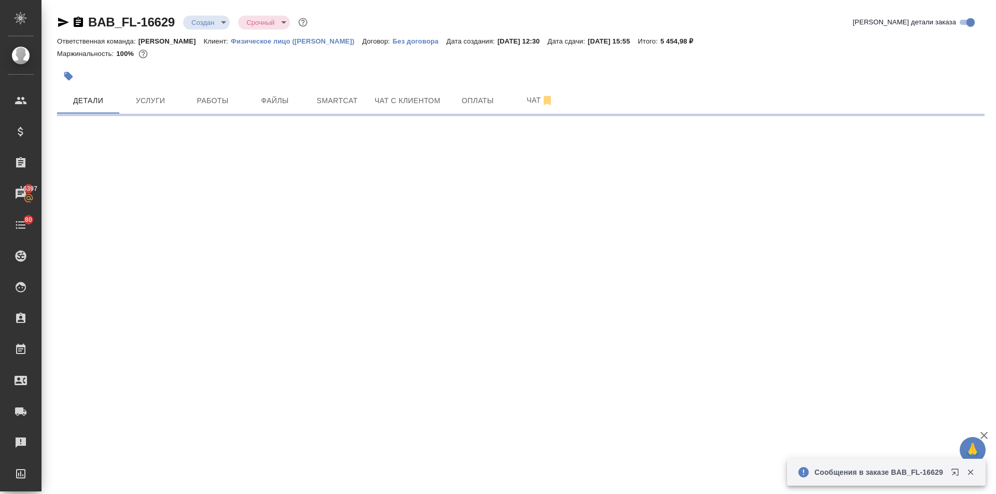
select select "RU"
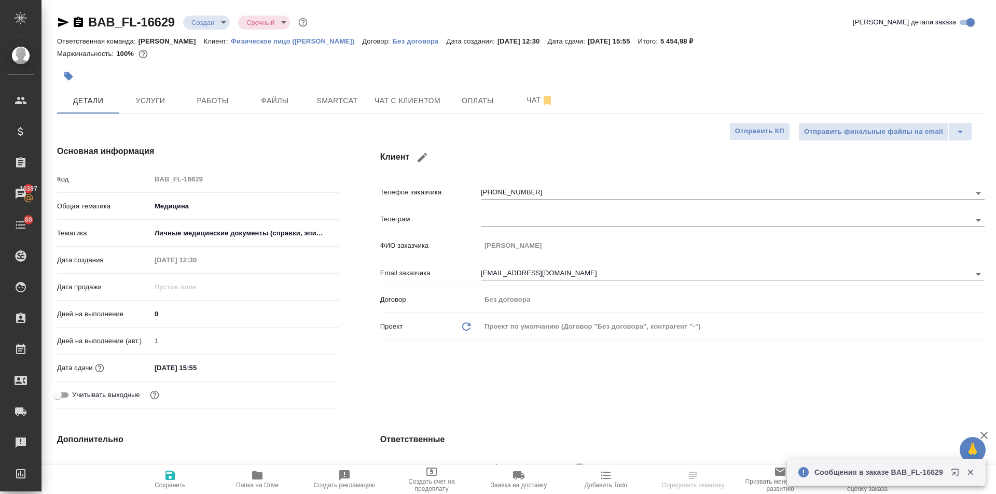
type textarea "x"
click at [424, 155] on icon "button" at bounding box center [421, 157] width 9 height 9
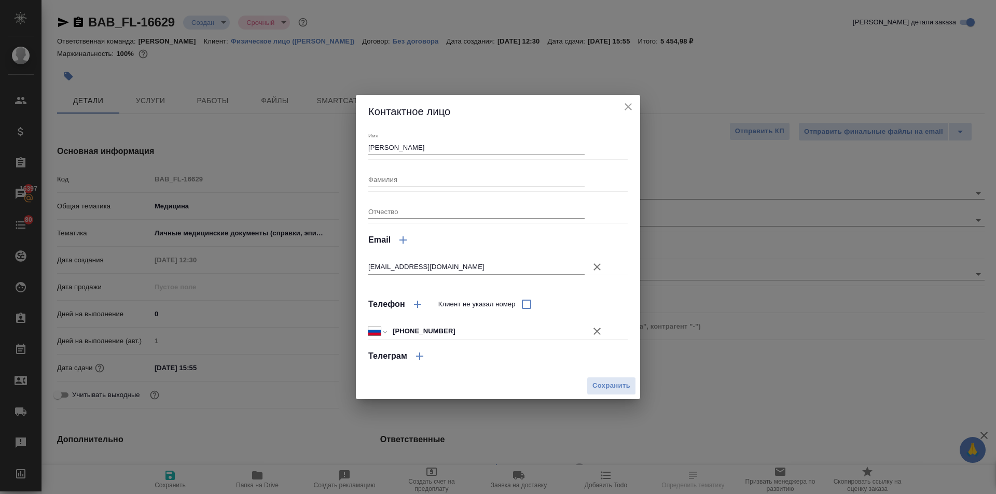
type input "Татьяна"
type input "shemyanskayat@gmail.com"
type input "+7 910 429 20 51"
click at [622, 104] on icon "close" at bounding box center [628, 107] width 12 height 12
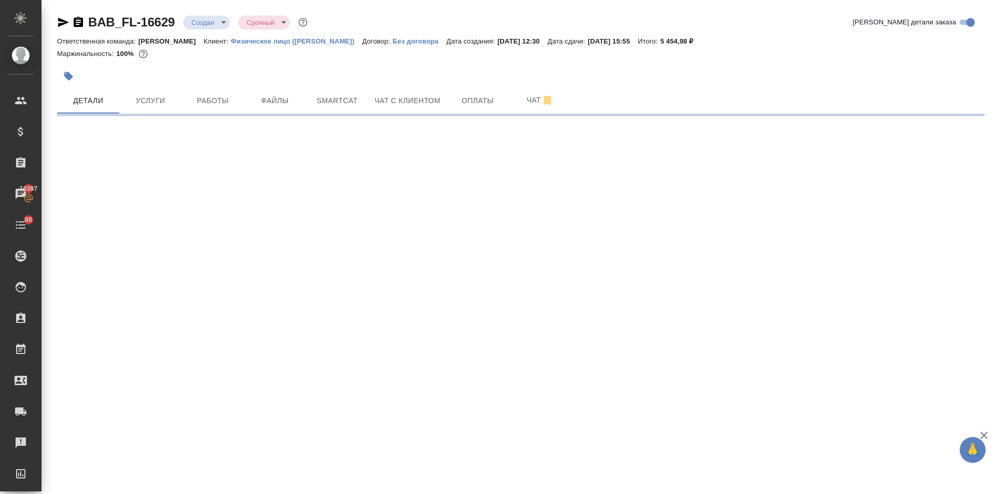
select select "RU"
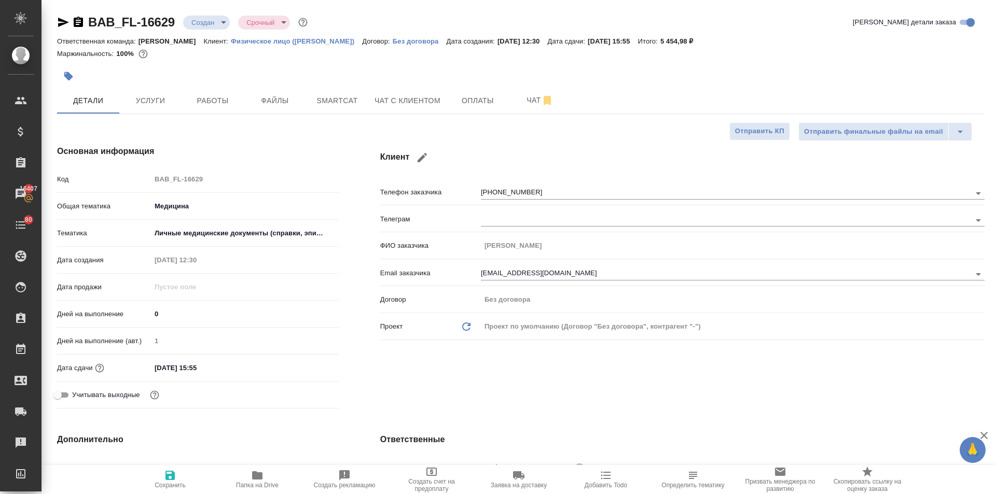
type textarea "x"
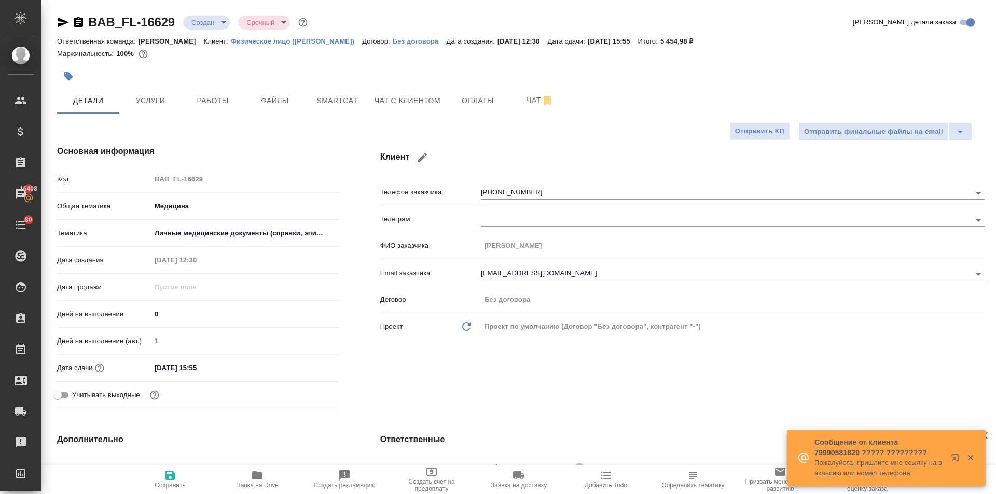
type textarea "x"
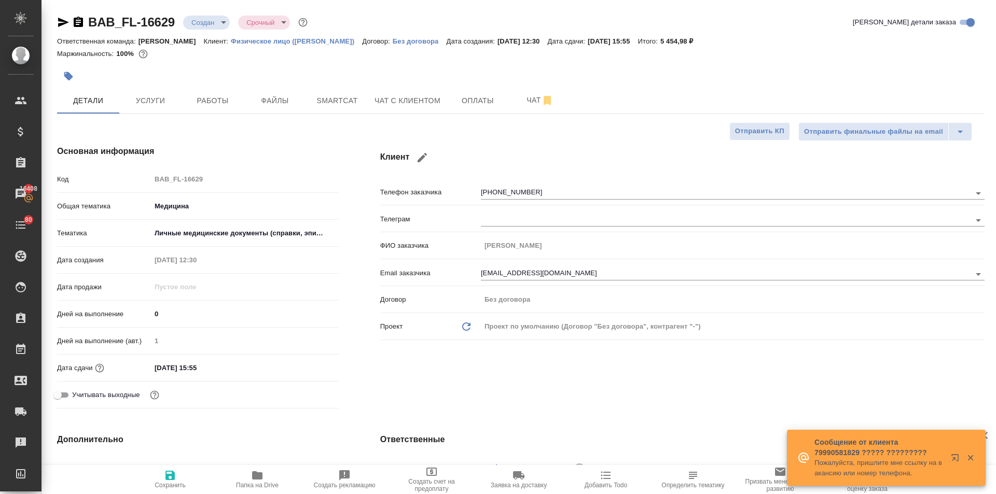
type textarea "x"
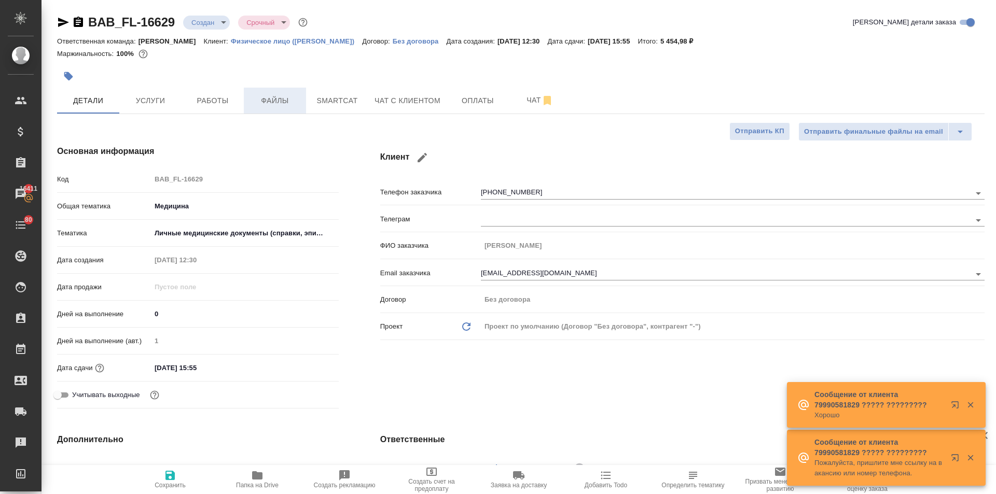
click at [266, 94] on span "Файлы" at bounding box center [275, 100] width 50 height 13
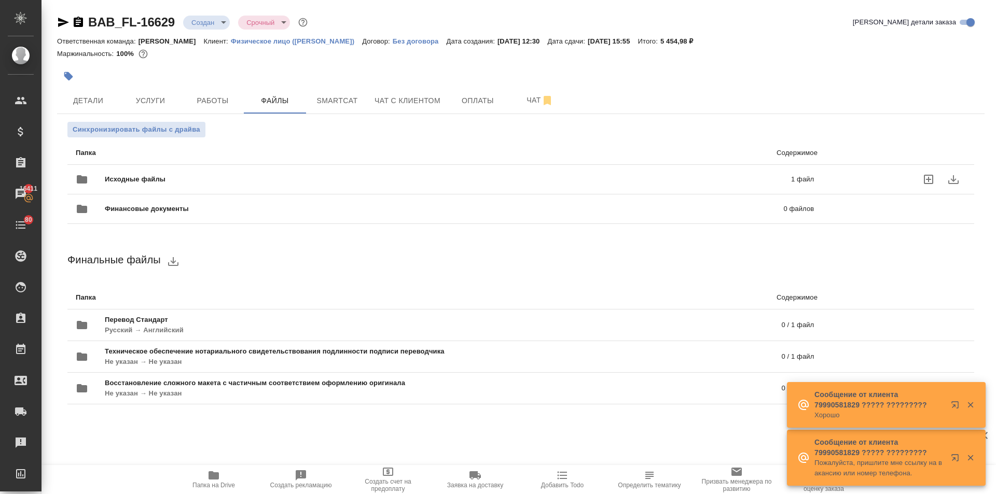
click at [159, 179] on span "Исходные файлы" at bounding box center [291, 179] width 373 height 10
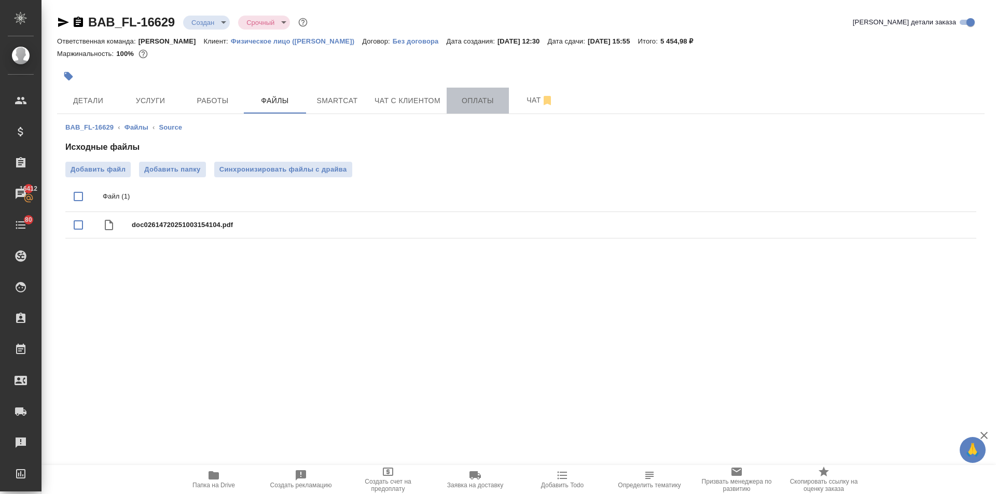
click at [460, 99] on span "Оплаты" at bounding box center [478, 100] width 50 height 13
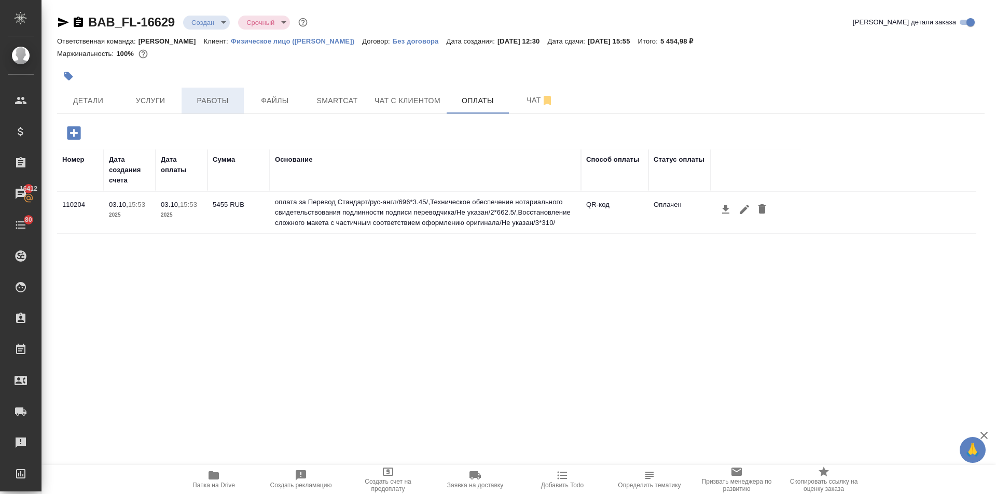
click at [195, 100] on span "Работы" at bounding box center [213, 100] width 50 height 13
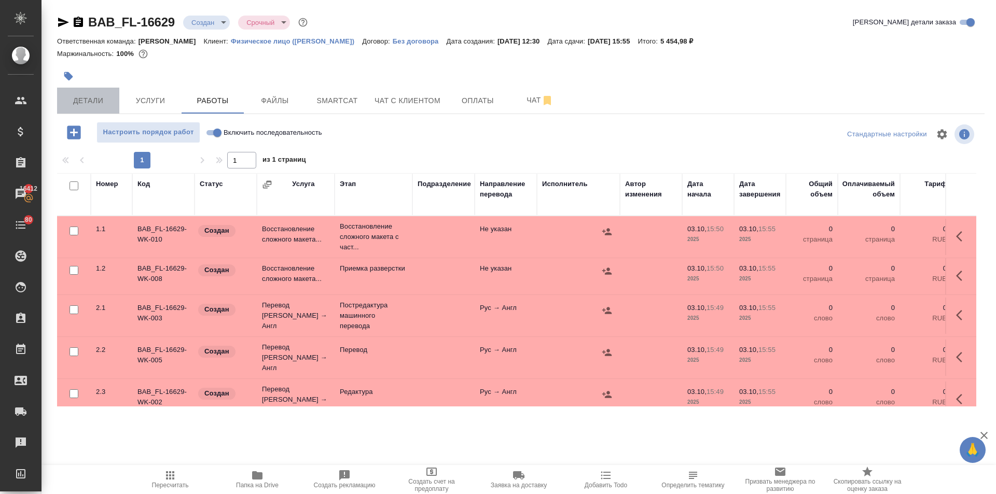
click at [73, 105] on span "Детали" at bounding box center [88, 100] width 50 height 13
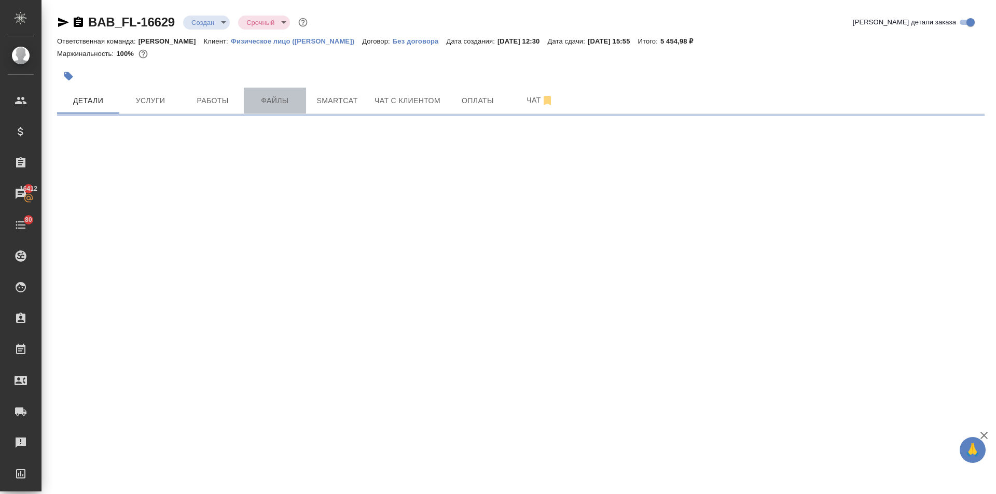
click at [304, 101] on button "Файлы" at bounding box center [275, 101] width 62 height 26
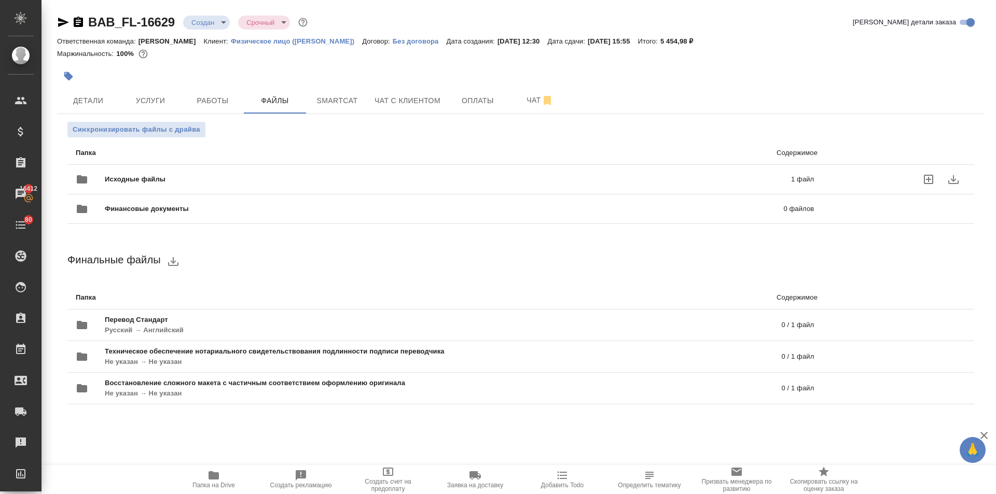
click at [172, 183] on span "Исходные файлы" at bounding box center [291, 179] width 373 height 10
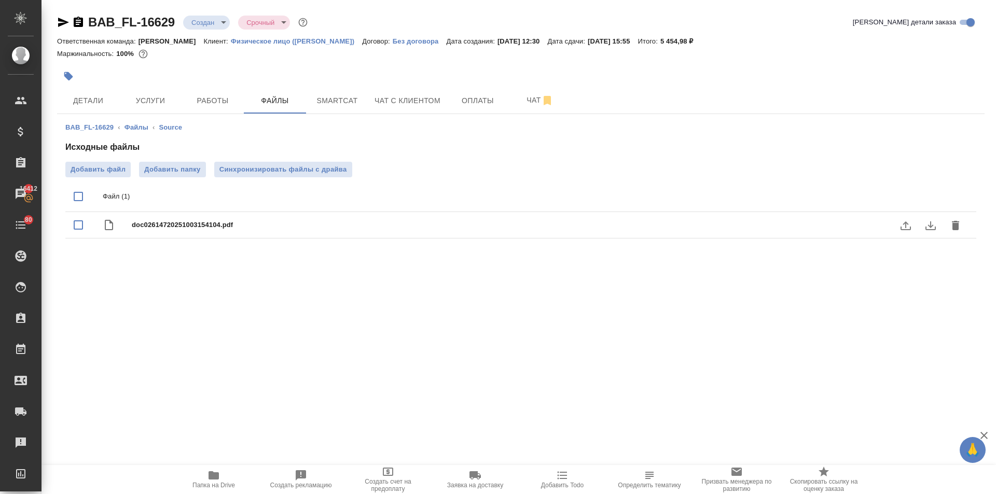
click at [930, 222] on icon "download" at bounding box center [930, 225] width 10 height 9
click at [97, 103] on span "Детали" at bounding box center [88, 100] width 50 height 13
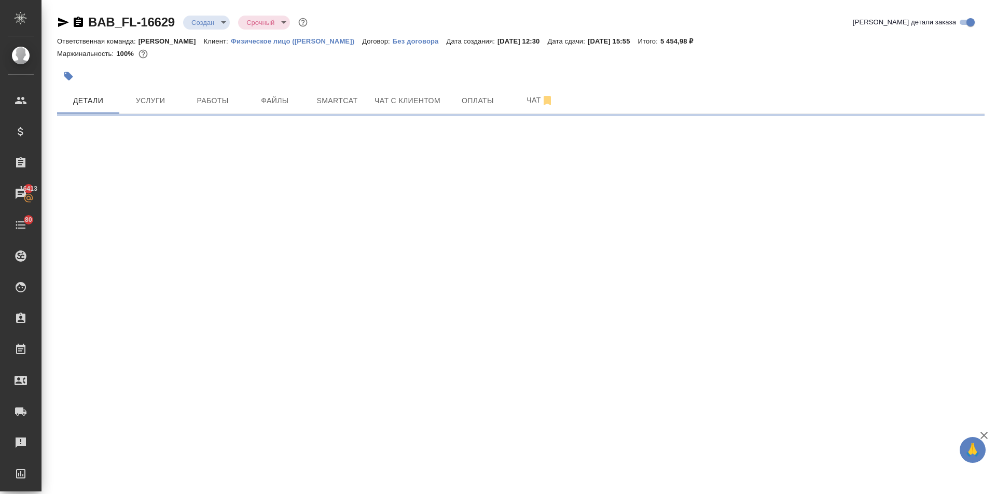
select select "RU"
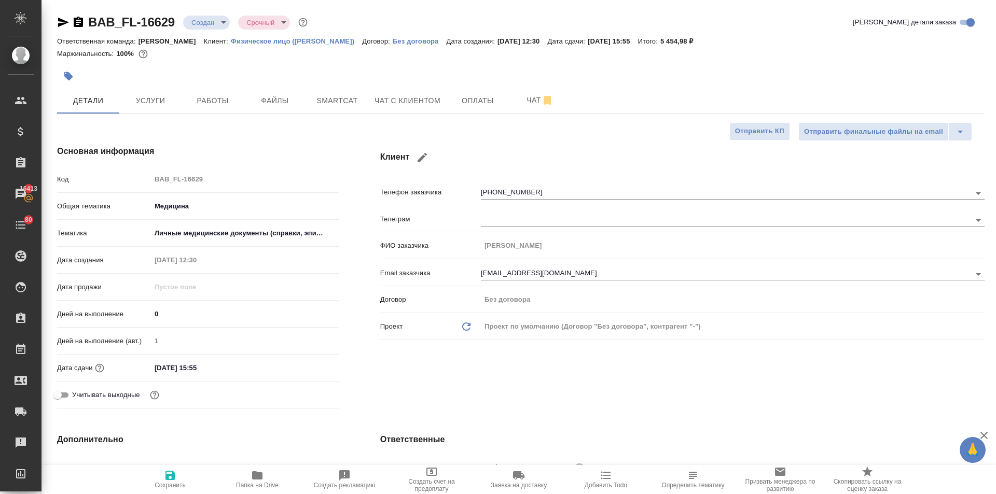
type textarea "x"
click at [239, 371] on input "03.10.2025 15:55" at bounding box center [196, 367] width 91 height 15
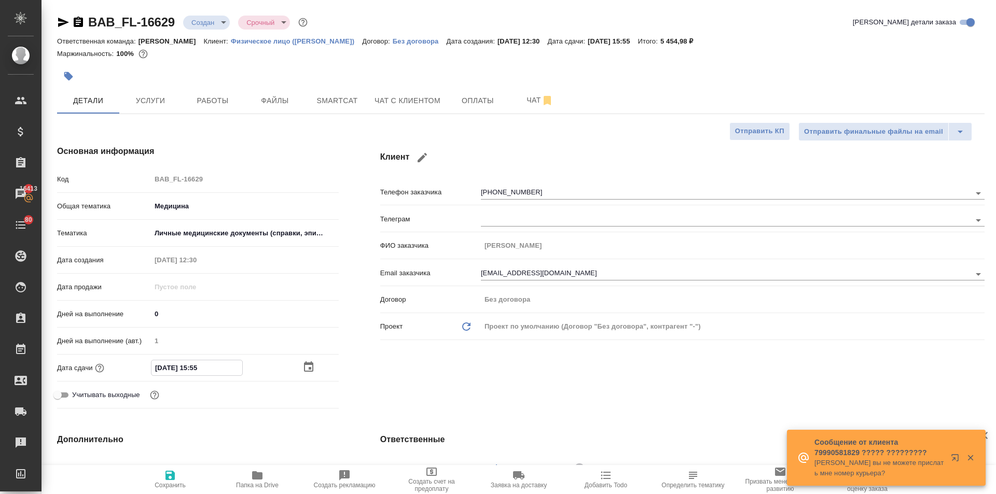
click at [308, 367] on icon "button" at bounding box center [308, 367] width 12 height 12
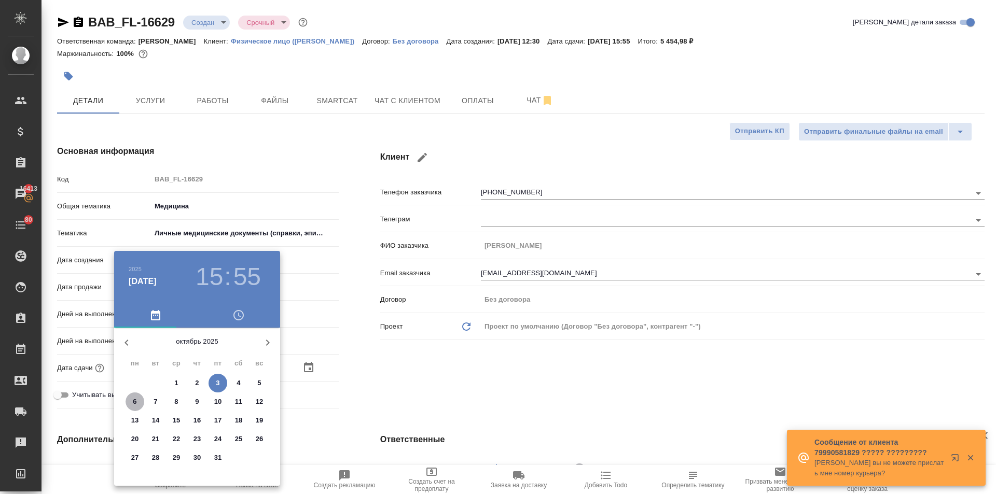
click at [134, 401] on p "6" at bounding box center [135, 402] width 4 height 10
type input "06.10.2025 15:55"
type textarea "x"
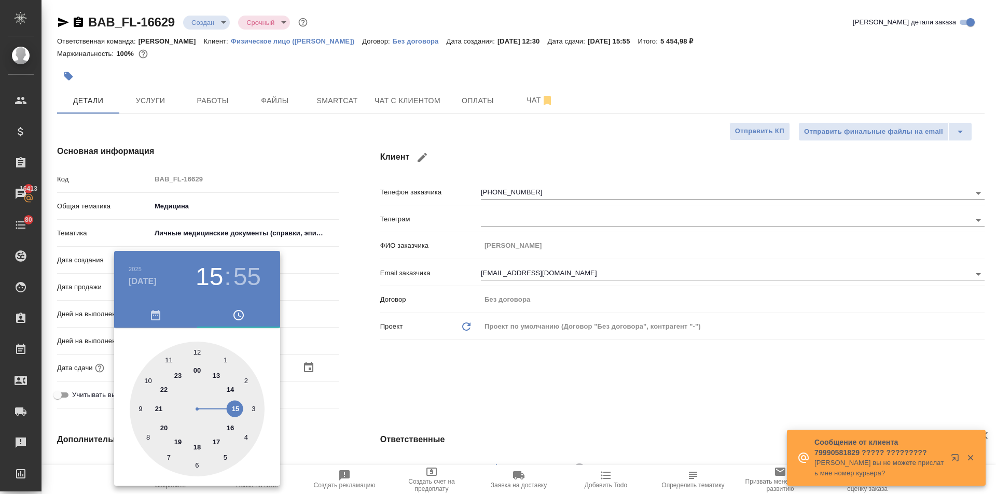
click at [167, 357] on div at bounding box center [197, 409] width 135 height 135
type input "06.10.2025 11:55"
type textarea "x"
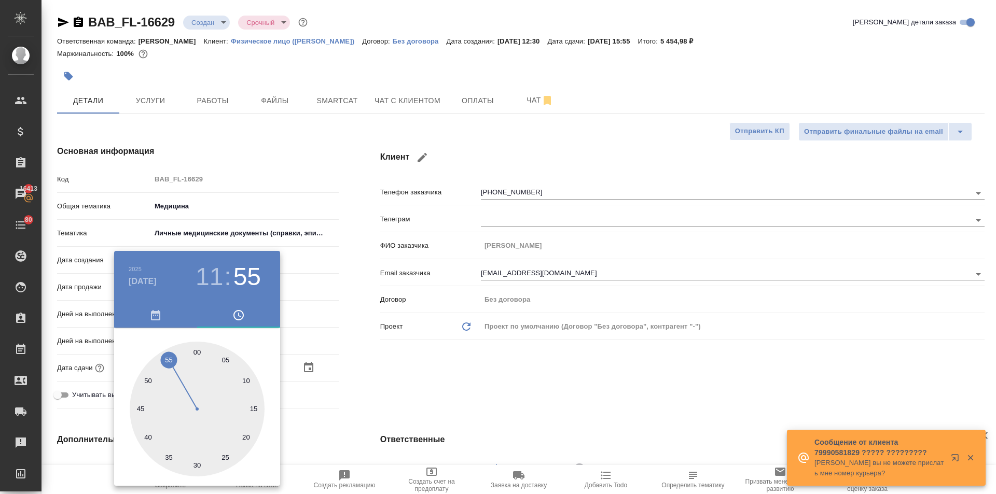
click at [197, 350] on div at bounding box center [197, 409] width 135 height 135
type input "[DATE] 11:00"
type textarea "x"
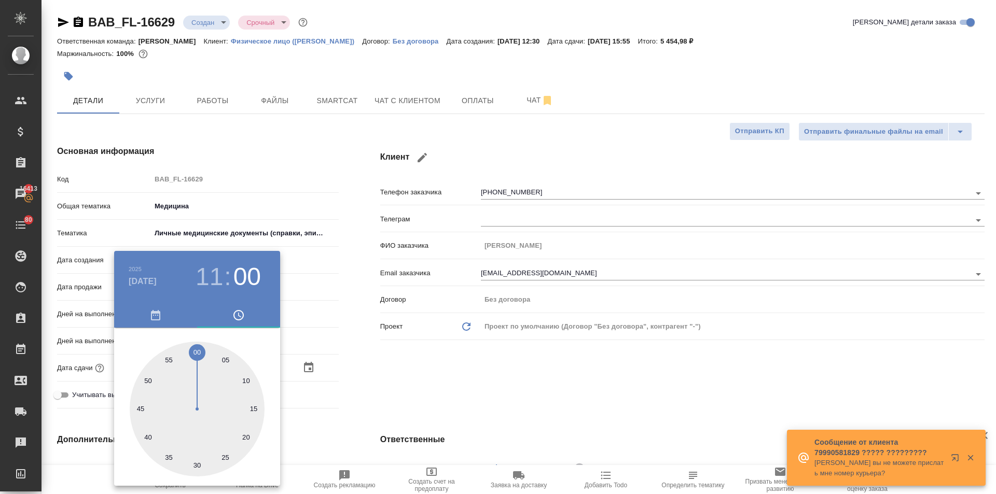
drag, startPoint x: 476, startPoint y: 412, endPoint x: 312, endPoint y: 462, distance: 171.3
click at [476, 413] on div at bounding box center [498, 247] width 996 height 494
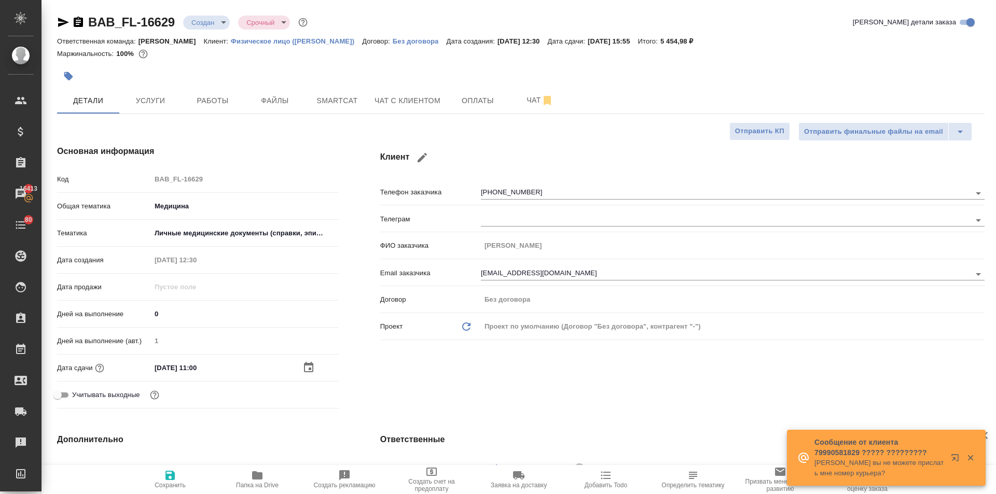
click at [165, 482] on span "Сохранить" at bounding box center [170, 485] width 31 height 7
type textarea "x"
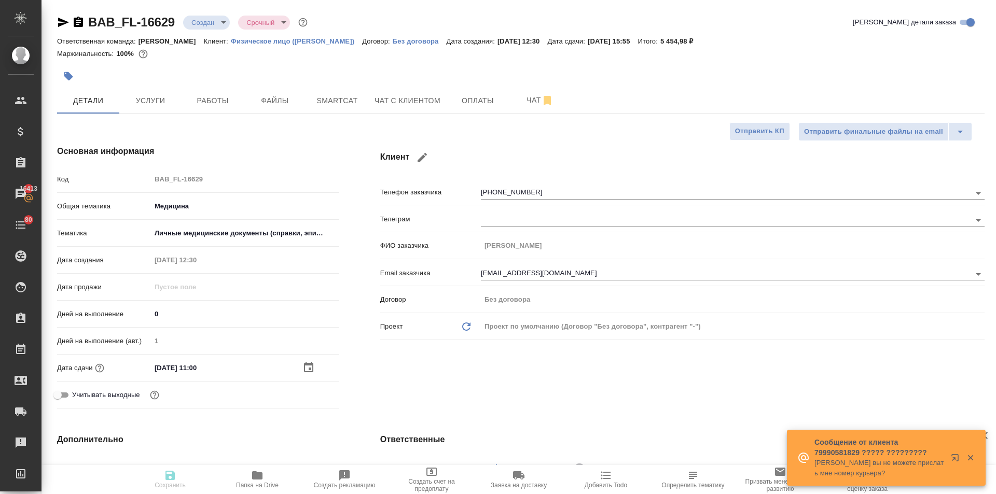
type textarea "x"
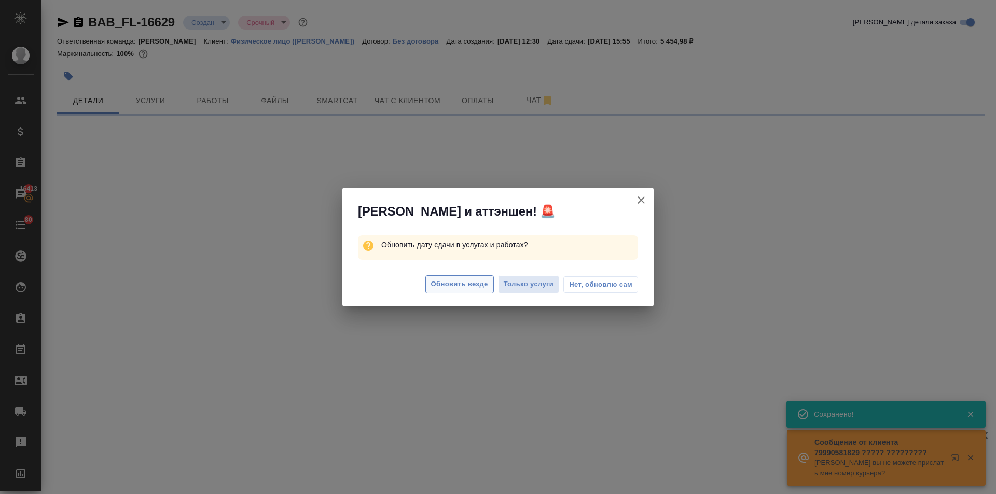
click at [444, 283] on span "Обновить везде" at bounding box center [459, 284] width 57 height 12
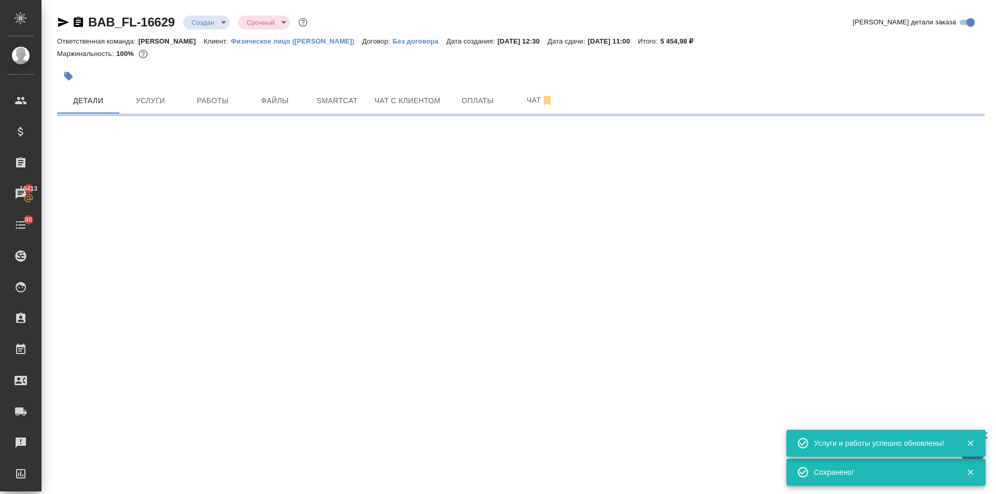
select select "RU"
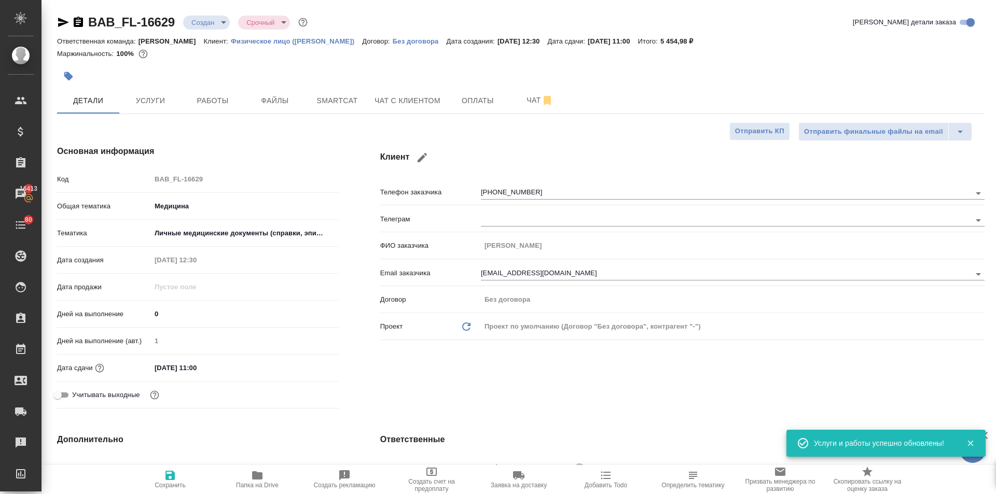
type textarea "x"
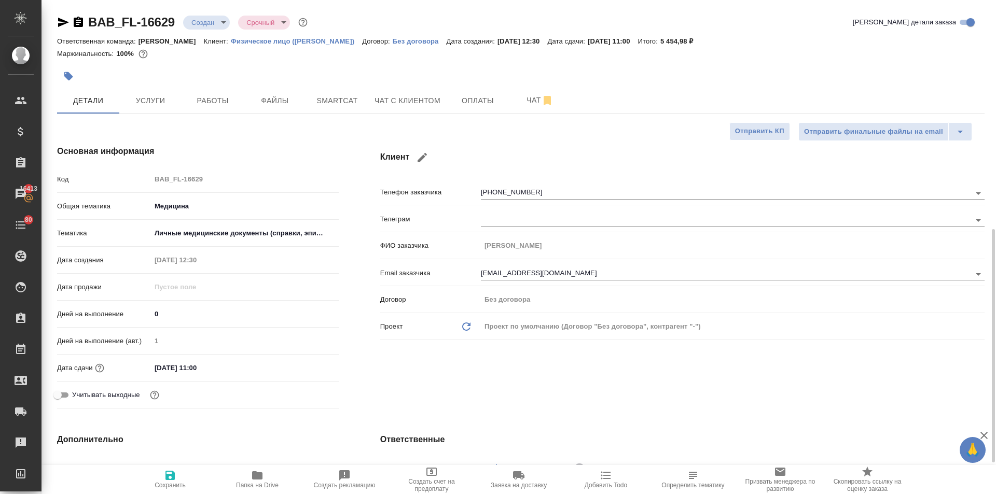
scroll to position [207, 0]
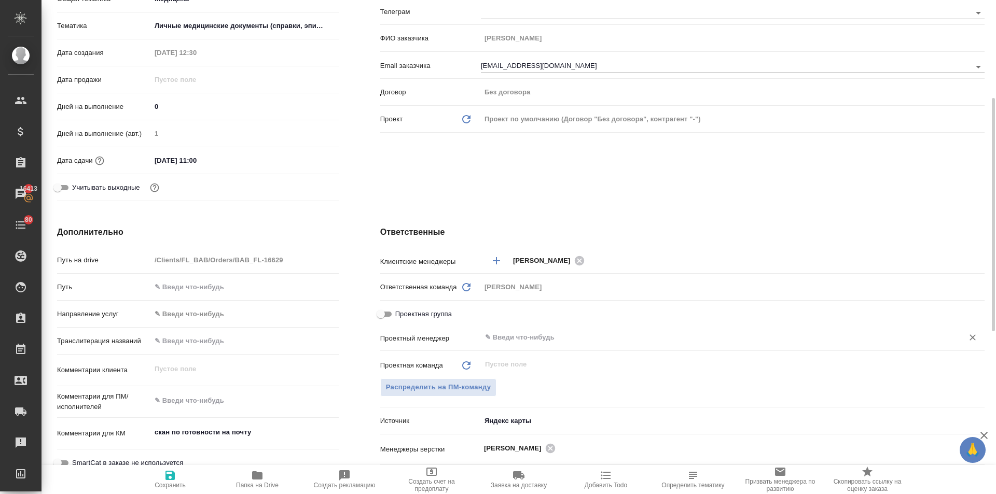
click at [505, 339] on input "text" at bounding box center [715, 337] width 463 height 12
click at [470, 383] on span "Распределить на ПМ-команду" at bounding box center [438, 388] width 105 height 12
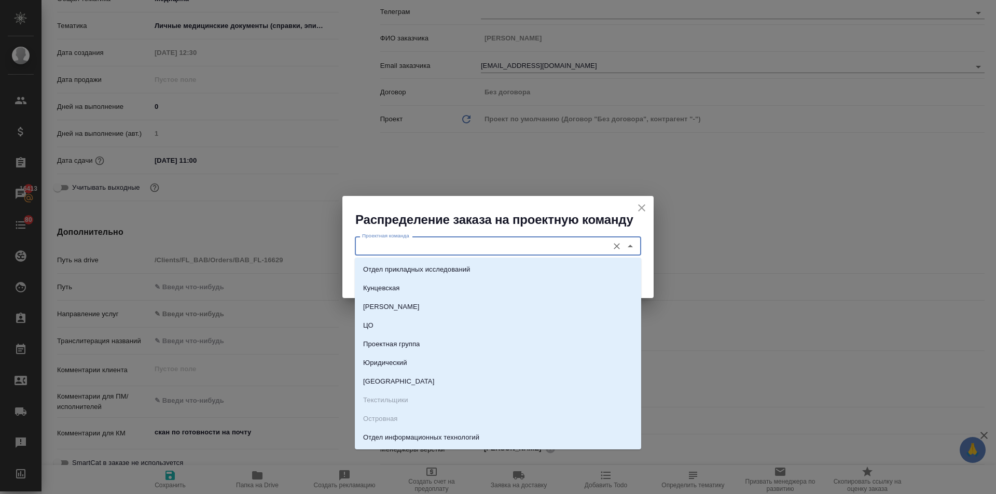
click at [414, 247] on input "Проектная команда" at bounding box center [480, 246] width 245 height 12
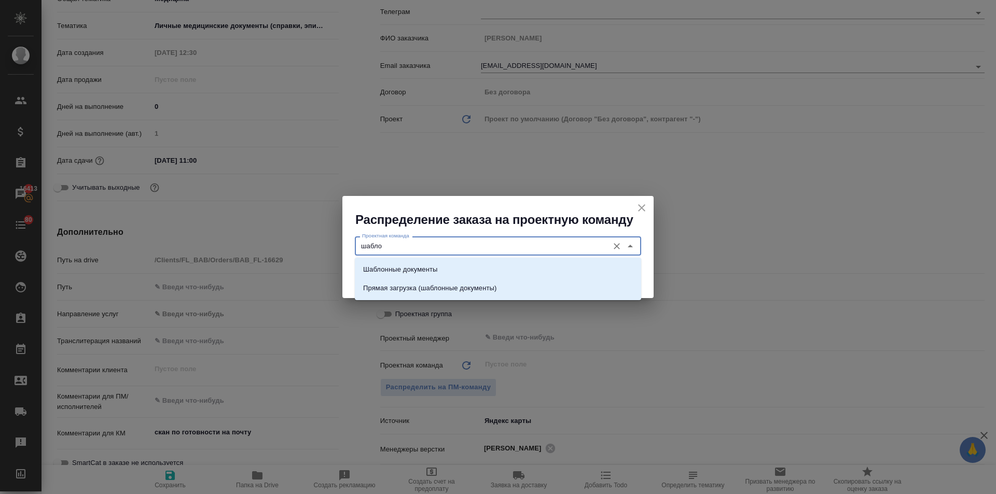
click at [416, 267] on p "Шаблонные документы" at bounding box center [400, 269] width 74 height 10
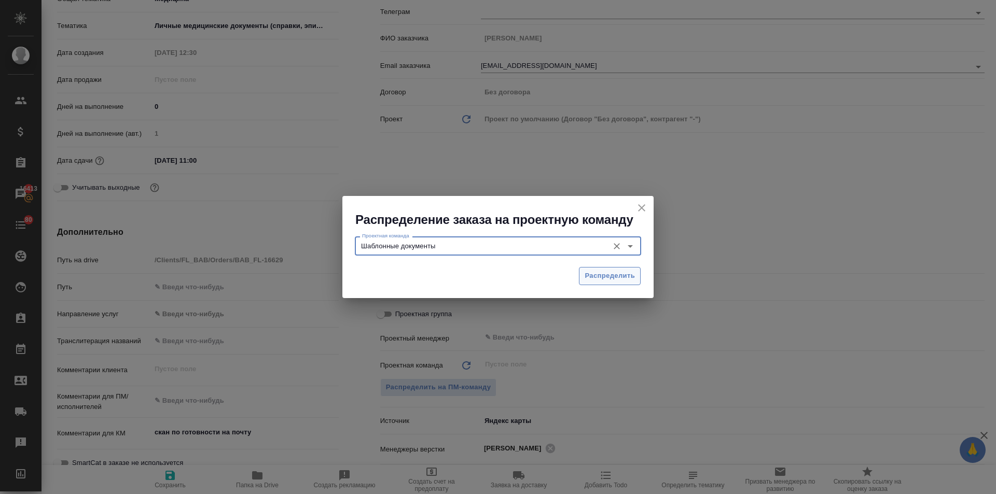
type input "Шаблонные документы"
click at [581, 274] on button "Распределить" at bounding box center [610, 276] width 62 height 18
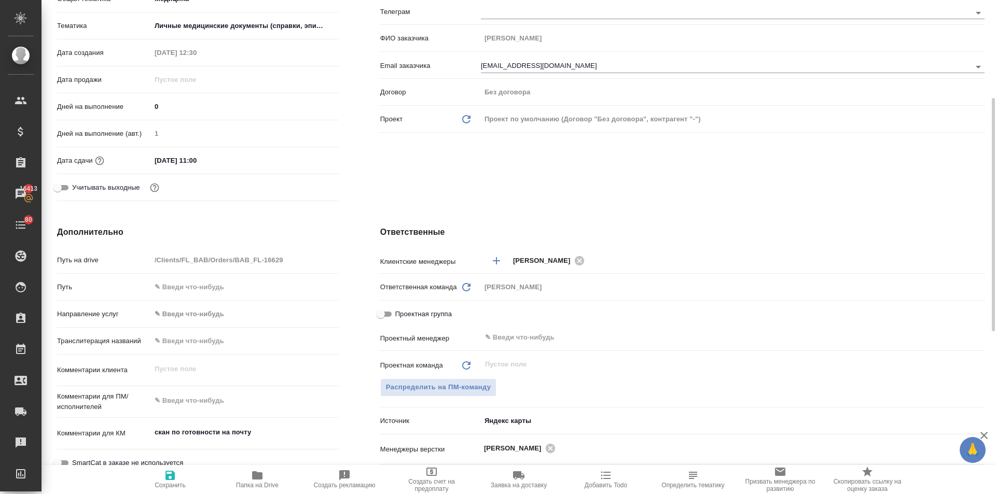
type textarea "x"
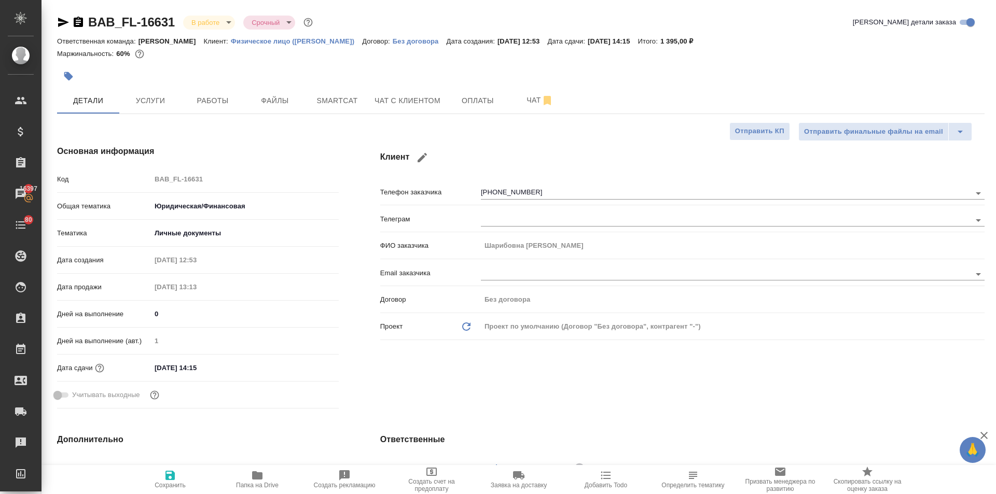
select select "RU"
click at [286, 100] on span "Файлы" at bounding box center [275, 100] width 50 height 13
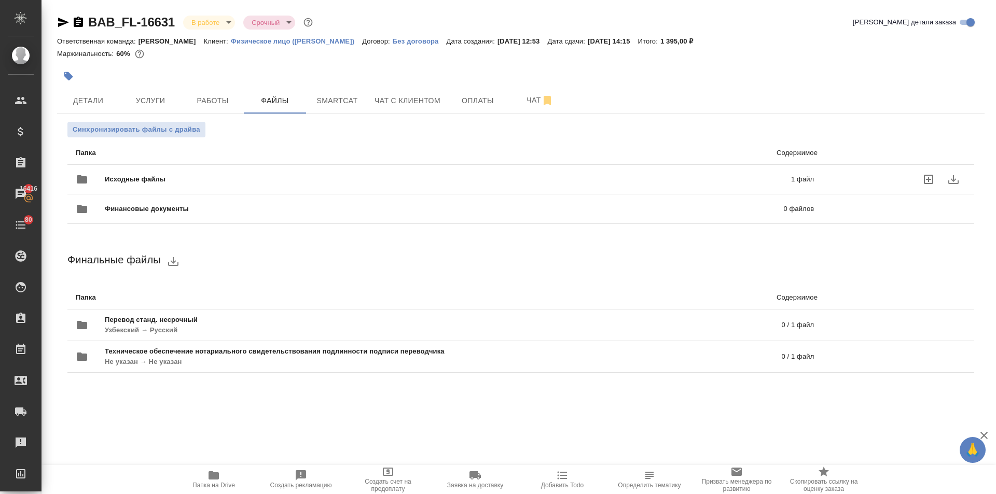
click at [175, 171] on div "Исходные файлы 1 файл" at bounding box center [445, 179] width 738 height 25
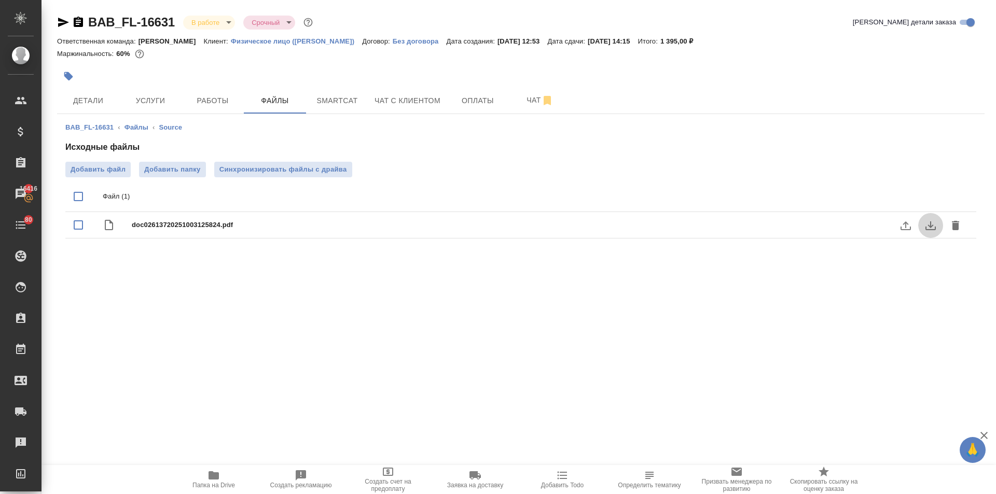
click at [924, 222] on icon "download" at bounding box center [930, 225] width 12 height 12
click at [193, 94] on button "Работы" at bounding box center [212, 101] width 62 height 26
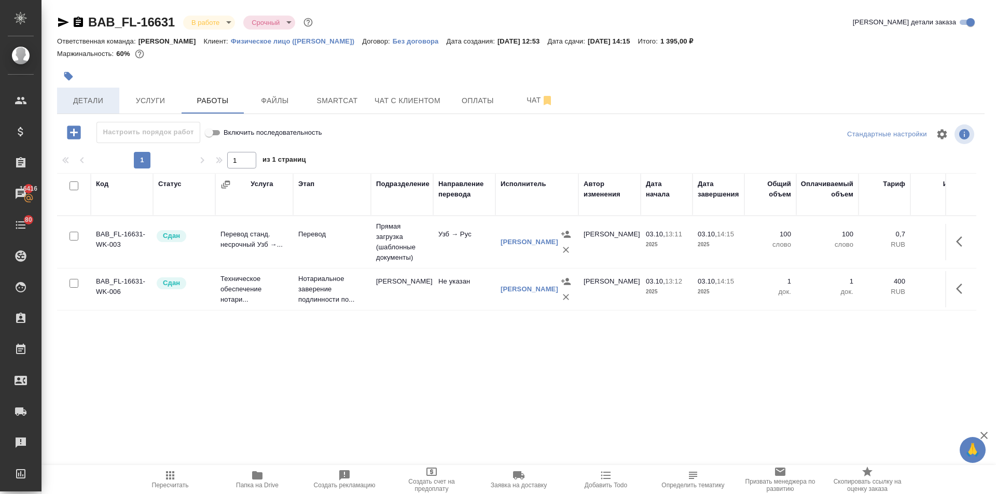
click at [76, 100] on span "Детали" at bounding box center [88, 100] width 50 height 13
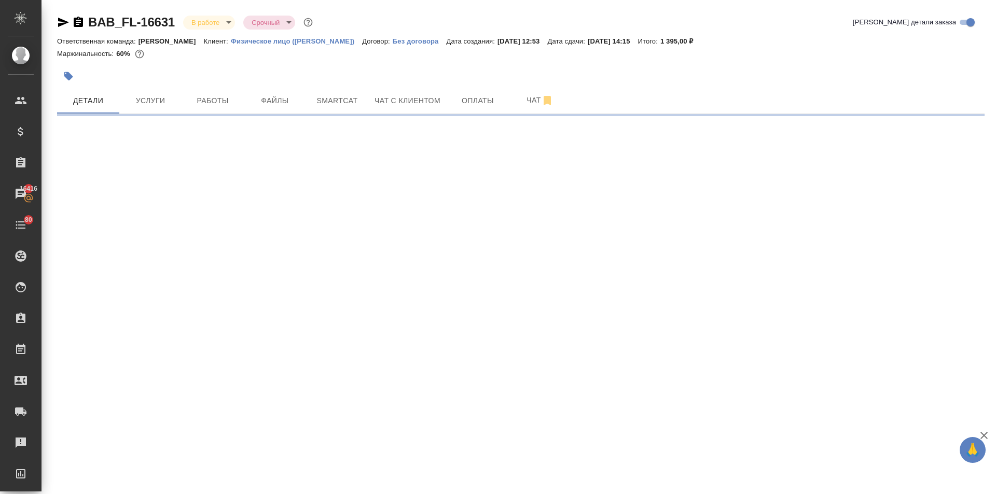
select select "RU"
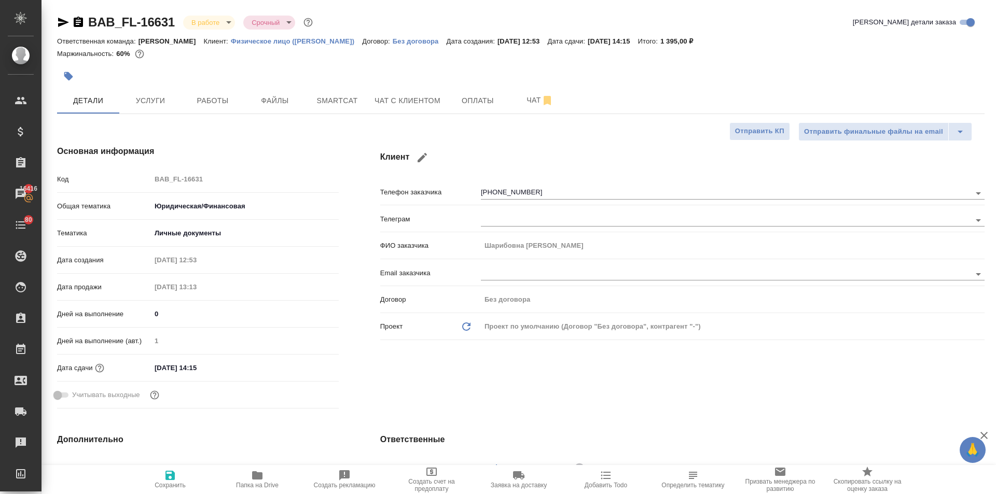
type textarea "x"
click at [189, 24] on body "🙏 .cls-1 fill:#fff; AWATERA [PERSON_NAME] Спецификации Заказы 16416 Чаты 80 Tod…" at bounding box center [498, 247] width 996 height 494
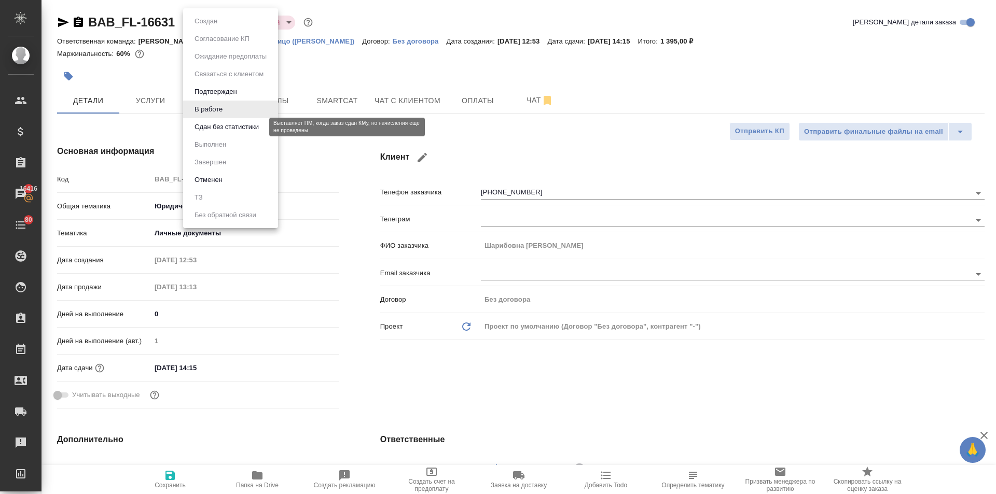
click at [212, 122] on button "Сдан без статистики" at bounding box center [226, 126] width 71 height 11
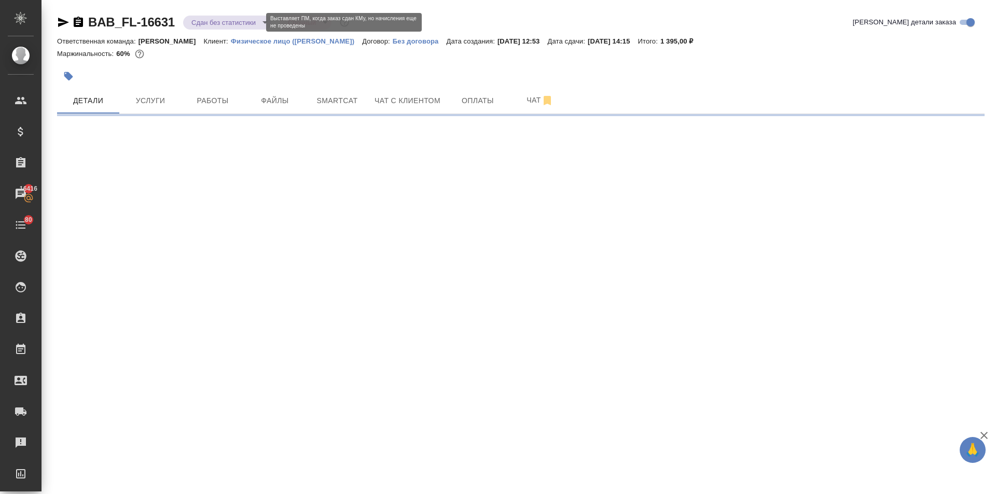
click at [197, 23] on body "🙏 .cls-1 fill:#fff; AWATERA [PERSON_NAME] Спецификации Заказы 16416 Чаты 80 Tod…" at bounding box center [498, 247] width 996 height 494
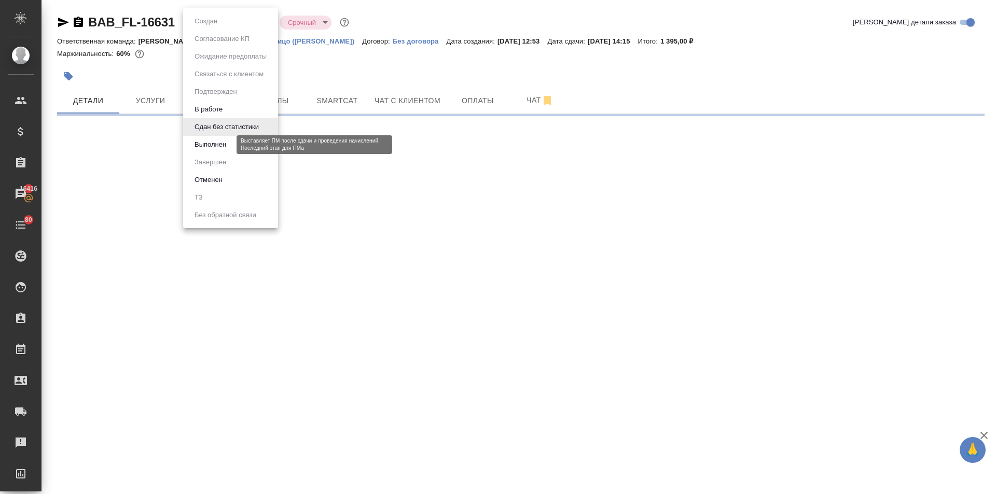
click at [207, 146] on button "Выполнен" at bounding box center [210, 144] width 38 height 11
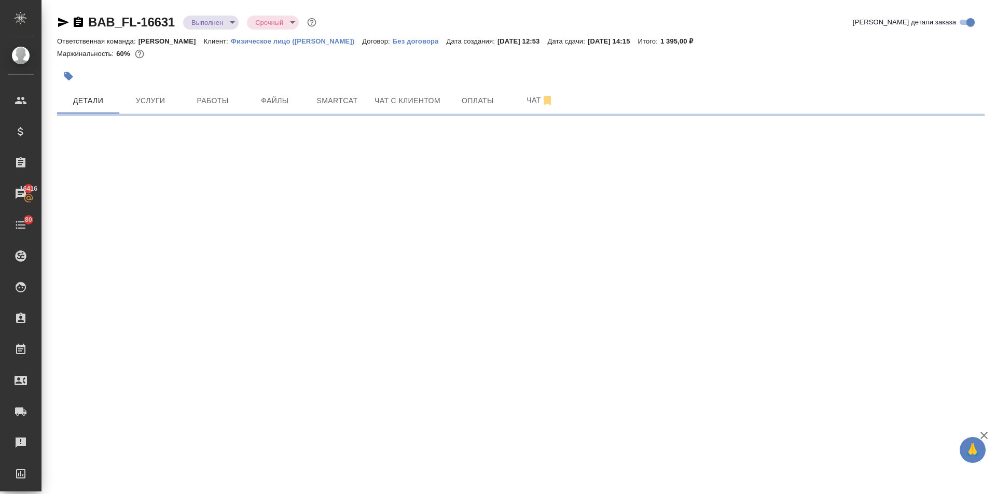
click at [205, 21] on body "🙏 .cls-1 fill:#fff; AWATERA [PERSON_NAME] Спецификации Заказы 16416 Чаты 80 Tod…" at bounding box center [498, 247] width 996 height 494
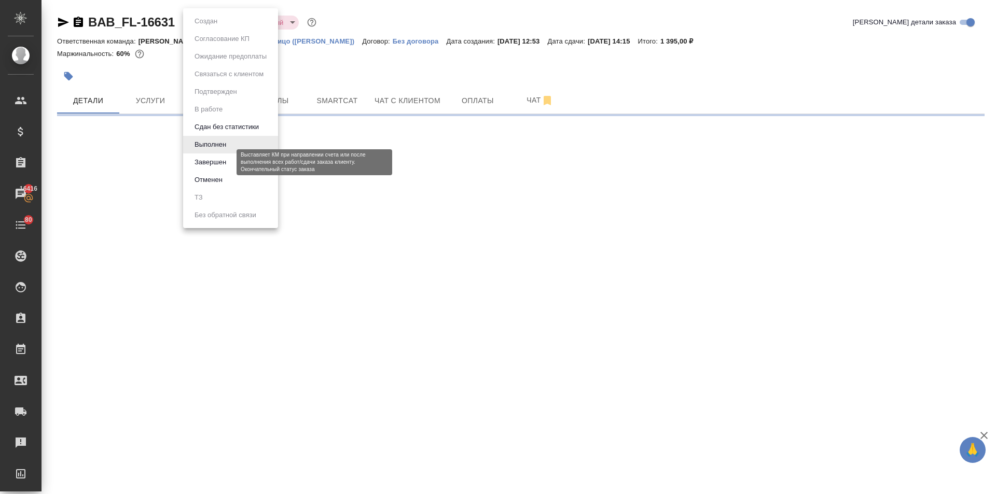
click at [218, 163] on button "Завершен" at bounding box center [210, 162] width 38 height 11
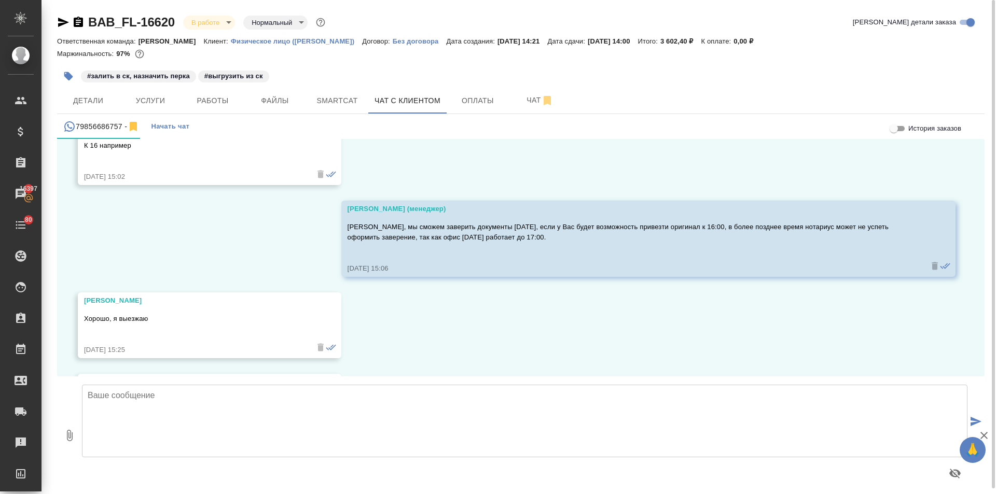
scroll to position [5695, 0]
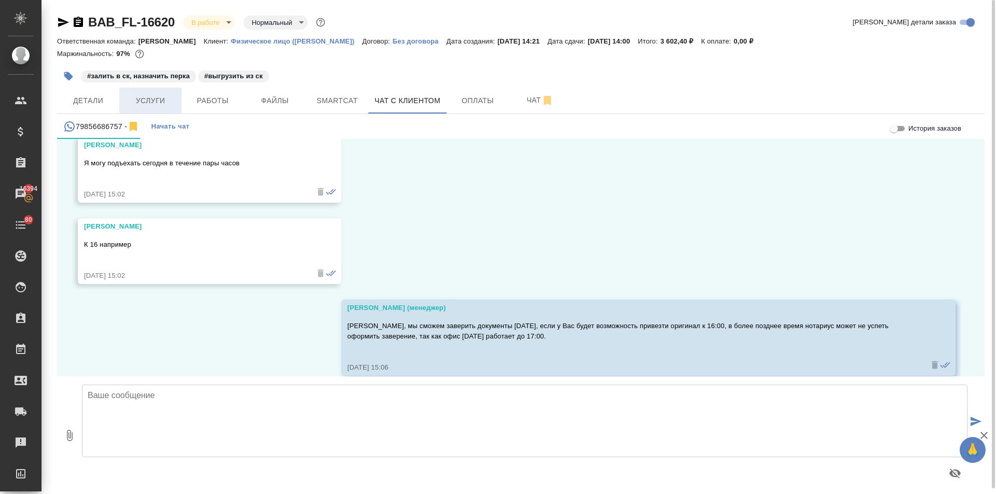
click at [151, 106] on span "Услуги" at bounding box center [150, 100] width 50 height 13
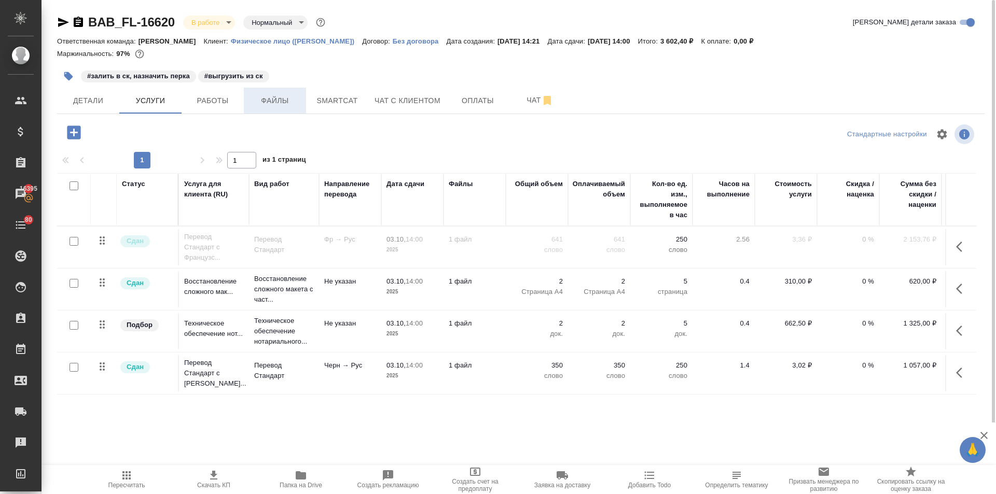
click at [289, 104] on span "Файлы" at bounding box center [275, 100] width 50 height 13
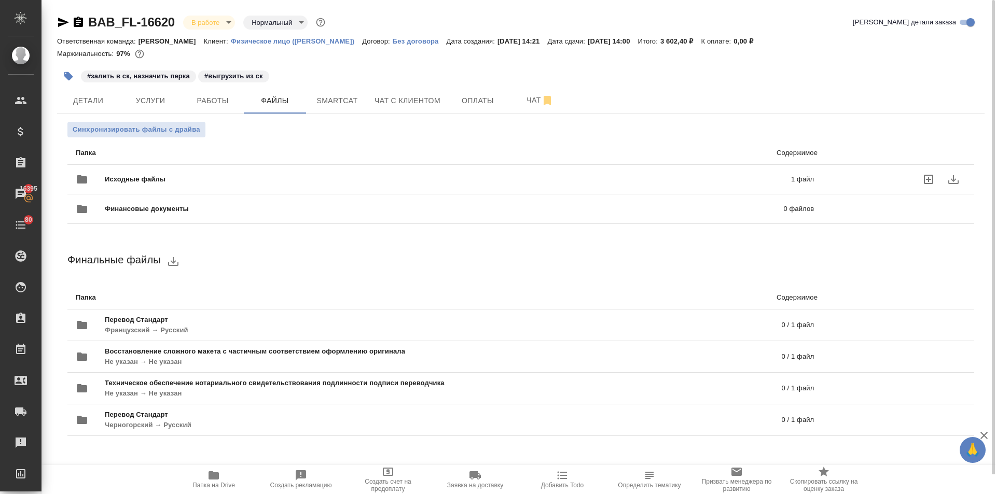
click at [231, 176] on span "Исходные файлы" at bounding box center [291, 179] width 373 height 10
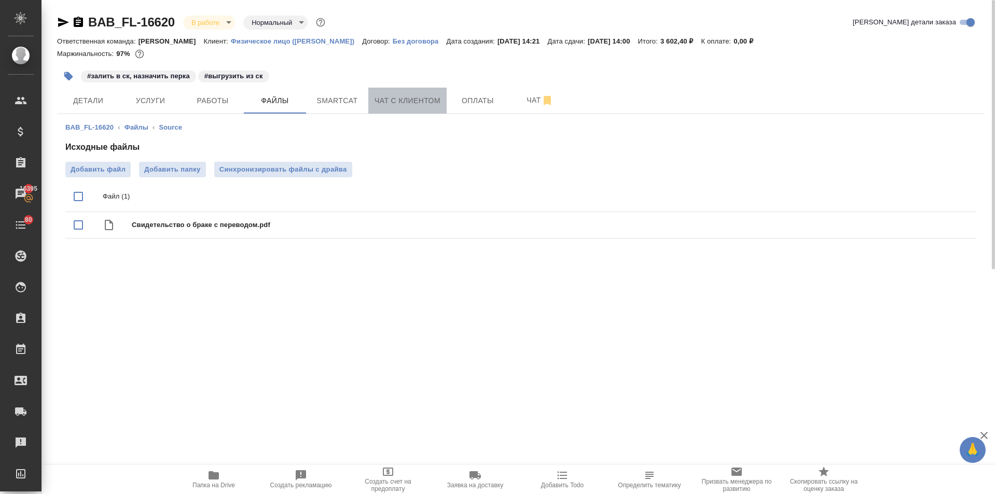
click at [419, 101] on span "Чат с клиентом" at bounding box center [407, 100] width 66 height 13
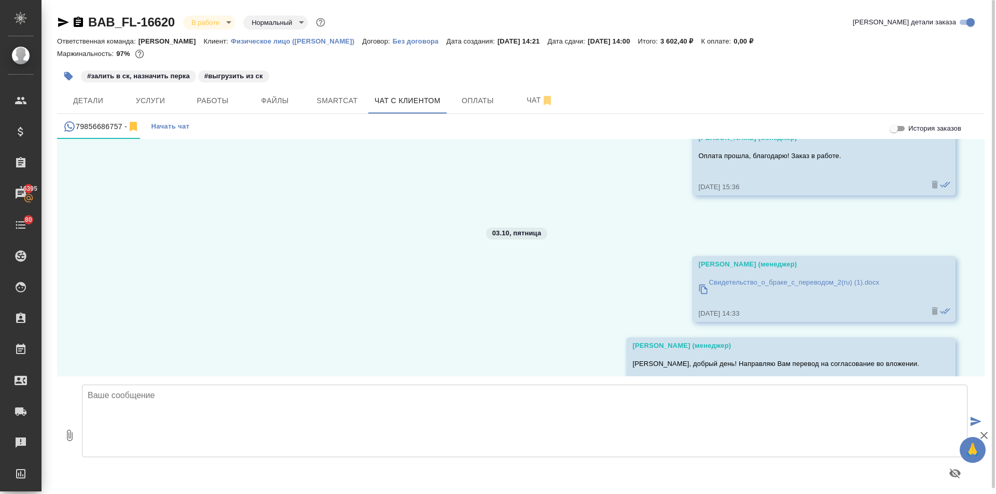
scroll to position [5332, 0]
click at [698, 288] on icon at bounding box center [703, 289] width 10 height 10
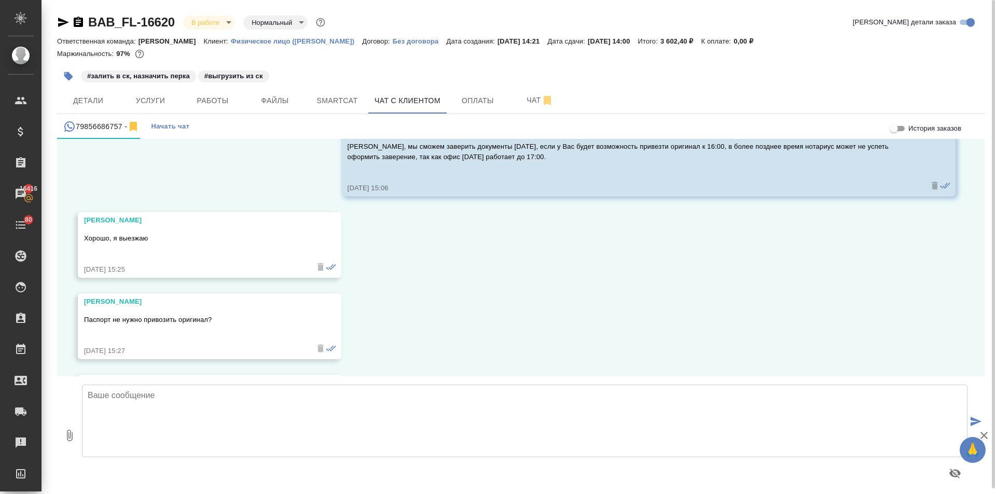
scroll to position [5954, 0]
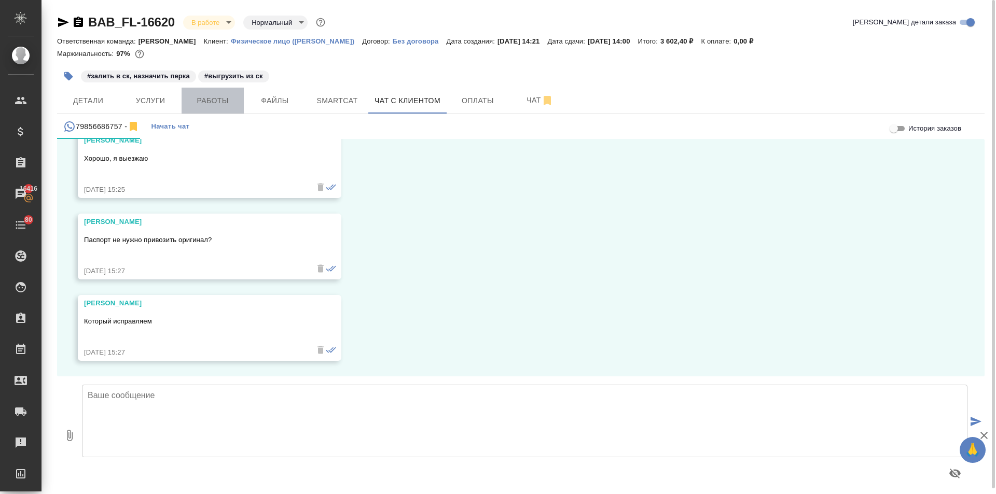
click at [216, 97] on span "Работы" at bounding box center [213, 100] width 50 height 13
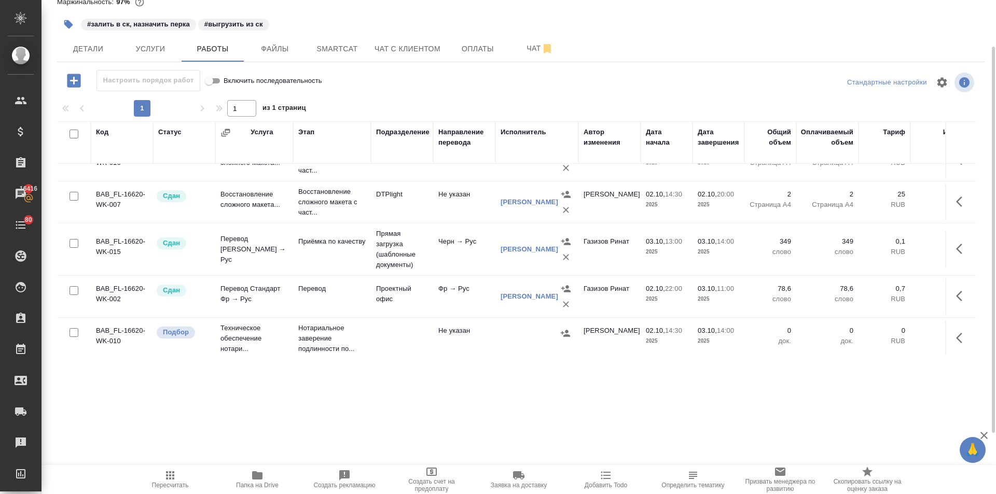
scroll to position [38, 0]
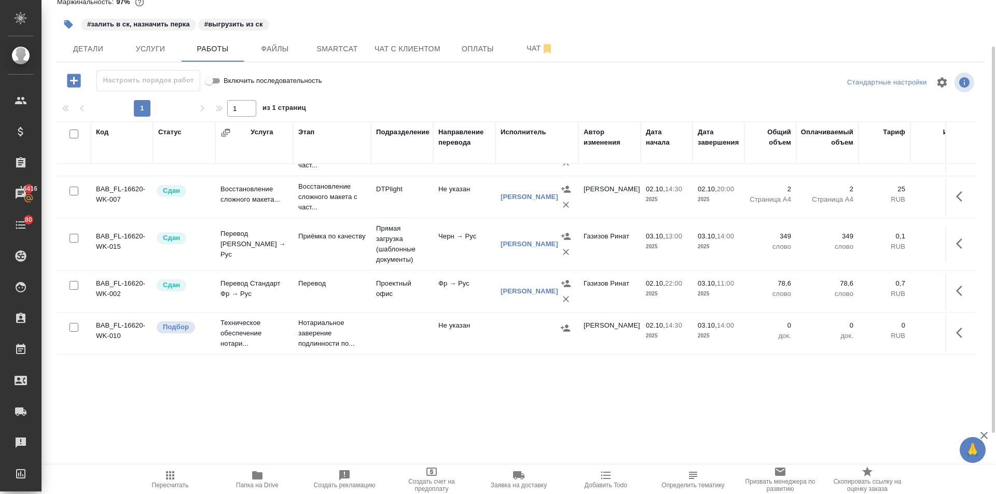
click at [956, 327] on icon "button" at bounding box center [962, 333] width 12 height 12
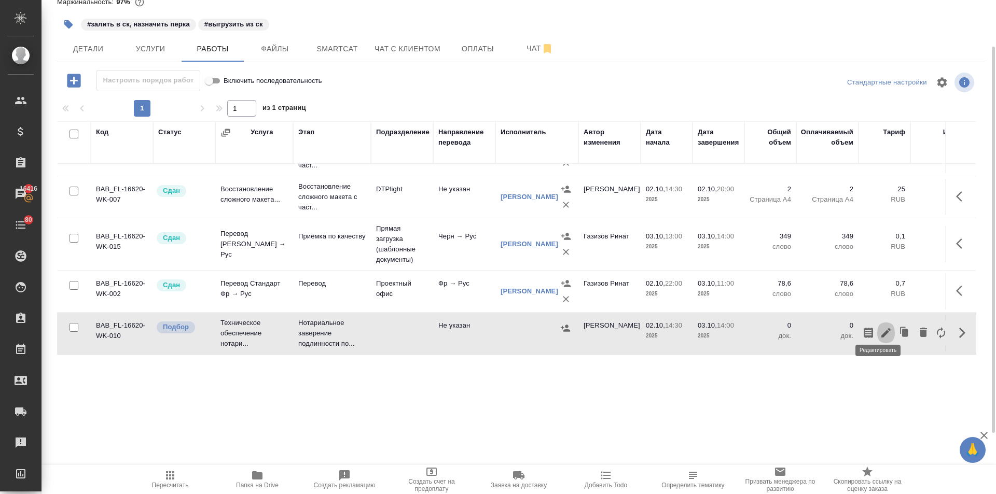
click at [879, 327] on icon "button" at bounding box center [885, 333] width 12 height 12
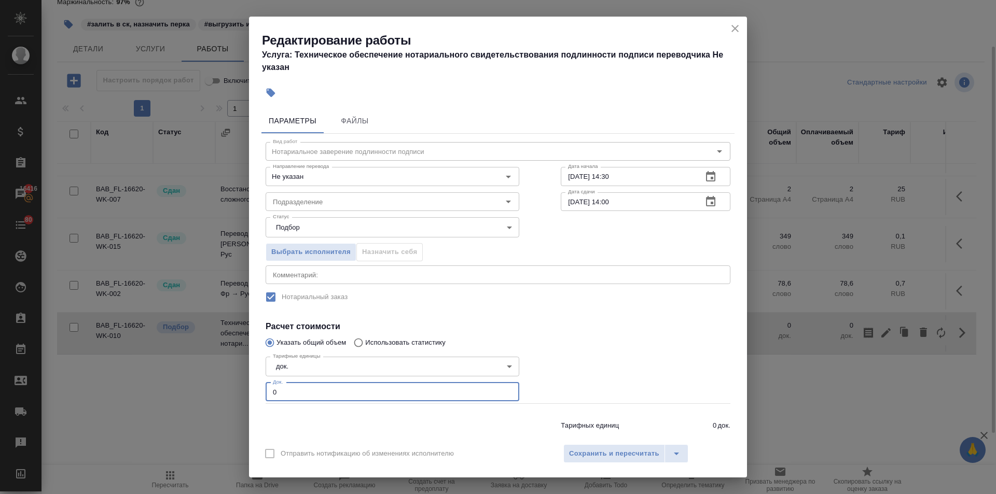
drag, startPoint x: 297, startPoint y: 394, endPoint x: 172, endPoint y: 391, distance: 125.5
click at [172, 391] on div "Редактирование работы Услуга: Техническое обеспечение нотариального свидетельст…" at bounding box center [498, 247] width 996 height 494
type input "2"
click at [308, 196] on input "Подразделение" at bounding box center [375, 201] width 213 height 12
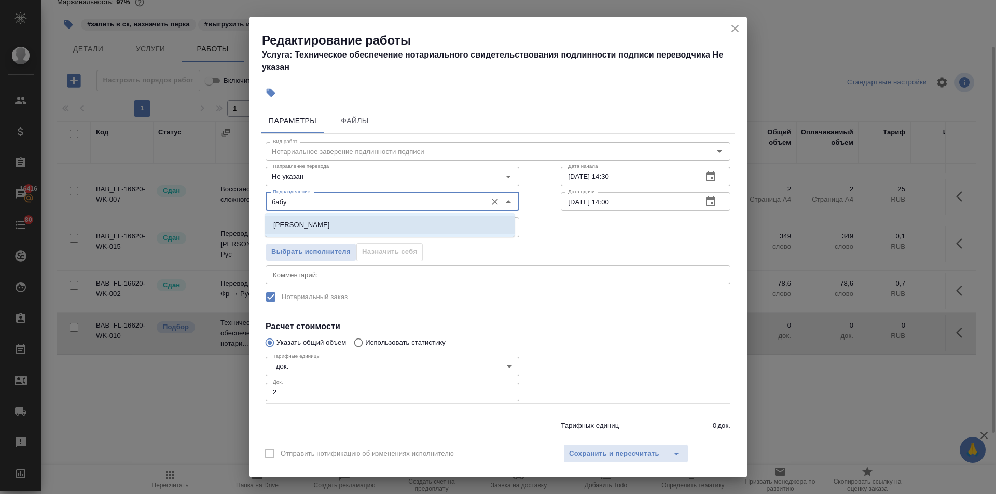
click at [306, 231] on li "[PERSON_NAME]" at bounding box center [389, 225] width 249 height 19
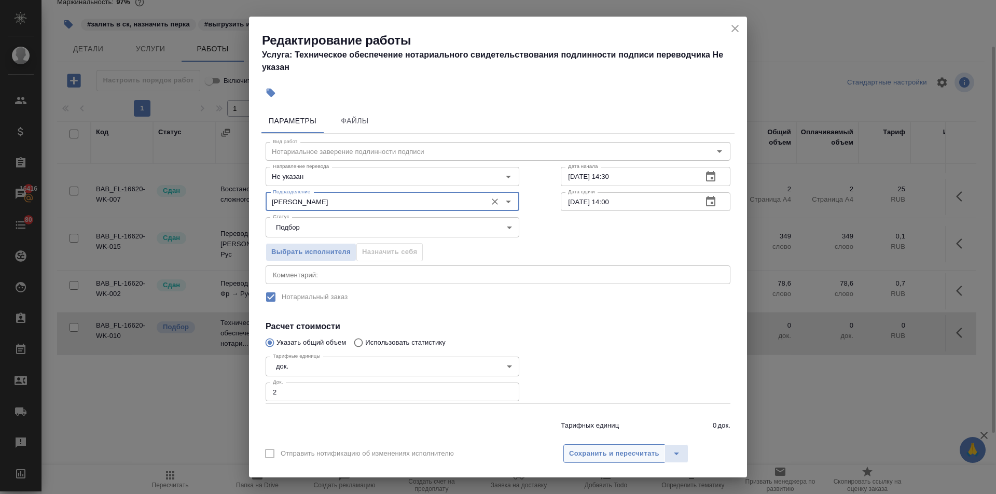
type input "[PERSON_NAME]"
click at [614, 455] on span "Сохранить и пересчитать" at bounding box center [614, 454] width 90 height 12
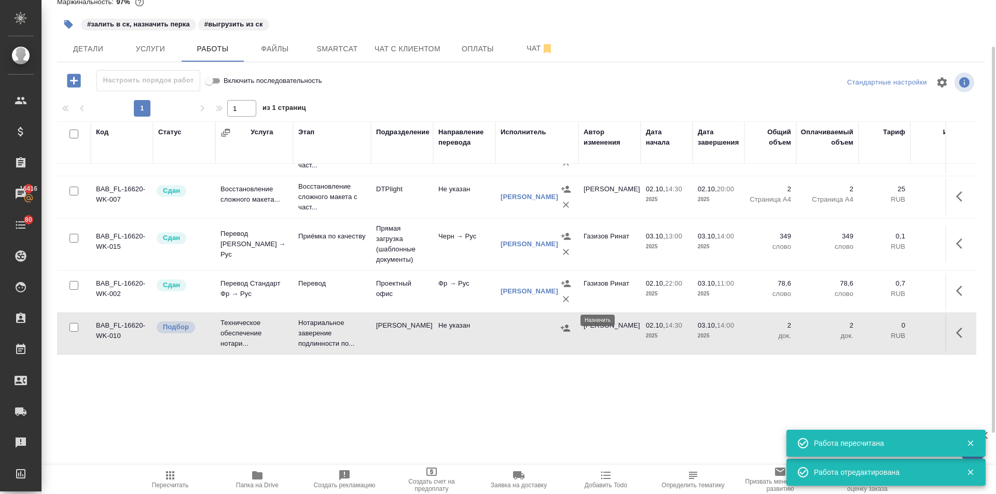
click at [559, 320] on button "button" at bounding box center [565, 328] width 16 height 16
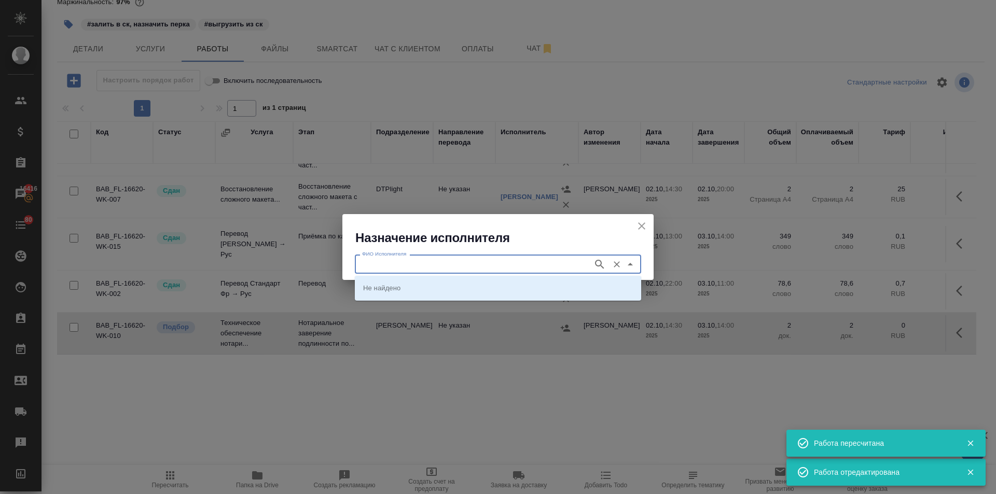
click at [401, 262] on input "ФИО Исполнителя" at bounding box center [473, 264] width 230 height 12
type input "[PERSON_NAME]"
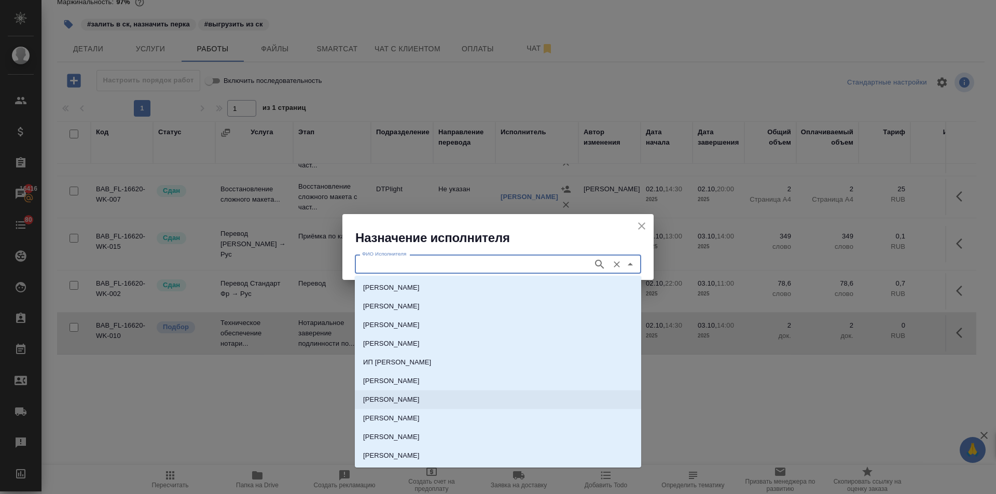
click at [420, 402] on p "[PERSON_NAME]" at bounding box center [391, 400] width 57 height 10
type input "[PERSON_NAME]"
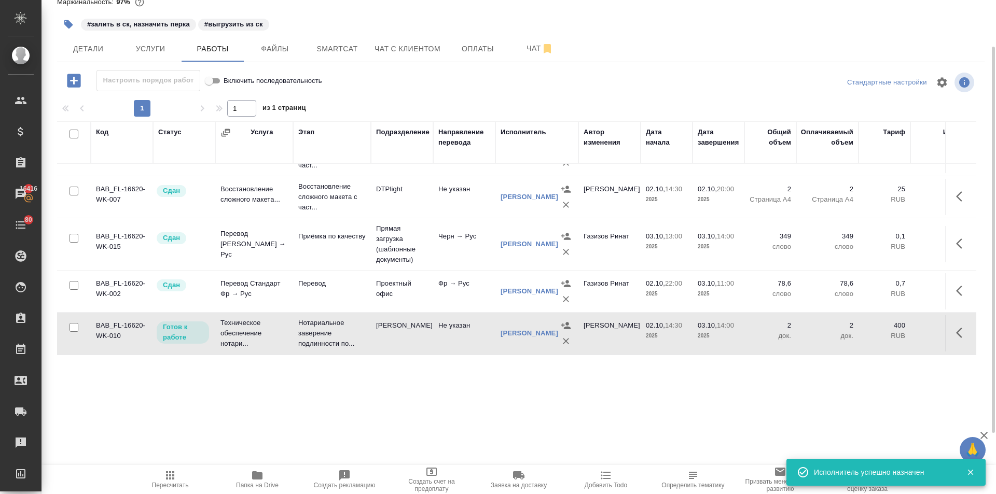
click at [163, 479] on span "Пересчитать" at bounding box center [170, 479] width 75 height 20
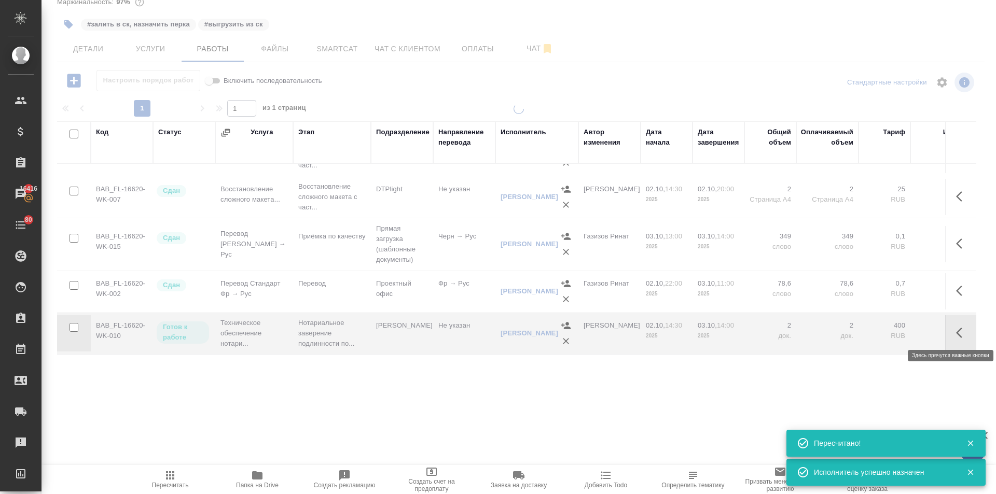
type input "completed"
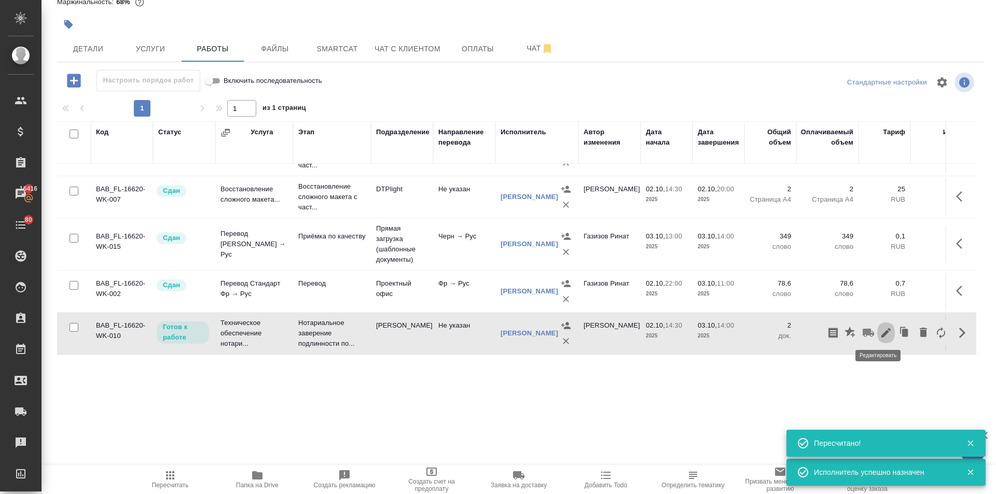
click at [878, 323] on button "button" at bounding box center [886, 332] width 18 height 25
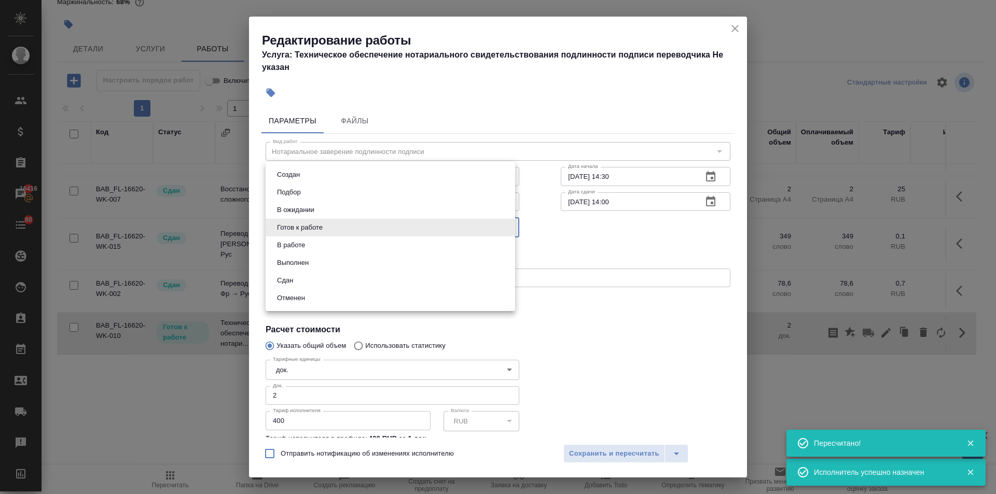
click at [332, 228] on body "🙏 .cls-1 fill:#fff; AWATERA [PERSON_NAME] Спецификации Заказы 16416 Чаты 80 Tod…" at bounding box center [498, 247] width 996 height 494
click at [299, 276] on li "Сдан" at bounding box center [389, 281] width 249 height 18
type input "closed"
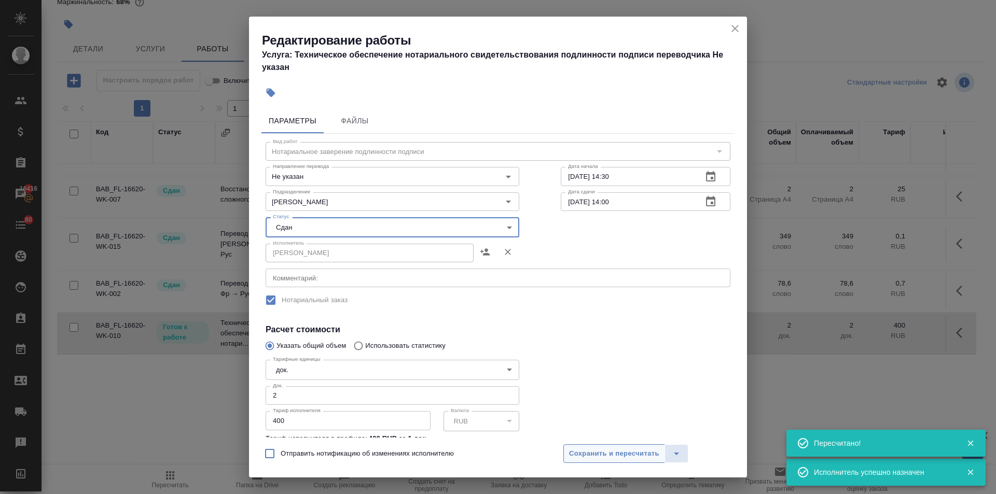
click at [627, 455] on span "Сохранить и пересчитать" at bounding box center [614, 454] width 90 height 12
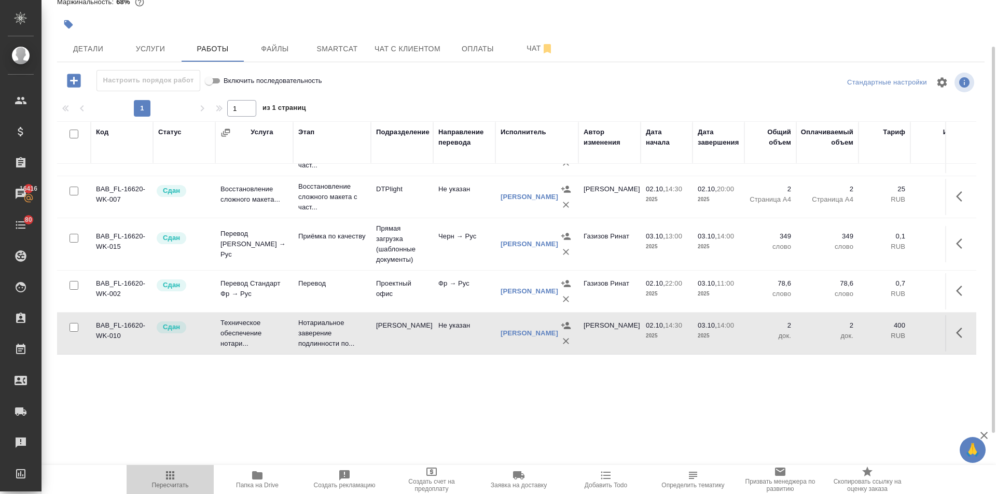
click at [160, 492] on button "Пересчитать" at bounding box center [170, 479] width 87 height 29
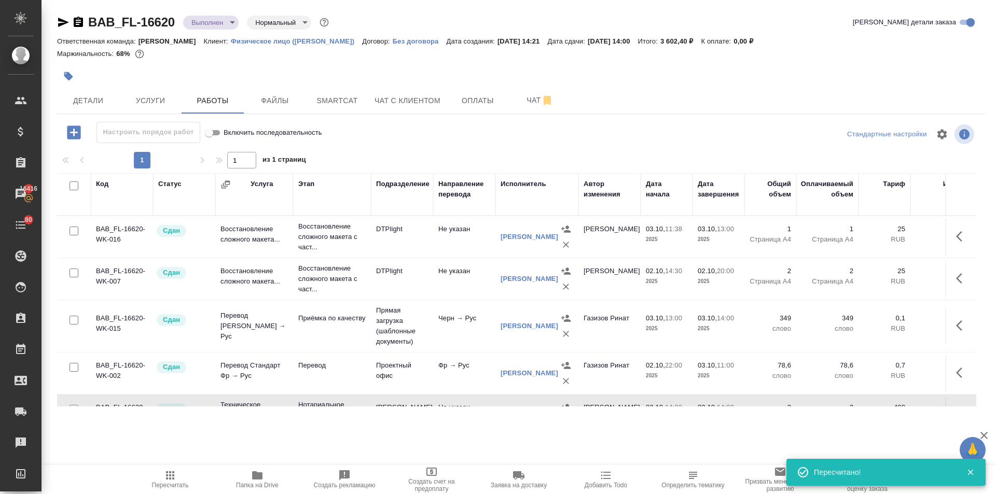
scroll to position [0, 0]
click at [164, 107] on span "Услуги" at bounding box center [150, 100] width 50 height 13
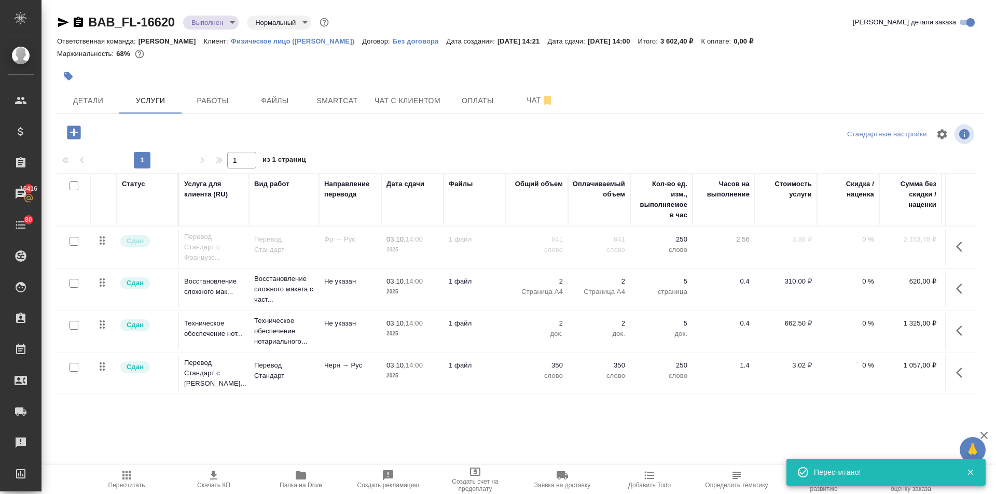
scroll to position [0, 66]
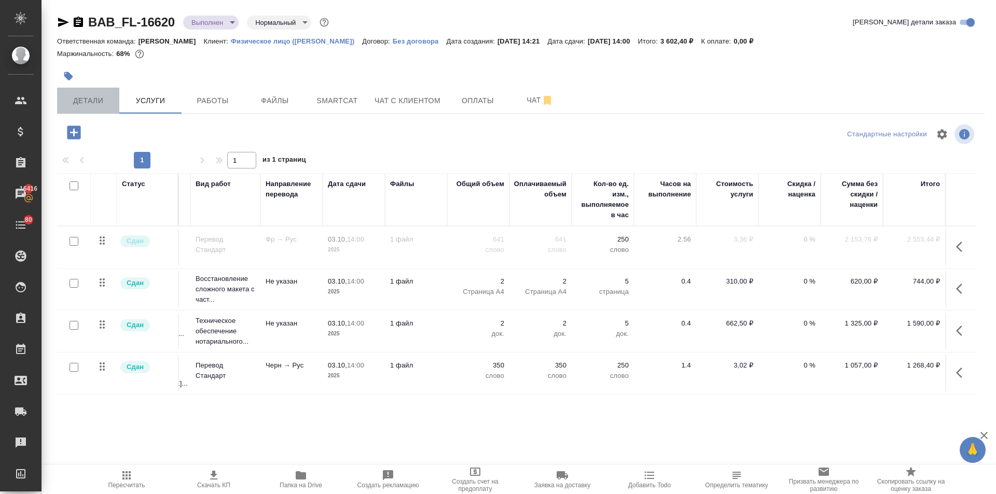
click at [98, 100] on span "Детали" at bounding box center [88, 100] width 50 height 13
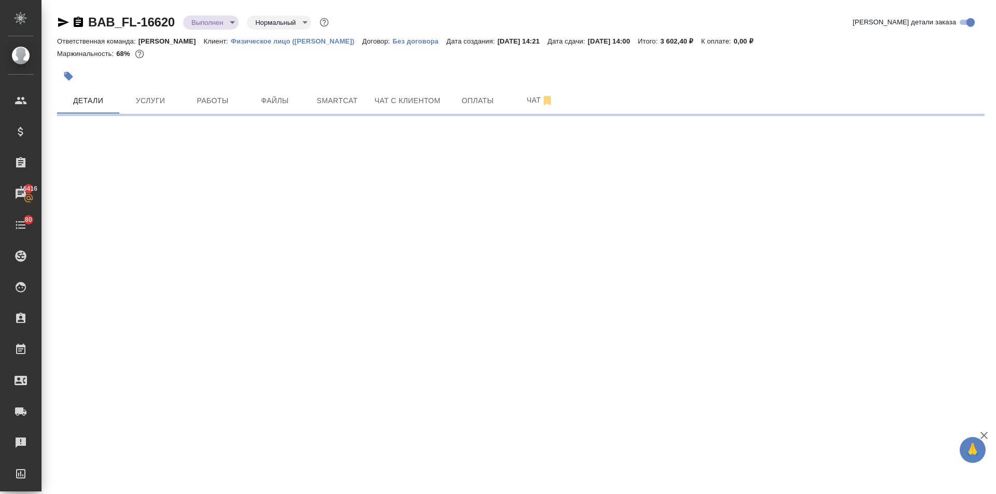
select select "RU"
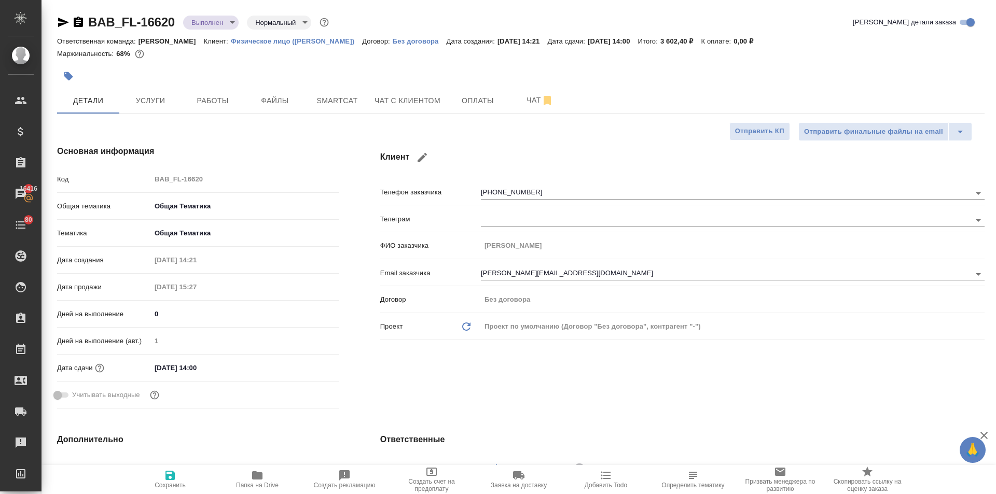
type textarea "x"
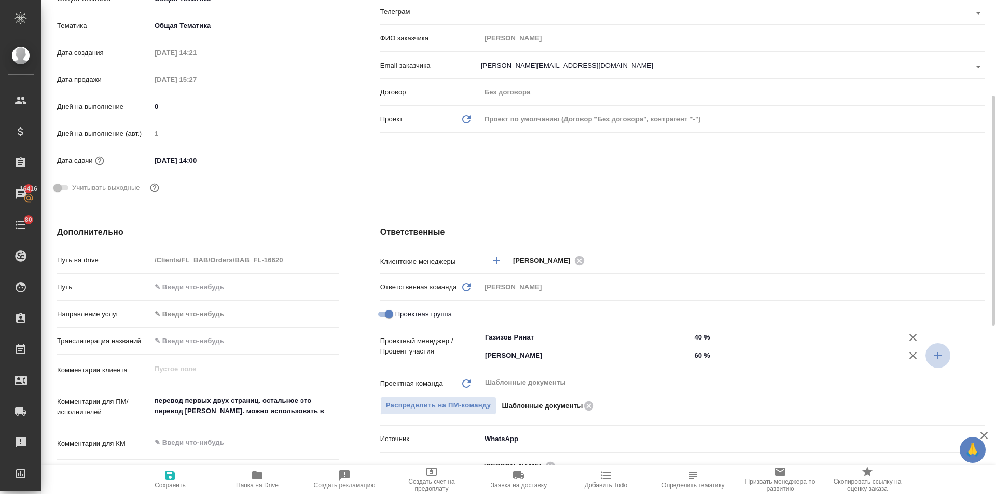
click at [934, 351] on icon "button" at bounding box center [937, 356] width 12 height 12
type textarea "x"
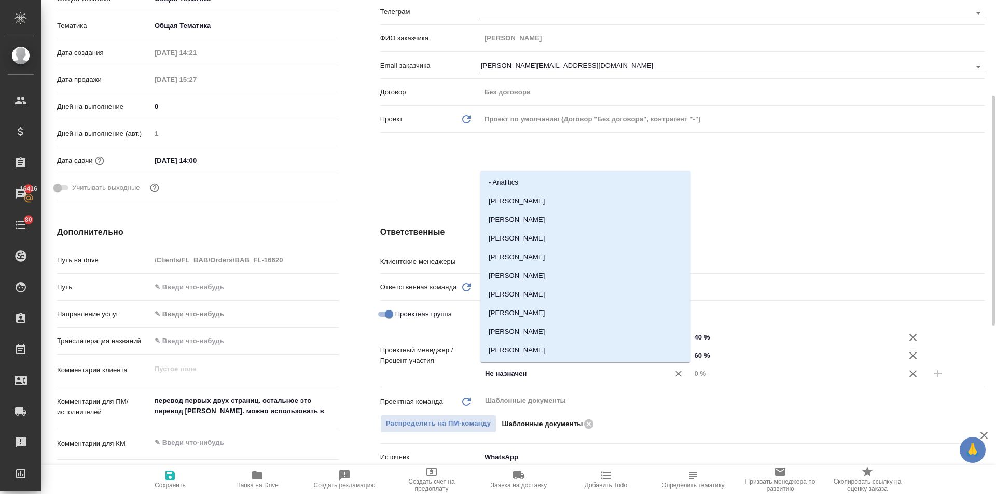
drag, startPoint x: 530, startPoint y: 374, endPoint x: 463, endPoint y: 373, distance: 67.9
click at [463, 373] on div "Проектный менеджер / Процент участия [PERSON_NAME] ​ 40 % [PERSON_NAME] ​ 60 % …" at bounding box center [682, 355] width 604 height 54
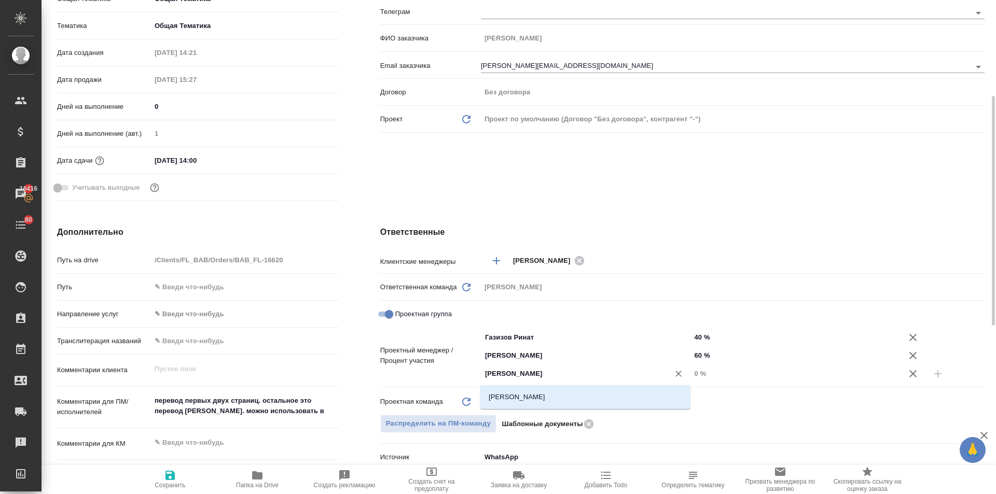
type input "[PERSON_NAME]"
click at [548, 393] on li "[PERSON_NAME]" at bounding box center [585, 397] width 210 height 19
type textarea "x"
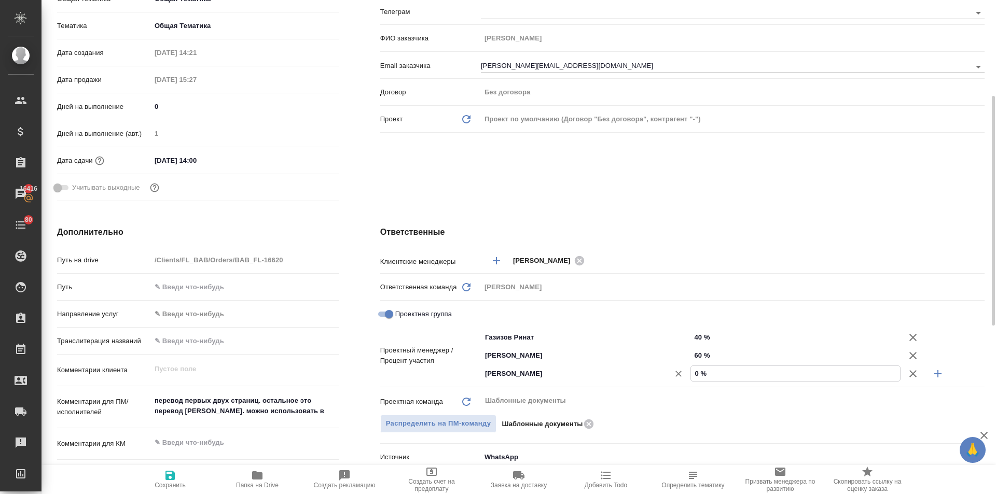
drag, startPoint x: 697, startPoint y: 370, endPoint x: 685, endPoint y: 371, distance: 12.0
click at [685, 371] on div "[PERSON_NAME] ​ 0 %" at bounding box center [733, 374] width 504 height 18
type input "4 %"
type textarea "x"
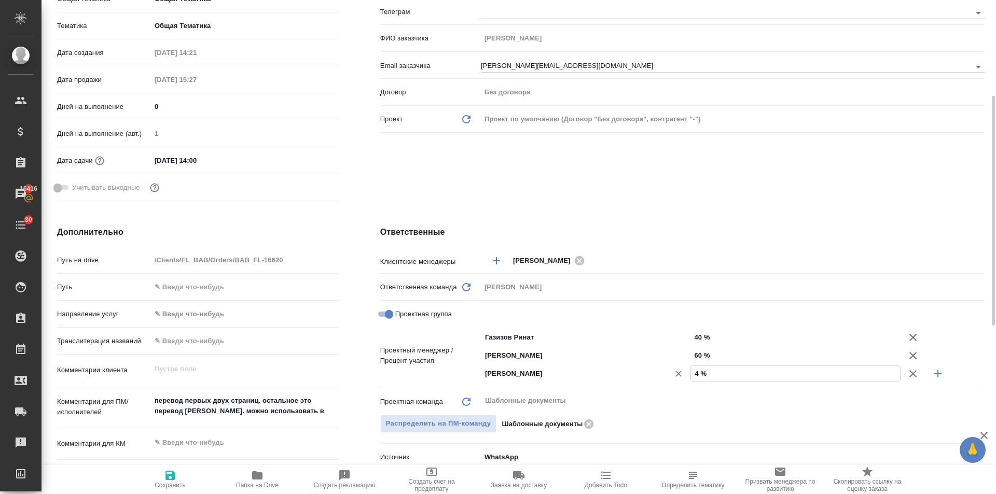
type textarea "x"
type input "44 %"
type textarea "x"
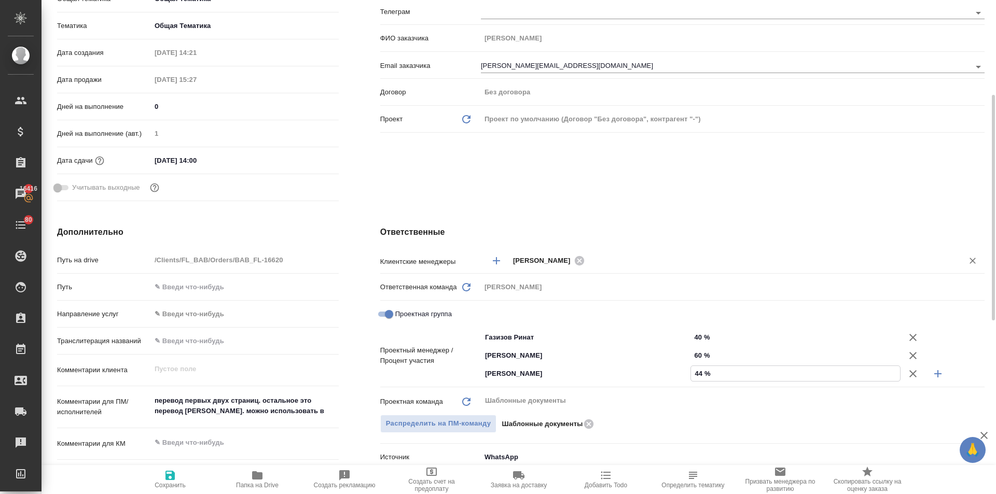
scroll to position [311, 0]
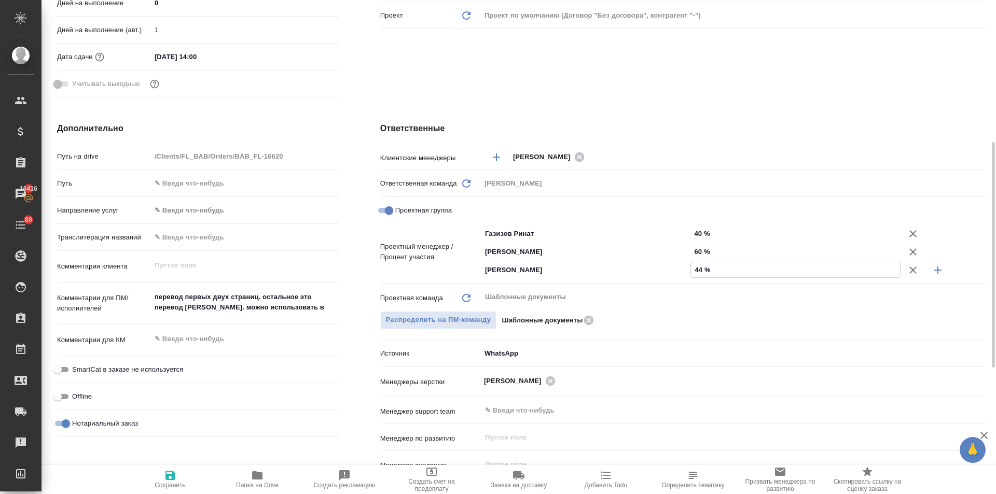
type input "44 %"
drag, startPoint x: 703, startPoint y: 251, endPoint x: 681, endPoint y: 253, distance: 22.4
click at [681, 253] on div "[PERSON_NAME] ​ 60 %" at bounding box center [733, 252] width 504 height 18
type input "3 %"
type textarea "x"
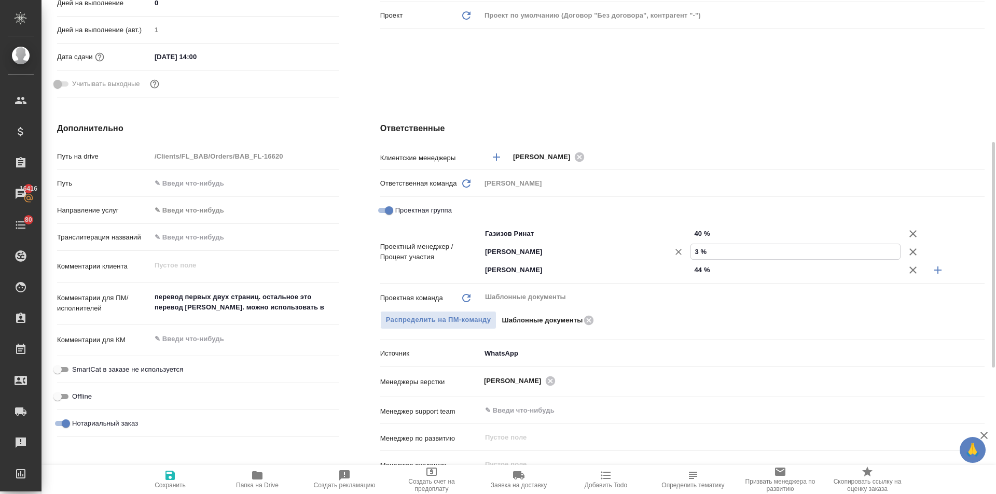
type textarea "x"
type input "33 %"
type textarea "x"
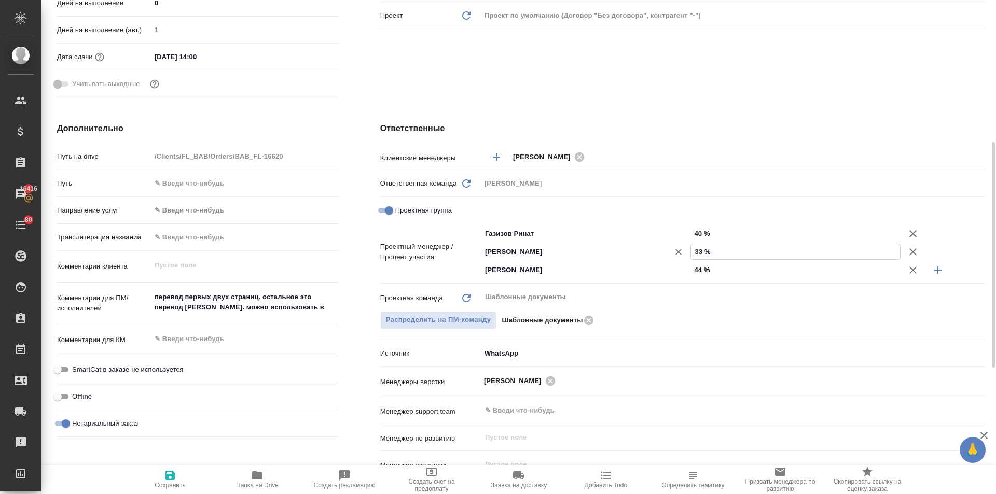
type textarea "x"
type input "33 %"
drag, startPoint x: 704, startPoint y: 235, endPoint x: 688, endPoint y: 231, distance: 16.0
click at [689, 231] on div "[PERSON_NAME] ​ 40 %" at bounding box center [733, 234] width 504 height 18
drag, startPoint x: 700, startPoint y: 234, endPoint x: 689, endPoint y: 233, distance: 10.9
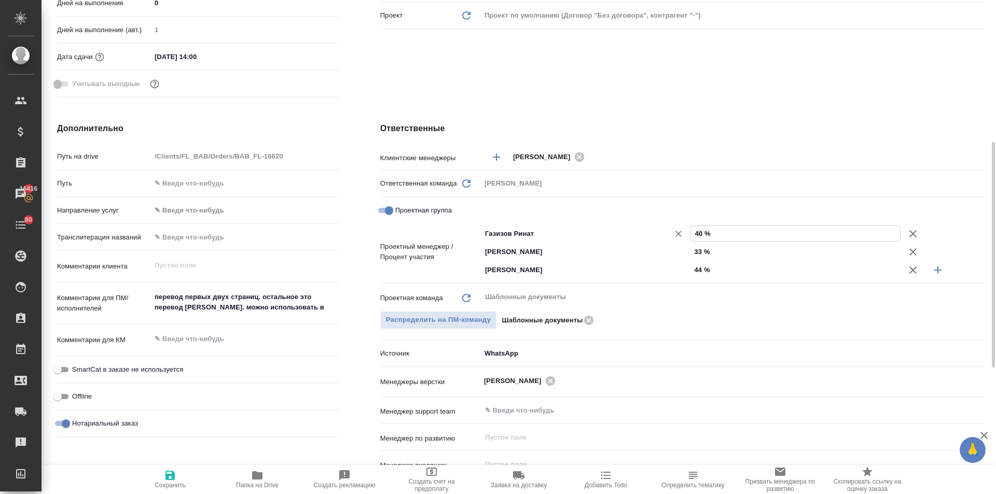
click at [689, 233] on div "[PERSON_NAME] ​ 40 %" at bounding box center [733, 234] width 504 height 18
drag, startPoint x: 704, startPoint y: 235, endPoint x: 689, endPoint y: 232, distance: 14.8
click at [689, 232] on div "[PERSON_NAME] ​ 40 %" at bounding box center [733, 234] width 504 height 18
type input "2 %"
type textarea "x"
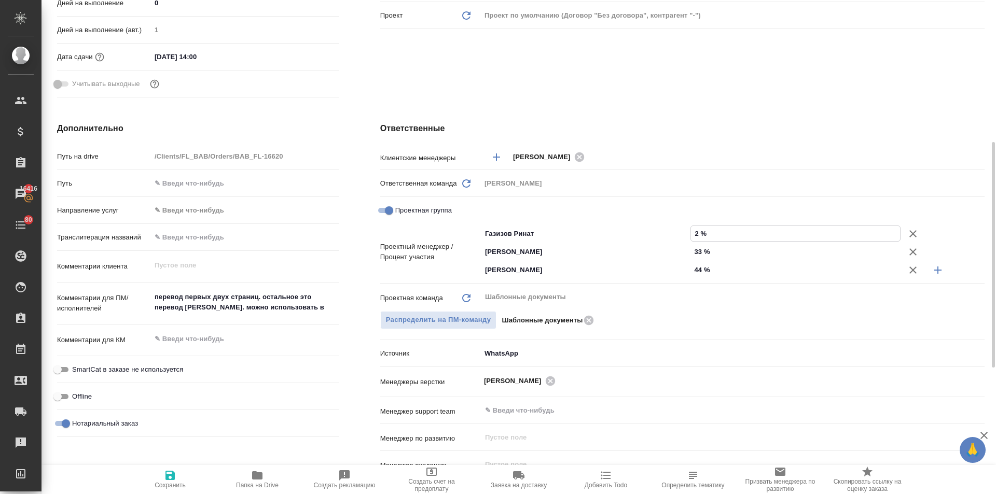
type textarea "x"
type input "23 %"
type textarea "x"
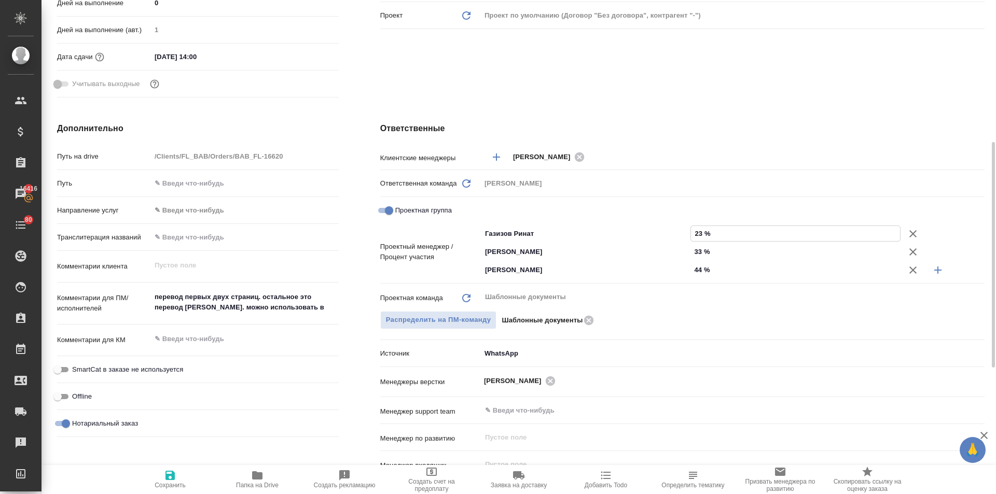
type textarea "x"
type input "23 %"
click at [163, 487] on span "Сохранить" at bounding box center [170, 485] width 31 height 7
type textarea "x"
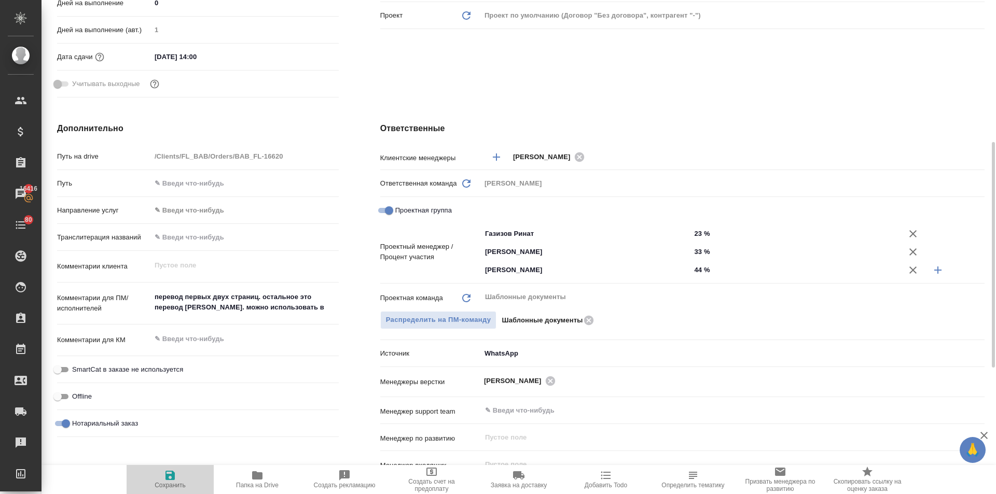
type textarea "x"
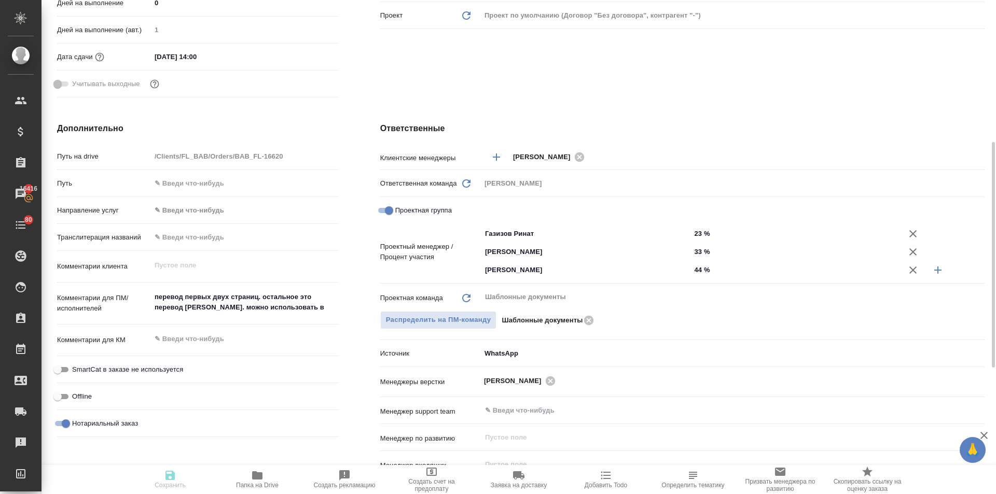
type textarea "x"
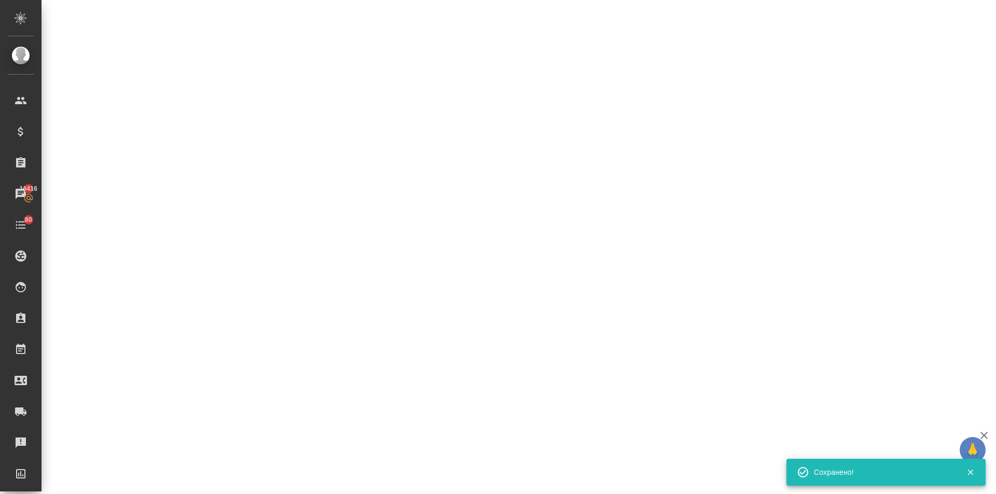
select select "RU"
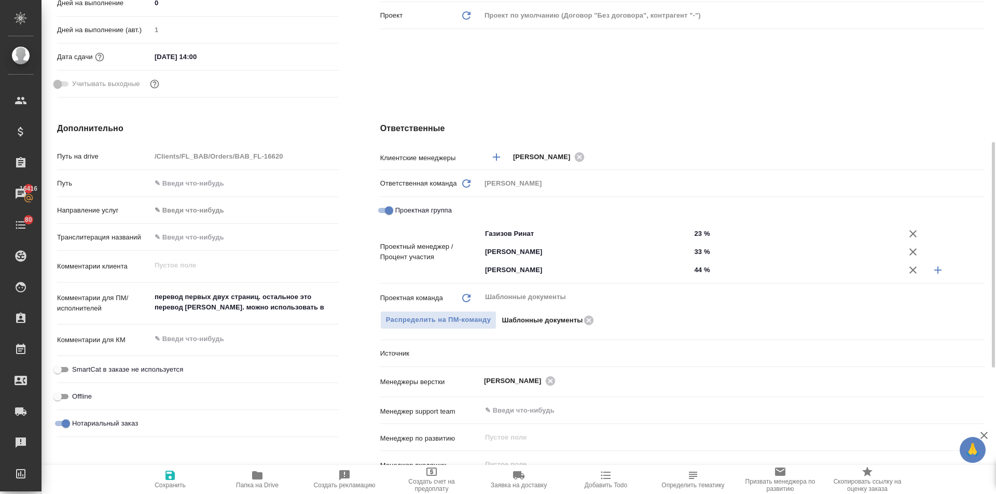
type textarea "x"
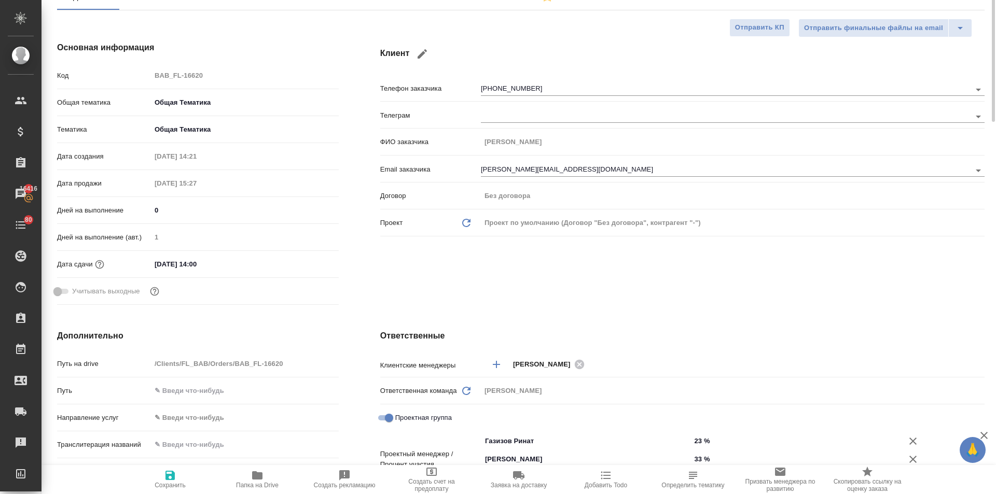
scroll to position [0, 0]
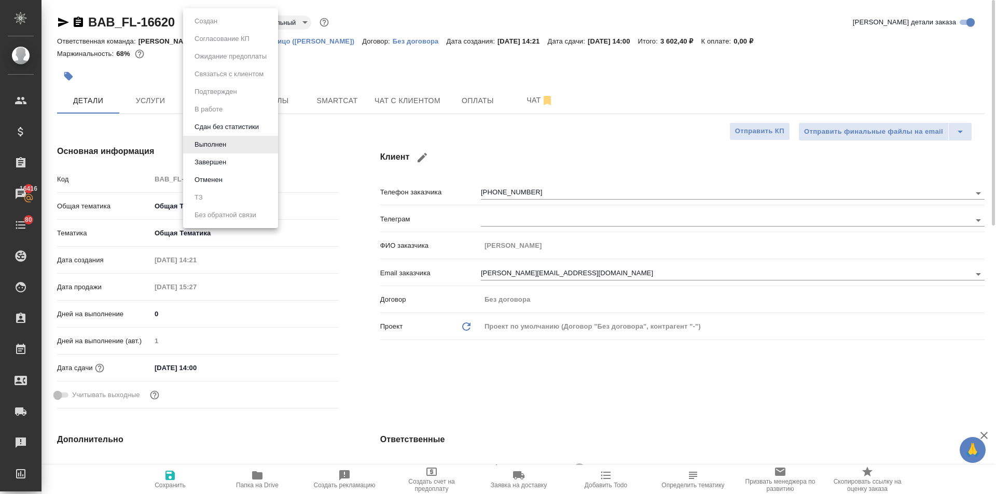
click at [209, 17] on body "🙏 .cls-1 fill:#fff; AWATERA [PERSON_NAME] Спецификации Заказы 16416 Чаты 80 Tod…" at bounding box center [498, 247] width 996 height 494
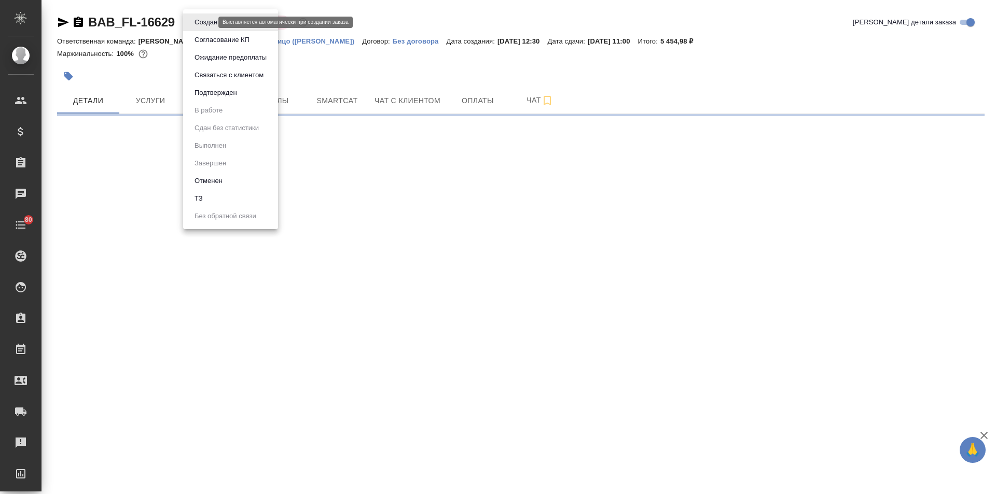
click at [207, 22] on body "🙏 .cls-1 fill:#fff; AWATERA [PERSON_NAME] Спецификации Заказы Чаты 80 Todo Прое…" at bounding box center [498, 247] width 996 height 494
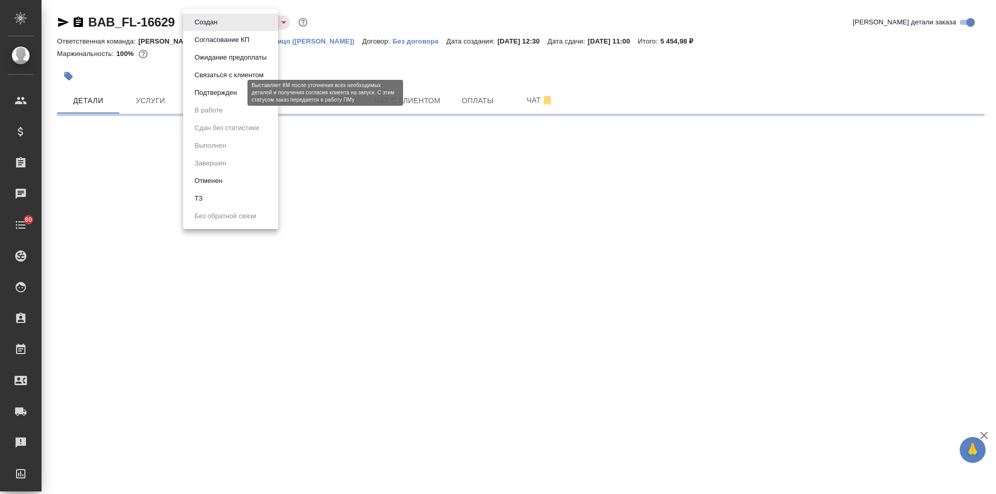
click at [205, 96] on button "Подтвержден" at bounding box center [215, 92] width 49 height 11
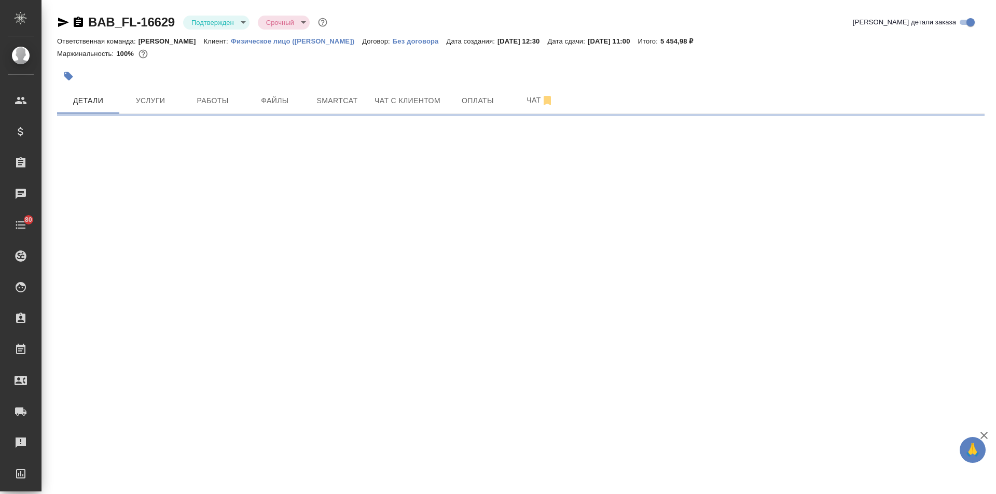
select select "RU"
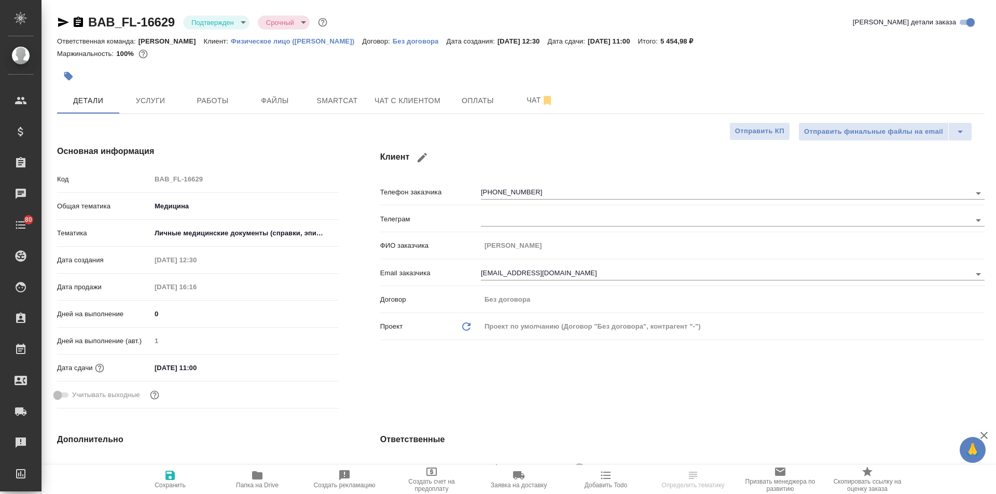
type textarea "x"
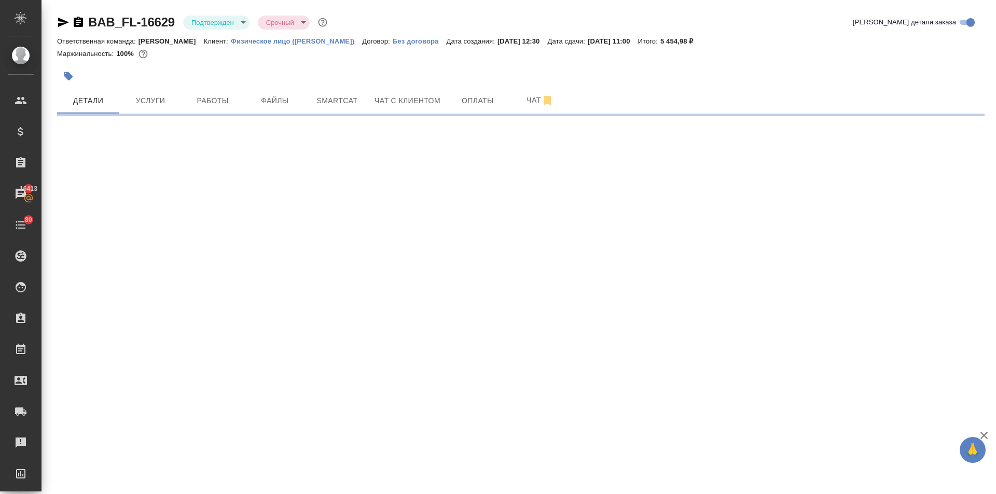
select select "RU"
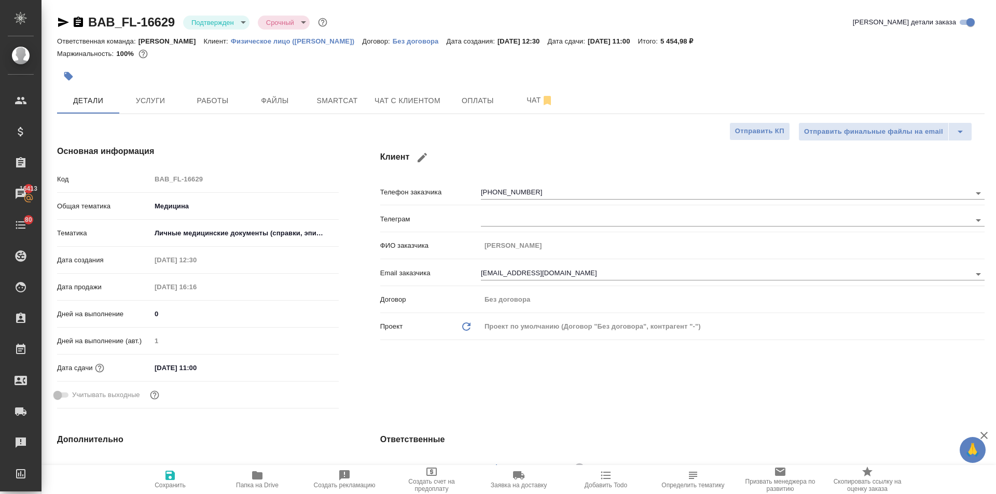
type textarea "x"
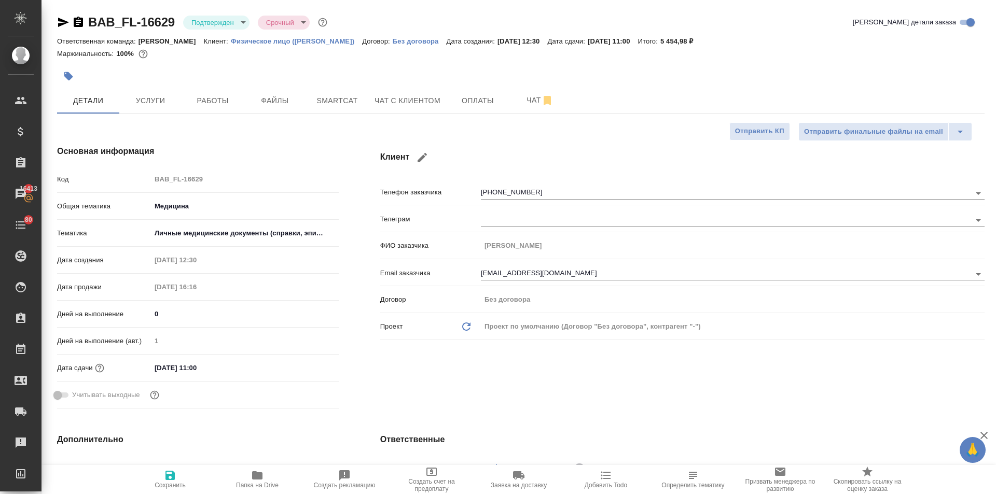
type textarea "x"
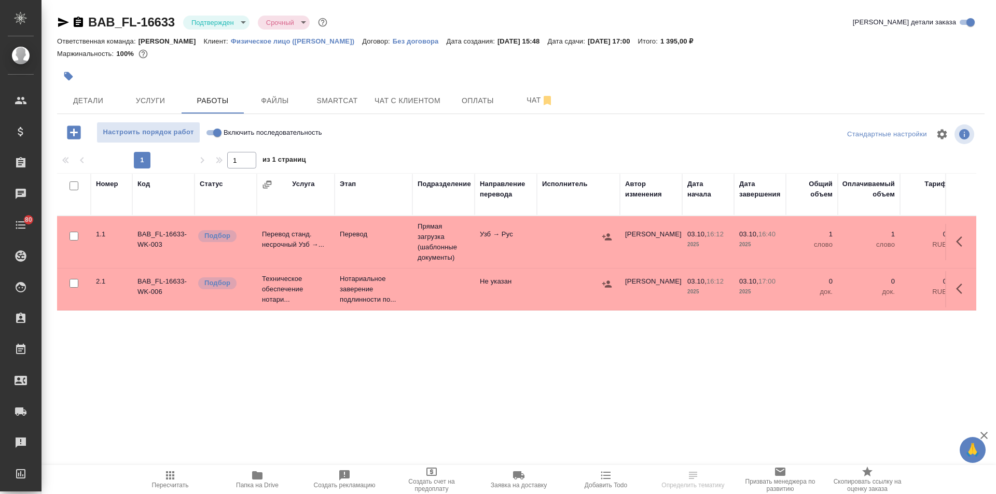
click at [60, 22] on icon "button" at bounding box center [63, 22] width 12 height 12
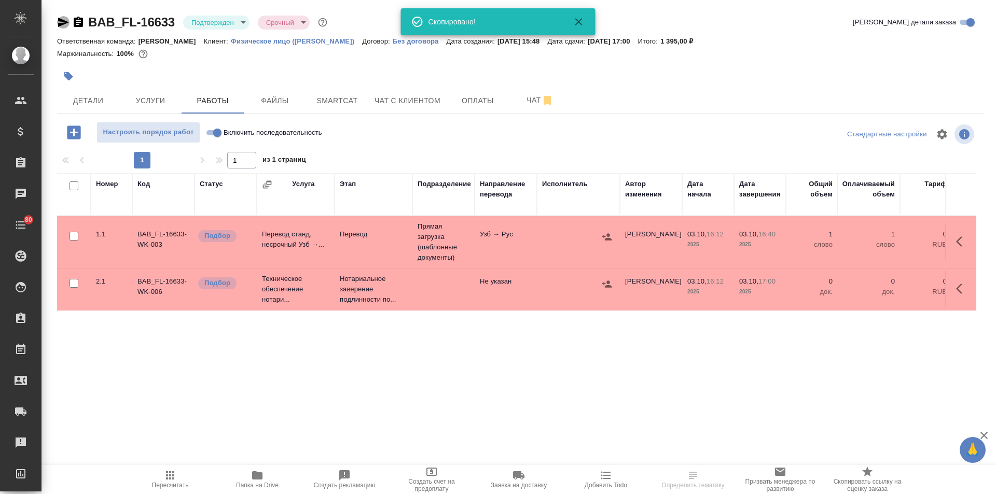
click at [60, 22] on icon "button" at bounding box center [63, 22] width 12 height 12
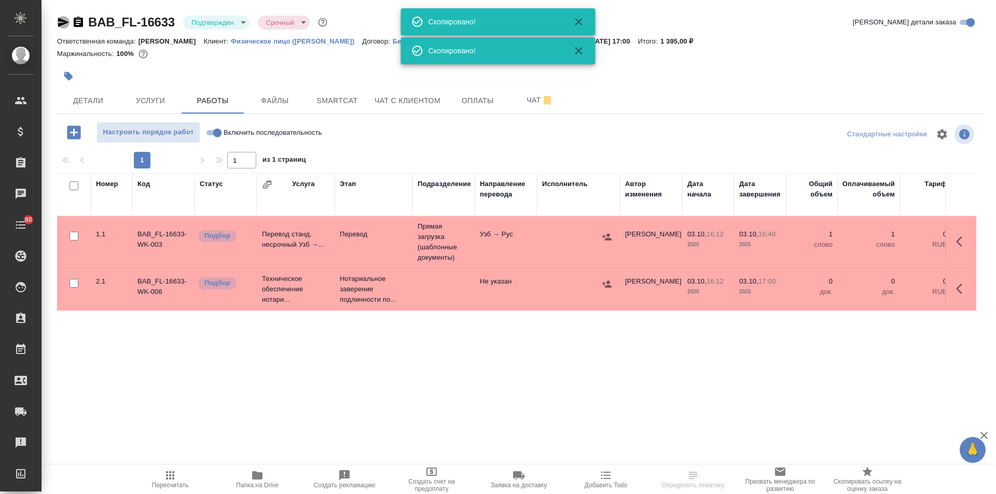
click at [60, 22] on icon "button" at bounding box center [63, 22] width 12 height 12
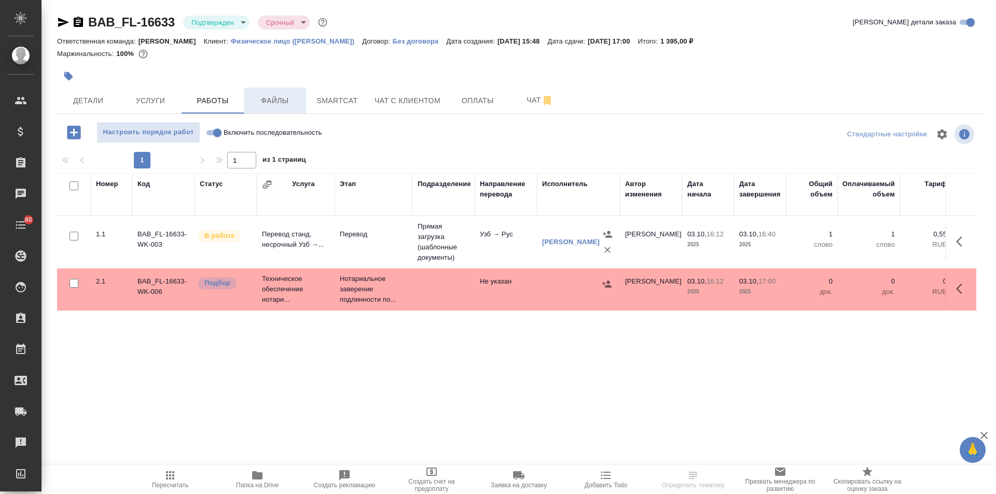
click at [251, 92] on button "Файлы" at bounding box center [275, 101] width 62 height 26
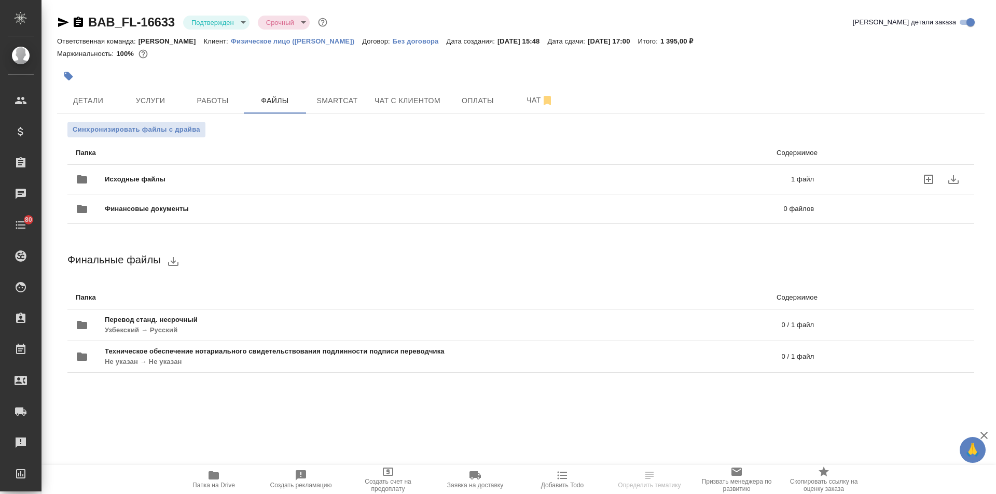
click at [146, 170] on div "Исходные файлы 1 файл" at bounding box center [445, 179] width 738 height 25
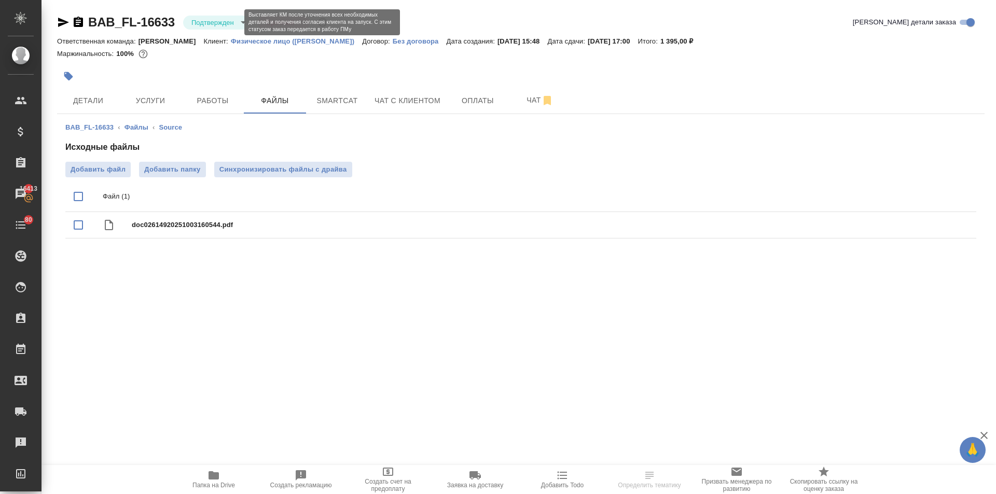
click at [218, 23] on body "🙏 .cls-1 fill:#fff; AWATERA Ilina Ekaterina Клиенты Спецификации Заказы 16413 Ч…" at bounding box center [498, 247] width 996 height 494
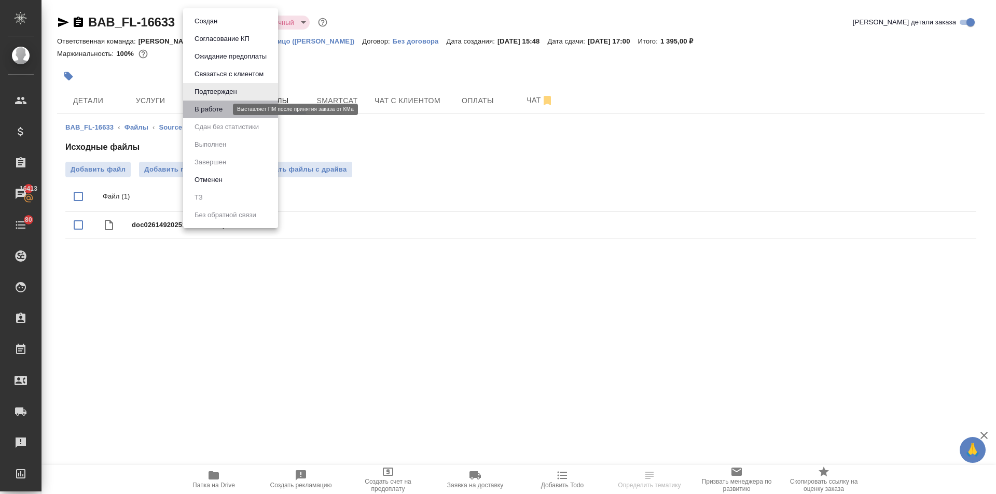
click at [207, 110] on button "В работе" at bounding box center [208, 109] width 34 height 11
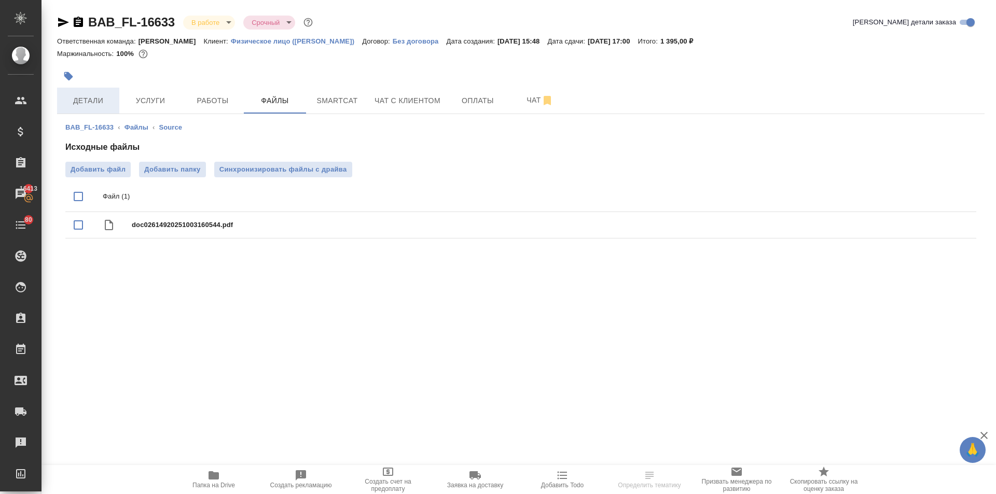
click at [97, 99] on span "Детали" at bounding box center [88, 100] width 50 height 13
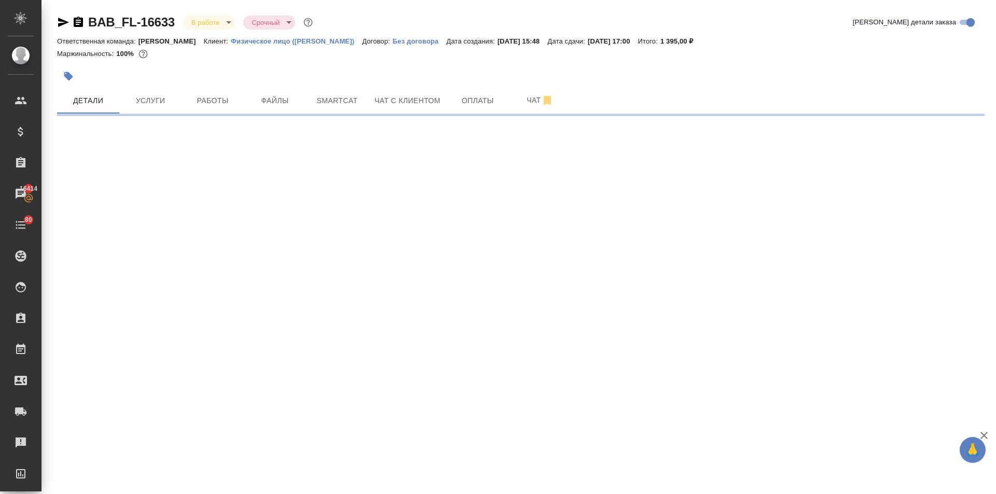
select select "RU"
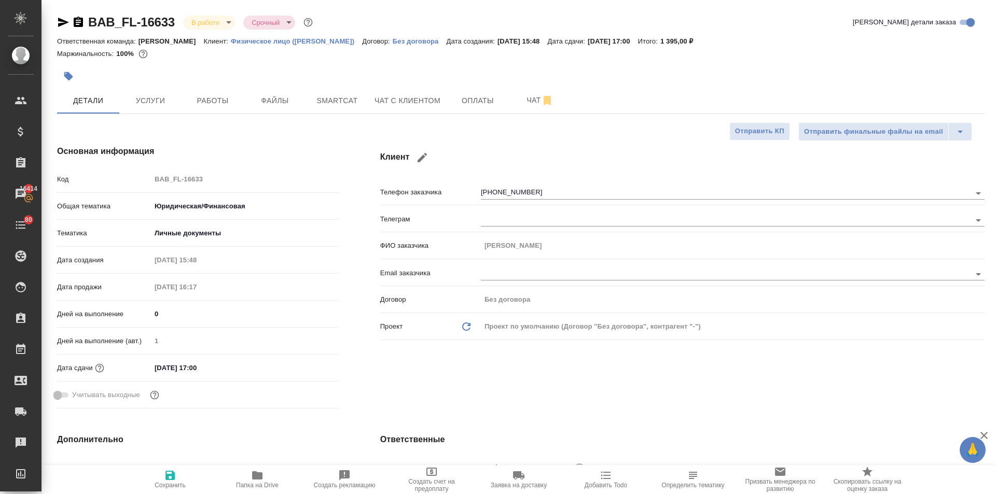
type textarea "x"
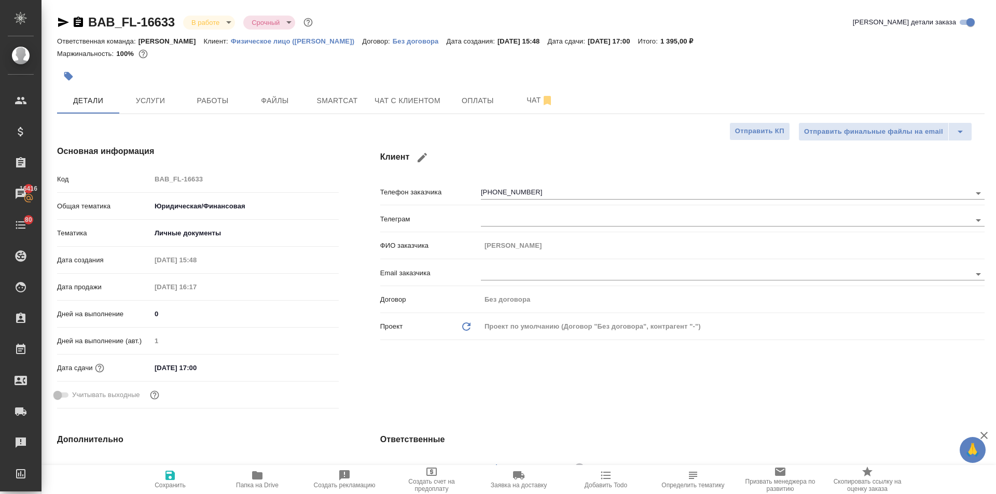
type textarea "x"
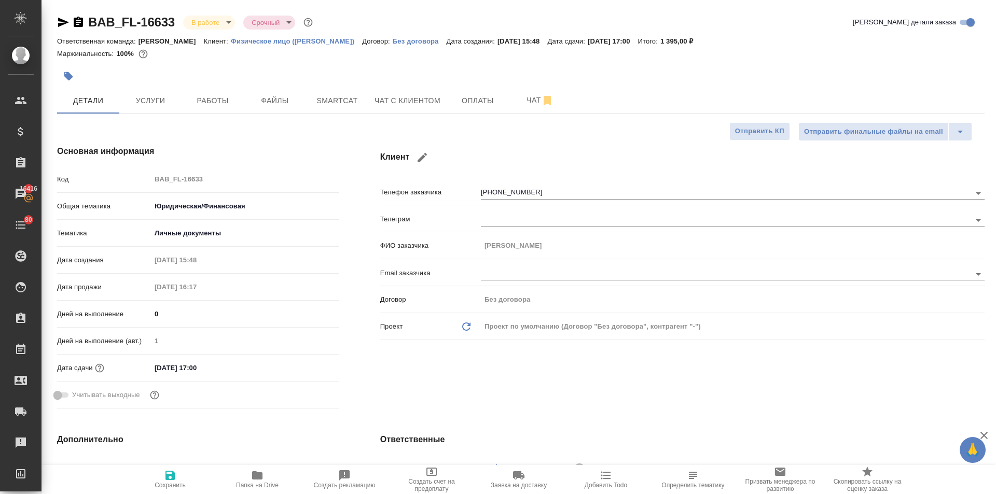
type textarea "x"
click at [225, 104] on span "Работы" at bounding box center [213, 100] width 50 height 13
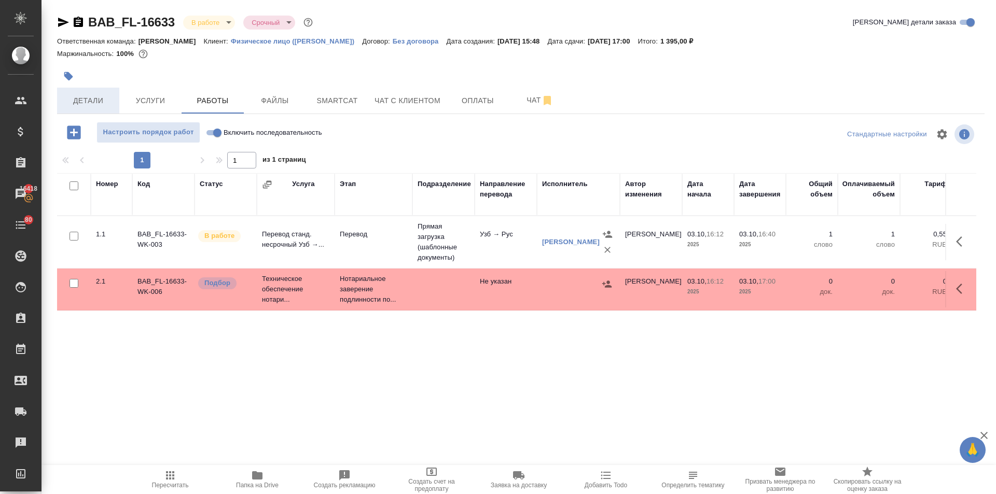
click at [86, 106] on span "Детали" at bounding box center [88, 100] width 50 height 13
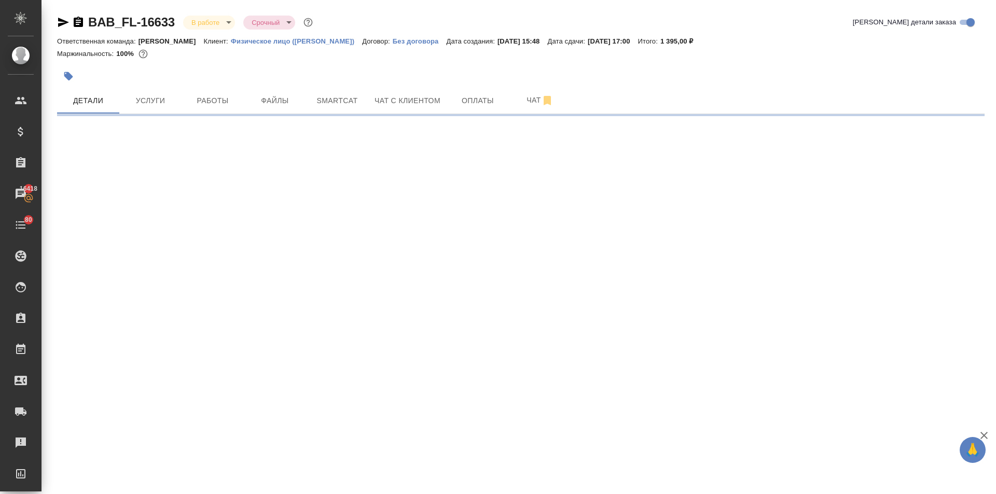
select select "RU"
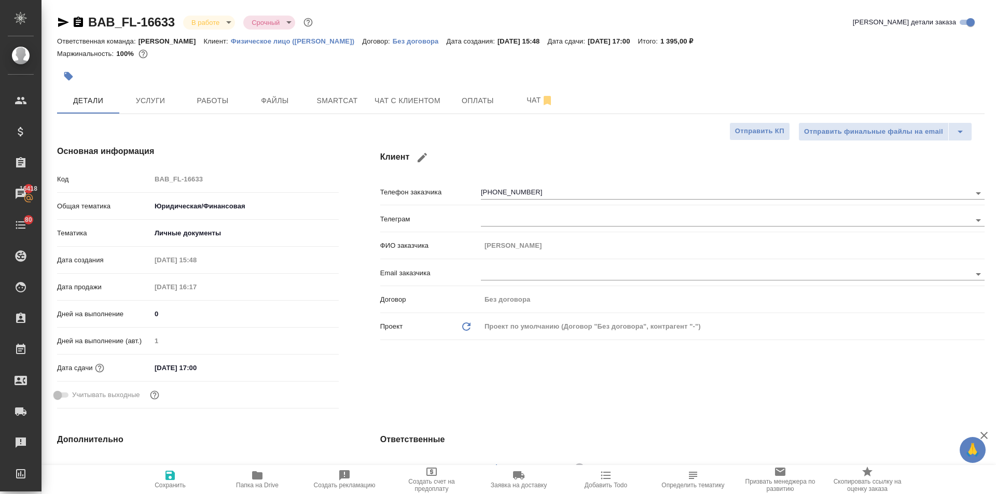
type textarea "x"
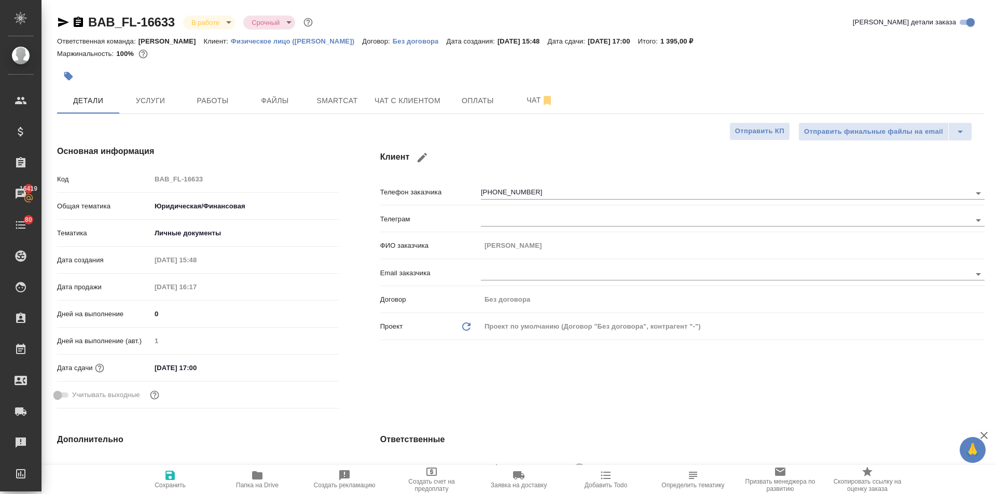
type textarea "x"
click at [210, 85] on div at bounding box center [366, 76] width 618 height 23
click at [216, 94] on span "Работы" at bounding box center [213, 100] width 50 height 13
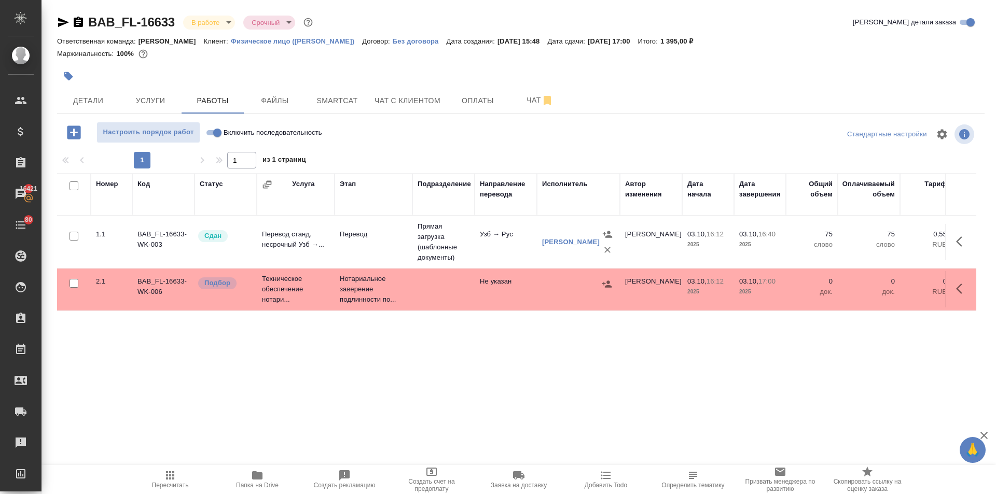
click at [209, 130] on input "Включить последовательность" at bounding box center [217, 133] width 37 height 12
checkbox input "true"
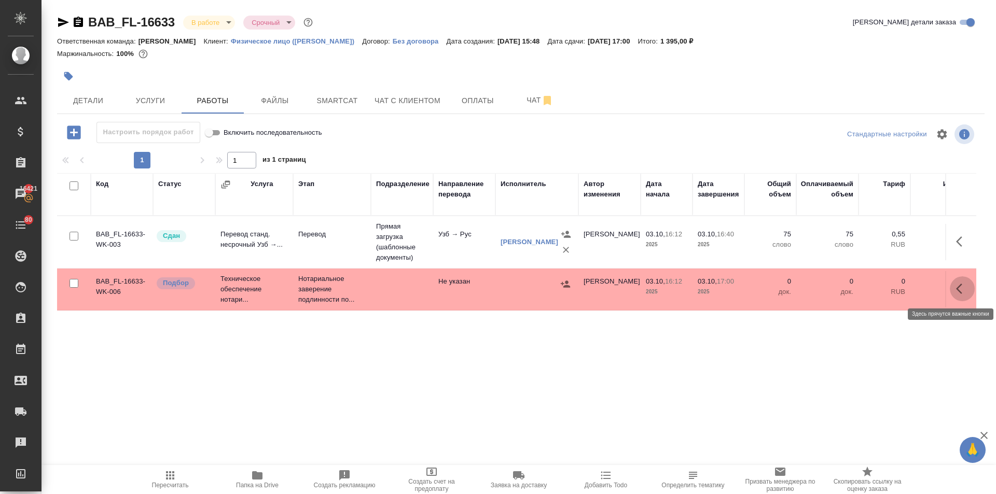
click at [959, 290] on icon "button" at bounding box center [962, 289] width 12 height 12
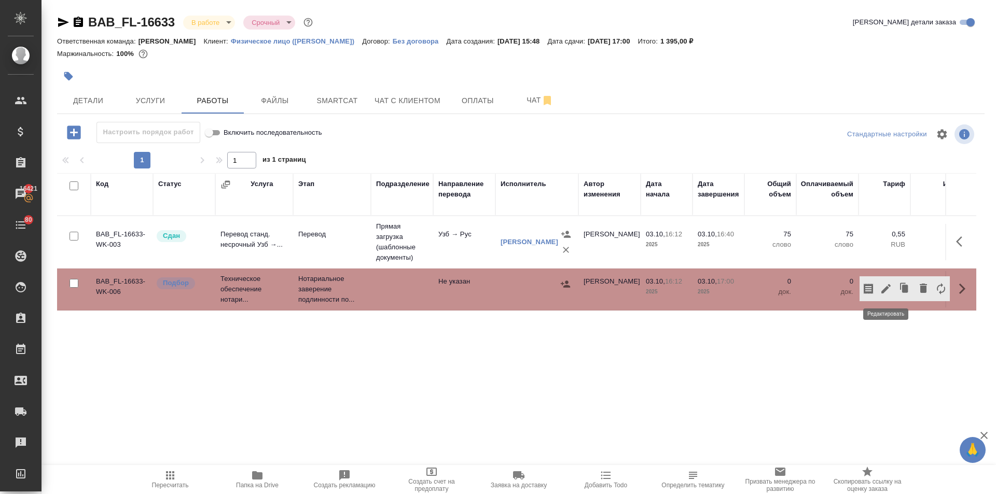
click at [886, 286] on icon "button" at bounding box center [885, 289] width 12 height 12
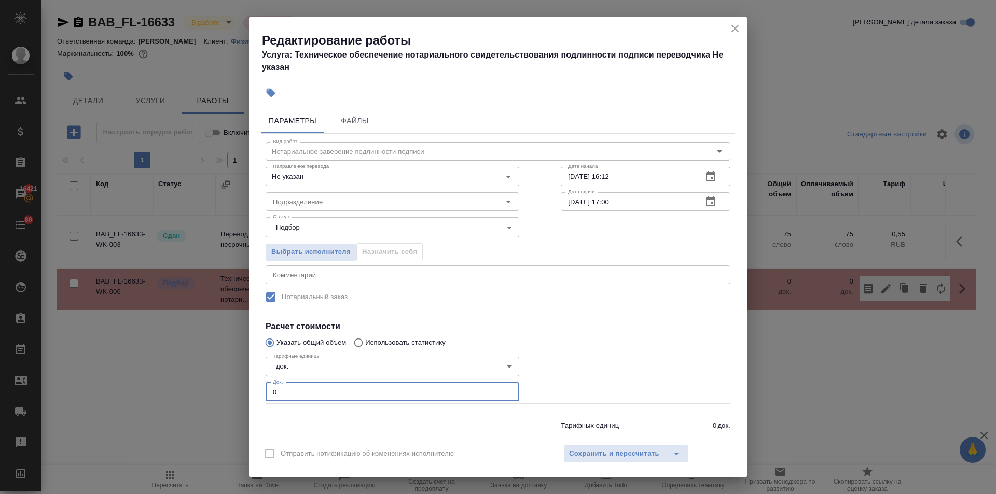
drag, startPoint x: 275, startPoint y: 384, endPoint x: 258, endPoint y: 387, distance: 17.5
click at [258, 387] on div "Параметры Файлы Вид работ Нотариальное заверение подлинности подписи Вид работ …" at bounding box center [498, 270] width 498 height 333
type input "1"
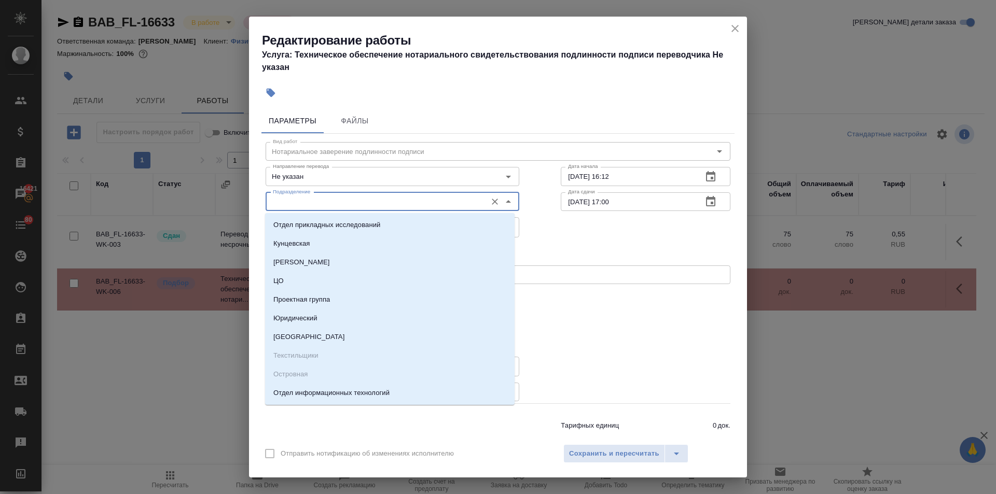
click at [314, 203] on input "Подразделение" at bounding box center [375, 201] width 213 height 12
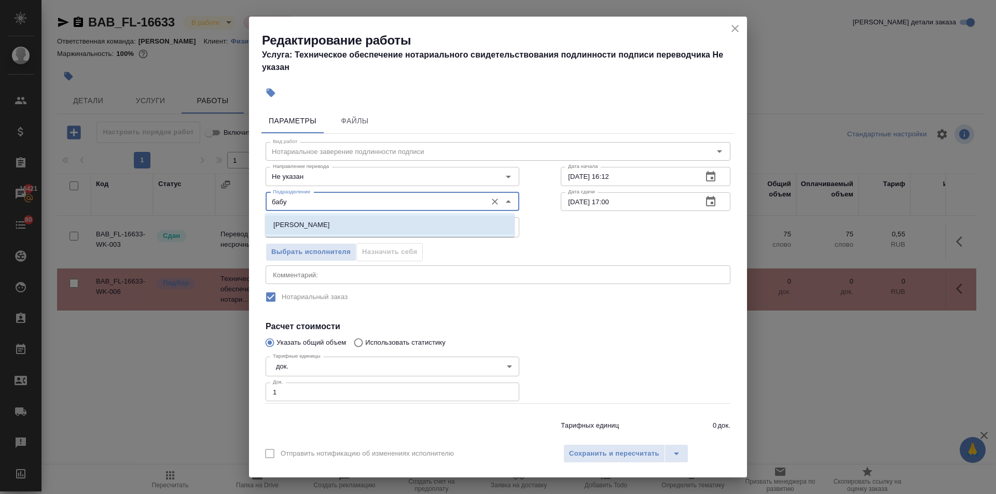
click at [316, 225] on p "[PERSON_NAME]" at bounding box center [301, 225] width 57 height 10
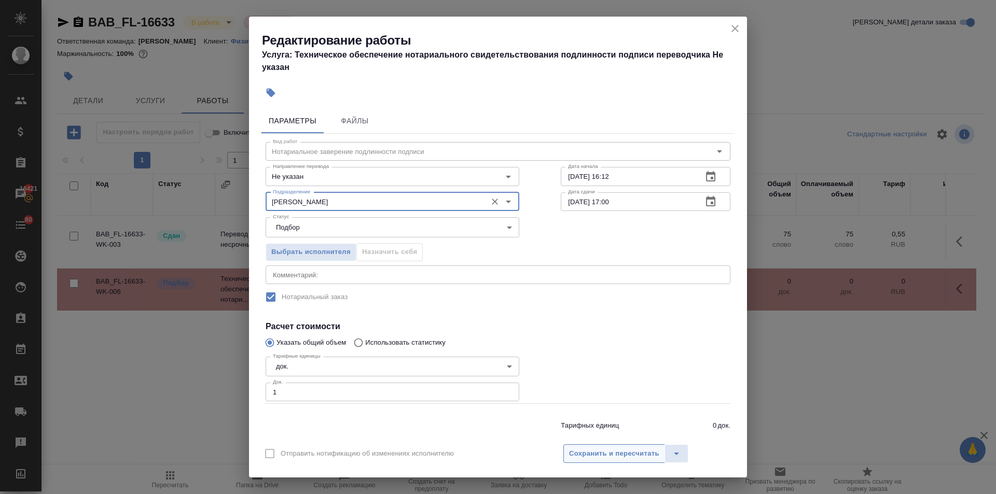
type input "[PERSON_NAME]"
click at [581, 458] on span "Сохранить и пересчитать" at bounding box center [614, 454] width 90 height 12
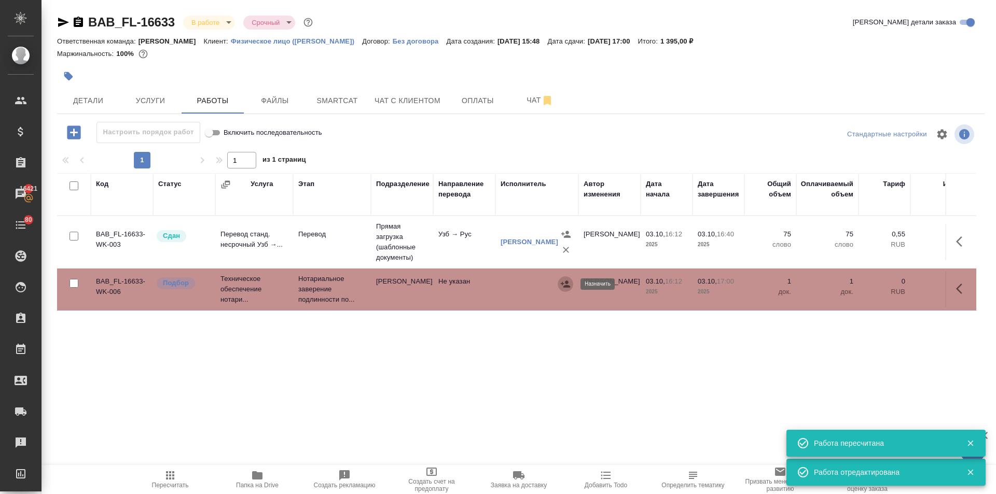
click at [564, 281] on icon "button" at bounding box center [565, 284] width 10 height 10
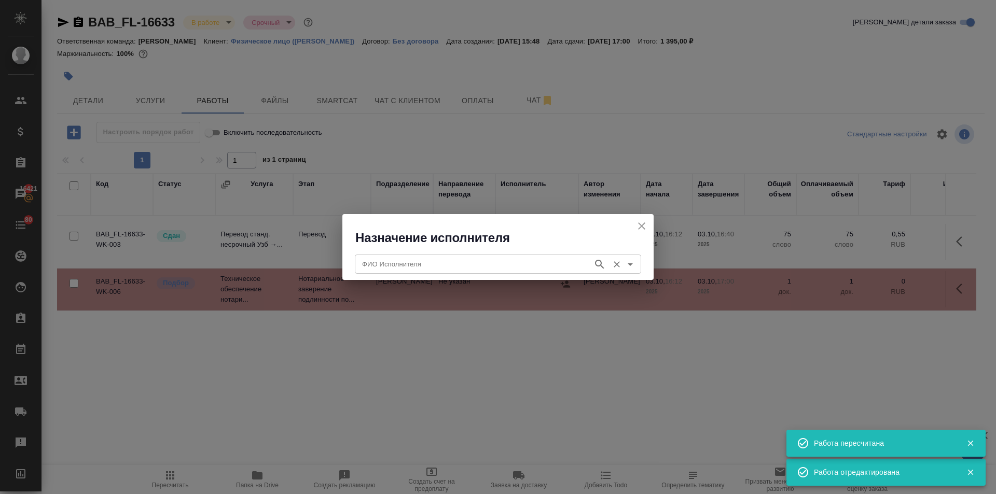
click at [429, 267] on input "ФИО Исполнителя" at bounding box center [473, 264] width 230 height 12
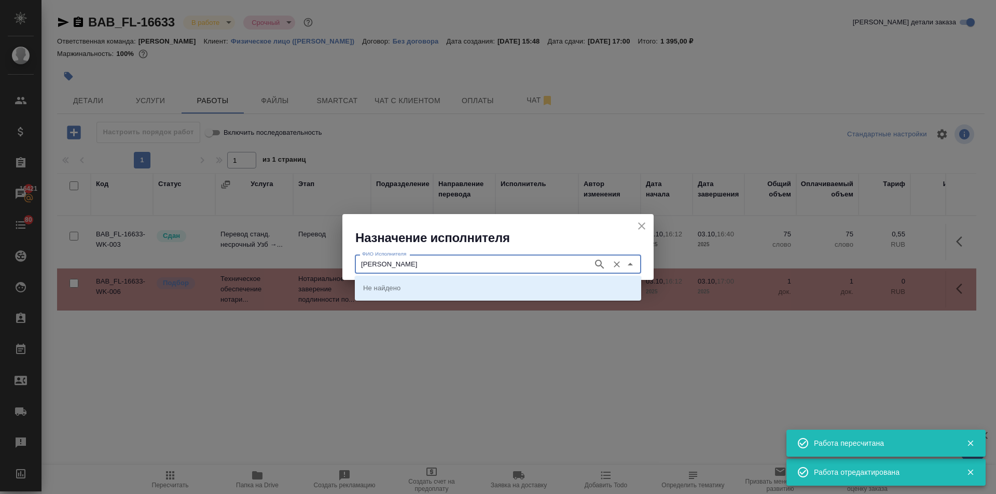
type input "соколова"
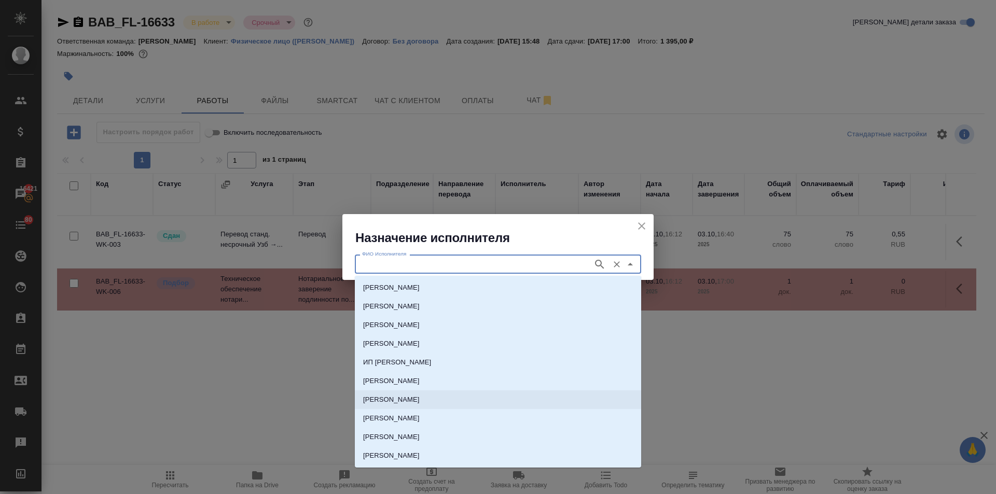
click at [420, 396] on p "НОТАРИУС Соколова Марина Валентиновна" at bounding box center [391, 400] width 57 height 10
type input "НОТАРИУС Соколова Марина Валентиновна"
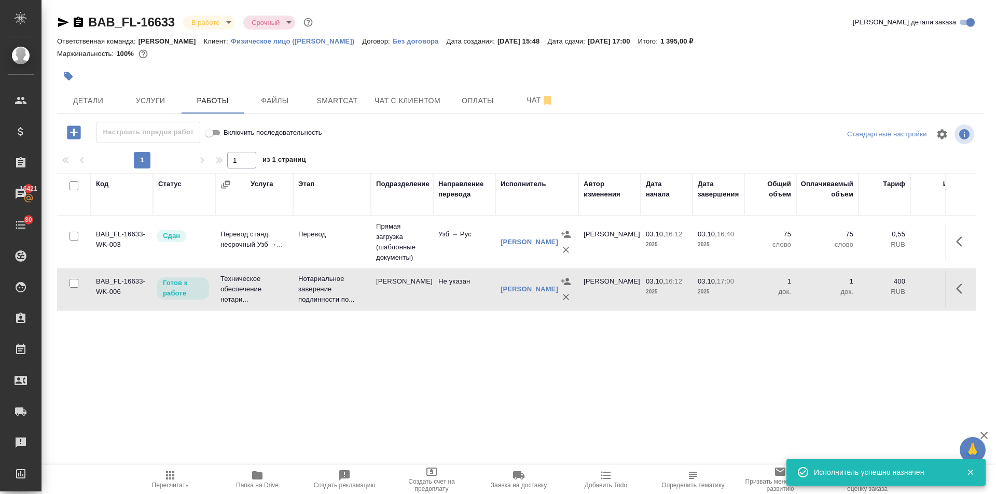
click at [169, 478] on icon "button" at bounding box center [170, 475] width 8 height 8
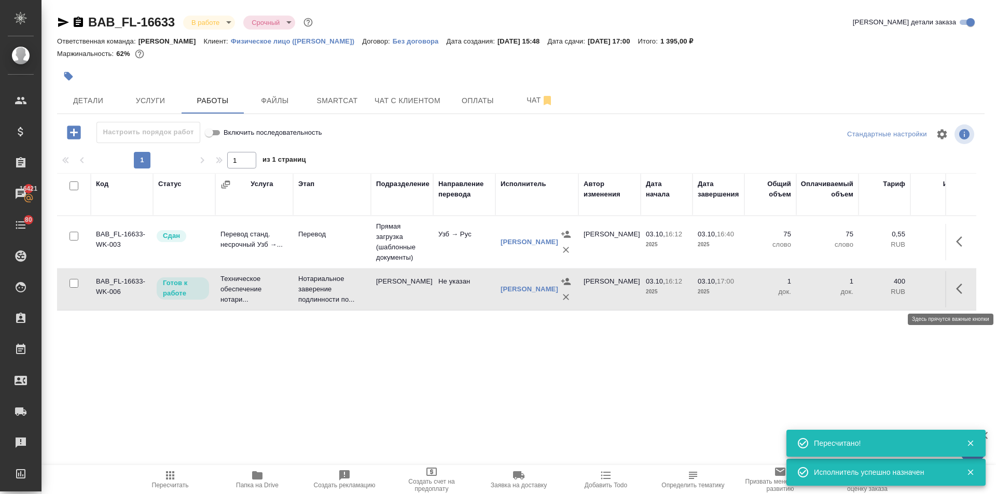
click at [959, 291] on icon "button" at bounding box center [959, 289] width 6 height 10
click at [889, 293] on icon "button" at bounding box center [885, 289] width 12 height 12
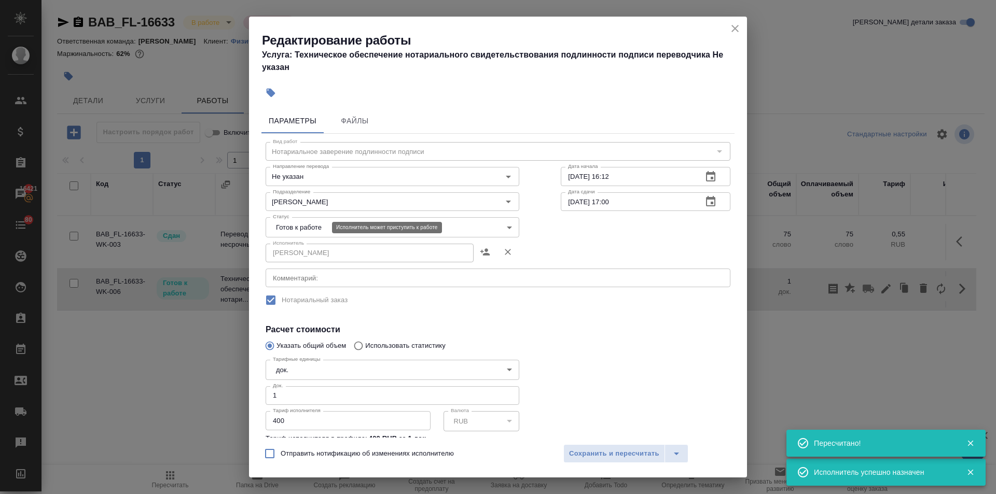
click at [280, 231] on body "🙏 .cls-1 fill:#fff; AWATERA Ilina Ekaterina Клиенты Спецификации Заказы 16421 Ч…" at bounding box center [498, 247] width 996 height 494
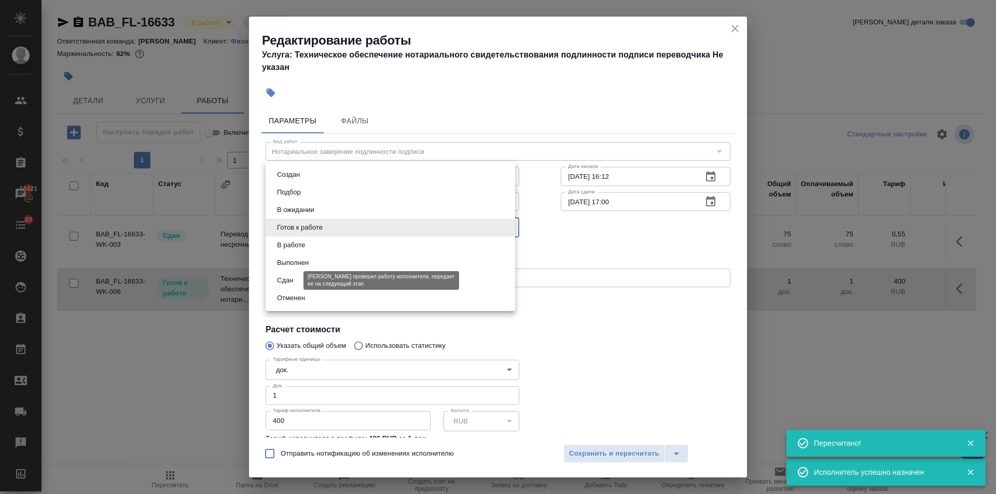
click at [277, 276] on button "Сдан" at bounding box center [285, 280] width 22 height 11
type input "closed"
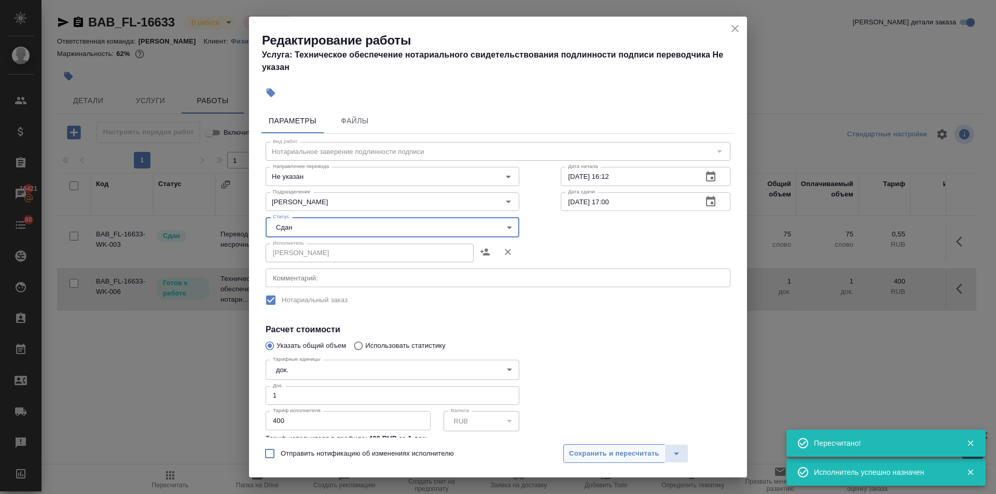
click at [592, 455] on span "Сохранить и пересчитать" at bounding box center [614, 454] width 90 height 12
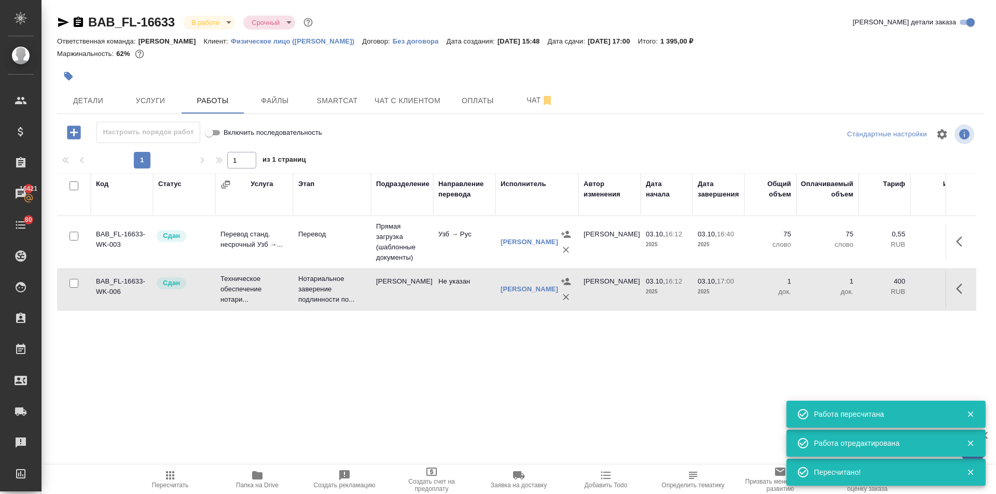
click at [165, 482] on span "Пересчитать" at bounding box center [170, 485] width 37 height 7
click at [144, 99] on span "Услуги" at bounding box center [150, 100] width 50 height 13
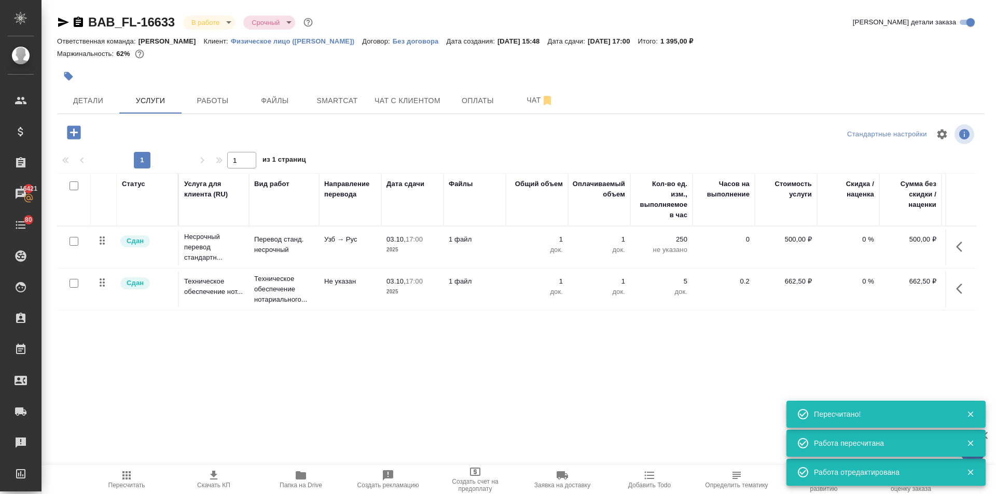
scroll to position [0, 59]
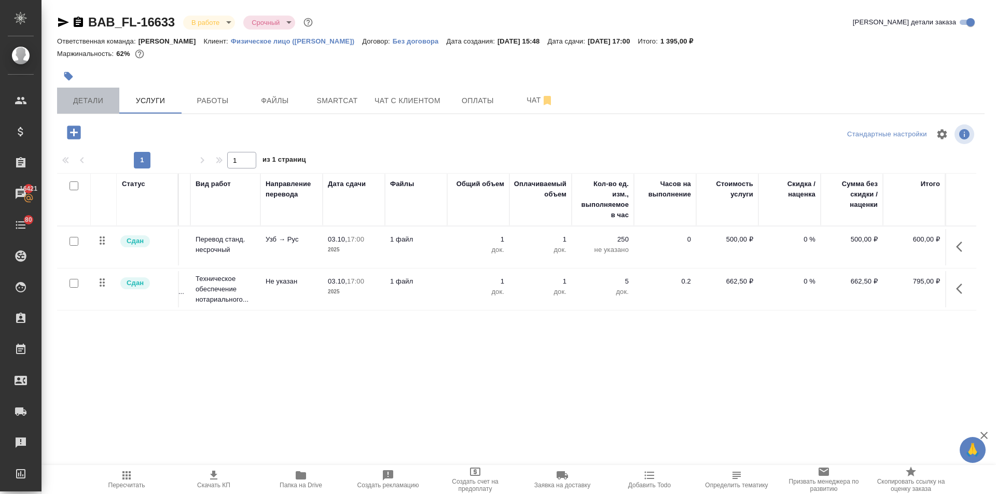
click at [81, 95] on span "Детали" at bounding box center [88, 100] width 50 height 13
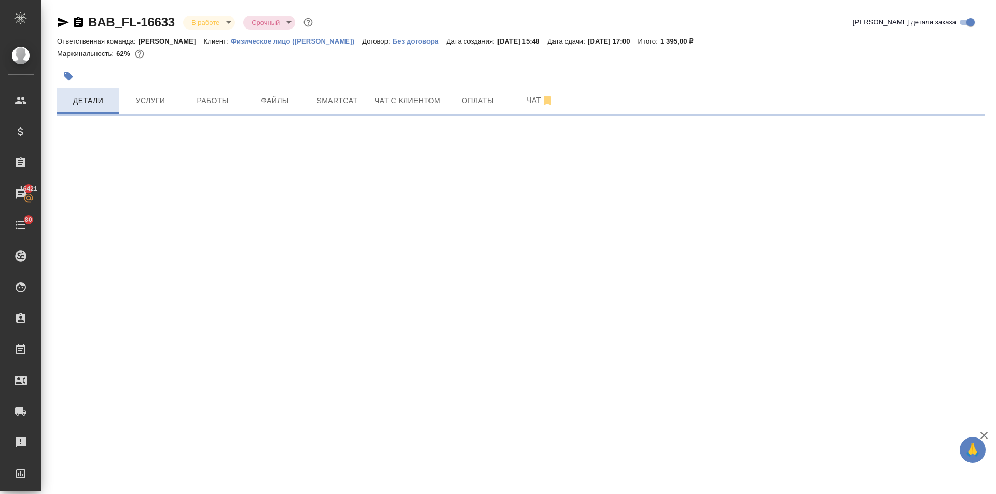
select select "RU"
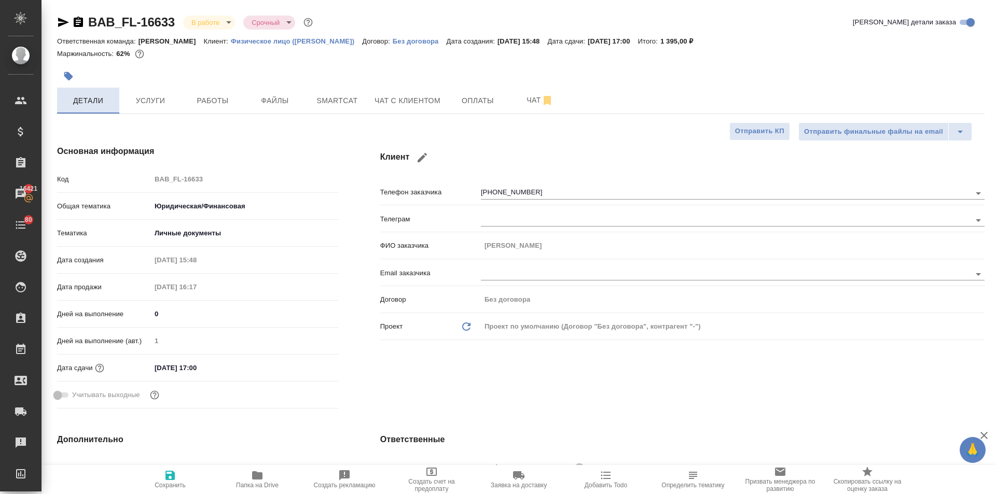
type textarea "x"
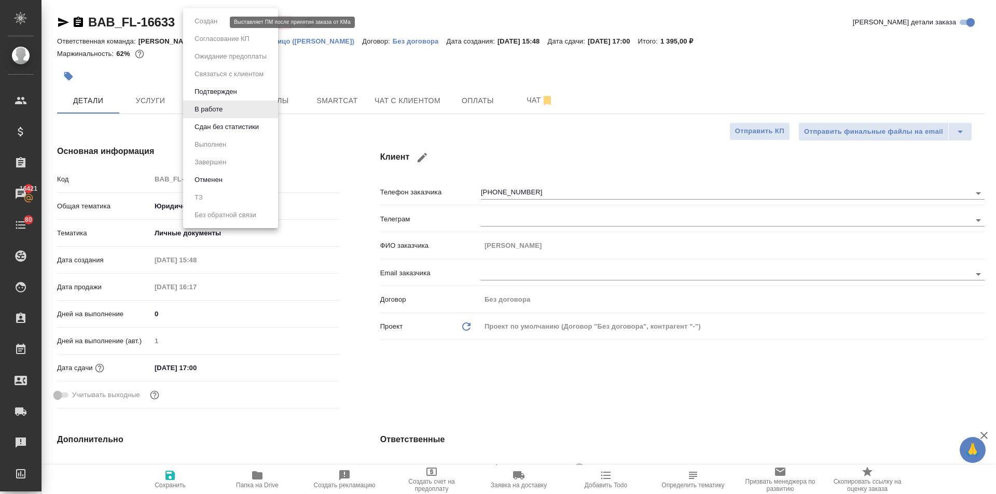
click at [198, 21] on body "🙏 .cls-1 fill:#fff; AWATERA Ilina Ekaterina Клиенты Спецификации Заказы 16421 Ч…" at bounding box center [498, 247] width 996 height 494
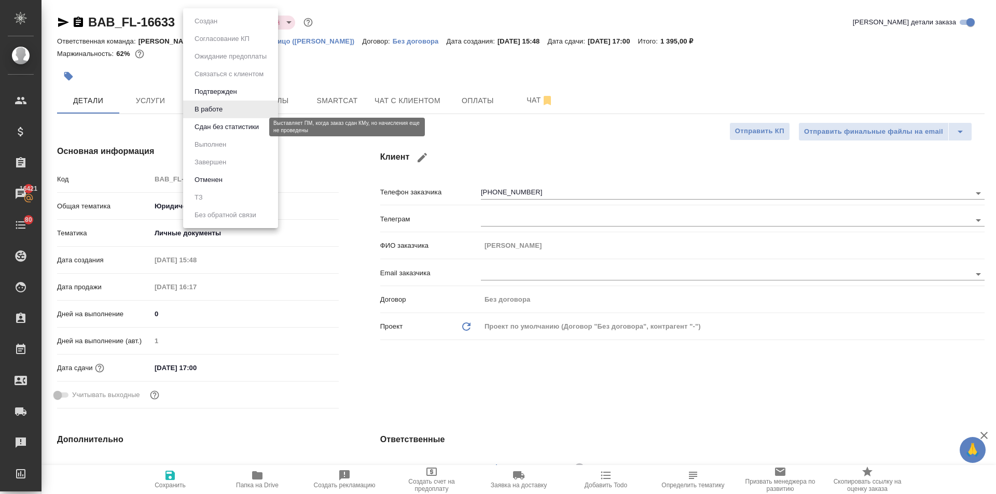
click at [199, 129] on button "Сдан без статистики" at bounding box center [226, 126] width 71 height 11
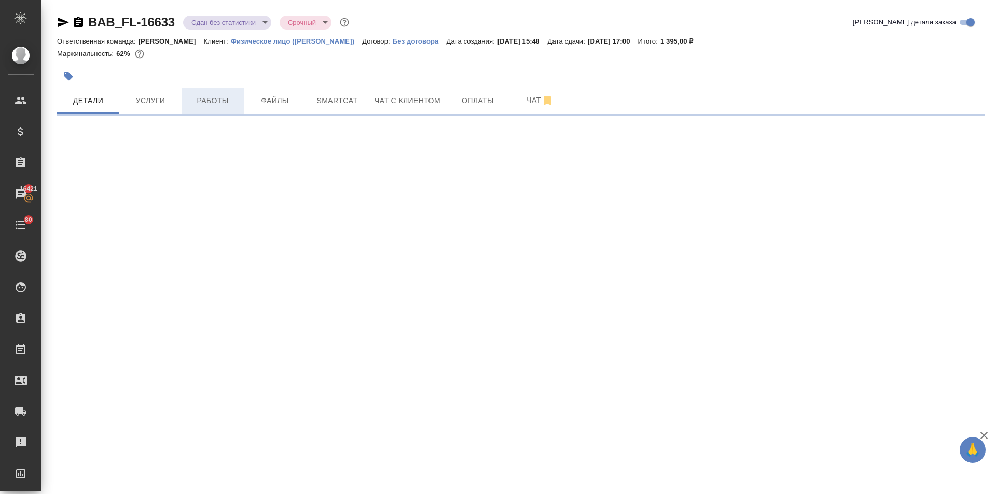
click at [199, 99] on span "Работы" at bounding box center [213, 100] width 50 height 13
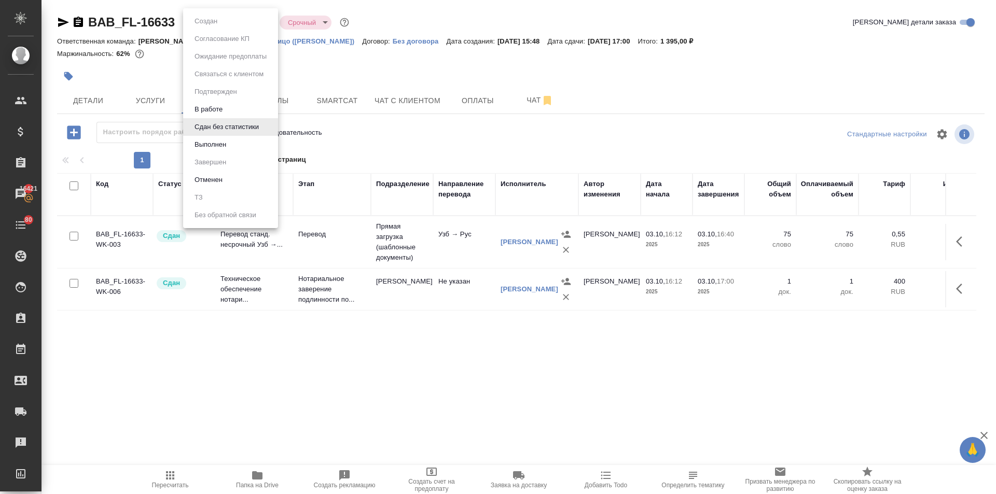
click at [209, 26] on body "🙏 .cls-1 fill:#fff; AWATERA Ilina Ekaterina Клиенты Спецификации Заказы 16421 Ч…" at bounding box center [498, 247] width 996 height 494
click at [214, 150] on button "Выполнен" at bounding box center [210, 144] width 38 height 11
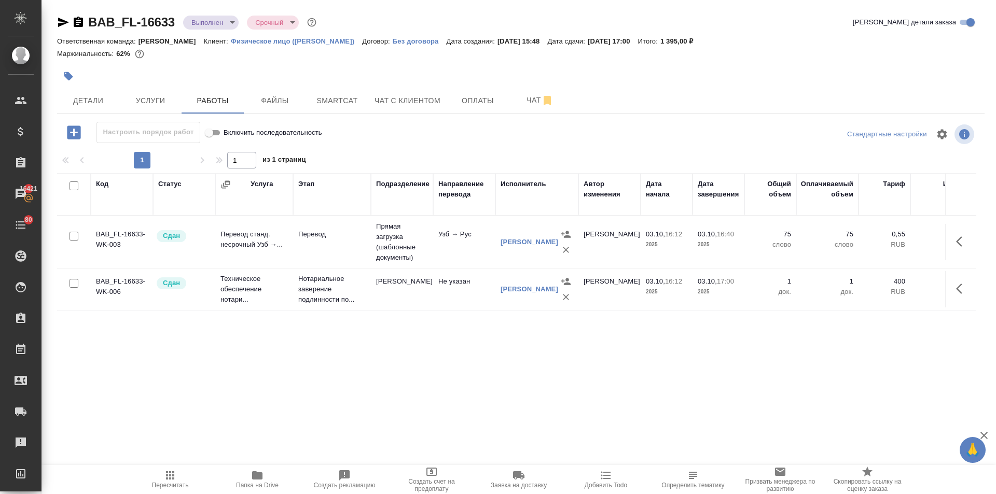
click at [223, 19] on body "🙏 .cls-1 fill:#fff; AWATERA Ilina Ekaterina Клиенты Спецификации Заказы 16421 Ч…" at bounding box center [498, 247] width 996 height 494
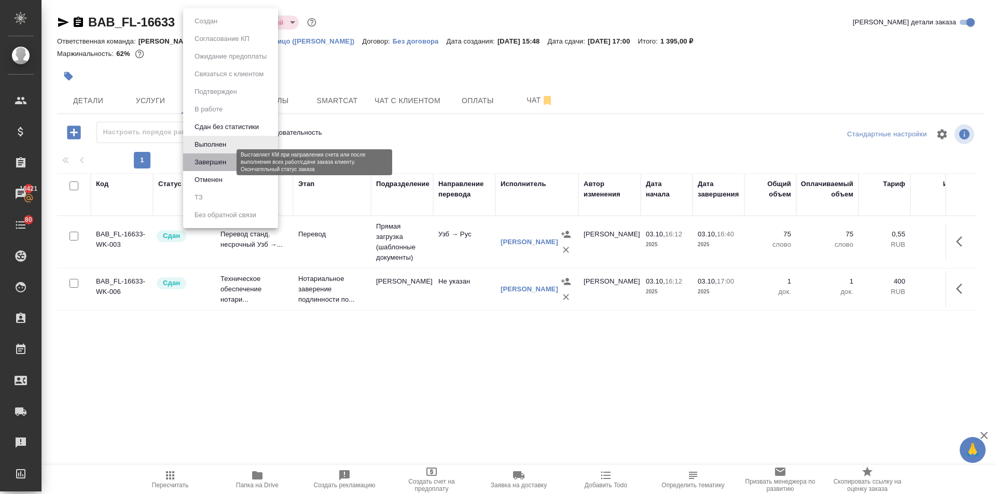
click at [221, 163] on button "Завершен" at bounding box center [210, 162] width 38 height 11
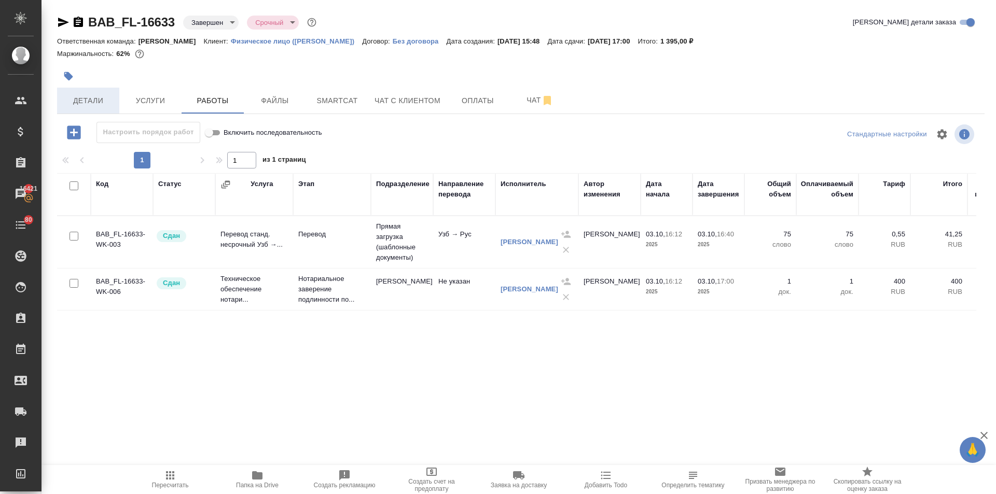
click at [68, 100] on span "Детали" at bounding box center [88, 100] width 50 height 13
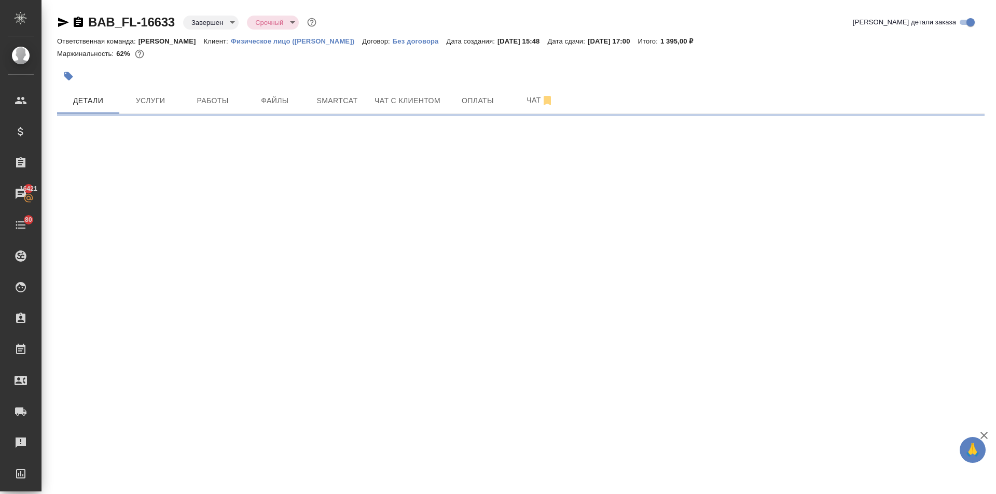
select select "RU"
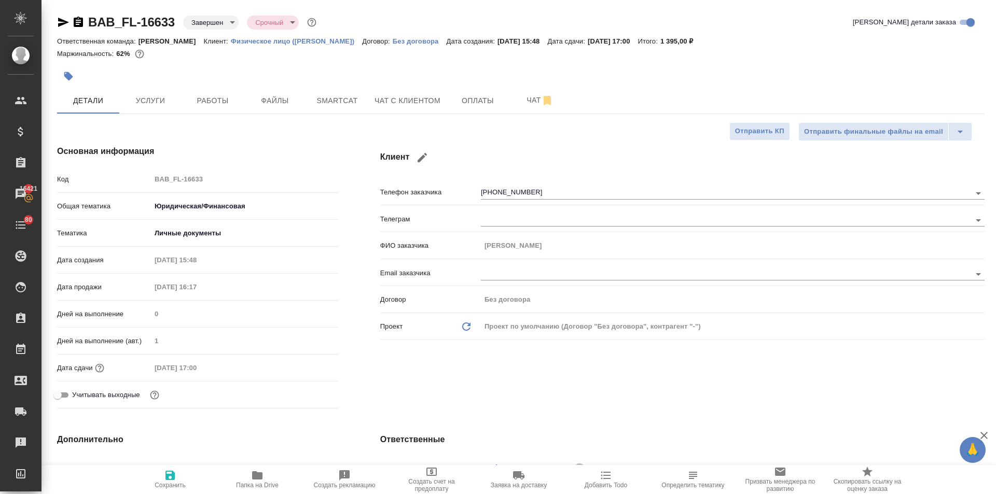
type textarea "x"
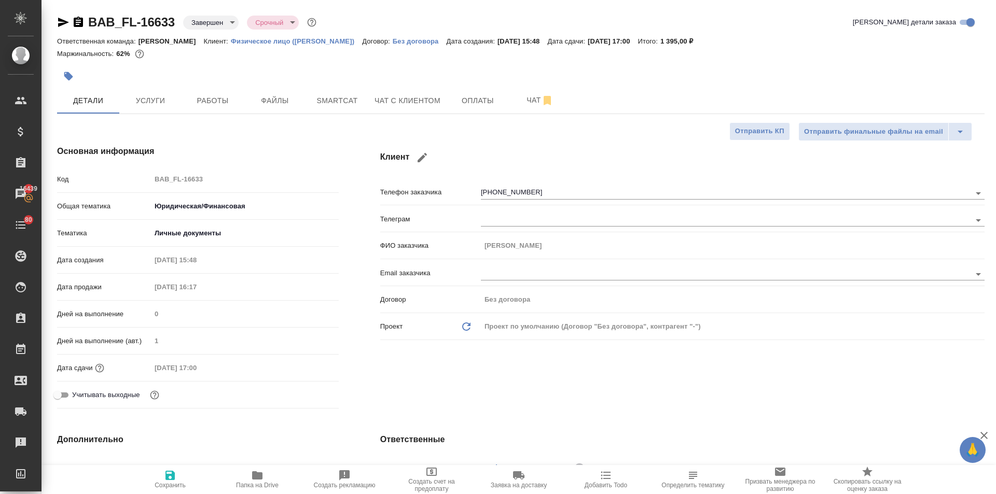
type textarea "x"
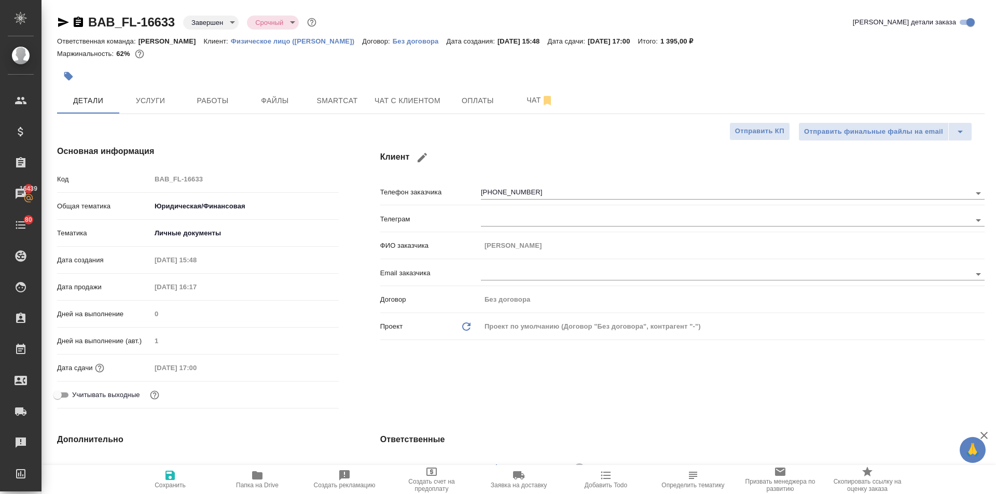
type textarea "x"
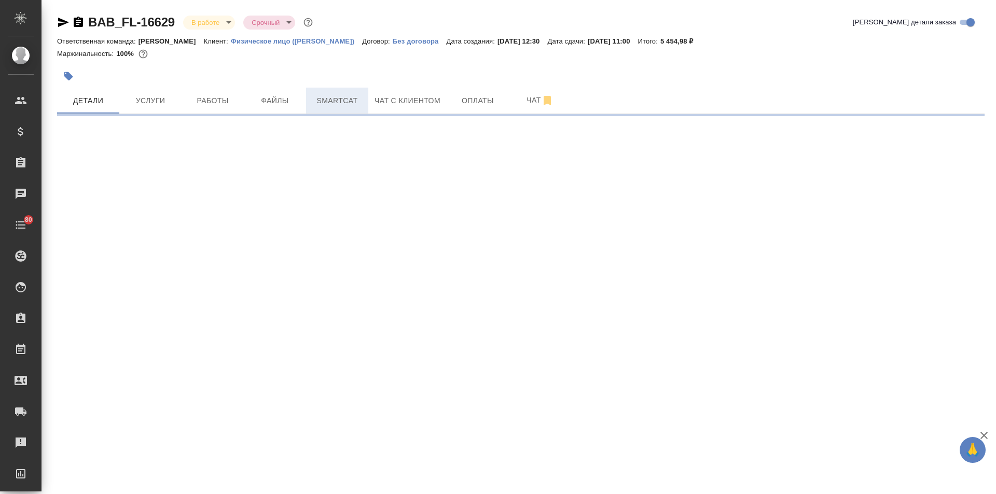
click at [347, 97] on span "Smartcat" at bounding box center [337, 100] width 50 height 13
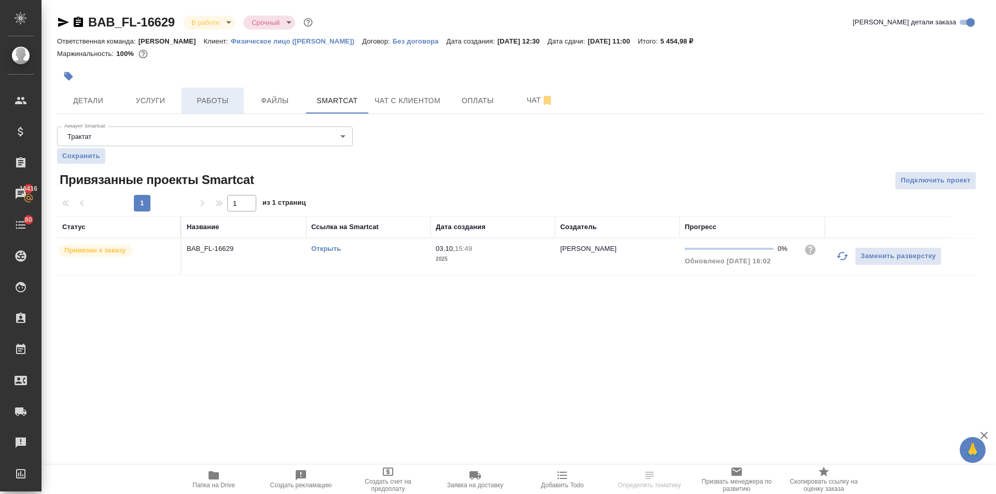
click at [214, 107] on span "Работы" at bounding box center [213, 100] width 50 height 13
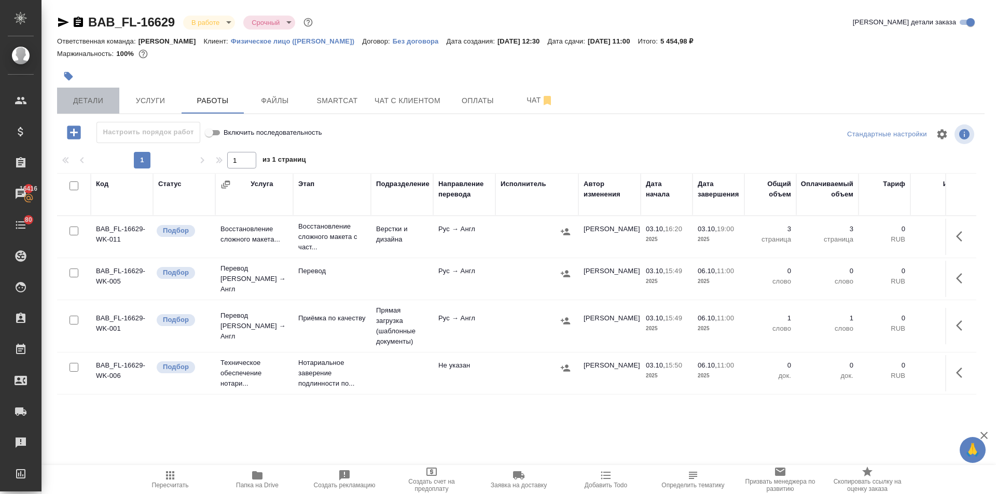
click at [66, 101] on span "Детали" at bounding box center [88, 100] width 50 height 13
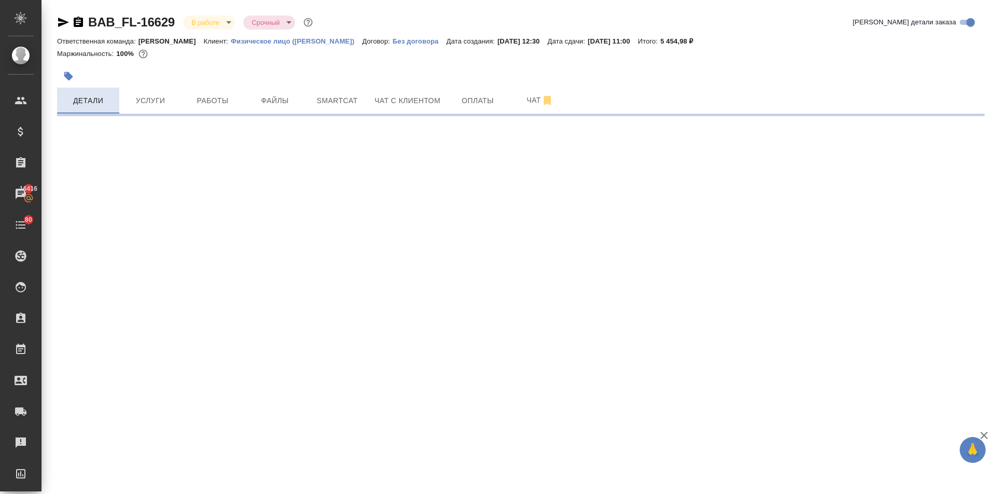
select select "RU"
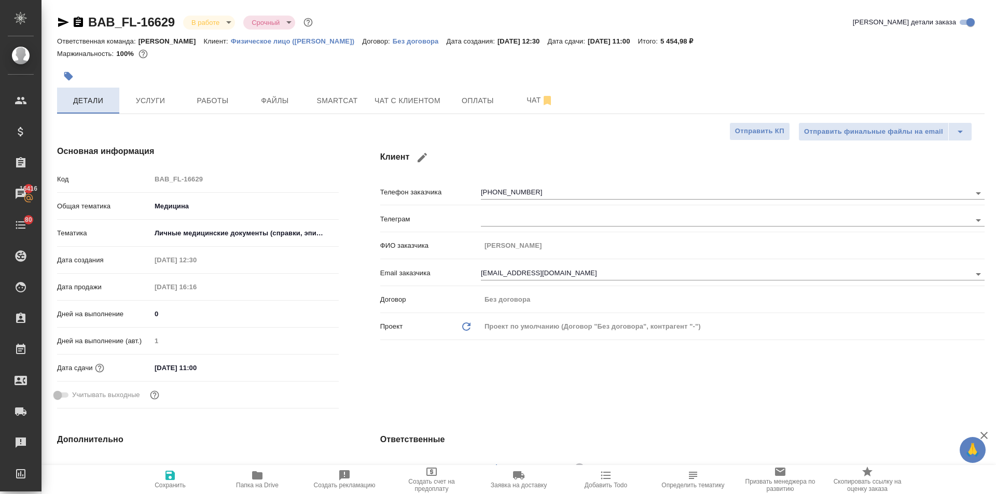
type textarea "x"
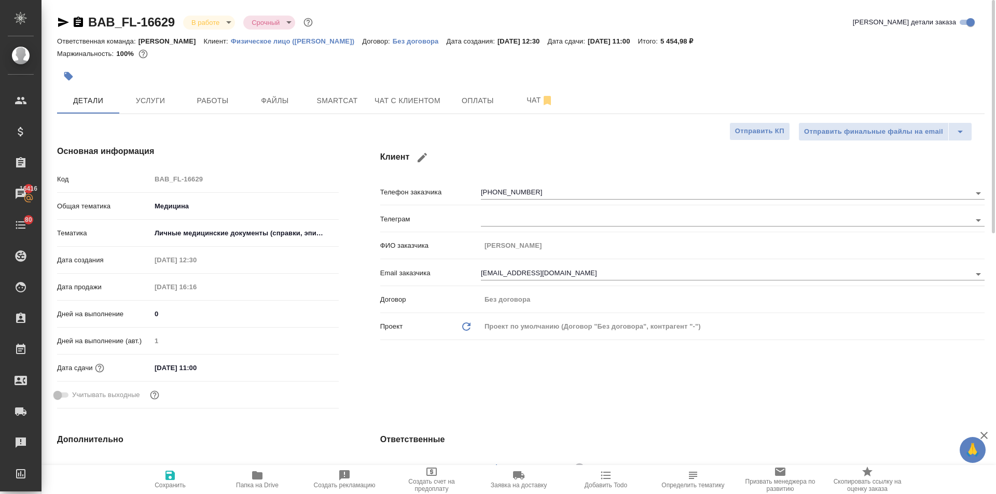
type textarea "x"
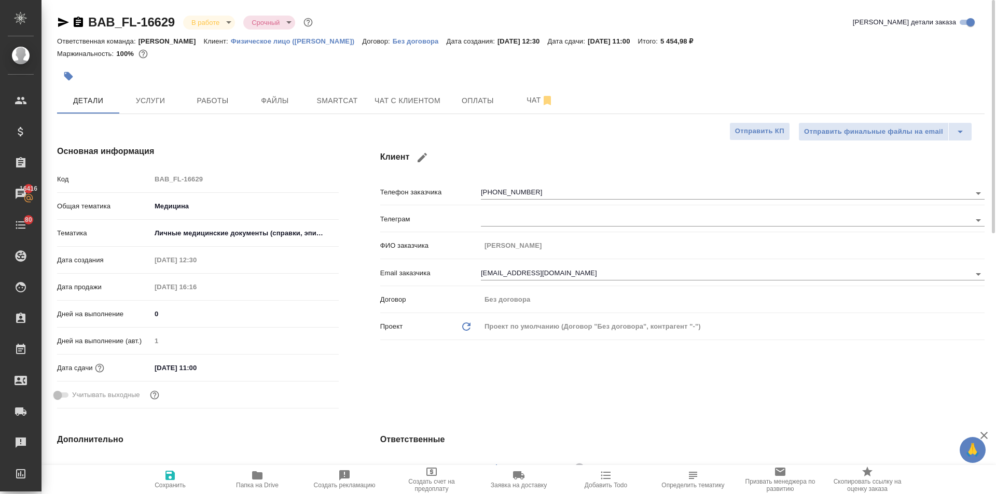
type textarea "x"
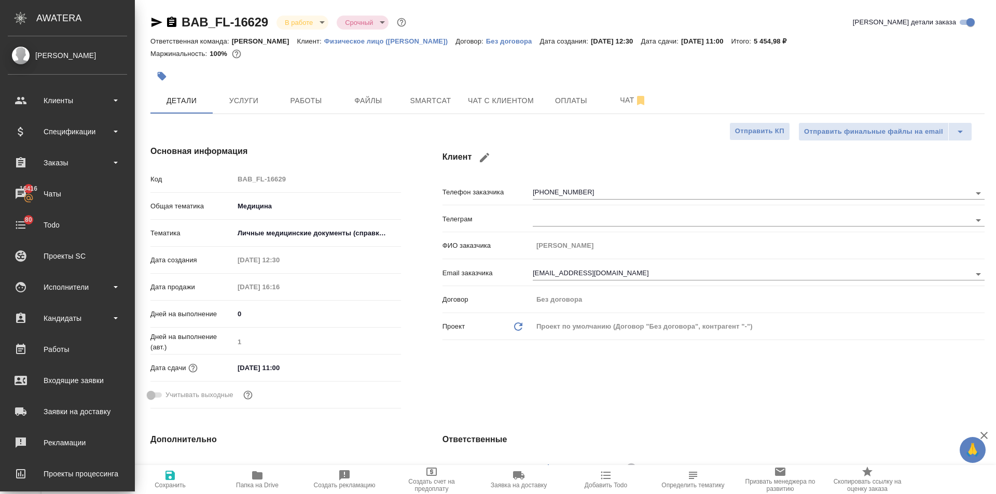
type textarea "x"
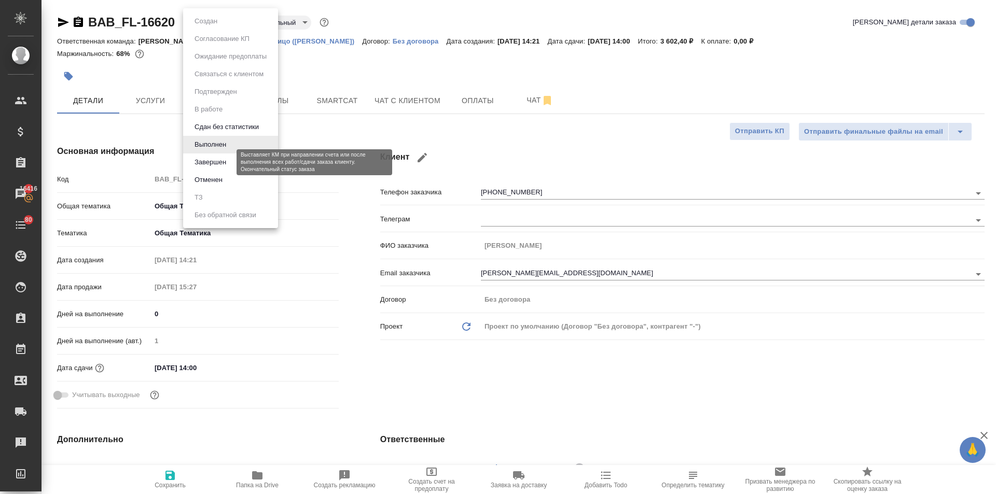
select select "RU"
click at [222, 161] on button "Завершен" at bounding box center [210, 162] width 38 height 11
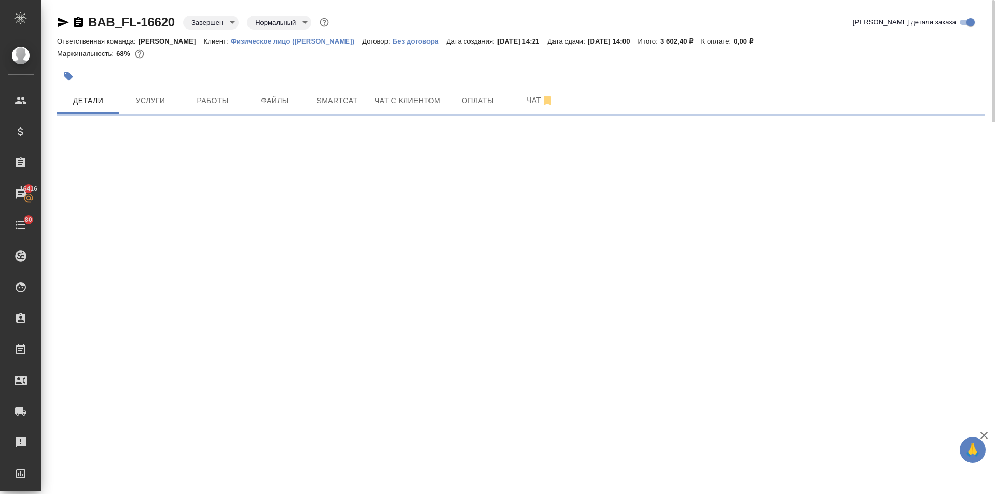
select select "RU"
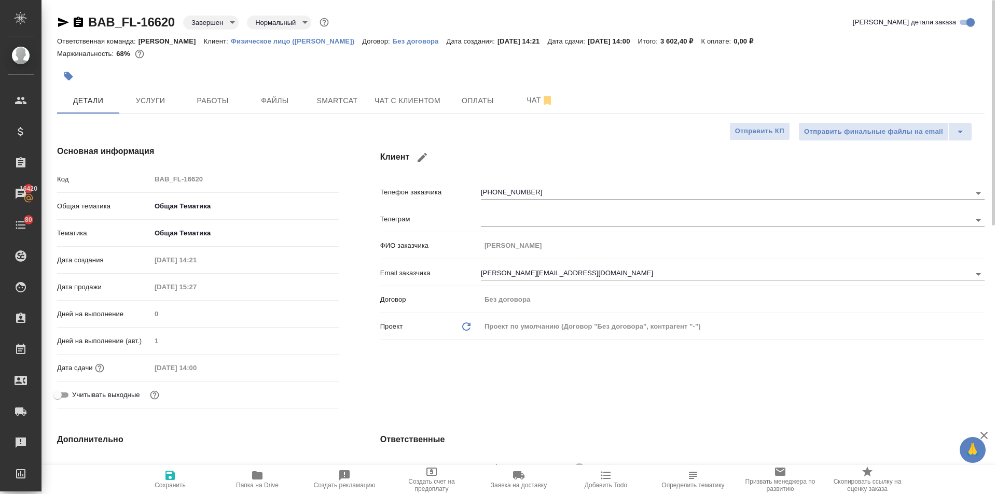
type textarea "x"
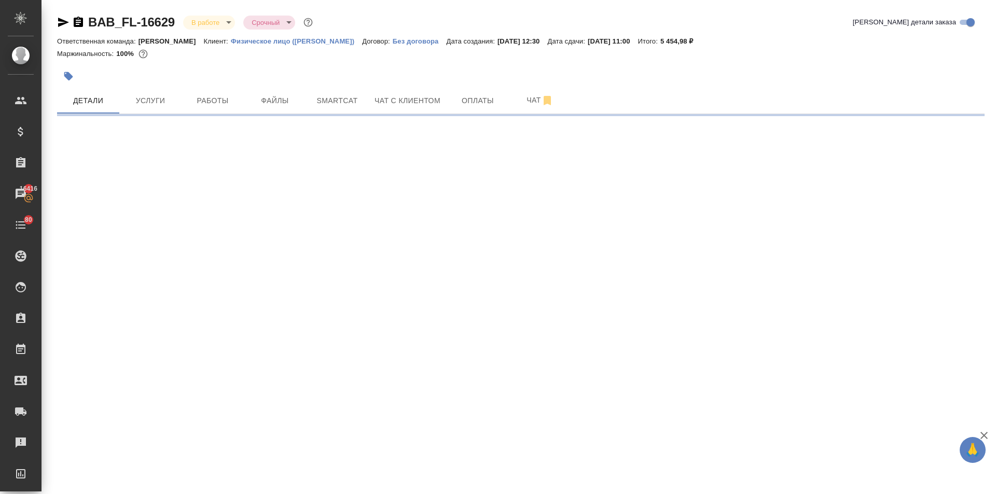
select select "RU"
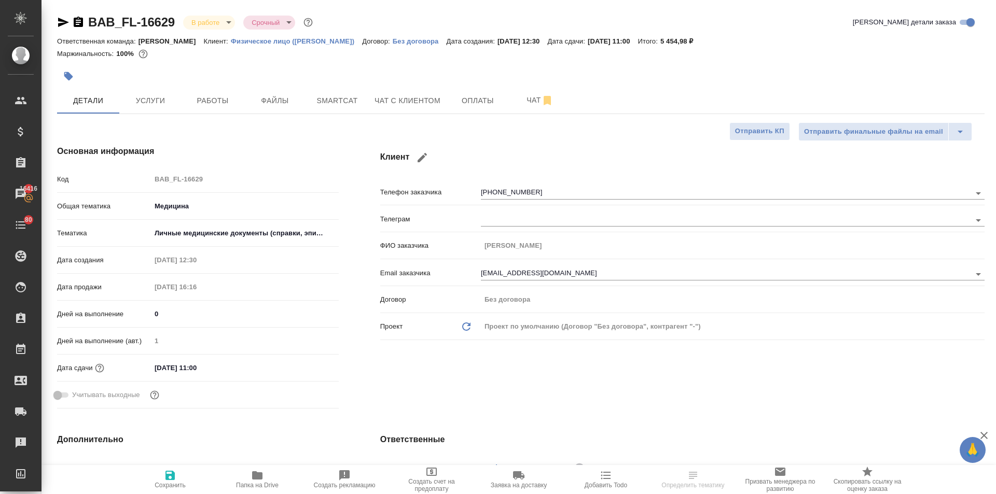
type textarea "x"
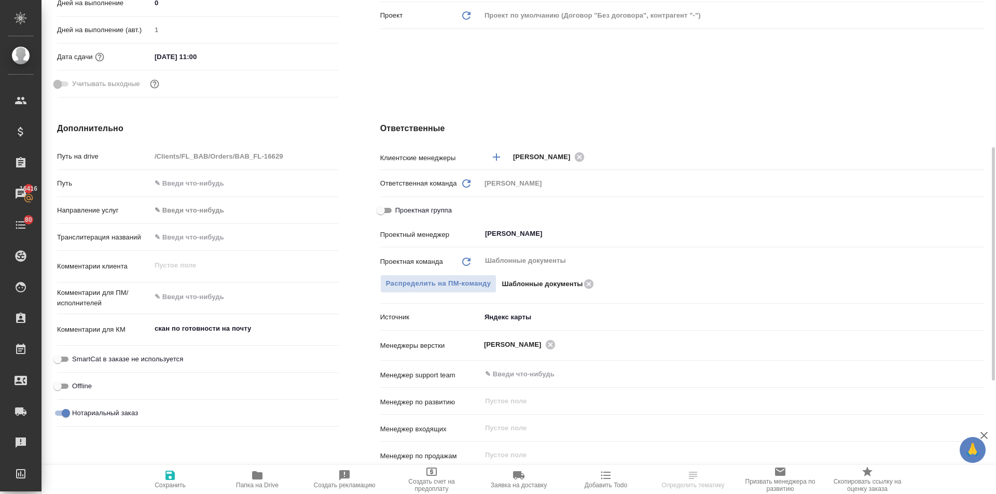
scroll to position [156, 0]
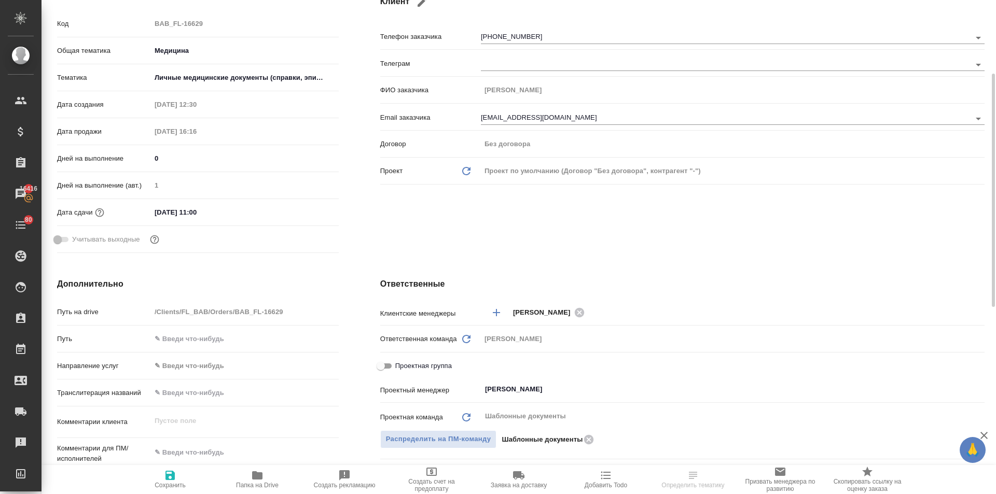
type textarea "x"
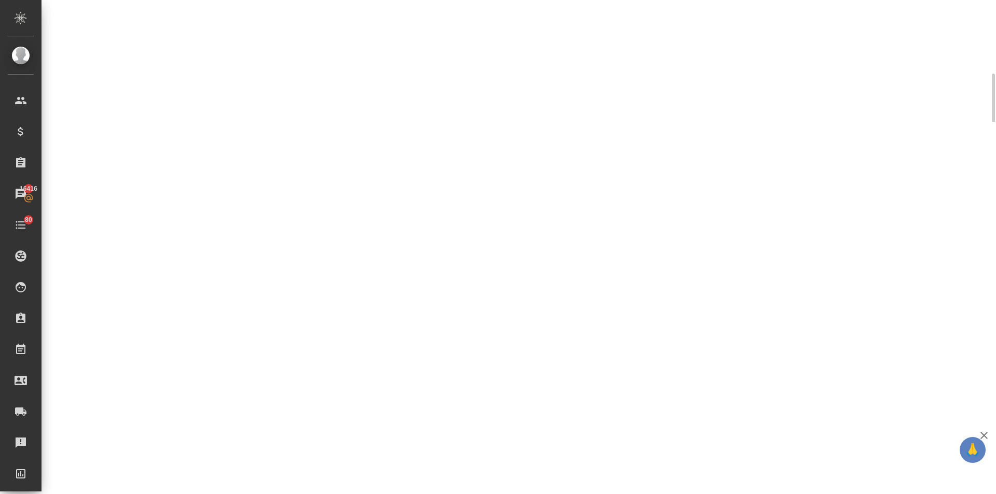
select select "RU"
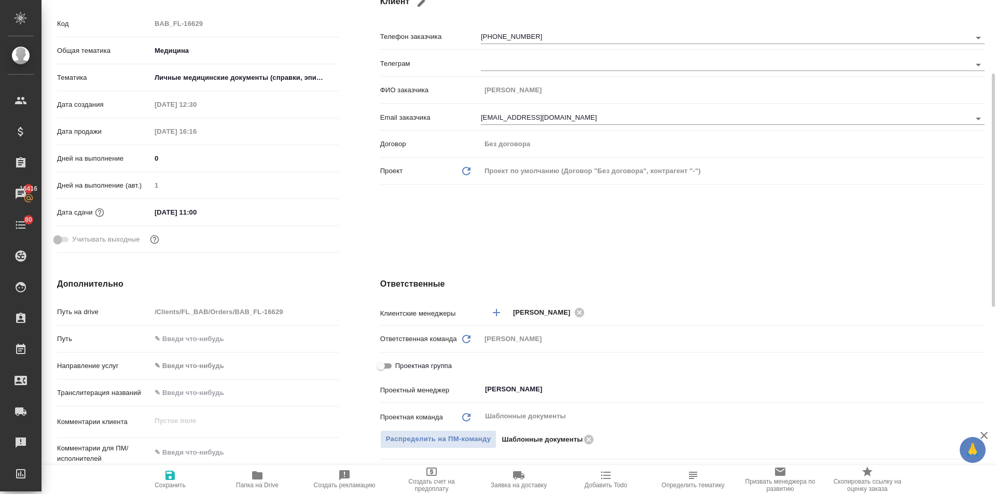
type textarea "x"
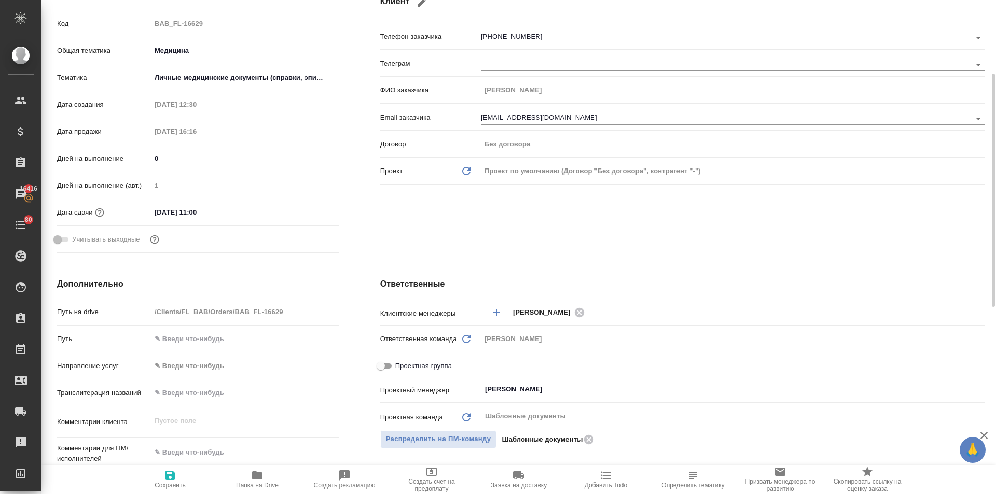
type textarea "x"
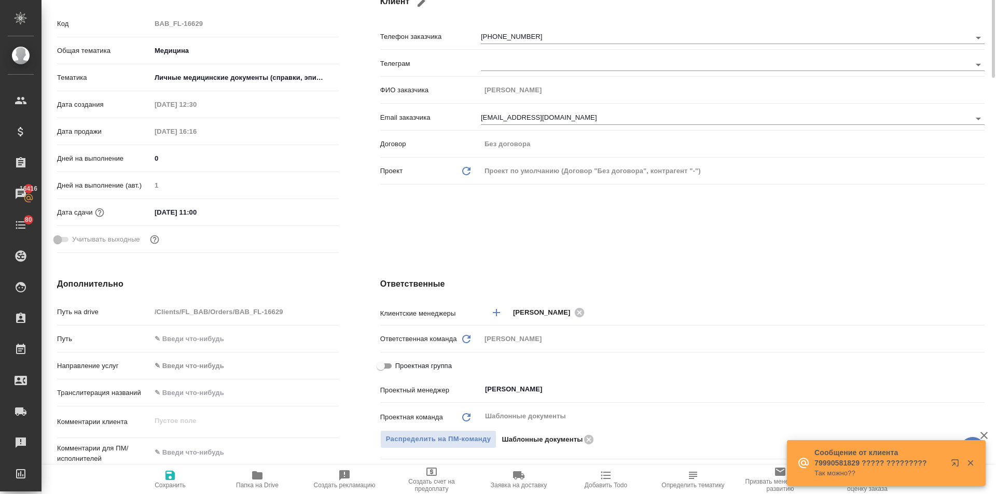
scroll to position [0, 0]
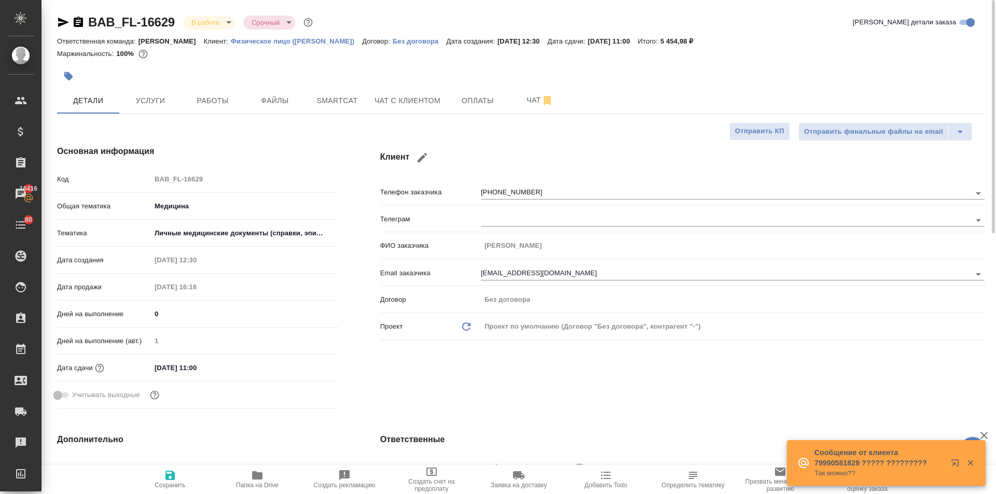
type textarea "x"
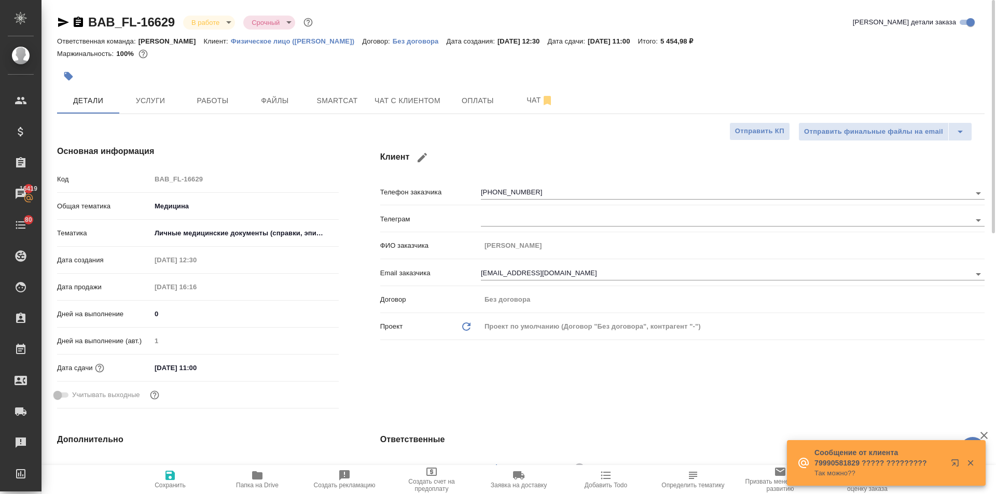
type textarea "x"
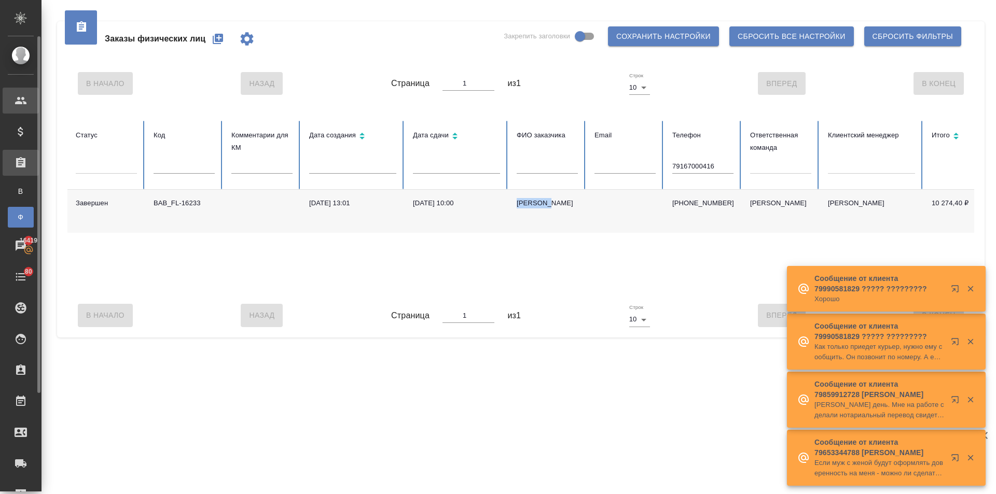
click at [27, 97] on div "Клиенты" at bounding box center [21, 101] width 36 height 26
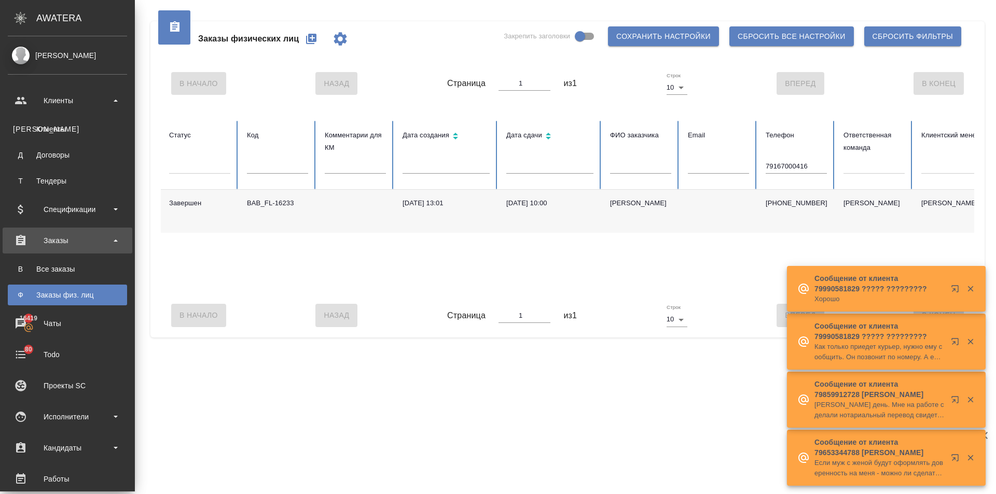
click at [36, 114] on ul "К Клиенты Д Договоры Т Тендеры" at bounding box center [67, 153] width 135 height 78
click at [40, 122] on link "К Клиенты" at bounding box center [67, 129] width 119 height 21
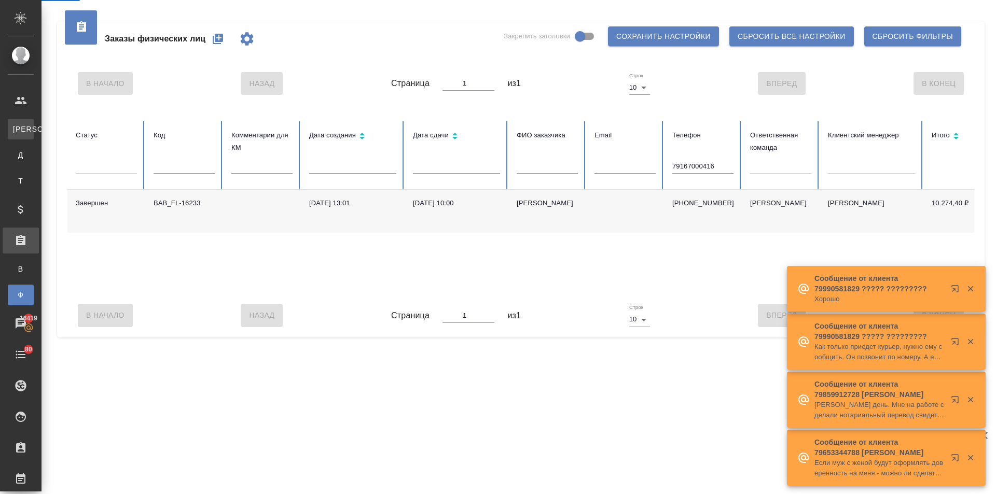
select select "RU"
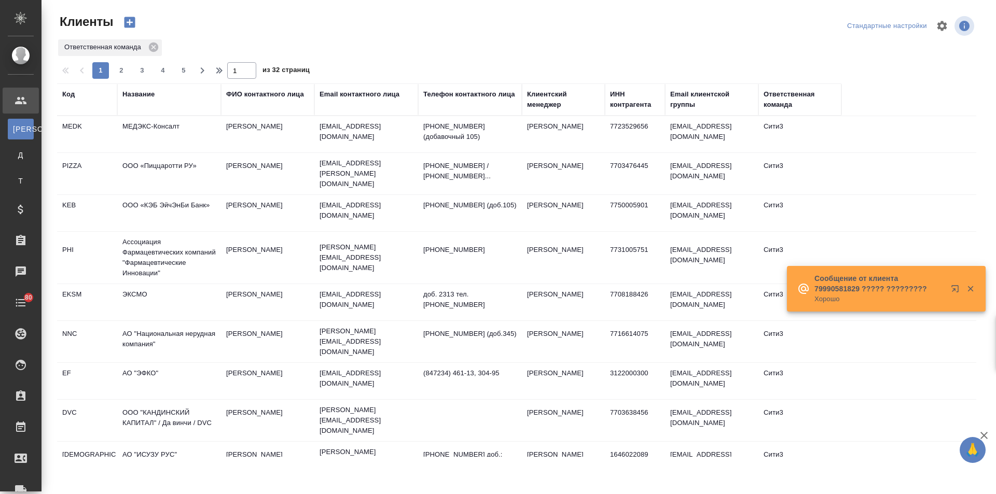
click at [127, 93] on div "Название" at bounding box center [138, 94] width 32 height 10
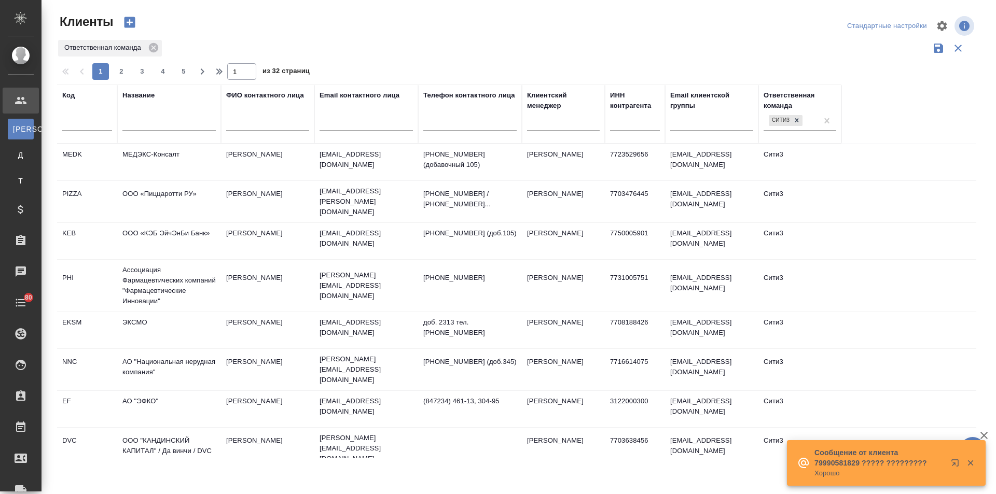
click at [135, 120] on input "text" at bounding box center [168, 124] width 93 height 13
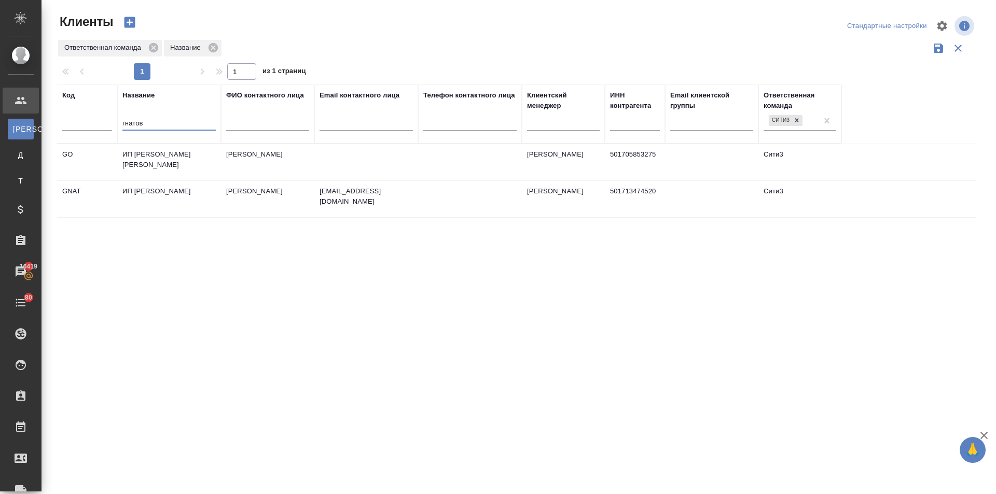
type input "гнатов"
click at [166, 156] on td "ИП [PERSON_NAME] [PERSON_NAME]" at bounding box center [169, 162] width 104 height 36
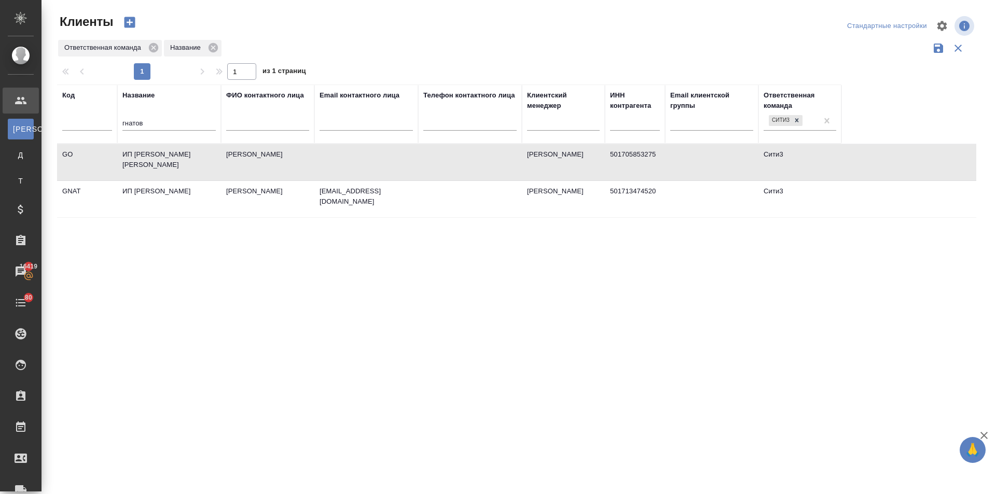
click at [166, 156] on td "ИП [PERSON_NAME] [PERSON_NAME]" at bounding box center [169, 162] width 104 height 36
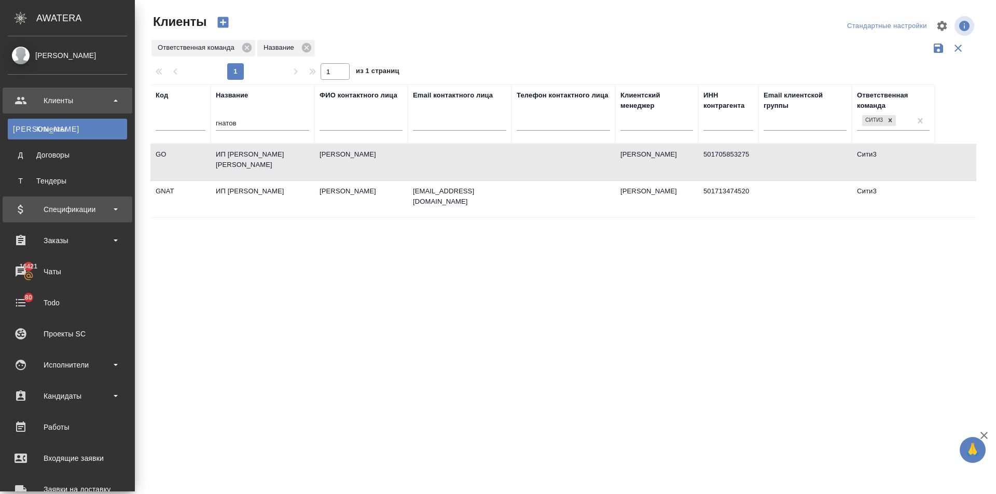
click at [39, 215] on div "Спецификации" at bounding box center [67, 210] width 119 height 16
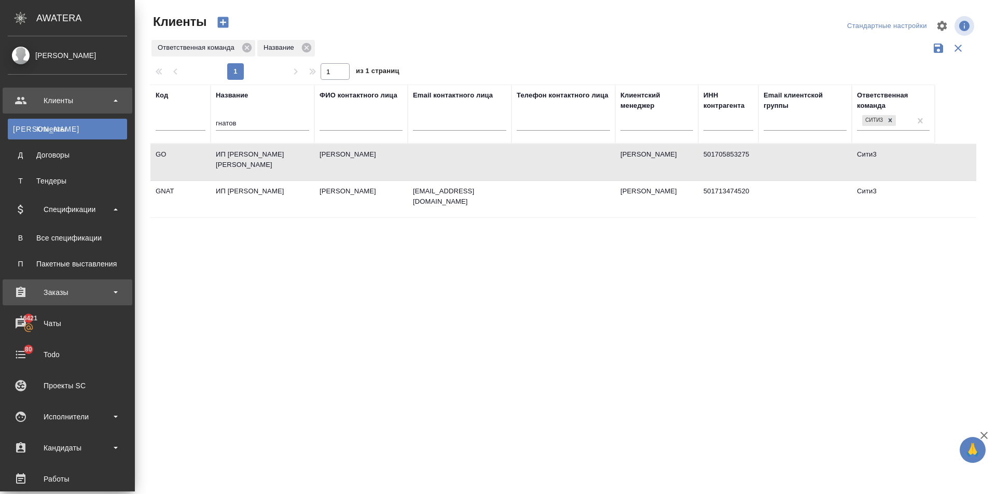
click at [49, 296] on div "Заказы" at bounding box center [67, 293] width 119 height 16
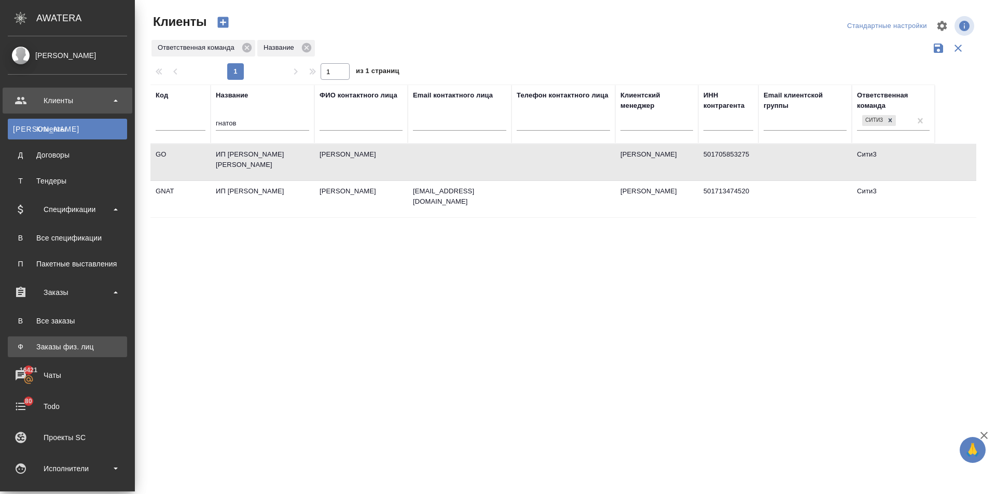
click at [75, 351] on div "Заказы физ. лиц" at bounding box center [67, 347] width 109 height 10
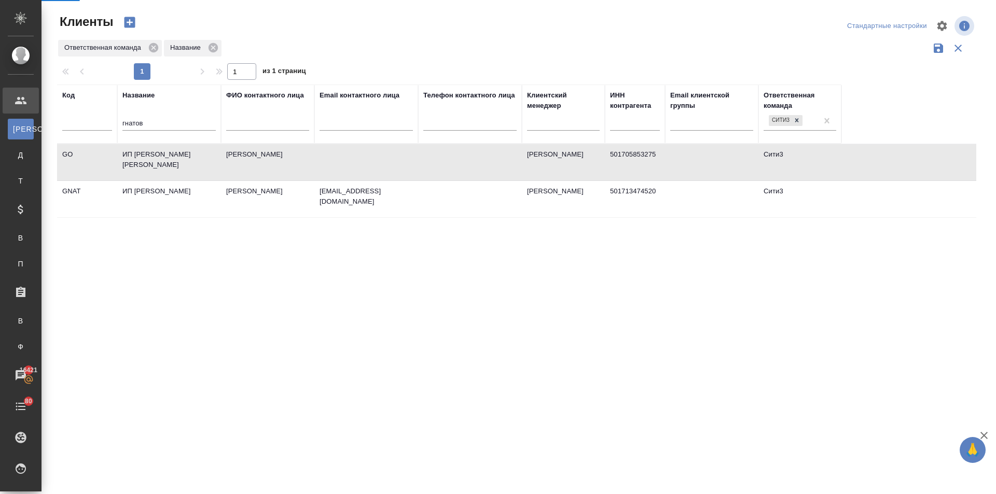
select select "9"
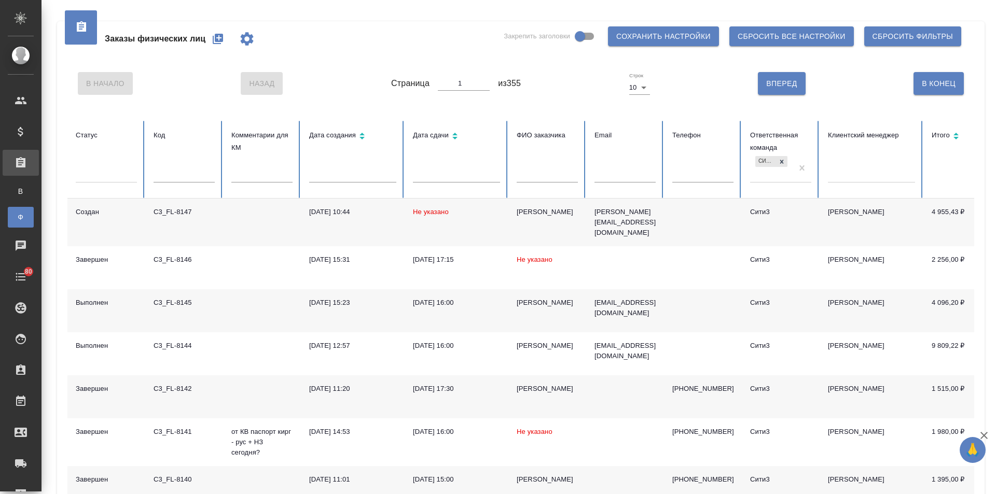
click at [419, 175] on input "text" at bounding box center [456, 175] width 87 height 15
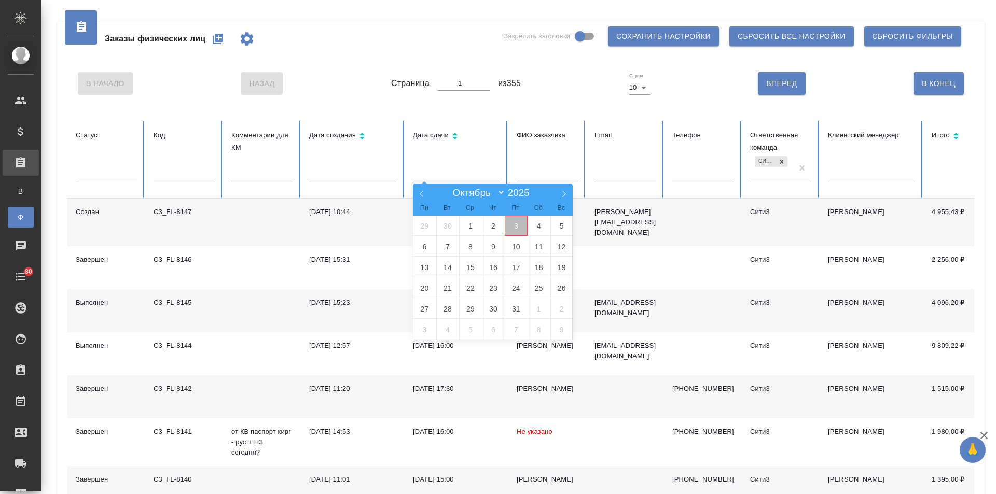
click at [514, 228] on span "3" at bounding box center [516, 226] width 23 height 20
type input "03.10"
click at [557, 229] on span "5" at bounding box center [561, 226] width 23 height 20
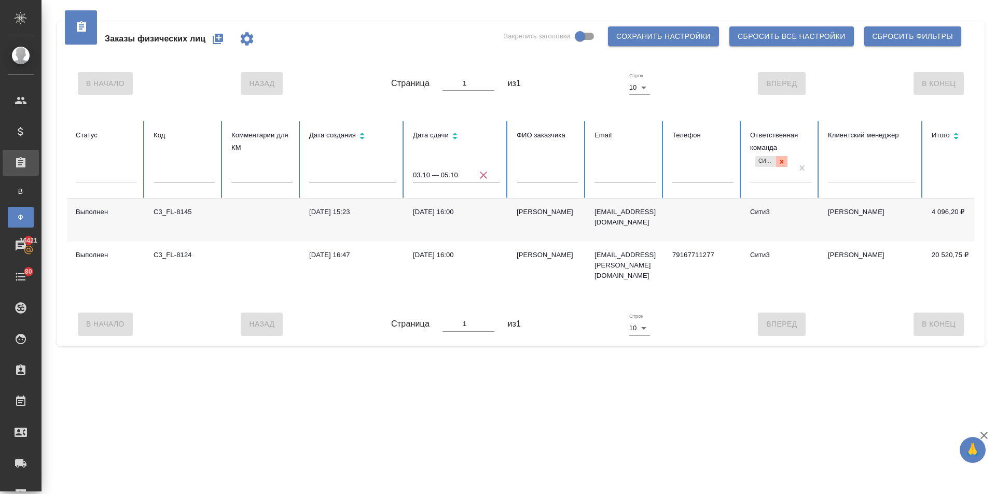
click at [781, 157] on div at bounding box center [781, 161] width 11 height 11
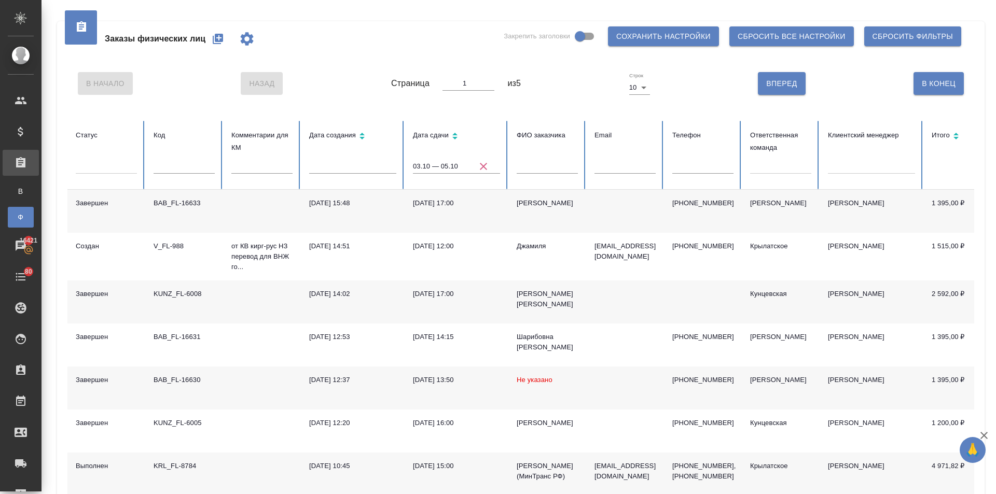
click at [760, 165] on div at bounding box center [780, 163] width 61 height 15
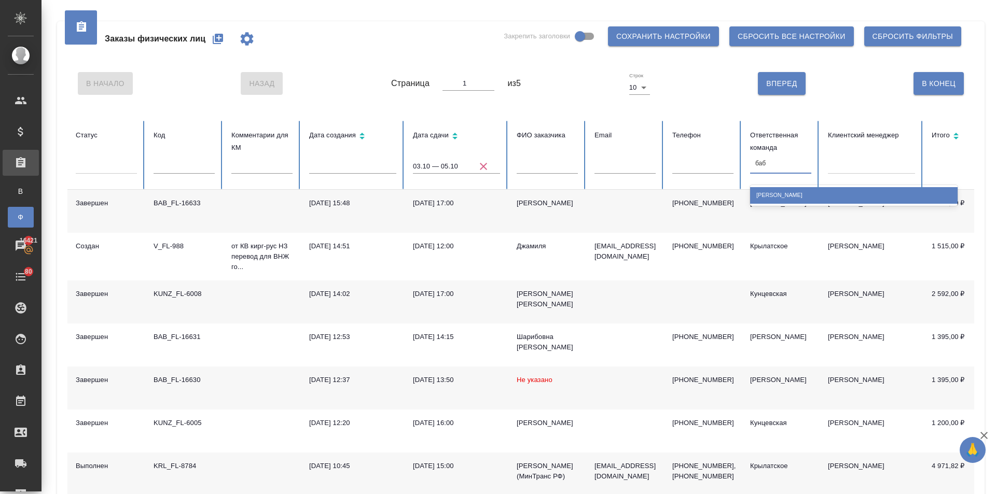
type input "бабу"
click at [765, 198] on div "Бабушкинская" at bounding box center [853, 195] width 207 height 16
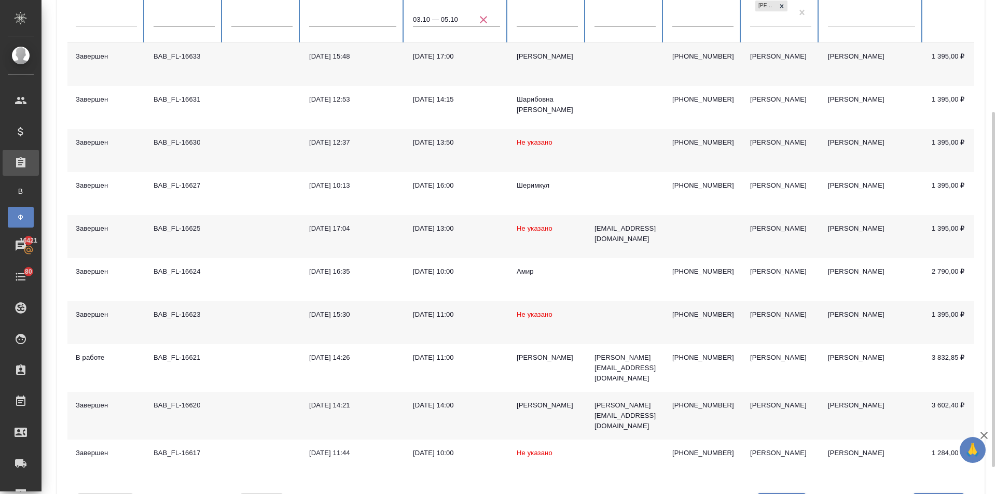
scroll to position [192, 0]
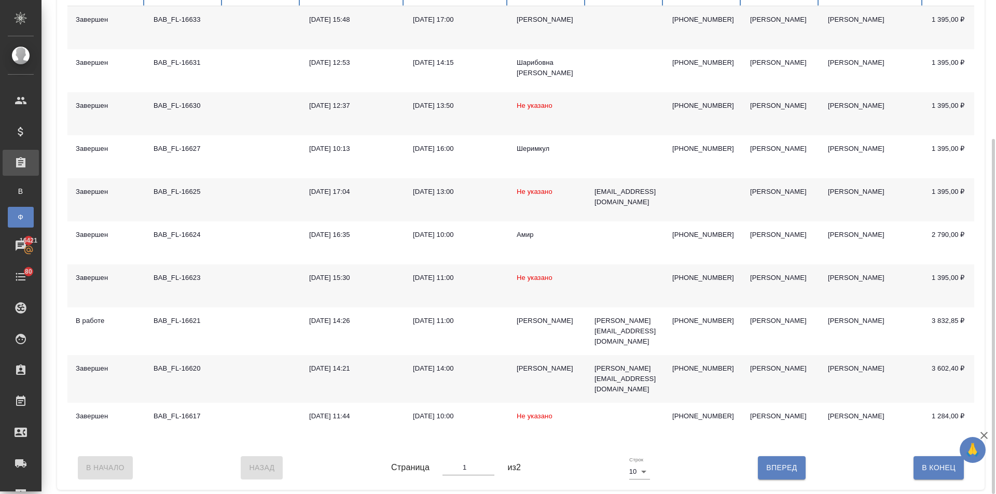
click at [793, 462] on span "Вперед" at bounding box center [781, 468] width 31 height 13
type input "2"
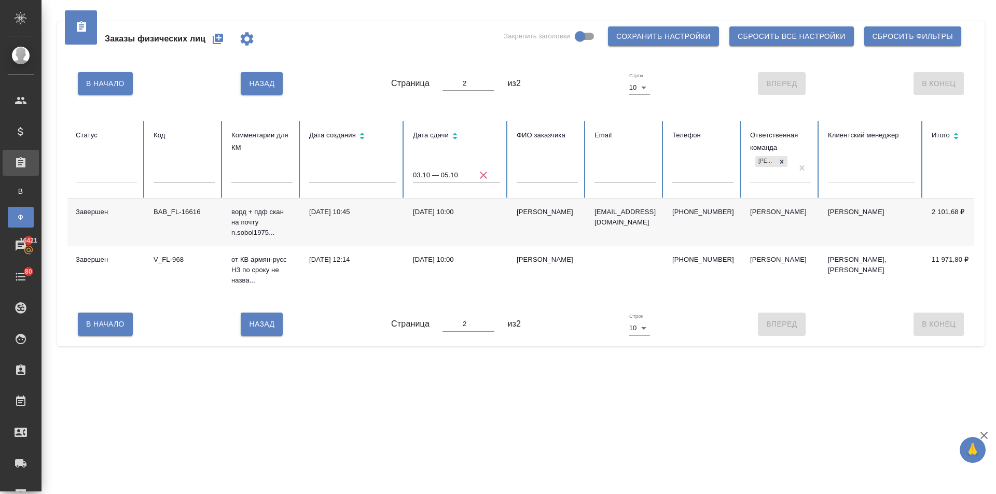
scroll to position [0, 0]
click at [251, 331] on span "Назад" at bounding box center [261, 324] width 25 height 13
type input "1"
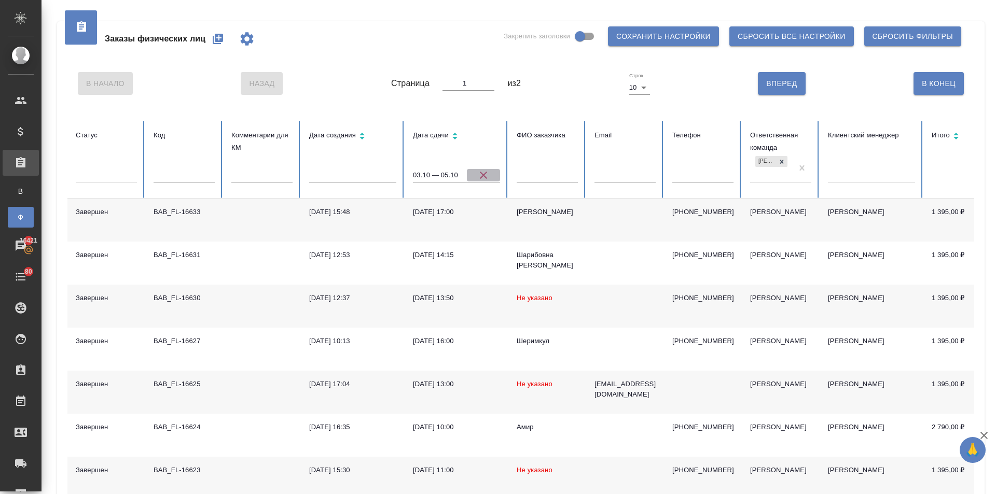
click at [482, 172] on icon "button" at bounding box center [483, 175] width 12 height 12
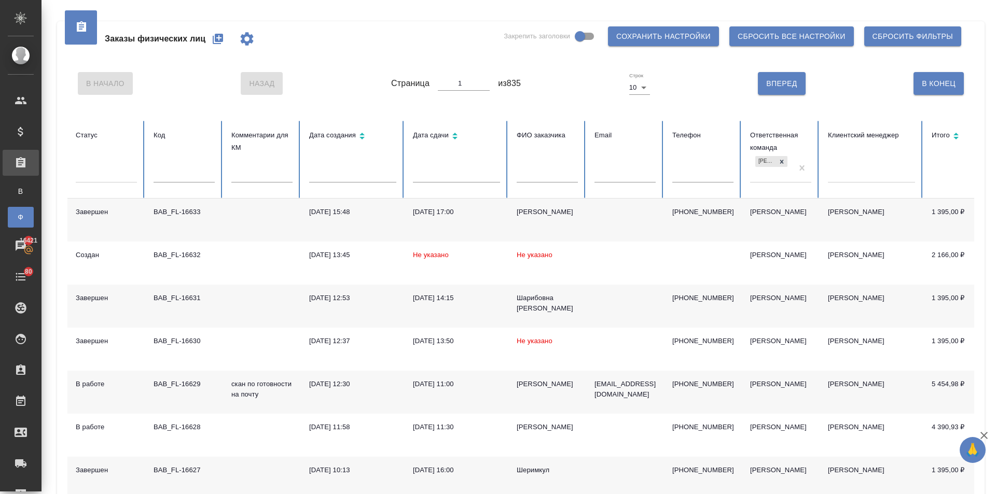
click at [532, 171] on input "text" at bounding box center [546, 175] width 61 height 15
drag, startPoint x: 672, startPoint y: 213, endPoint x: 743, endPoint y: 218, distance: 71.2
click at [743, 218] on tr "Завершен BAB_FL-16633 03.10.2025, 15:48 03.10.2025, 17:00 Азаев Шамильгаджи +79…" at bounding box center [650, 220] width 1167 height 43
copy p "+79060439153"
click at [676, 174] on input "text" at bounding box center [702, 175] width 61 height 15
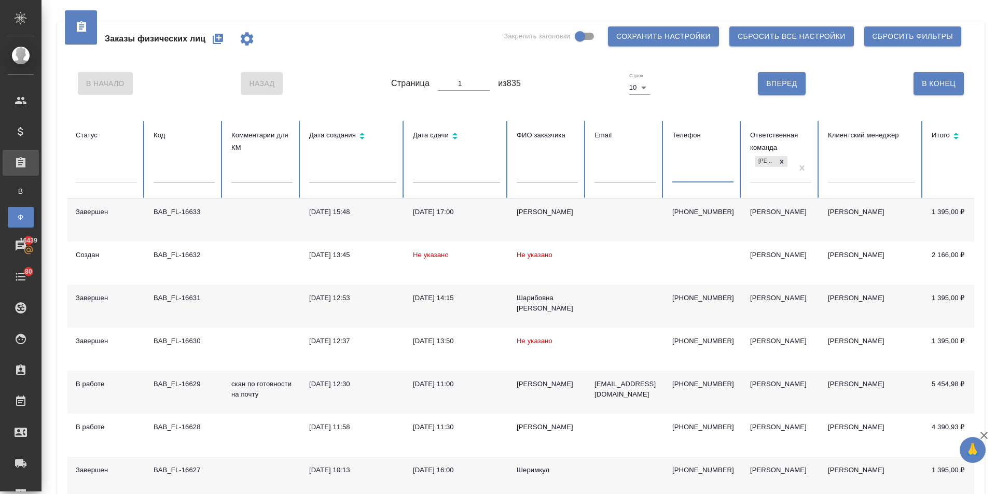
paste input "+79060439153"
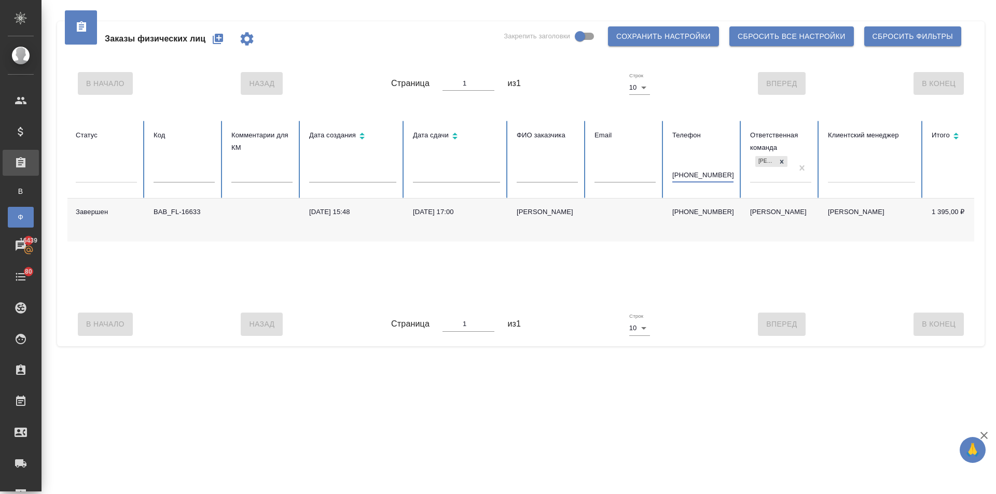
type input "+79060439153"
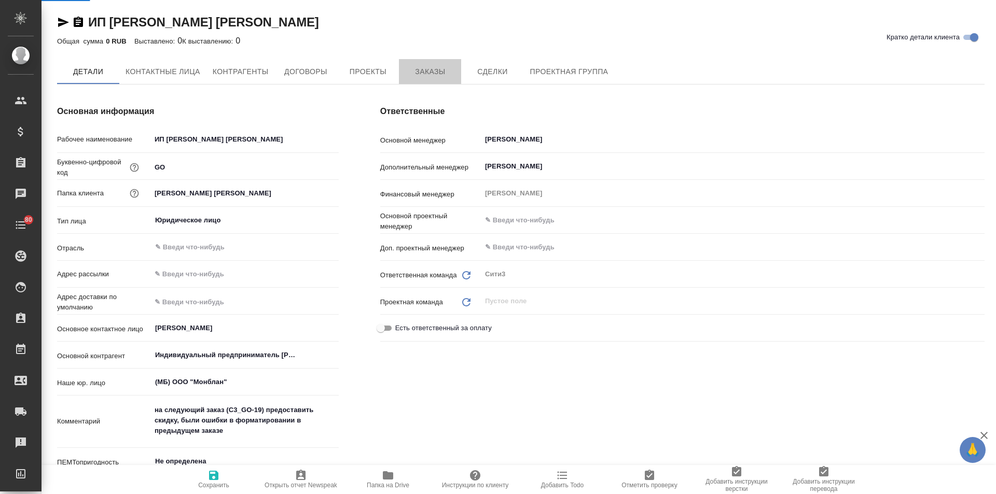
click at [428, 71] on span "Заказы" at bounding box center [430, 71] width 50 height 13
type textarea "x"
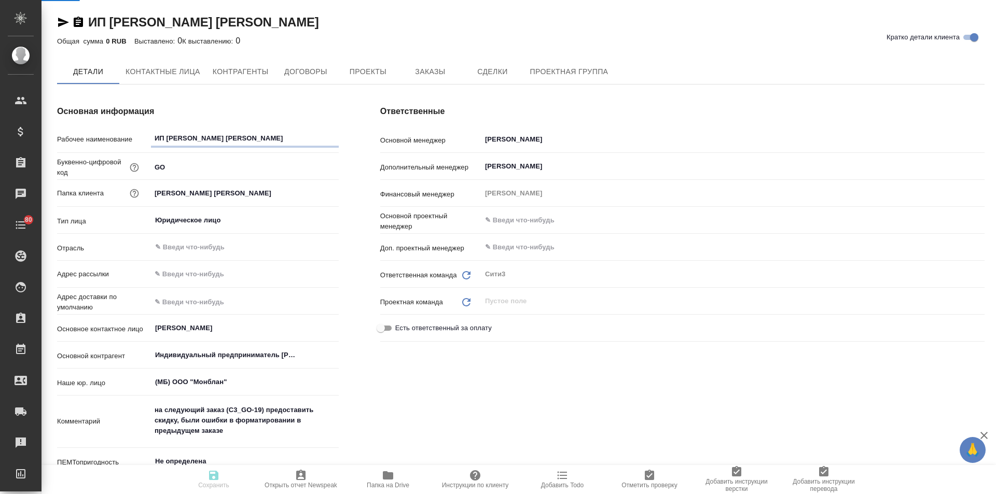
type textarea "x"
click at [454, 74] on span "Заказы" at bounding box center [430, 72] width 50 height 13
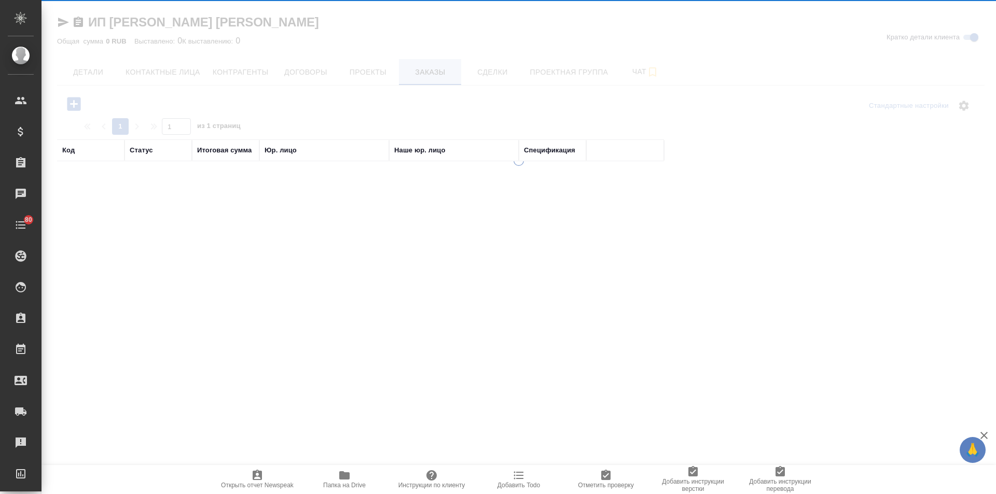
click at [408, 77] on div at bounding box center [518, 247] width 954 height 494
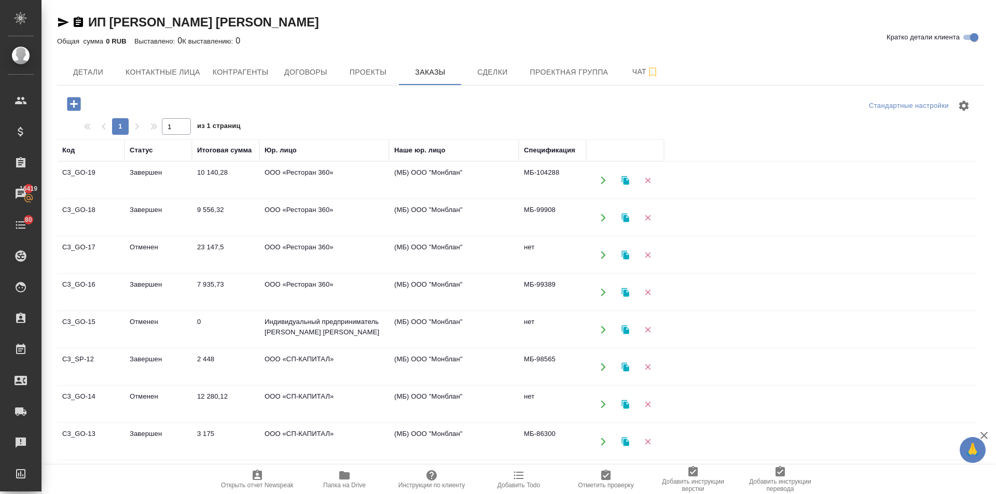
click at [133, 174] on td "Завершен" at bounding box center [157, 180] width 67 height 36
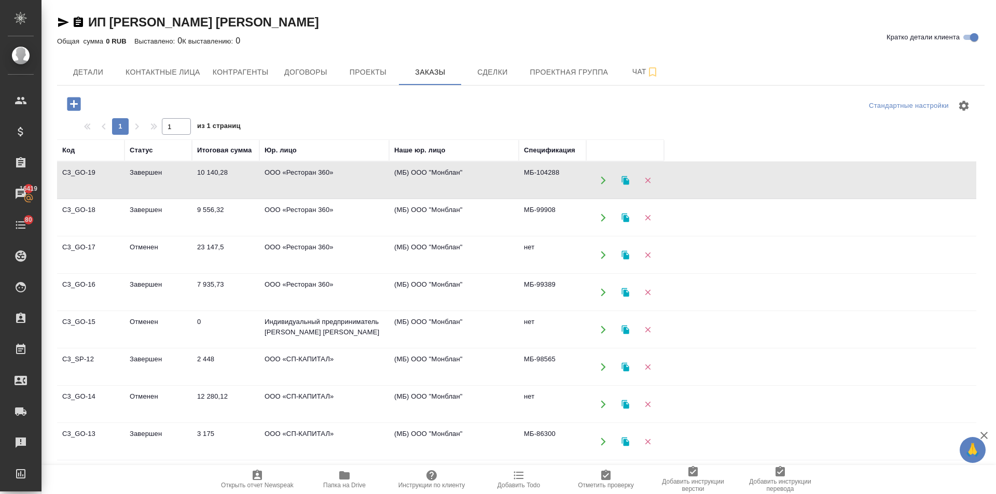
click at [133, 174] on td "Завершен" at bounding box center [157, 180] width 67 height 36
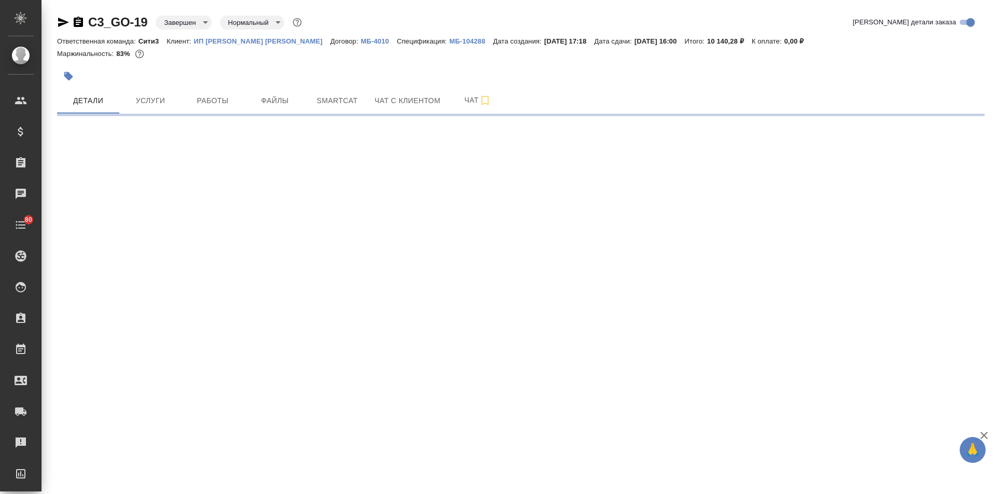
select select "RU"
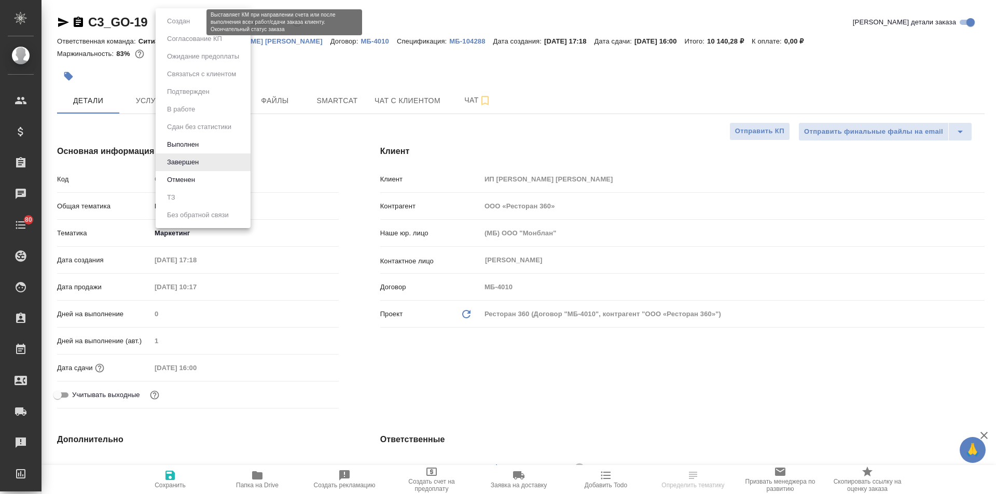
click at [171, 18] on body "🙏 .cls-1 fill:#fff; AWATERA [PERSON_NAME] Спецификации Заказы Чаты 80 Todo Прое…" at bounding box center [498, 247] width 996 height 494
type textarea "x"
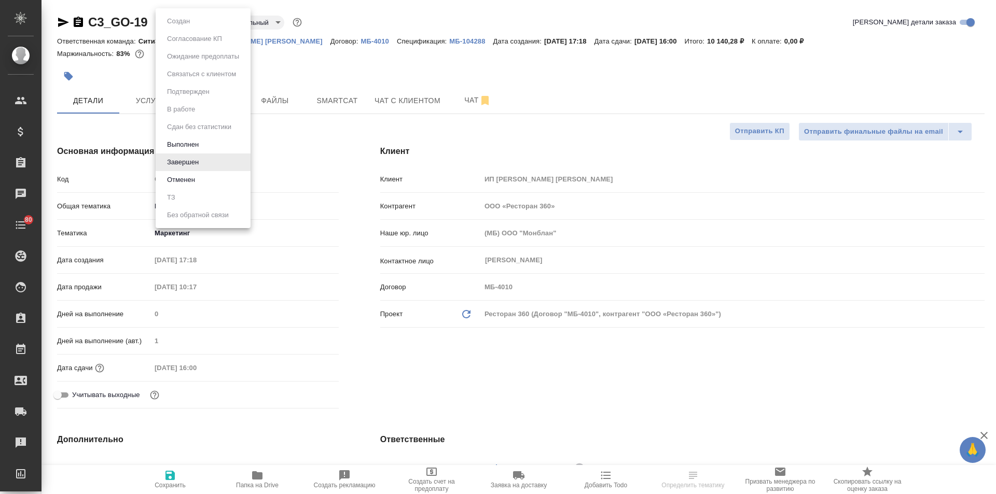
type textarea "x"
click at [184, 141] on button "Выполнен" at bounding box center [183, 144] width 38 height 11
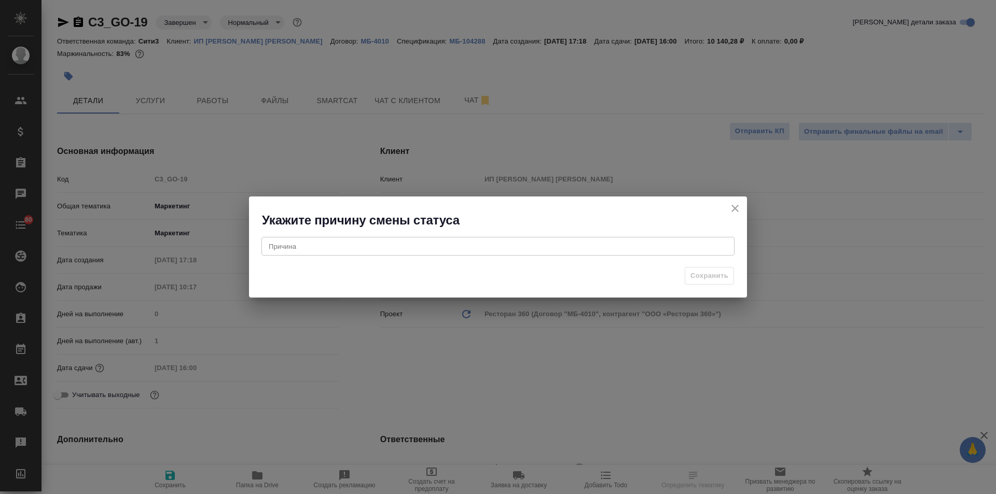
click at [379, 250] on textarea at bounding box center [498, 246] width 458 height 8
type textarea "-"
click at [718, 274] on span "Сохранить" at bounding box center [709, 276] width 38 height 12
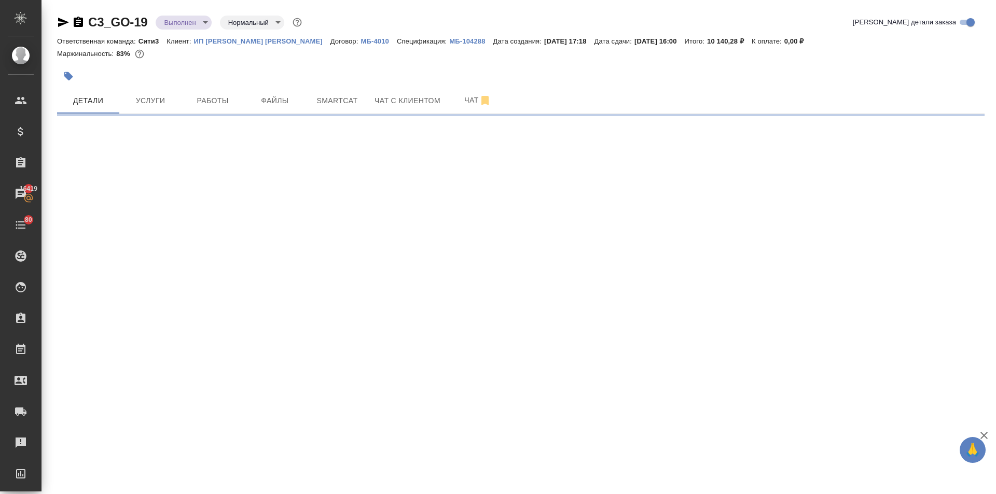
select select "RU"
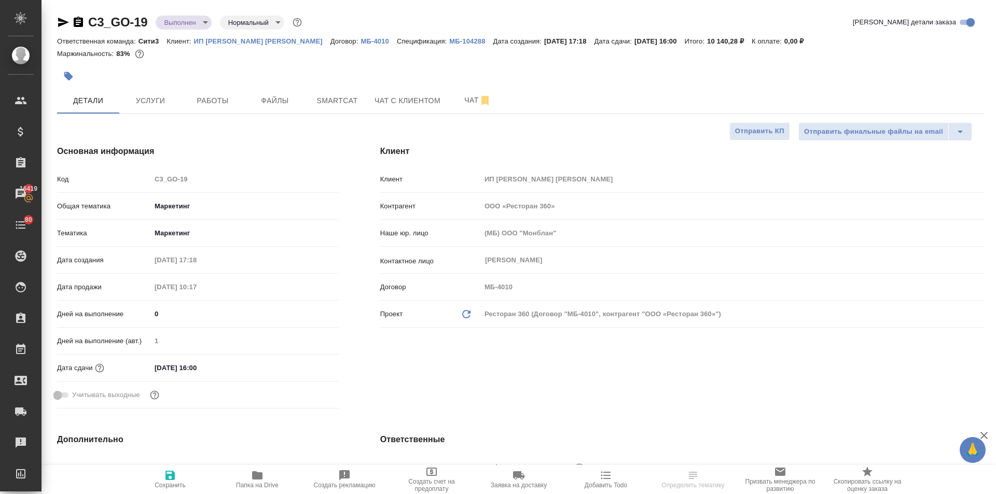
type textarea "x"
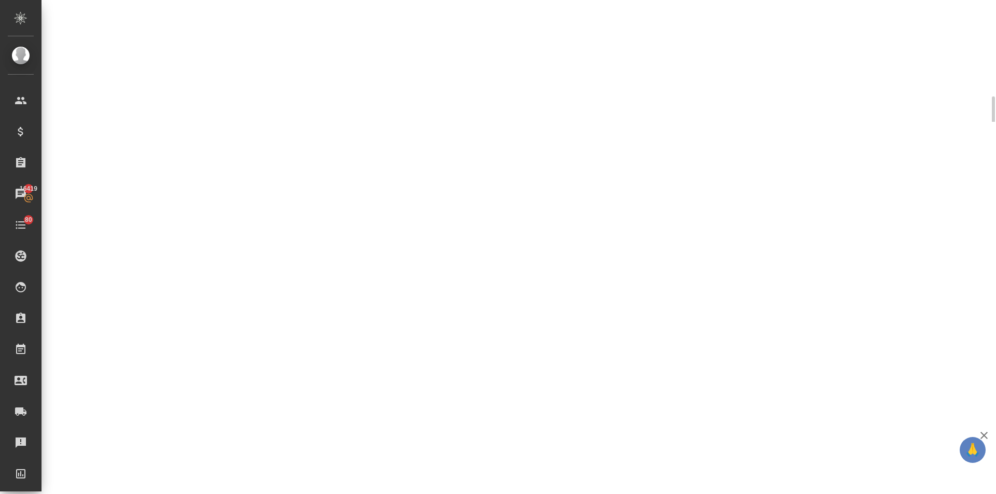
select select "RU"
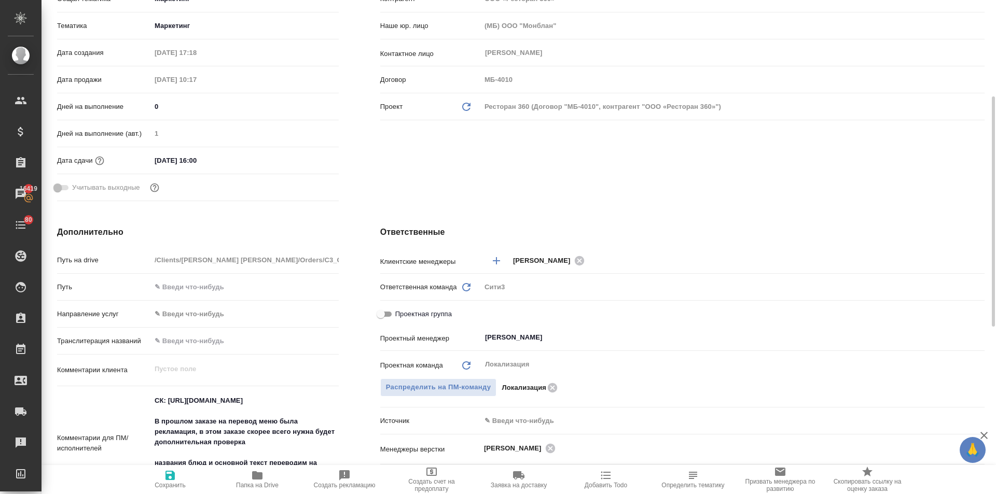
type textarea "x"
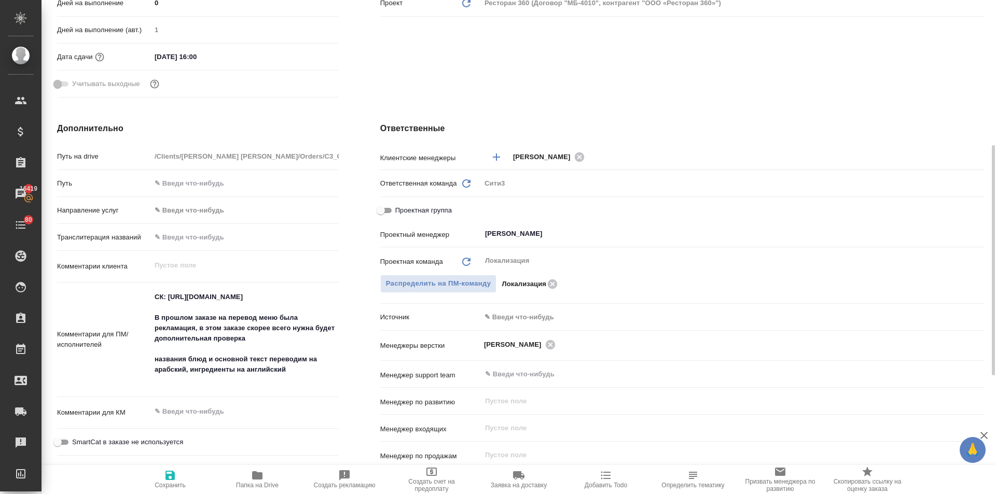
type textarea "x"
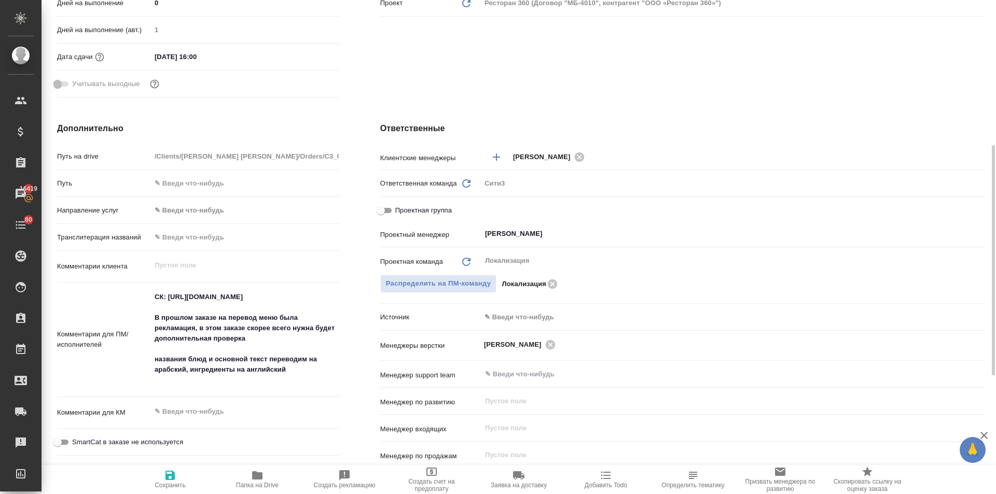
type textarea "x"
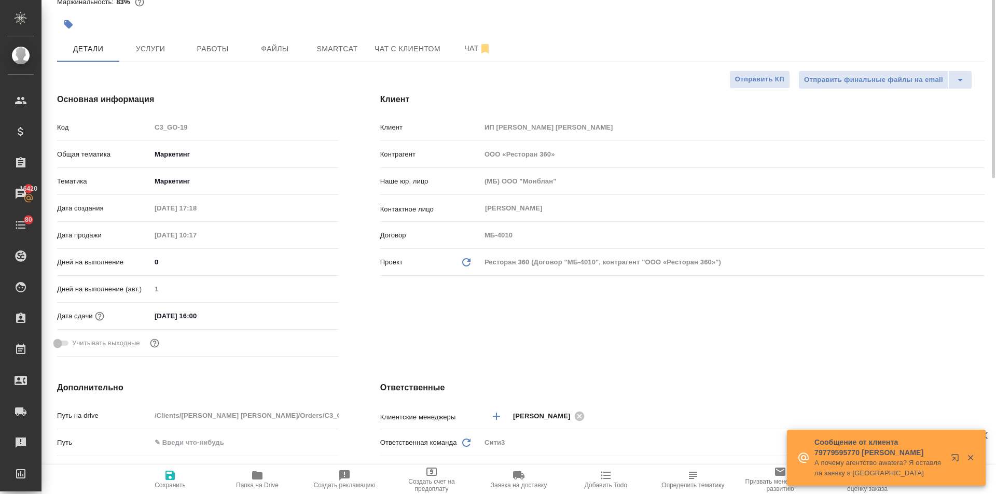
scroll to position [0, 0]
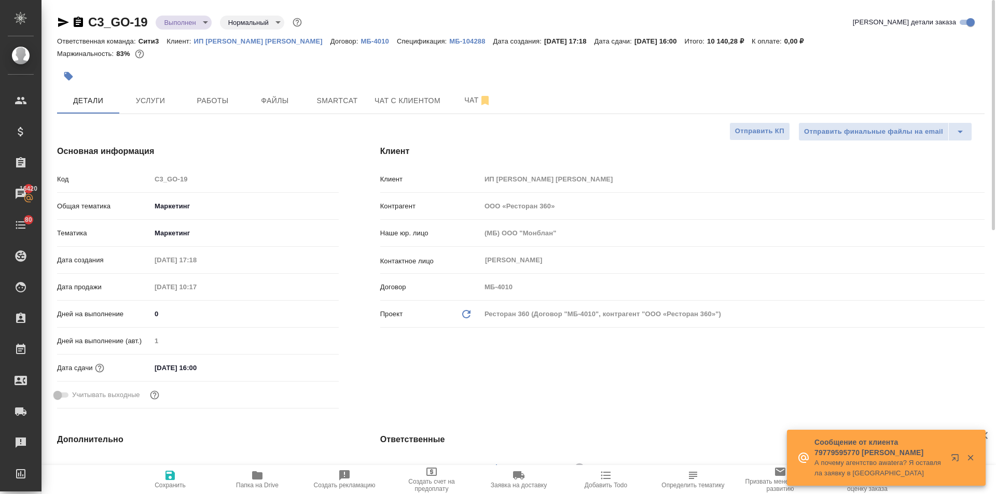
type textarea "x"
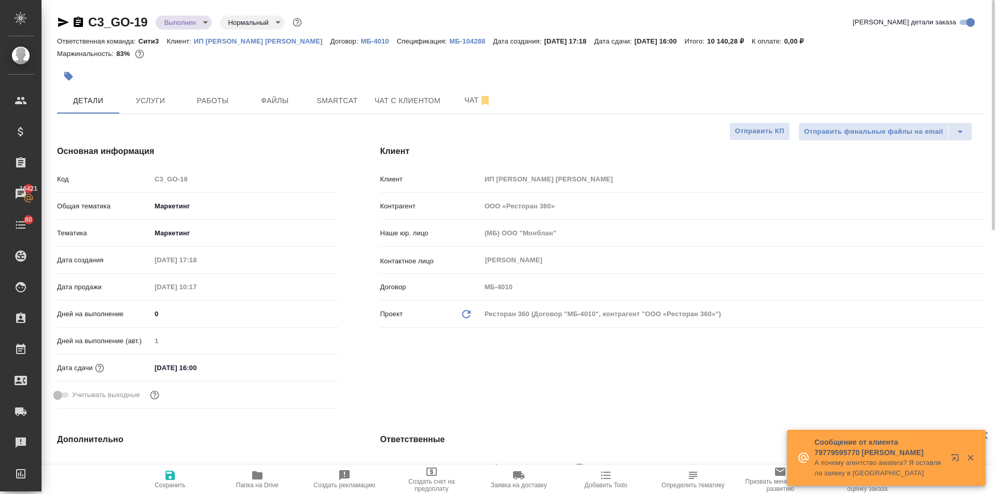
type textarea "x"
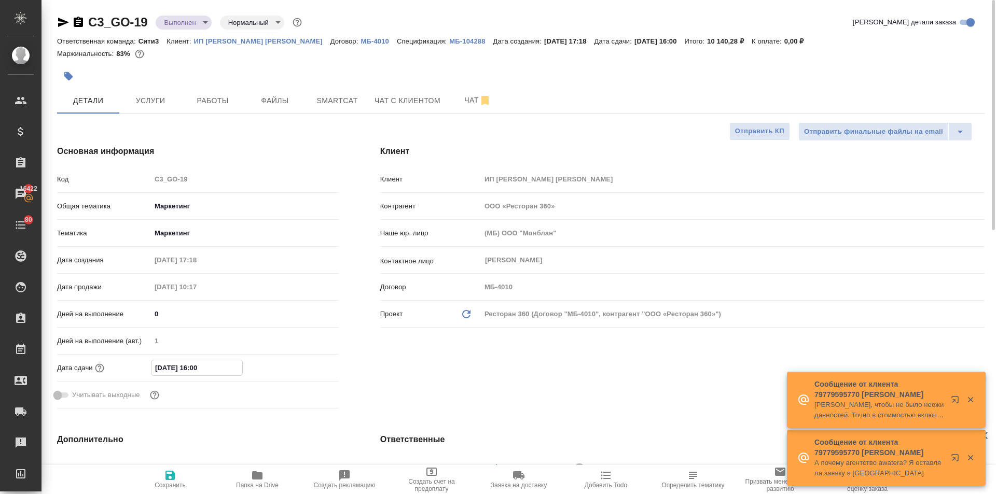
click at [227, 369] on input "[DATE] 16:00" at bounding box center [196, 367] width 91 height 15
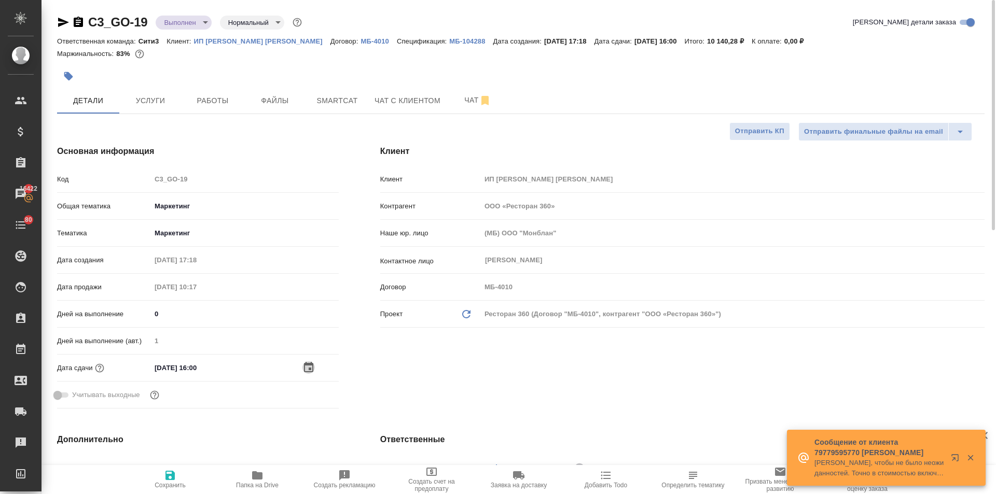
click at [306, 366] on icon "button" at bounding box center [308, 367] width 12 height 12
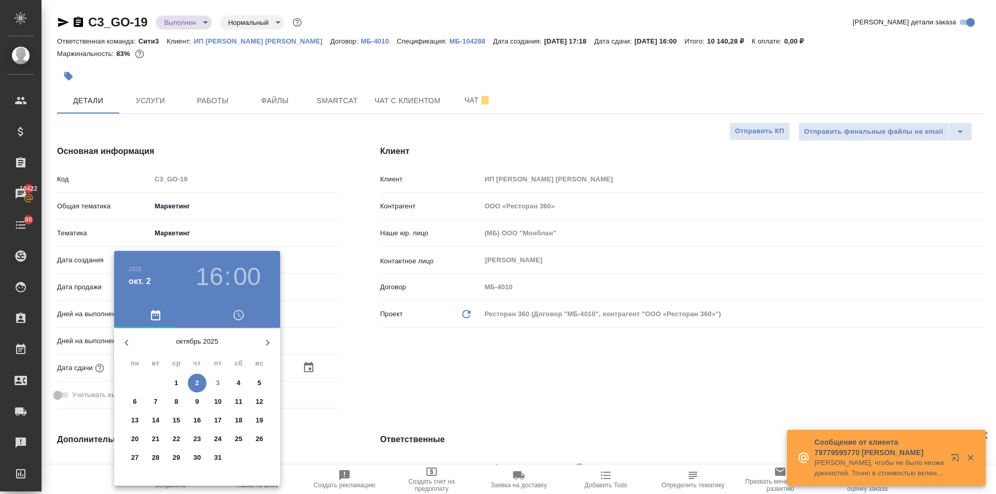
click at [239, 381] on p "4" at bounding box center [238, 383] width 4 height 10
type input "[DATE] 16:00"
type textarea "x"
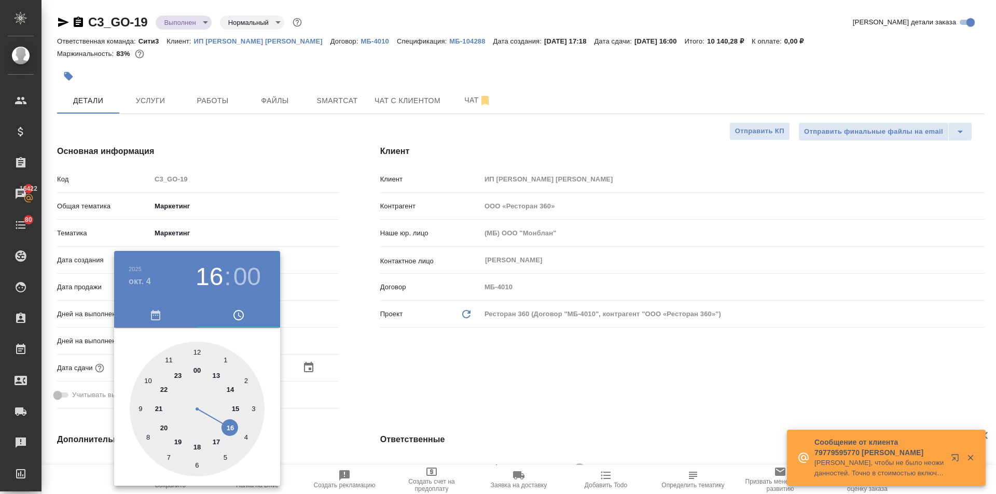
click at [470, 425] on div at bounding box center [498, 247] width 996 height 494
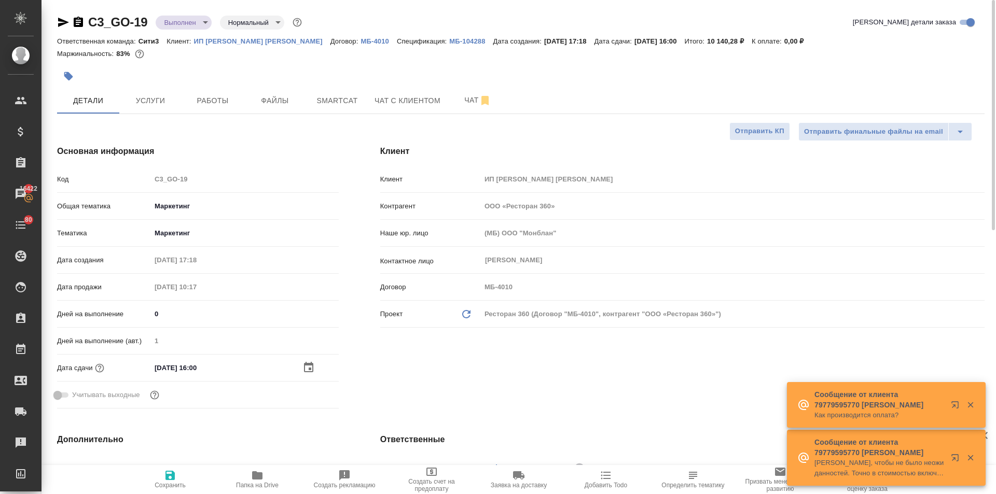
click at [171, 480] on icon "button" at bounding box center [169, 475] width 9 height 9
type textarea "x"
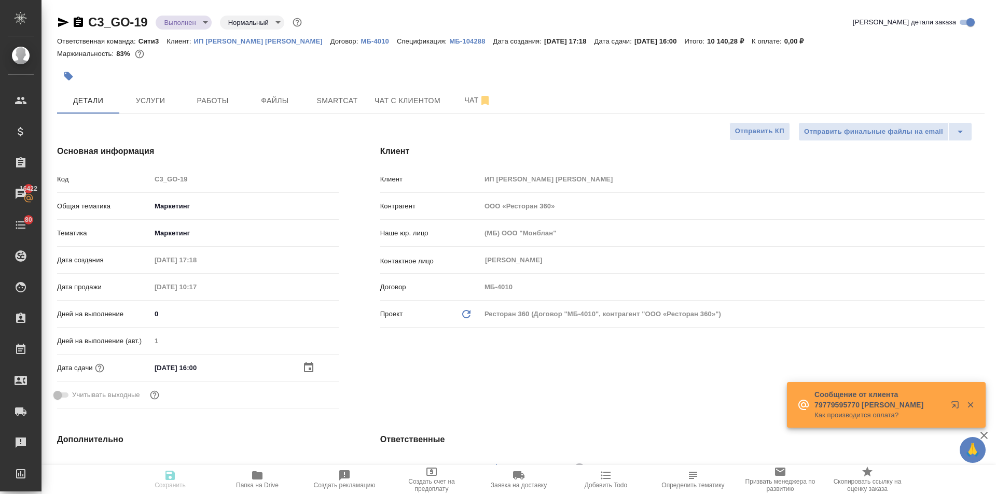
type textarea "x"
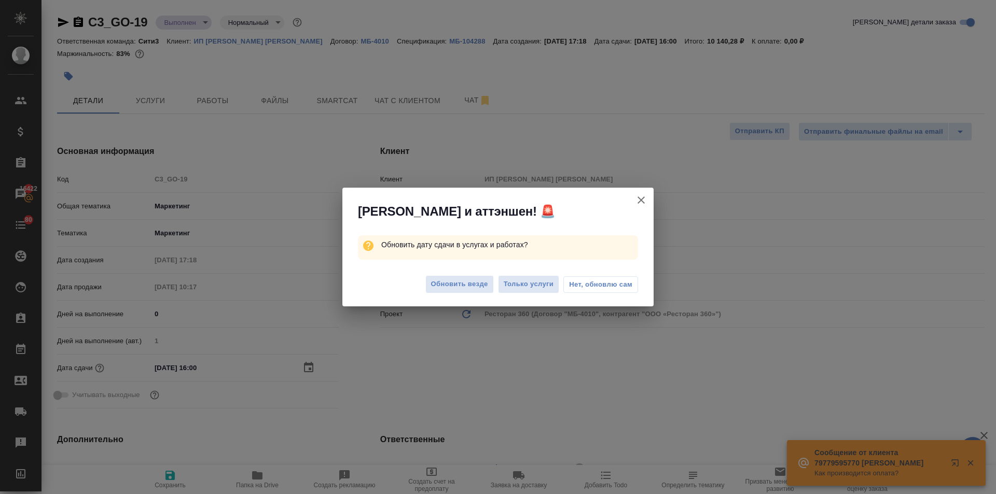
type textarea "x"
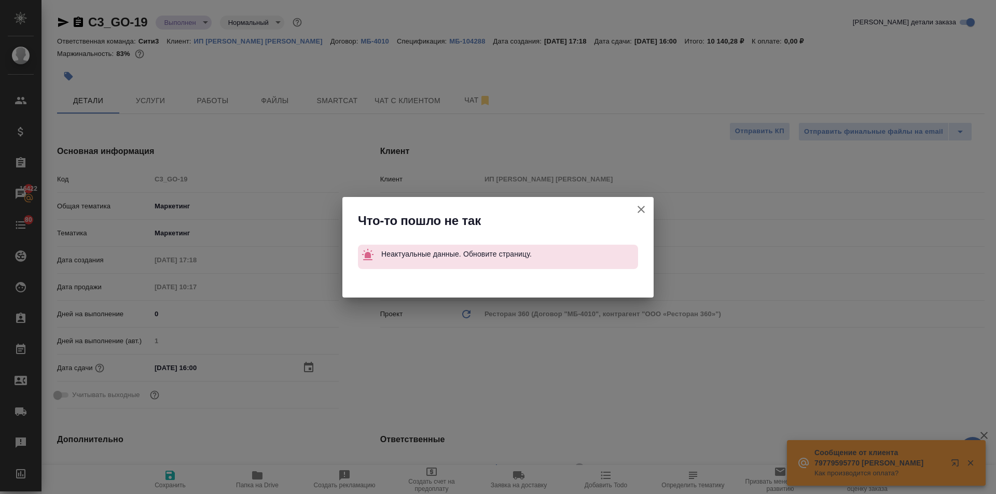
click at [640, 206] on icon "button" at bounding box center [641, 209] width 12 height 12
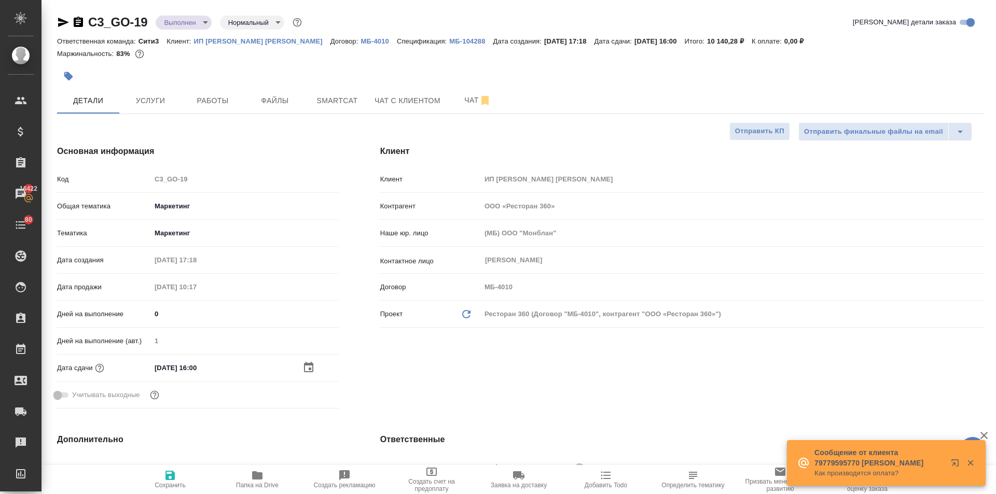
type textarea "x"
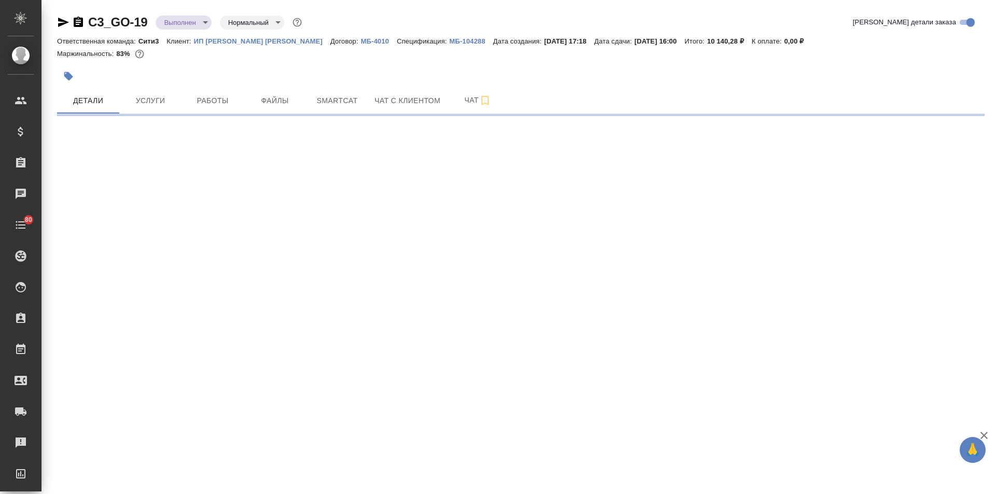
select select "RU"
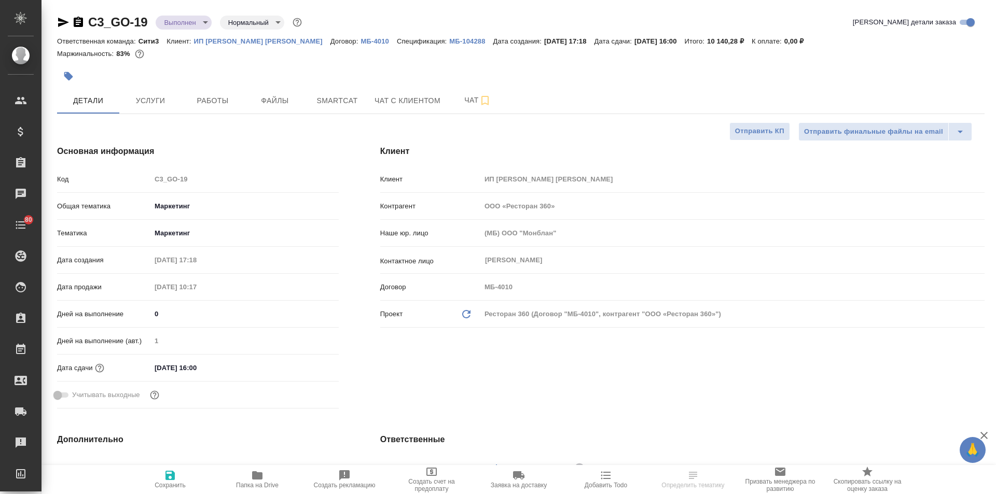
type textarea "x"
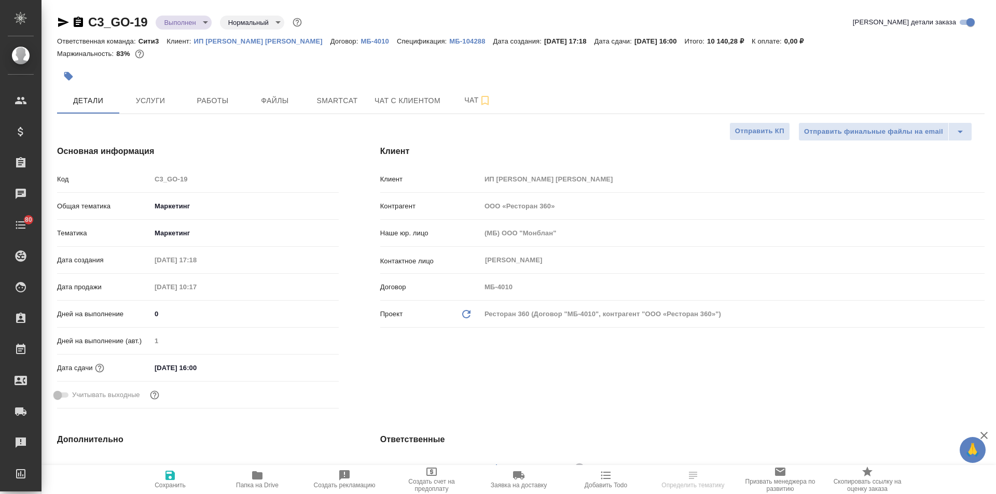
type textarea "x"
type input "Муталимов Марк"
type textarea "x"
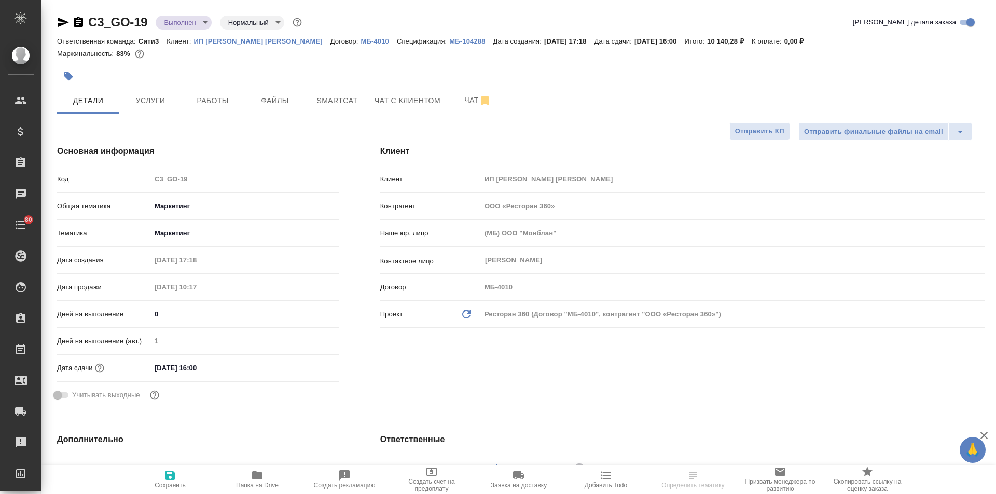
click at [225, 369] on input "02.10.2025 16:00" at bounding box center [196, 367] width 91 height 15
click at [306, 366] on icon "button" at bounding box center [308, 367] width 12 height 12
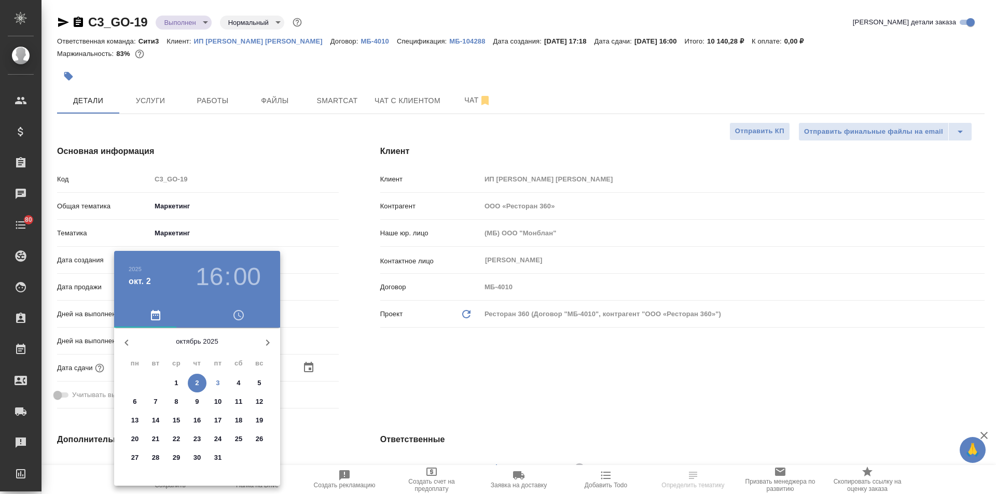
click at [237, 382] on p "4" at bounding box center [238, 383] width 4 height 10
type input "04.10.2025 16:00"
type textarea "x"
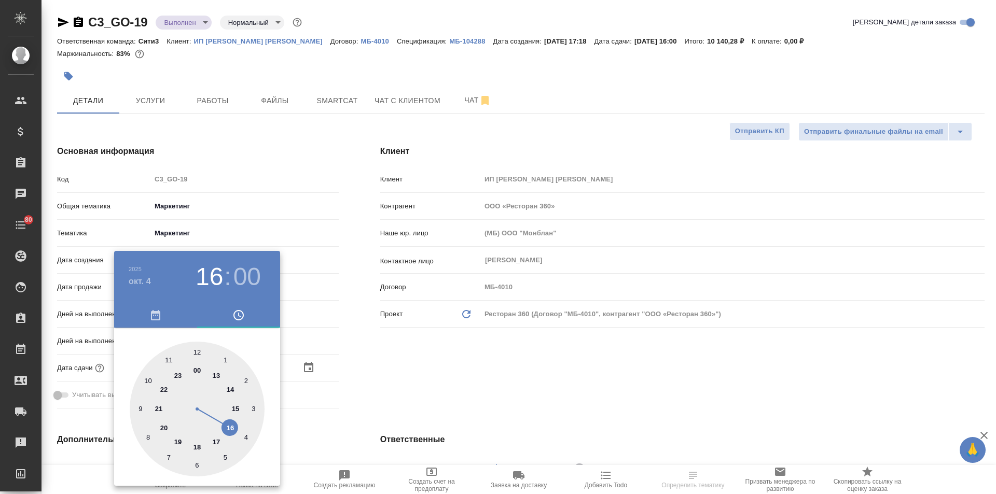
click at [340, 388] on div at bounding box center [498, 247] width 996 height 494
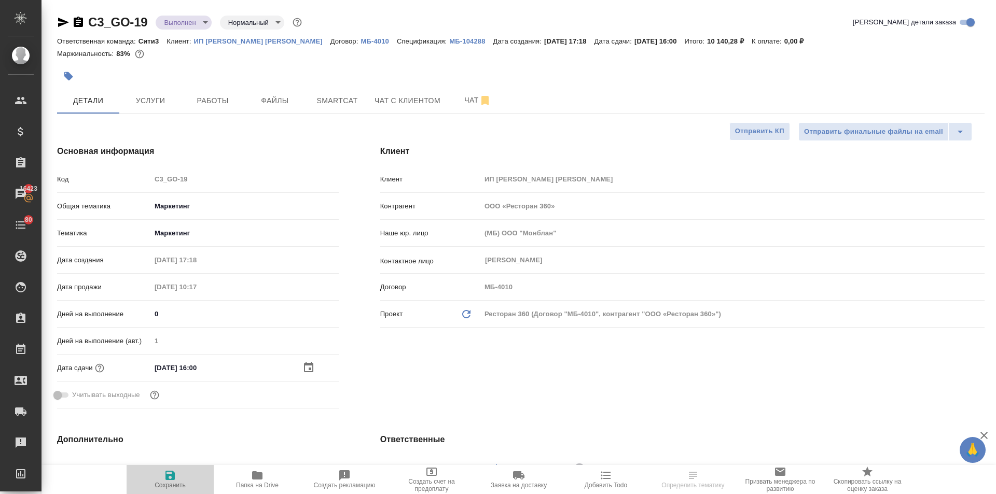
click at [174, 468] on button "Сохранить" at bounding box center [170, 479] width 87 height 29
type textarea "x"
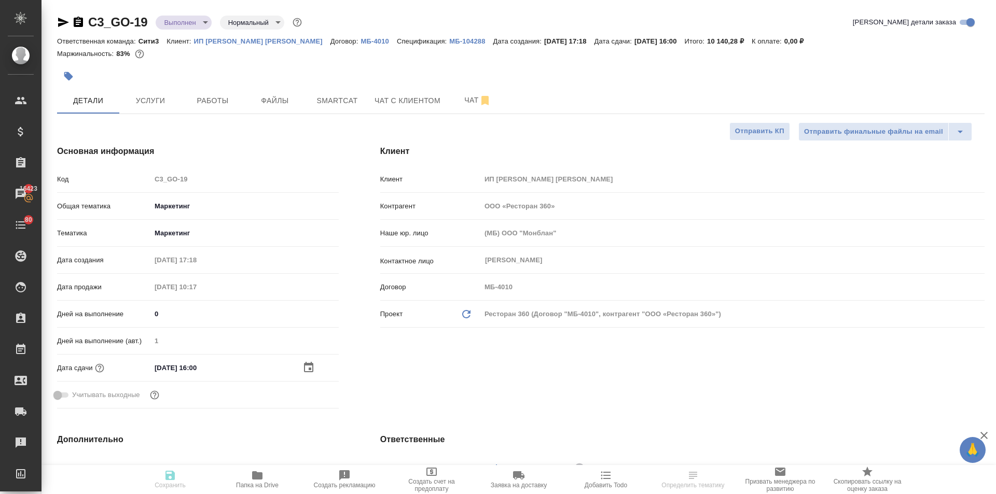
type textarea "x"
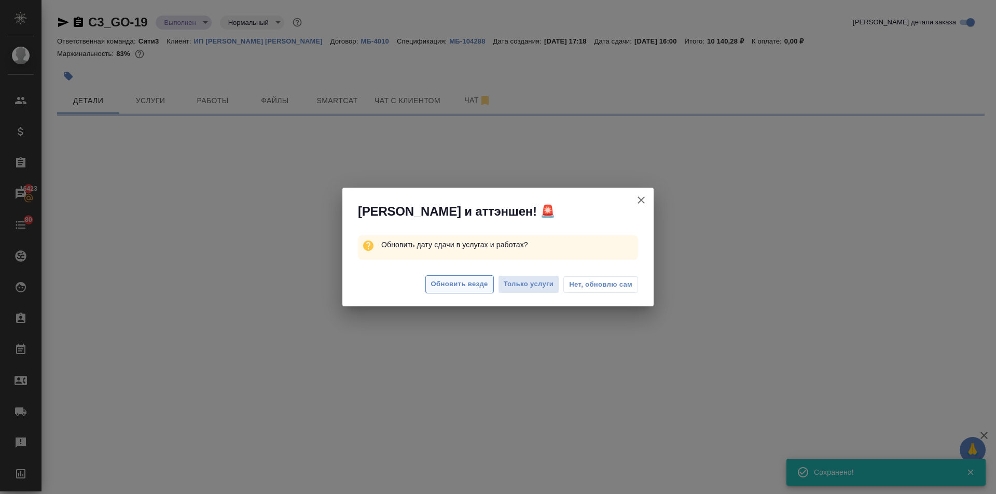
click at [454, 281] on span "Обновить везде" at bounding box center [459, 284] width 57 height 12
select select "RU"
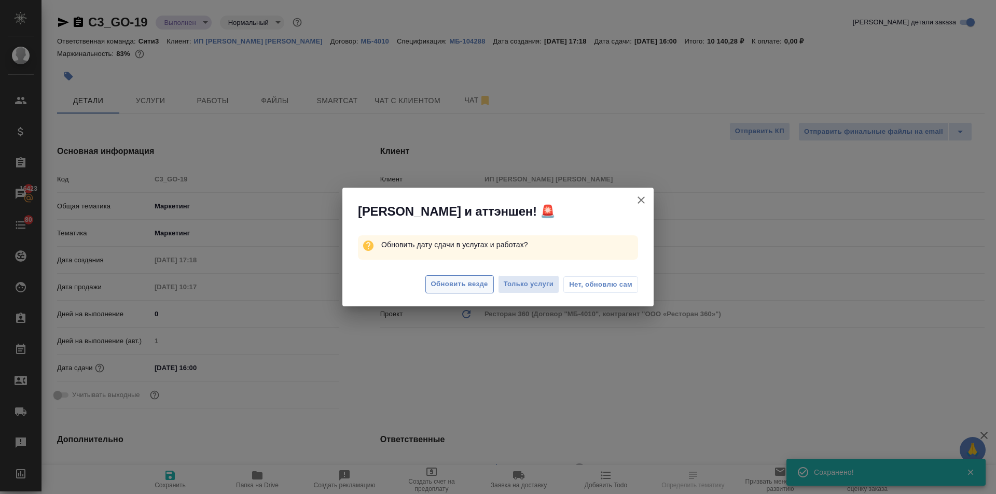
type textarea "x"
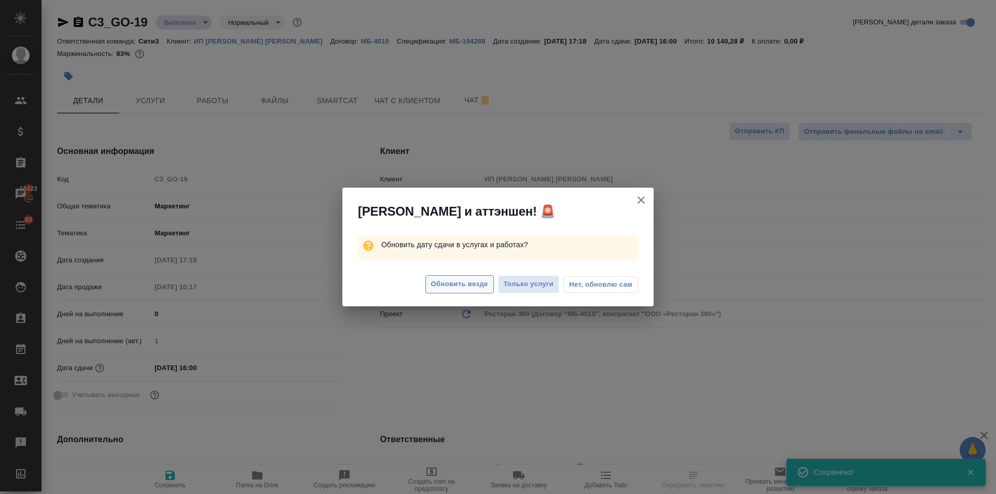
type textarea "x"
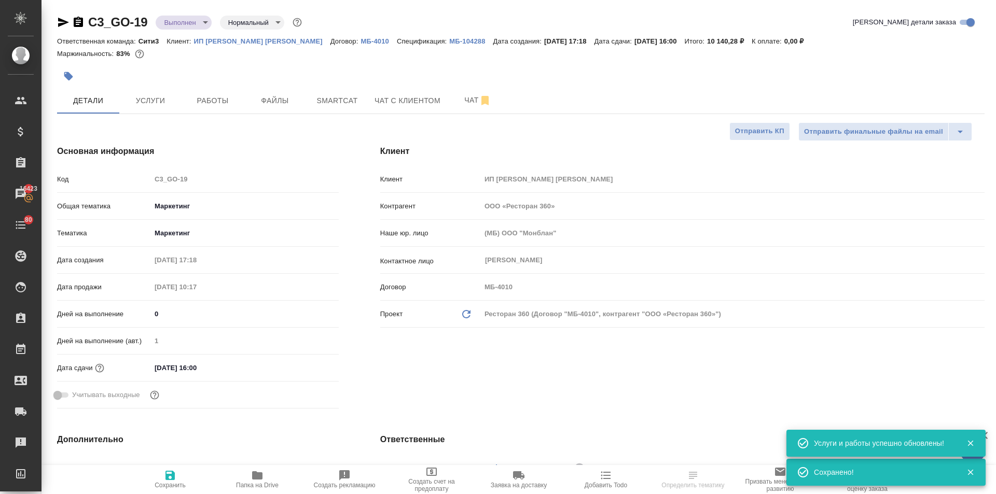
type textarea "x"
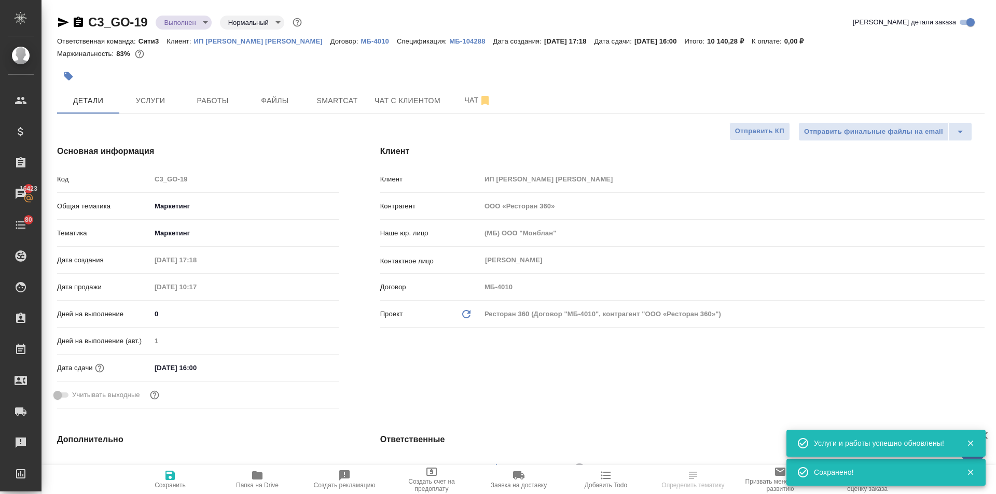
type textarea "x"
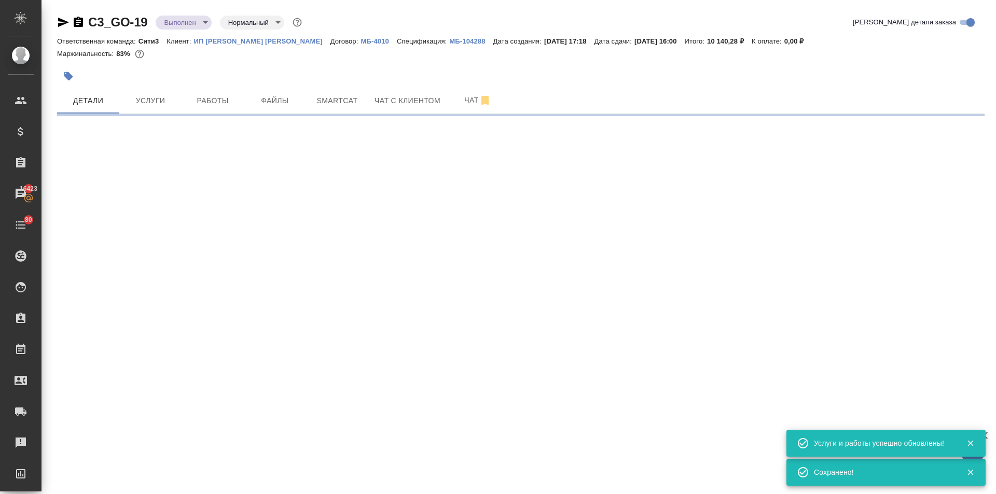
select select "RU"
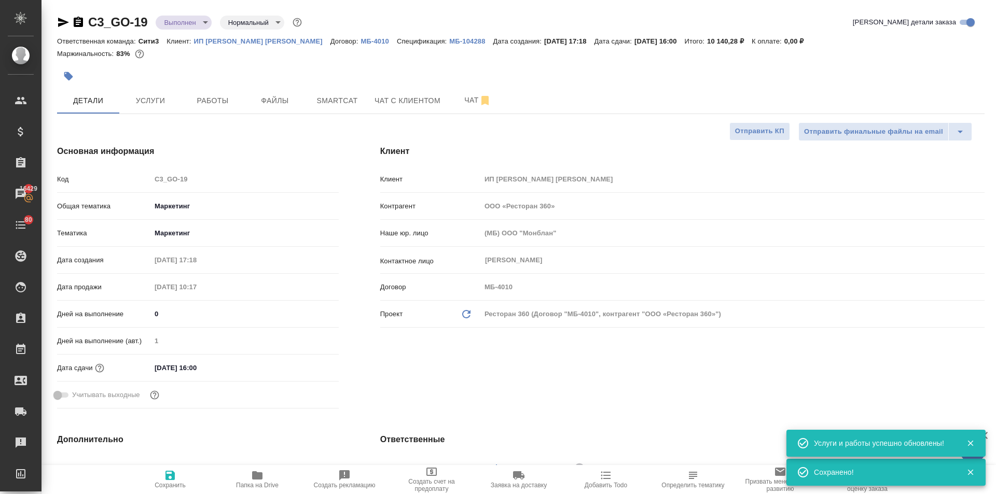
type textarea "x"
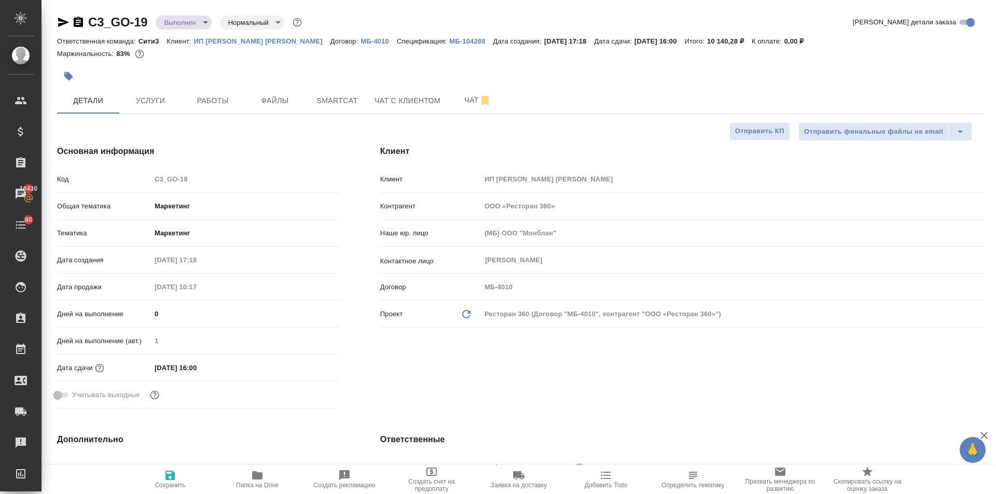
type textarea "x"
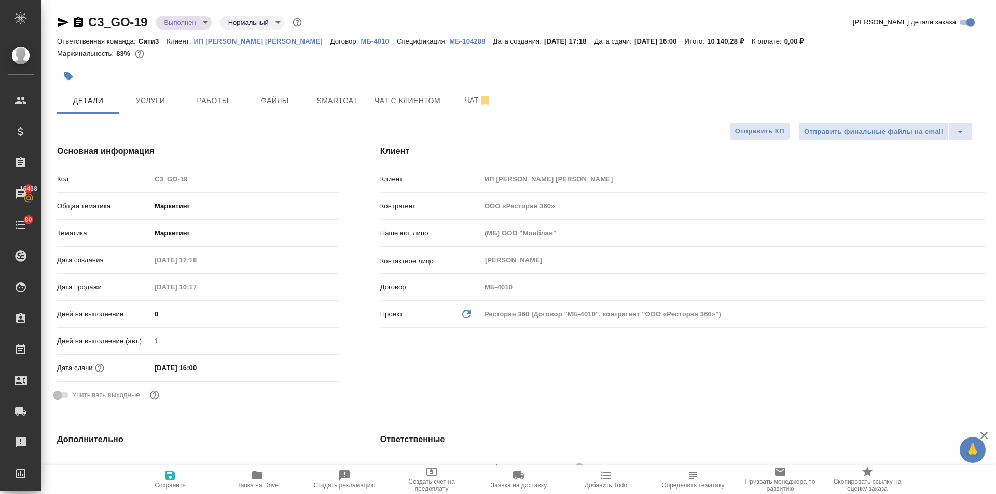
type textarea "x"
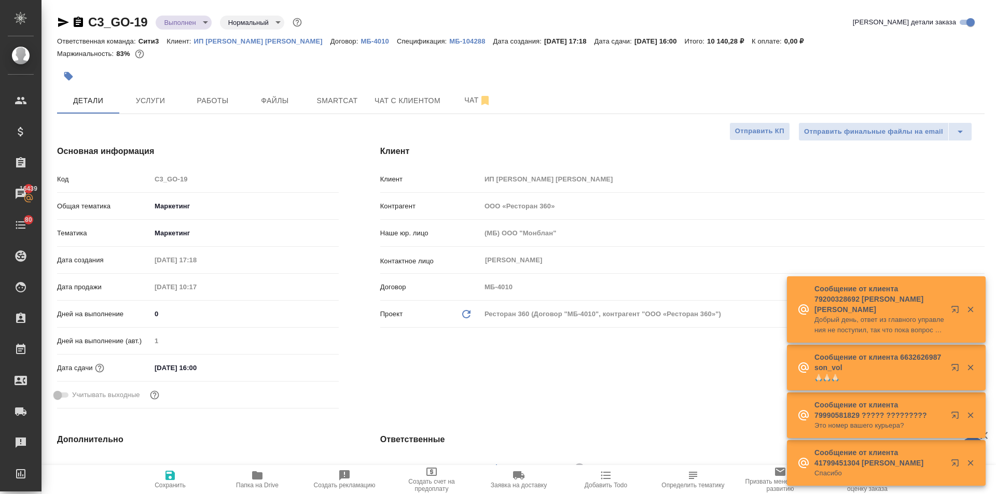
type textarea "x"
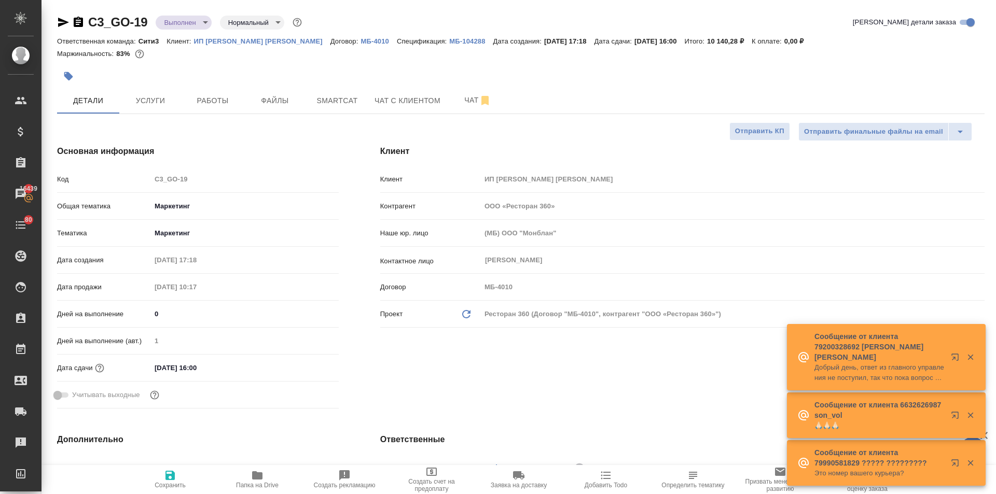
type textarea "x"
click at [197, 102] on span "Работы" at bounding box center [213, 100] width 50 height 13
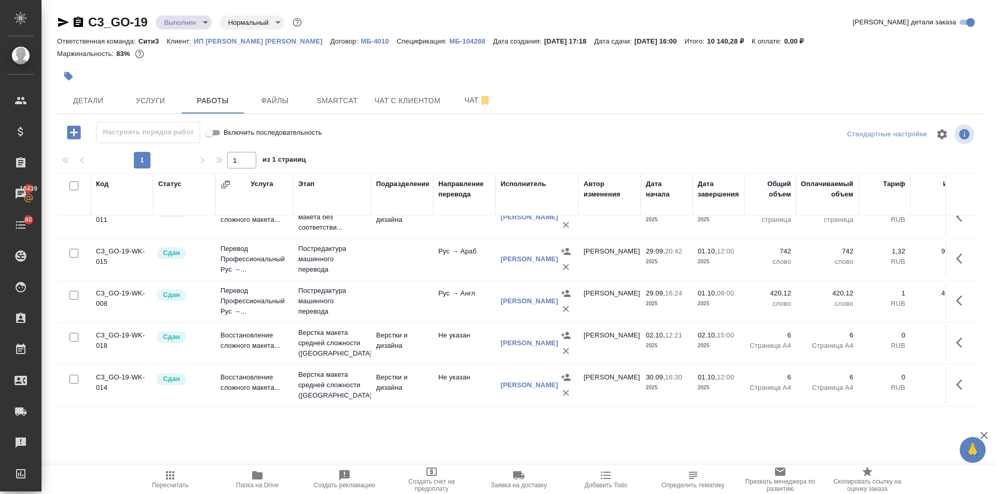
scroll to position [27, 0]
click at [274, 96] on span "Файлы" at bounding box center [275, 100] width 50 height 13
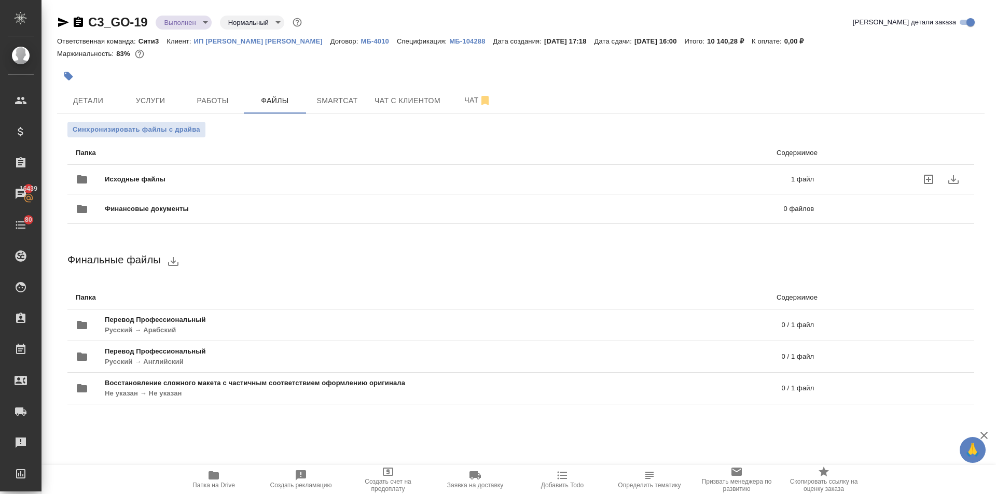
click at [147, 181] on span "Исходные файлы" at bounding box center [291, 179] width 373 height 10
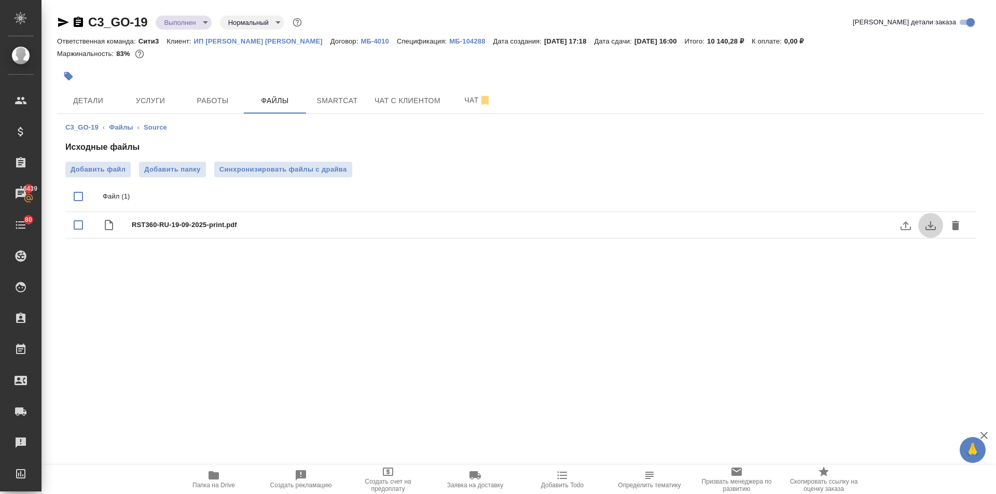
click at [928, 225] on icon "download" at bounding box center [930, 225] width 10 height 9
click at [212, 477] on icon "button" at bounding box center [213, 475] width 10 height 8
click at [238, 40] on p "ИП [PERSON_NAME] [PERSON_NAME]" at bounding box center [262, 41] width 136 height 8
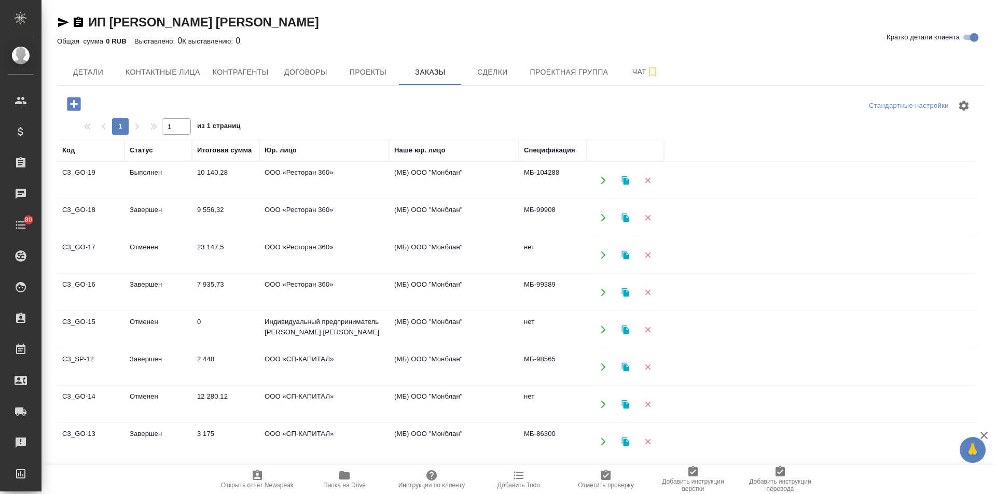
click at [205, 213] on td "9 556,32" at bounding box center [225, 218] width 67 height 36
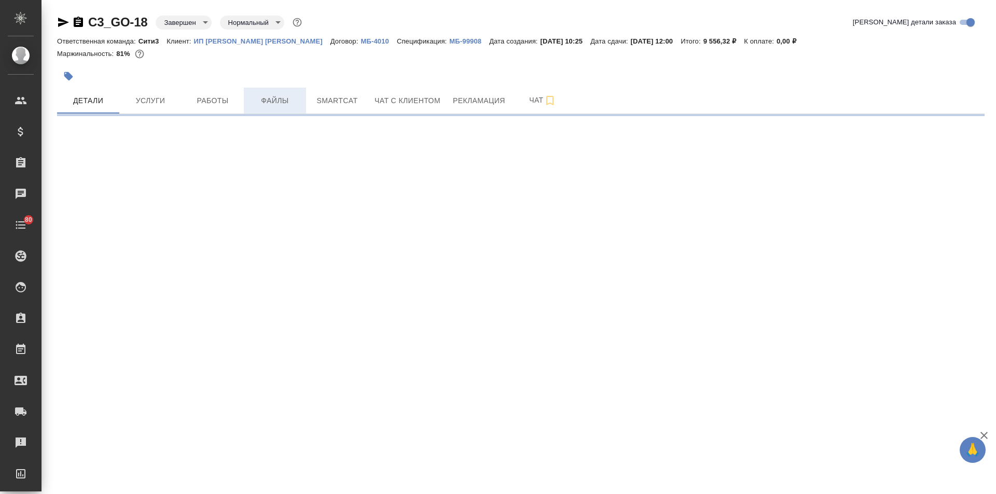
click at [291, 108] on button "Файлы" at bounding box center [275, 101] width 62 height 26
select select "RU"
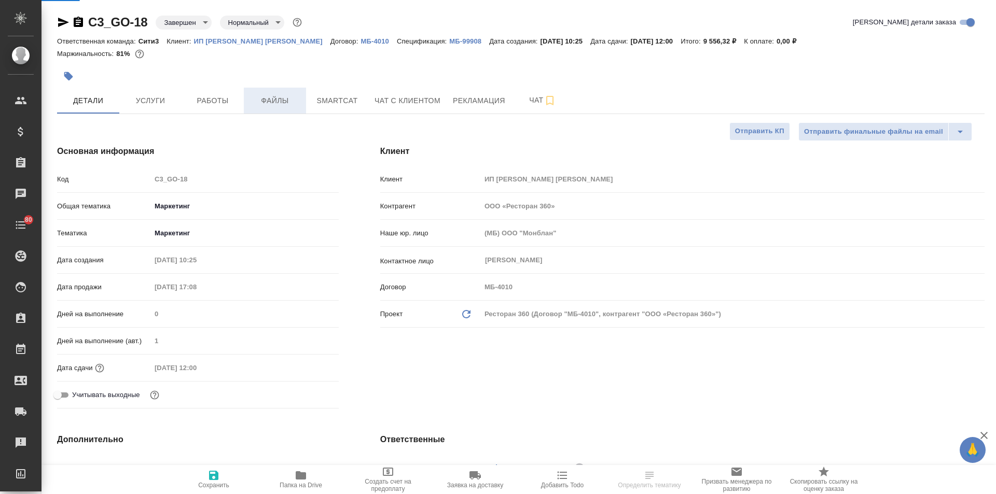
type textarea "x"
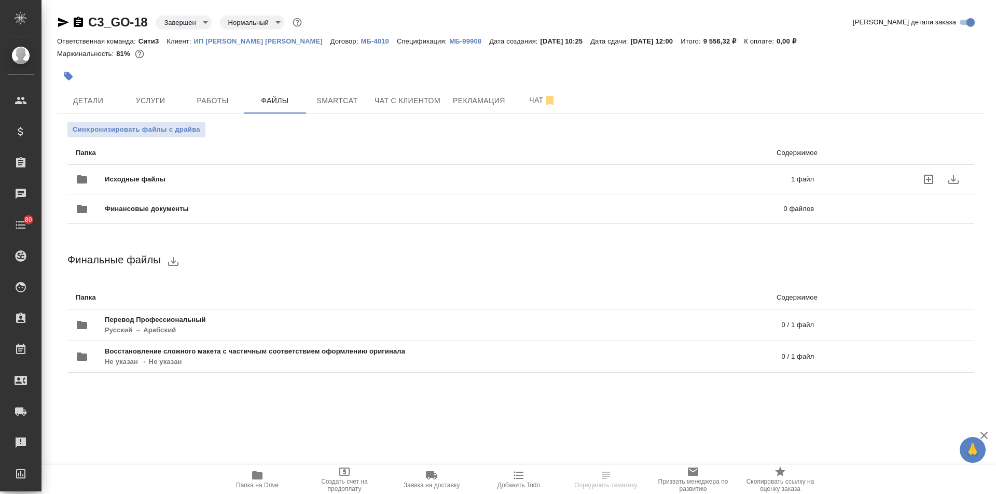
click at [203, 174] on span "Исходные файлы" at bounding box center [291, 179] width 373 height 10
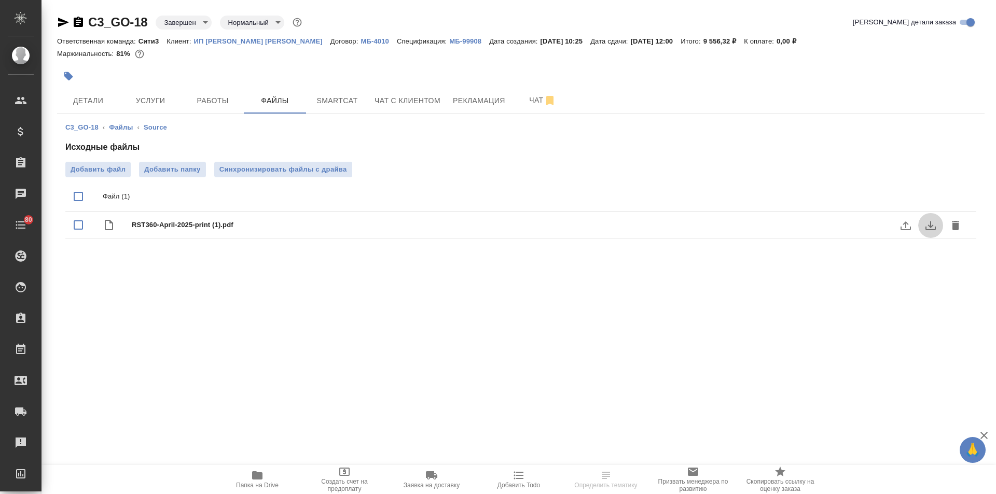
click at [930, 223] on icon "download" at bounding box center [930, 225] width 10 height 9
click at [264, 480] on span "Папка на Drive" at bounding box center [257, 479] width 75 height 20
